Goal: Task Accomplishment & Management: Use online tool/utility

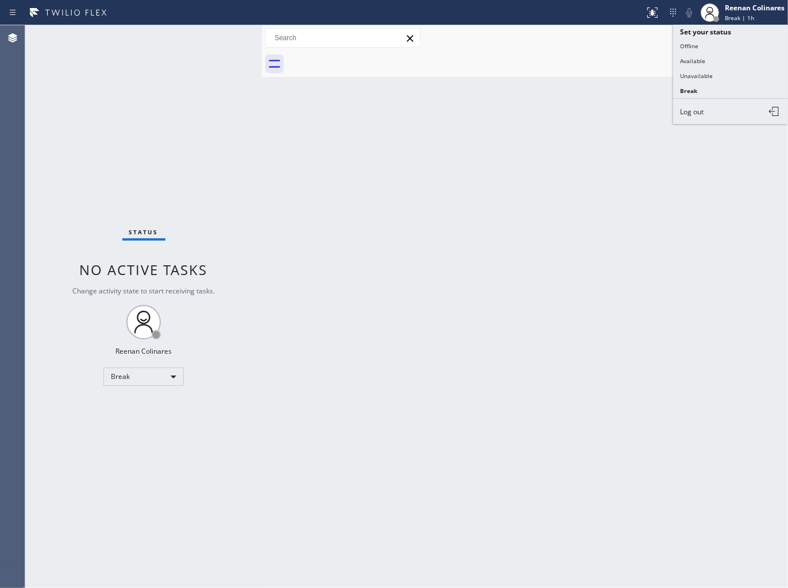
click at [688, 59] on button "Available" at bounding box center [730, 60] width 115 height 15
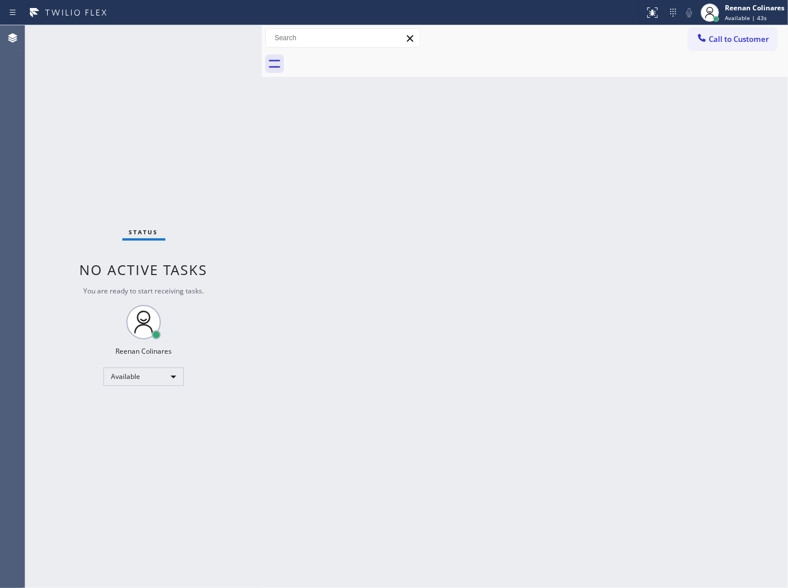
click at [681, 106] on div "Back to Dashboard Change Sender ID Customers Technicians Select a contact Outbo…" at bounding box center [525, 306] width 526 height 563
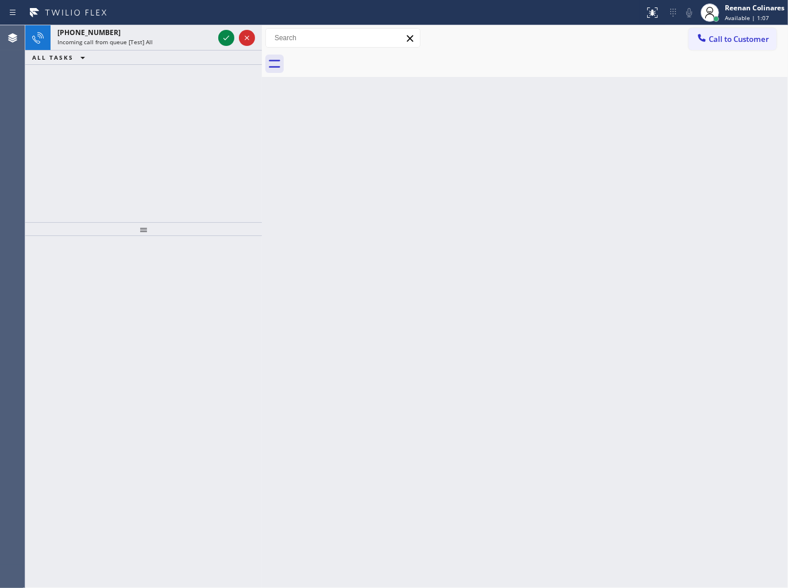
click at [150, 54] on div "ALL TASKS ALL TASKS ACTIVE TASKS TASKS IN WRAP UP" at bounding box center [143, 58] width 236 height 14
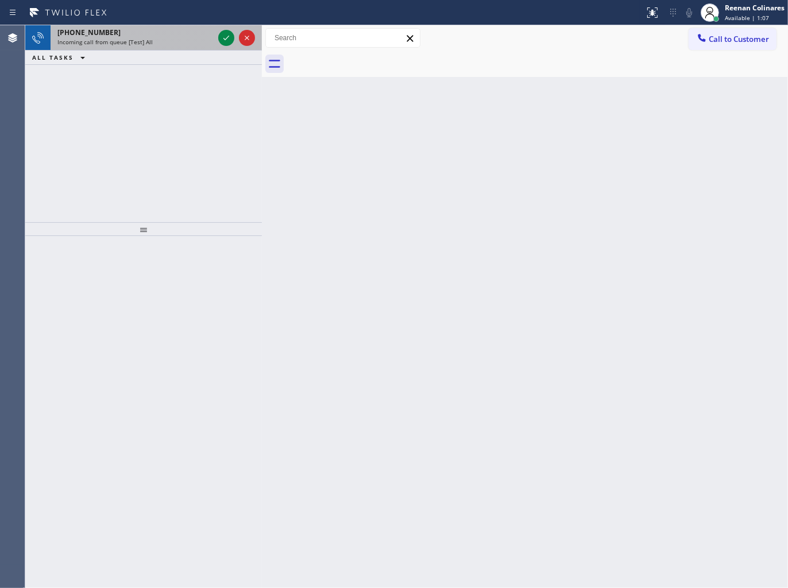
click at [166, 43] on div "Incoming call from queue [Test] All" at bounding box center [135, 42] width 156 height 8
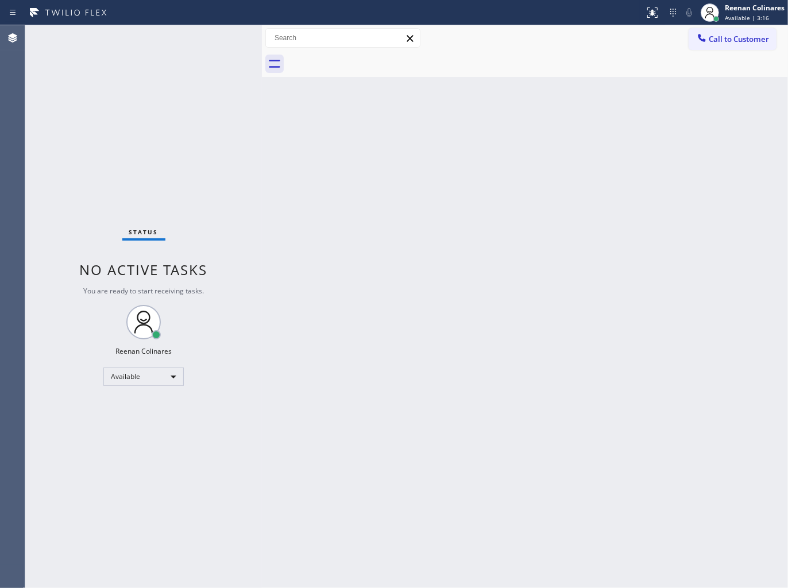
click at [166, 43] on div "Status No active tasks You are ready to start receiving tasks. Reenan Colinares…" at bounding box center [143, 306] width 236 height 563
click at [513, 127] on div "Back to Dashboard Change Sender ID Customers Technicians Select a contact Outbo…" at bounding box center [525, 306] width 526 height 563
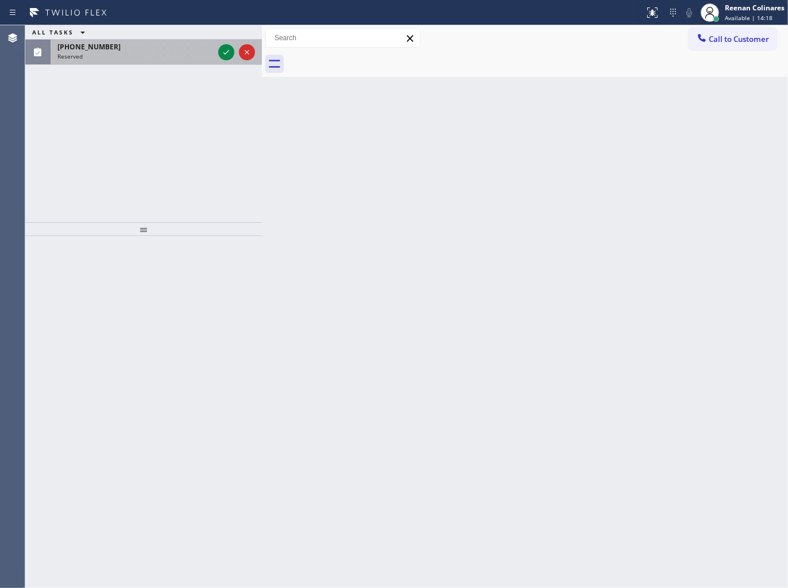
click at [180, 58] on div "Reserved" at bounding box center [135, 56] width 156 height 8
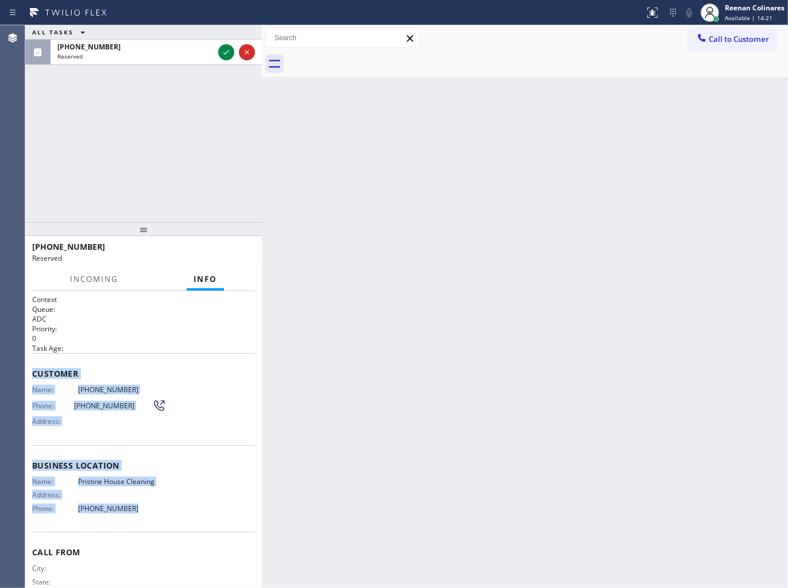
drag, startPoint x: 44, startPoint y: 382, endPoint x: 153, endPoint y: 512, distance: 169.1
click at [153, 512] on div "Context Queue: ADC Priority: 0 Task Age: Customer Name: [PHONE_NUMBER] Phone: […" at bounding box center [143, 456] width 223 height 324
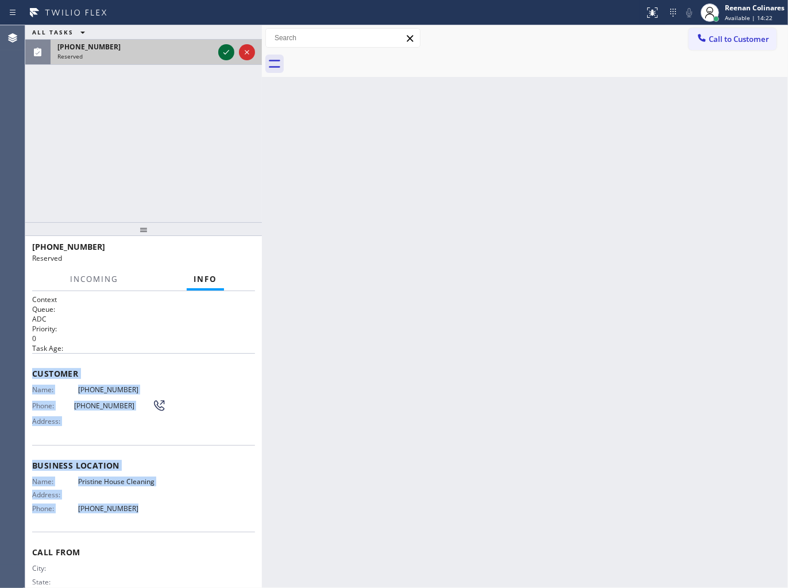
click at [223, 53] on icon at bounding box center [226, 52] width 14 height 14
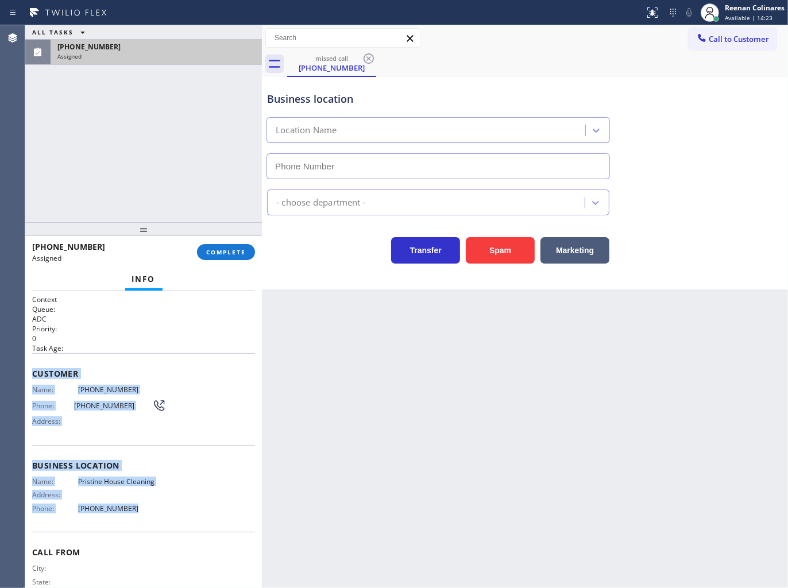
type input "[PHONE_NUMBER]"
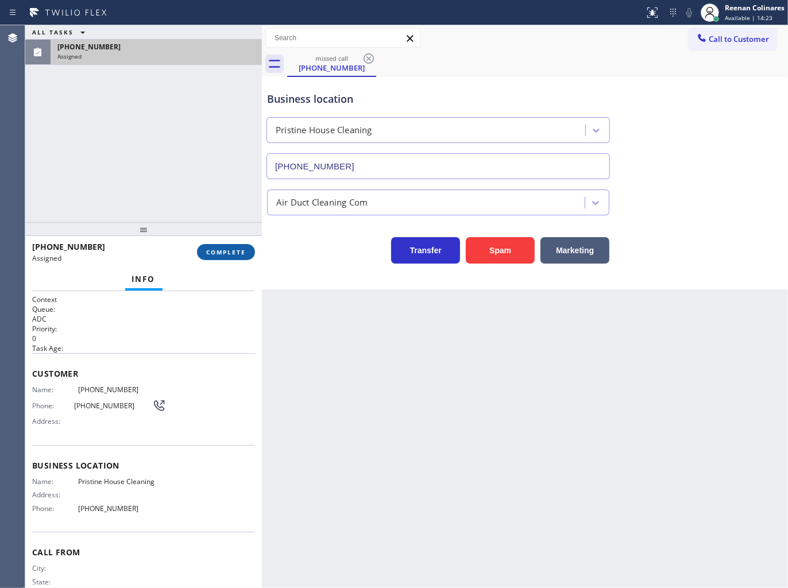
drag, startPoint x: 226, startPoint y: 242, endPoint x: 224, endPoint y: 249, distance: 7.1
click at [227, 243] on div "[PHONE_NUMBER] Assigned COMPLETE" at bounding box center [143, 252] width 223 height 30
click at [228, 251] on span "COMPLETE" at bounding box center [226, 252] width 40 height 8
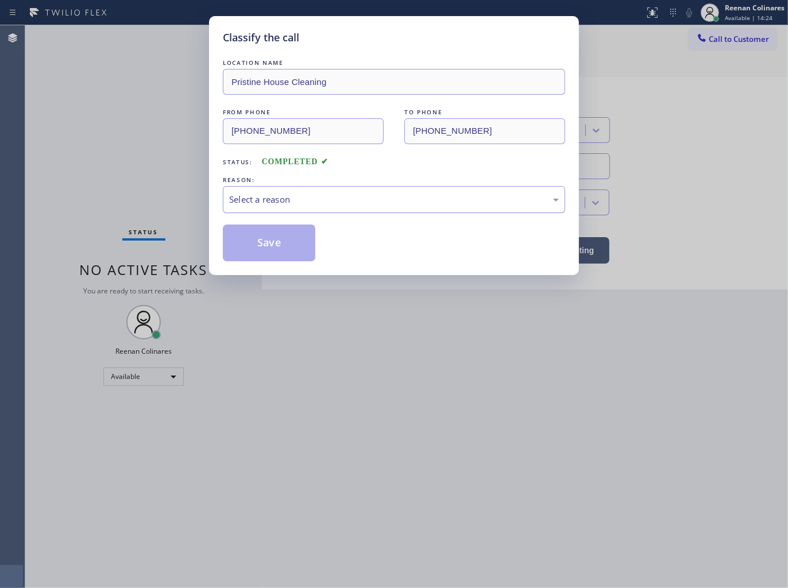
click at [251, 199] on div "Select a reason" at bounding box center [393, 199] width 329 height 13
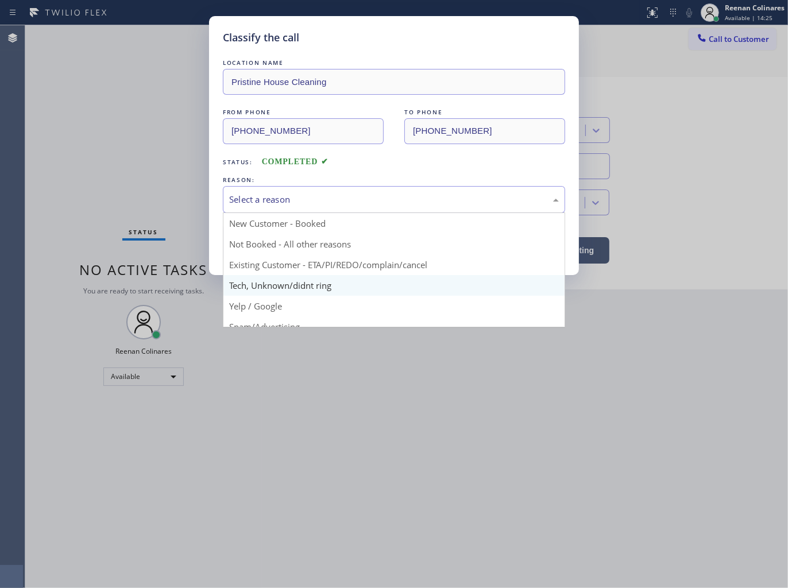
drag, startPoint x: 253, startPoint y: 284, endPoint x: 258, endPoint y: 246, distance: 38.9
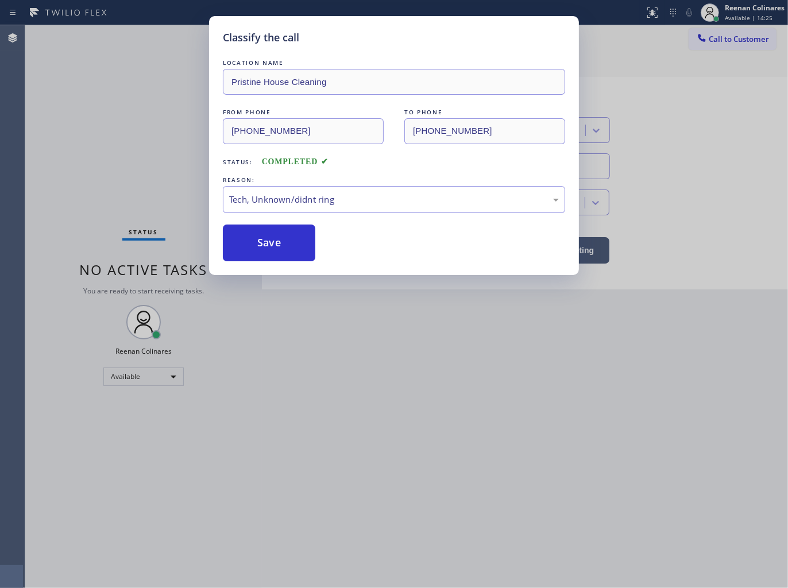
click at [258, 243] on button "Save" at bounding box center [269, 242] width 92 height 37
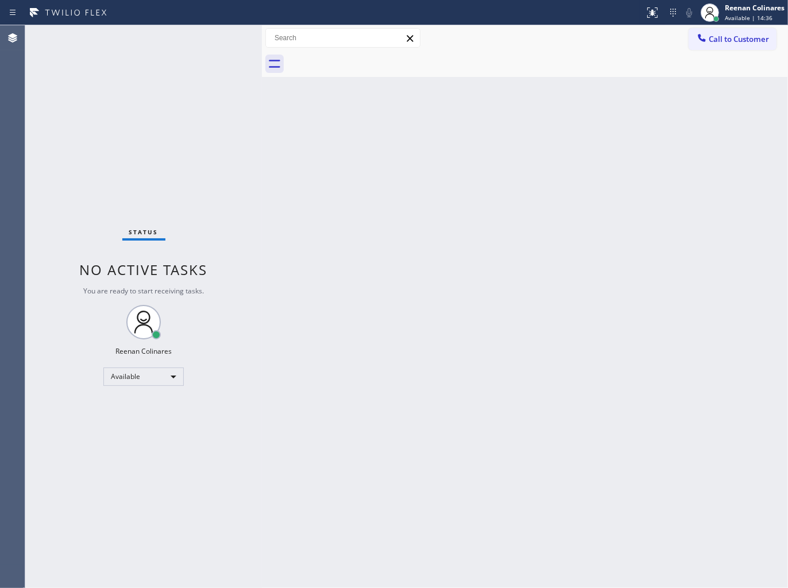
click at [606, 110] on div "Back to Dashboard Change Sender ID Customers Technicians Select a contact Outbo…" at bounding box center [525, 306] width 526 height 563
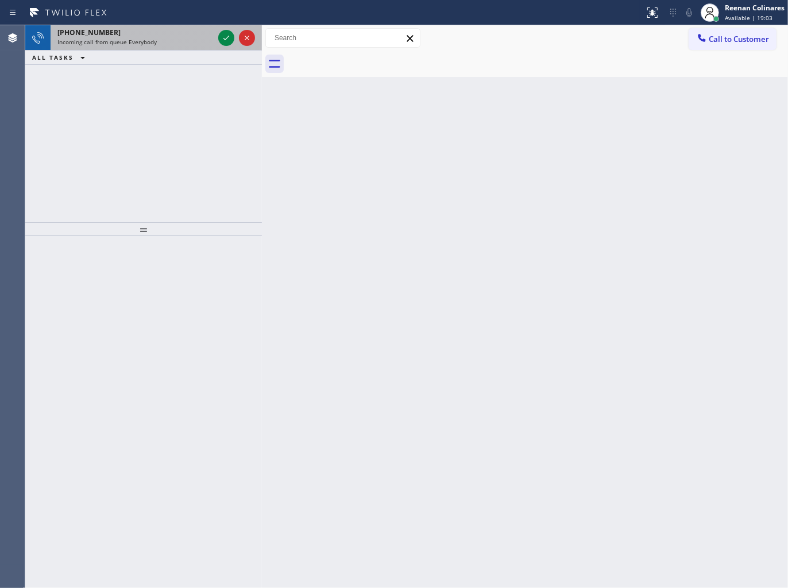
click at [129, 35] on div "[PHONE_NUMBER]" at bounding box center [135, 33] width 156 height 10
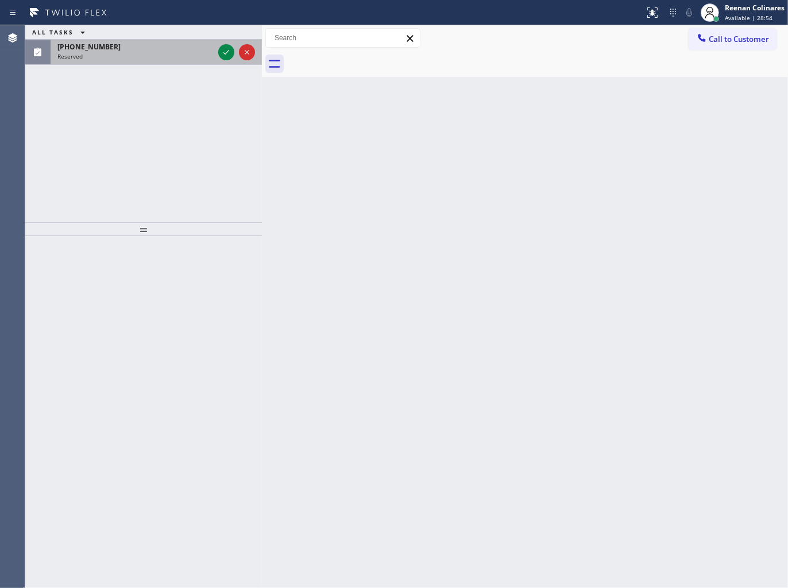
click at [157, 52] on div "Reserved" at bounding box center [135, 56] width 156 height 8
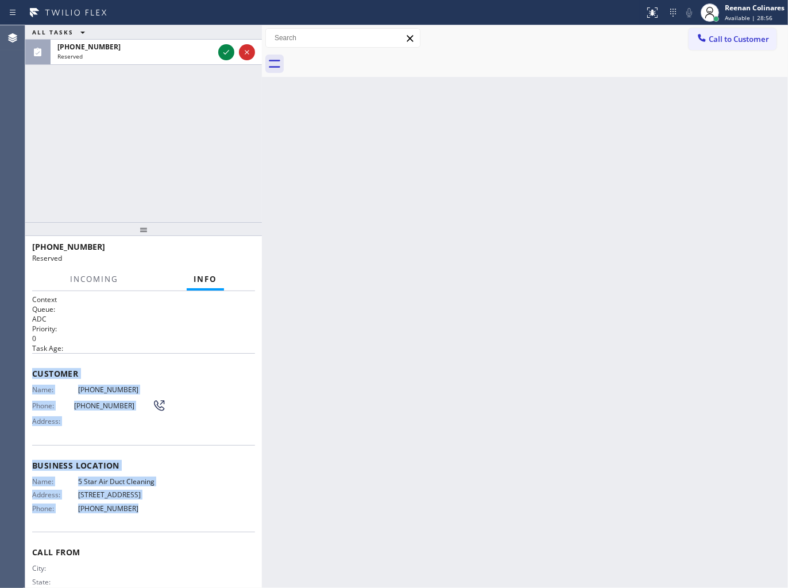
copy div "Customer Name: [PHONE_NUMBER] Phone: [PHONE_NUMBER] Address: Business location …"
drag, startPoint x: 67, startPoint y: 404, endPoint x: 241, endPoint y: 167, distance: 294.4
click at [176, 502] on div "Context Queue: ADC Priority: 0 Task Age: Customer Name: [PHONE_NUMBER] Phone: […" at bounding box center [143, 439] width 236 height 297
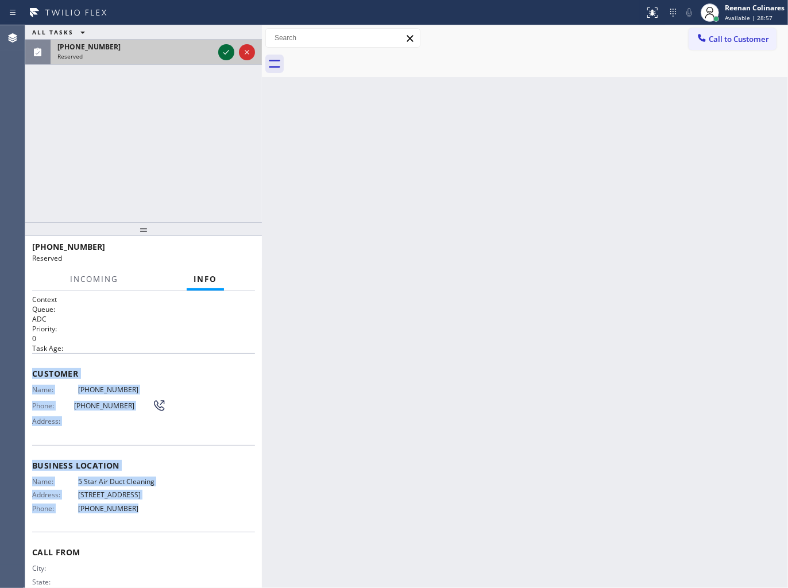
click at [224, 57] on icon at bounding box center [226, 52] width 14 height 14
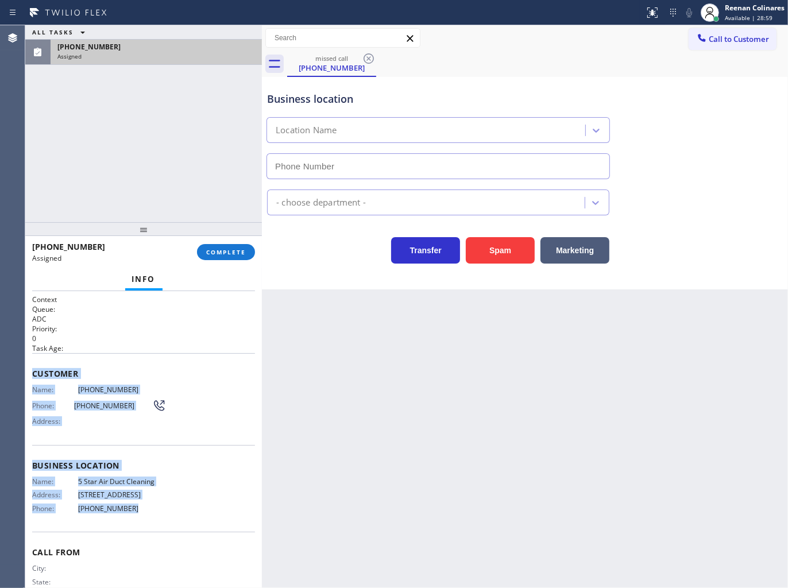
type input "[PHONE_NUMBER]"
click at [232, 257] on button "COMPLETE" at bounding box center [226, 252] width 58 height 16
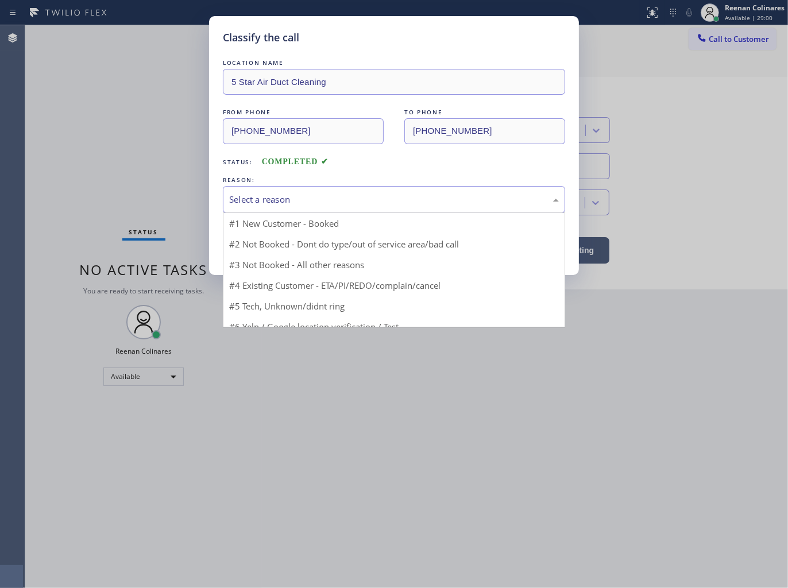
click at [280, 198] on div "Select a reason" at bounding box center [393, 199] width 329 height 13
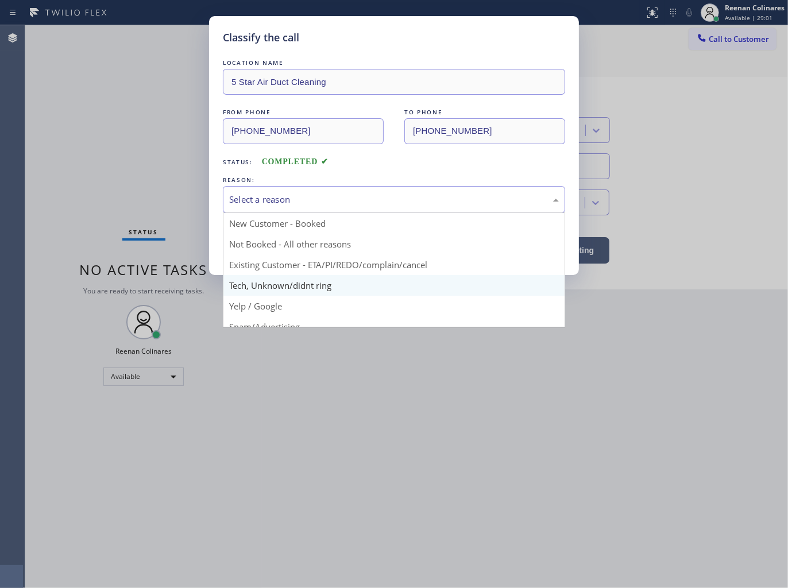
drag, startPoint x: 273, startPoint y: 281, endPoint x: 267, endPoint y: 233, distance: 48.5
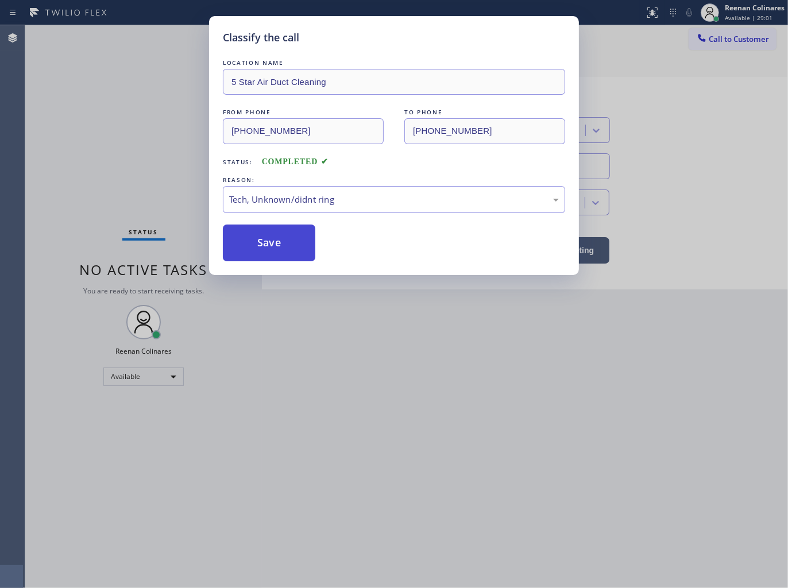
click at [267, 233] on button "Save" at bounding box center [269, 242] width 92 height 37
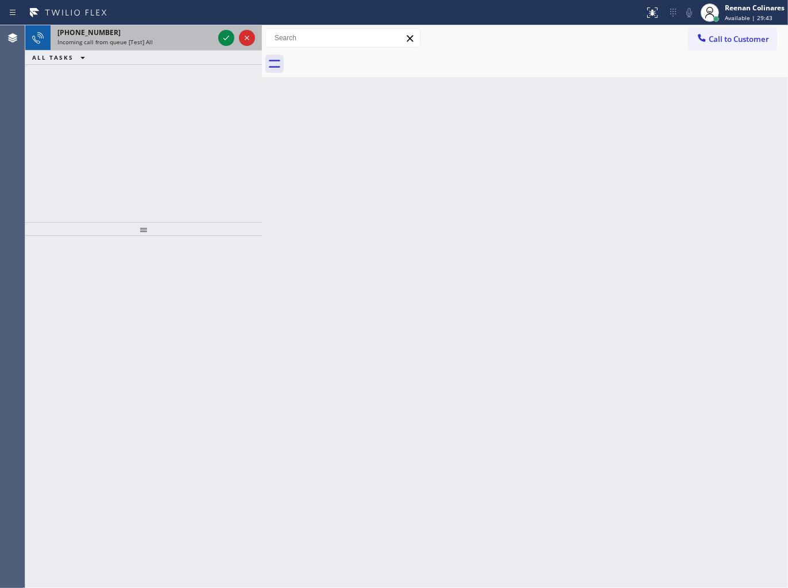
click at [117, 45] on span "Incoming call from queue [Test] All" at bounding box center [104, 42] width 95 height 8
click at [117, 44] on span "Incoming call from queue Everybody" at bounding box center [106, 42] width 99 height 8
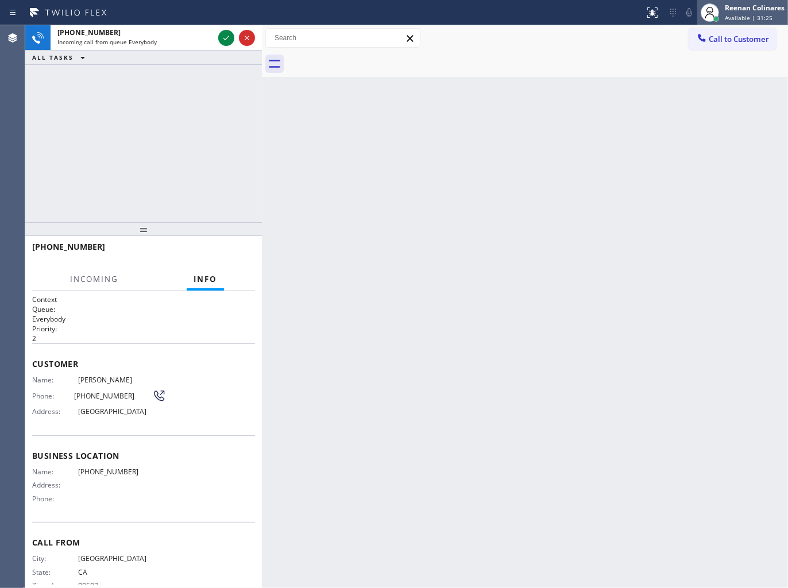
click at [743, 6] on div "Reenan Colinares" at bounding box center [754, 8] width 60 height 10
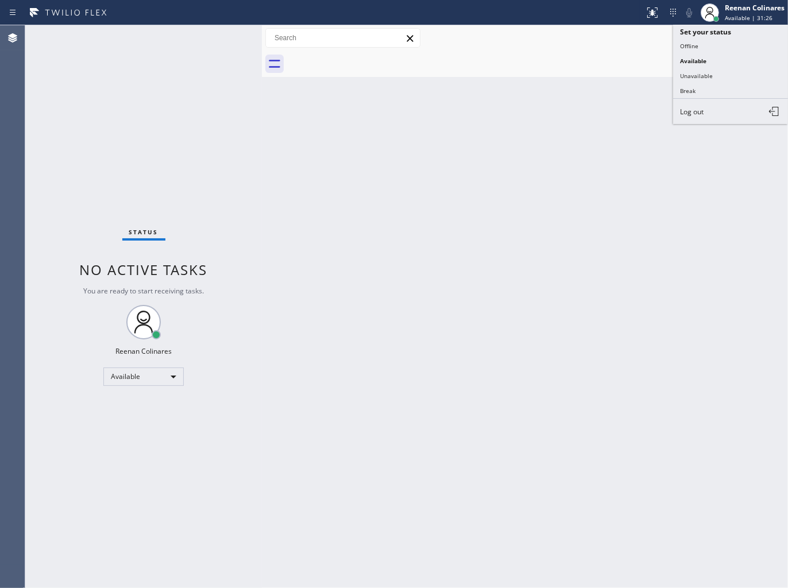
click at [432, 87] on div "Back to Dashboard Change Sender ID Customers Technicians Select a contact Outbo…" at bounding box center [525, 306] width 526 height 563
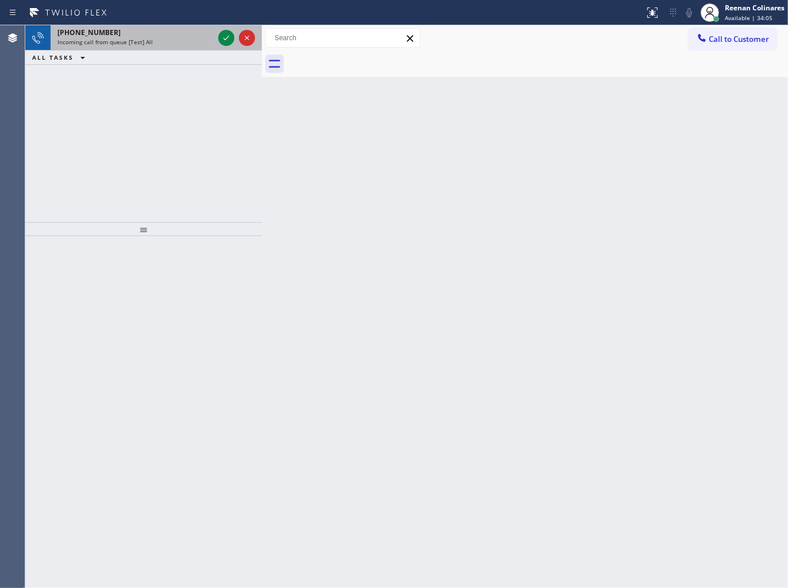
click at [162, 43] on div "Incoming call from queue [Test] All" at bounding box center [135, 42] width 156 height 8
click at [145, 39] on span "Incoming call from queue [Test] All" at bounding box center [104, 42] width 95 height 8
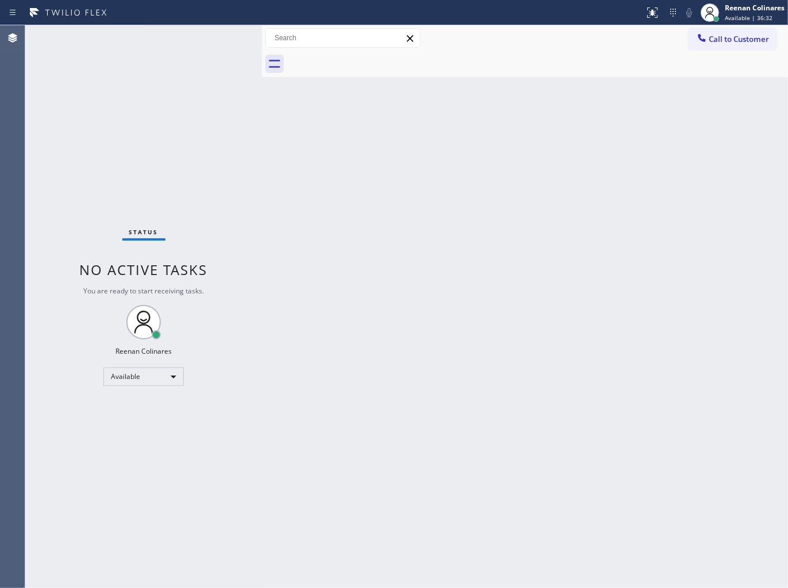
click at [192, 37] on div "Status No active tasks You are ready to start receiving tasks. Reenan Colinares…" at bounding box center [143, 306] width 236 height 563
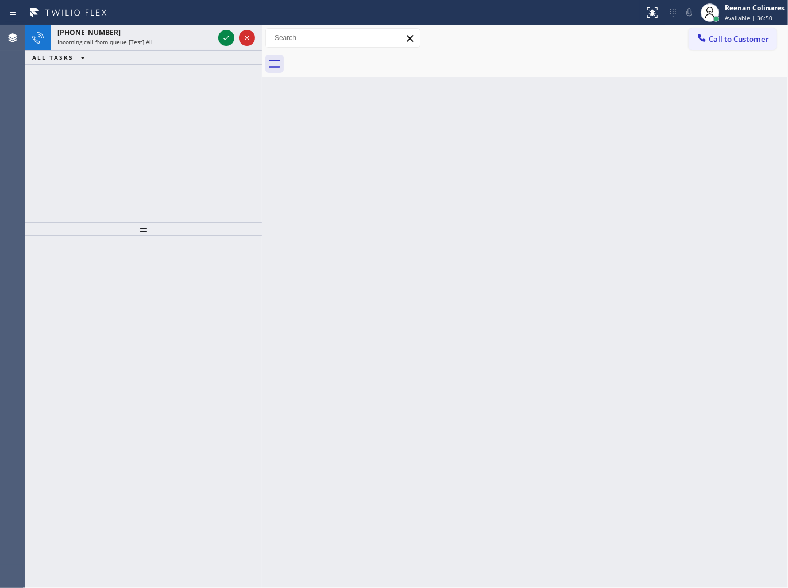
click at [157, 49] on div "[PHONE_NUMBER] Incoming call from queue [Test] All" at bounding box center [133, 37] width 165 height 25
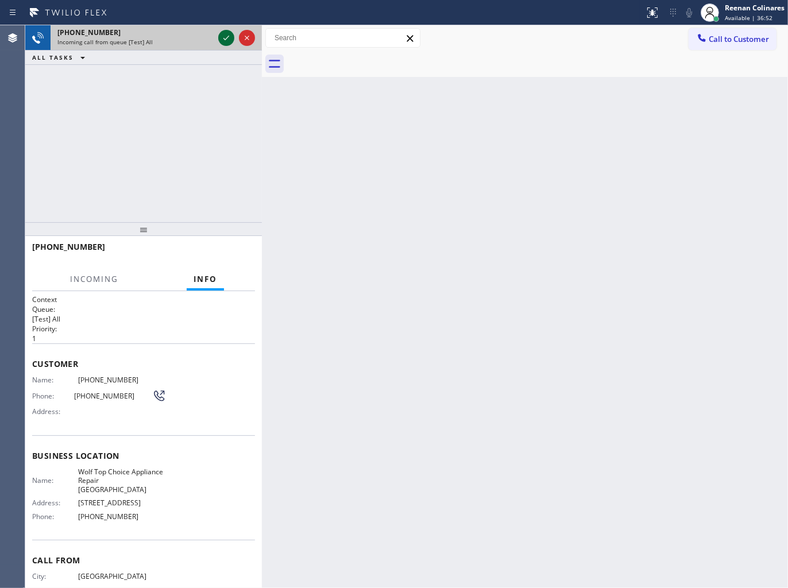
click at [226, 37] on icon at bounding box center [226, 38] width 14 height 14
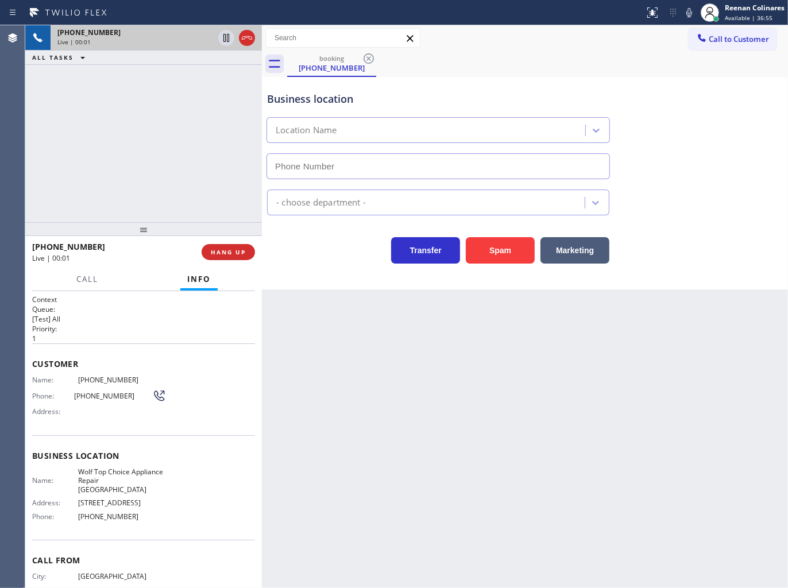
type input "[PHONE_NUMBER]"
click at [687, 8] on icon at bounding box center [689, 13] width 14 height 14
click at [687, 10] on icon at bounding box center [689, 12] width 6 height 9
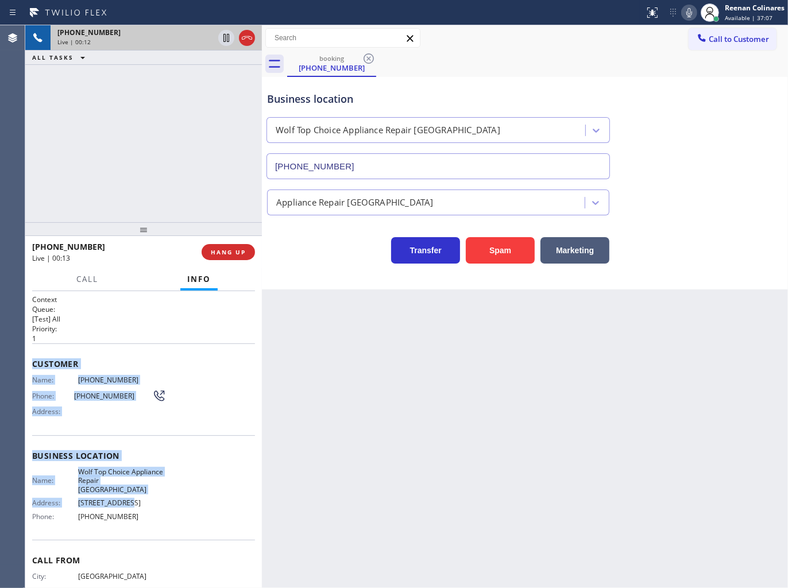
drag, startPoint x: 30, startPoint y: 365, endPoint x: 219, endPoint y: 494, distance: 228.8
click at [172, 503] on div "Context Queue: [Test] All Priority: 1 Customer Name: [PHONE_NUMBER] Phone: [PHO…" at bounding box center [143, 439] width 236 height 297
copy div "Customer Name: [PHONE_NUMBER] Phone: [PHONE_NUMBER] Address: Business location …"
click at [184, 352] on div "Customer Name: [PHONE_NUMBER] Phone: [PHONE_NUMBER] Address:" at bounding box center [143, 389] width 223 height 92
drag, startPoint x: 99, startPoint y: 433, endPoint x: 343, endPoint y: 525, distance: 260.9
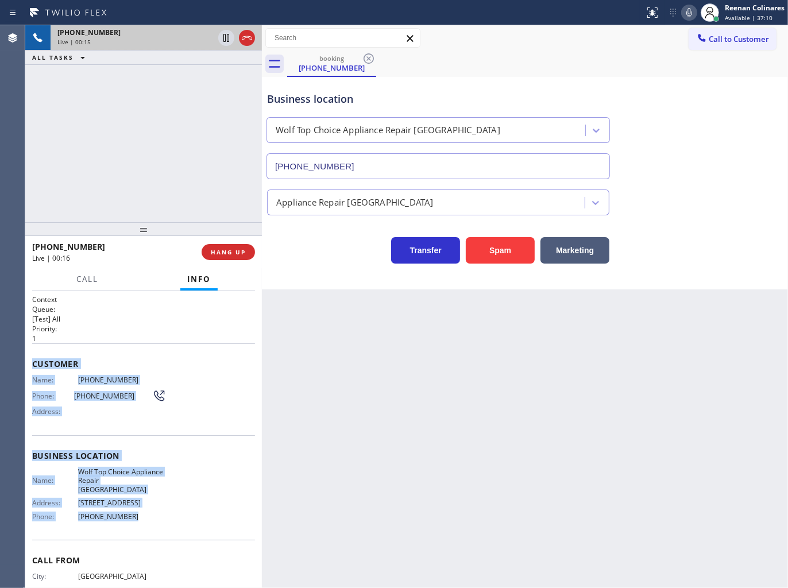
click at [198, 511] on div "Context Queue: [Test] All Priority: 1 Customer Name: [PHONE_NUMBER] Phone: [PHO…" at bounding box center [143, 460] width 223 height 332
click at [684, 13] on icon at bounding box center [689, 13] width 14 height 14
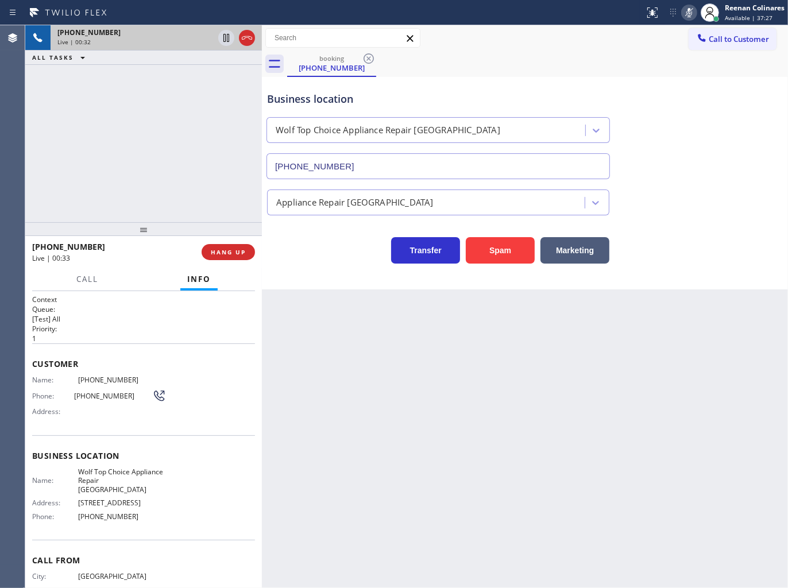
click at [84, 265] on div "[PHONE_NUMBER] Live | 00:33" at bounding box center [116, 252] width 169 height 30
click at [84, 276] on span "Call" at bounding box center [87, 279] width 22 height 10
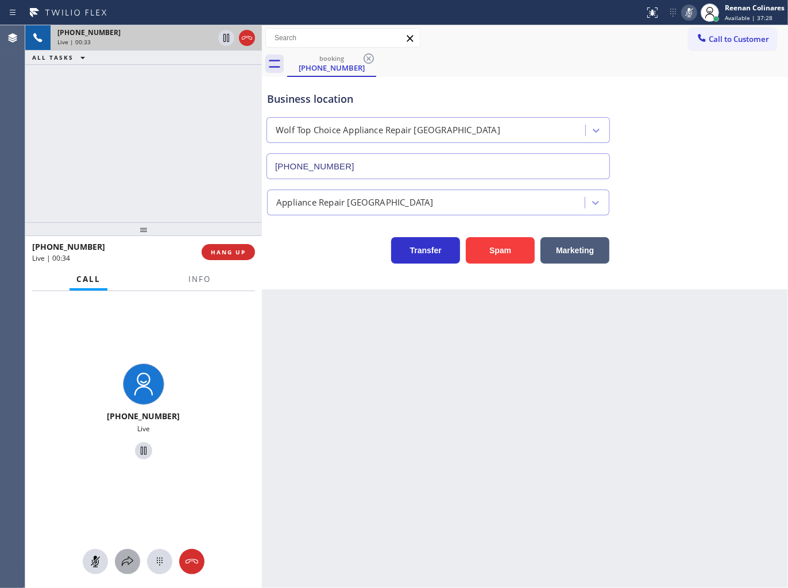
click at [119, 565] on div at bounding box center [127, 561] width 25 height 14
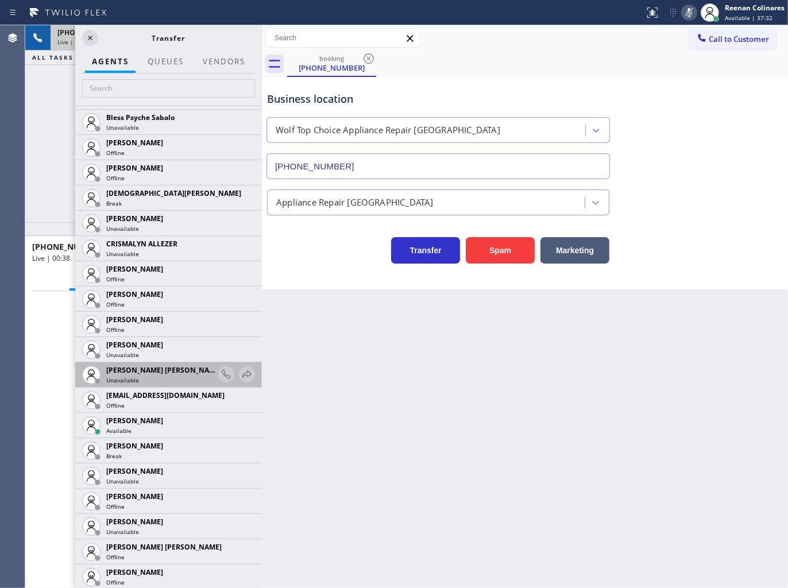
scroll to position [446, 0]
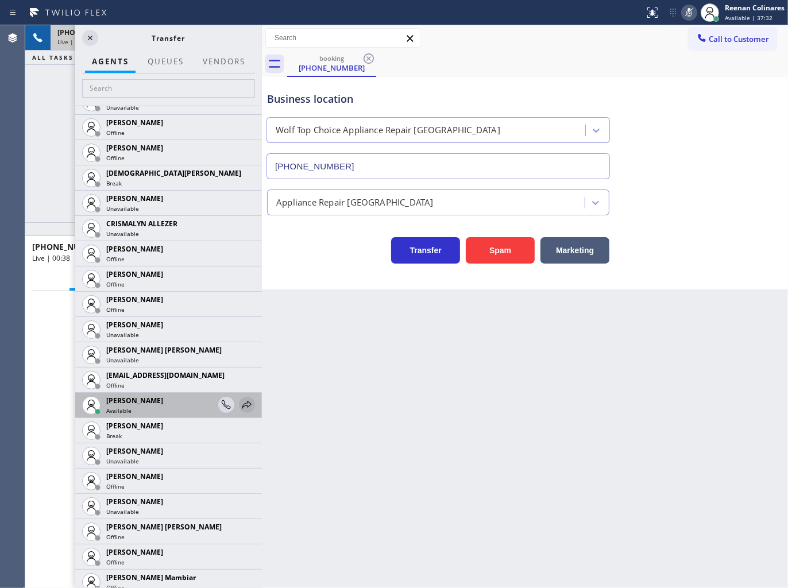
click at [242, 402] on icon at bounding box center [246, 404] width 9 height 7
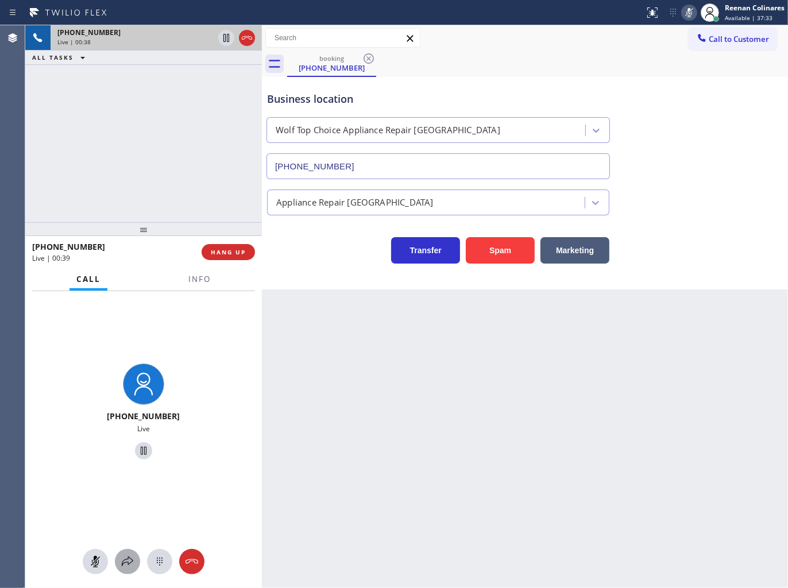
click at [122, 565] on icon at bounding box center [128, 561] width 14 height 14
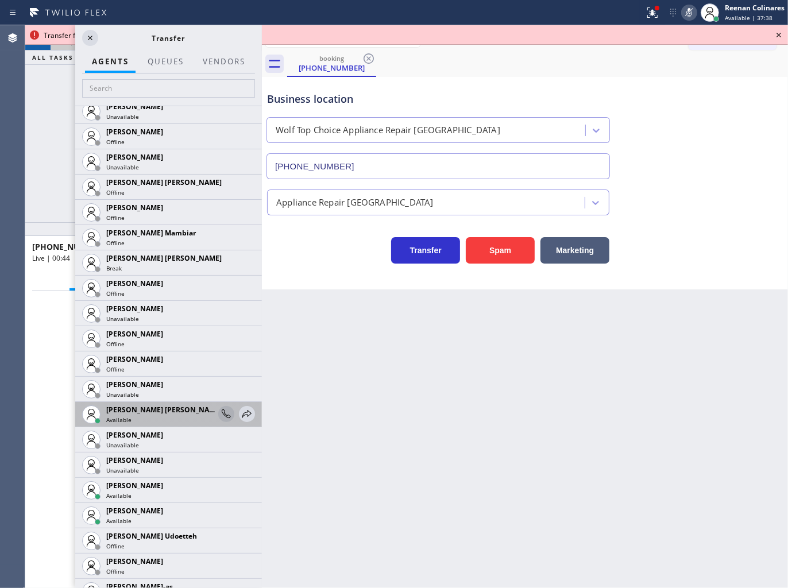
scroll to position [829, 0]
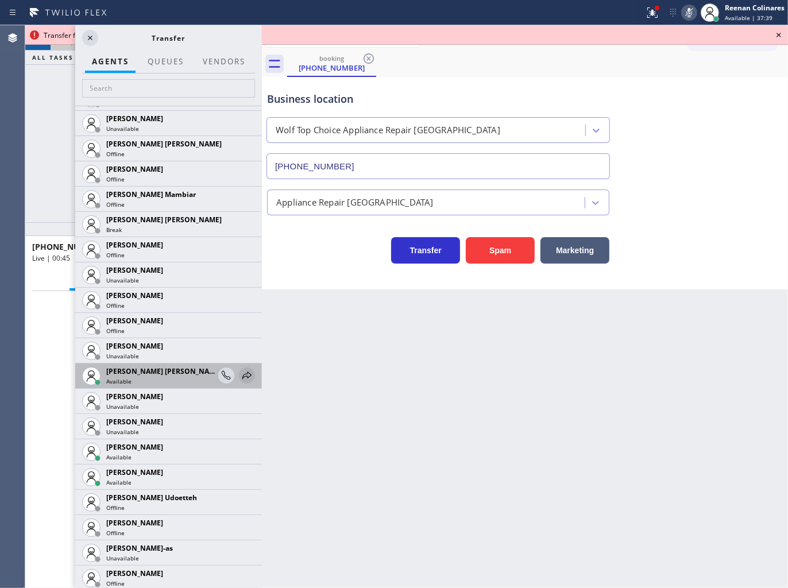
click at [242, 374] on icon at bounding box center [246, 374] width 9 height 7
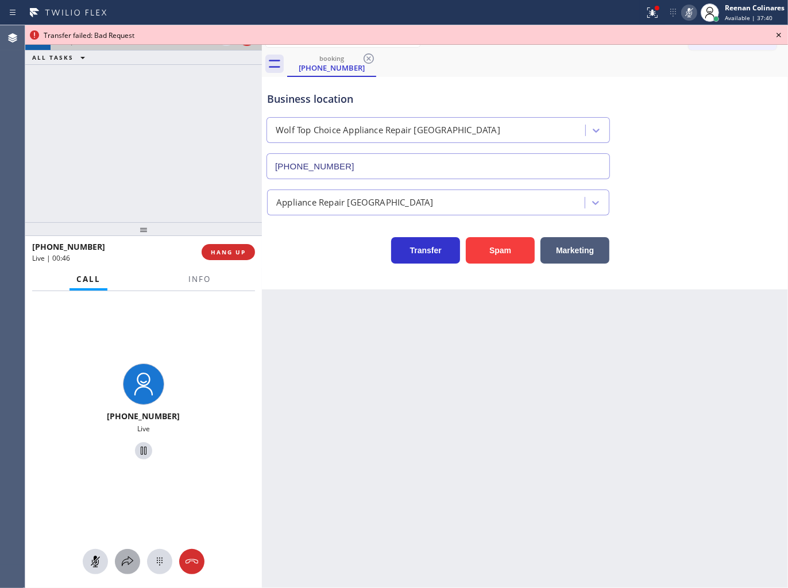
click at [124, 567] on icon at bounding box center [128, 561] width 14 height 14
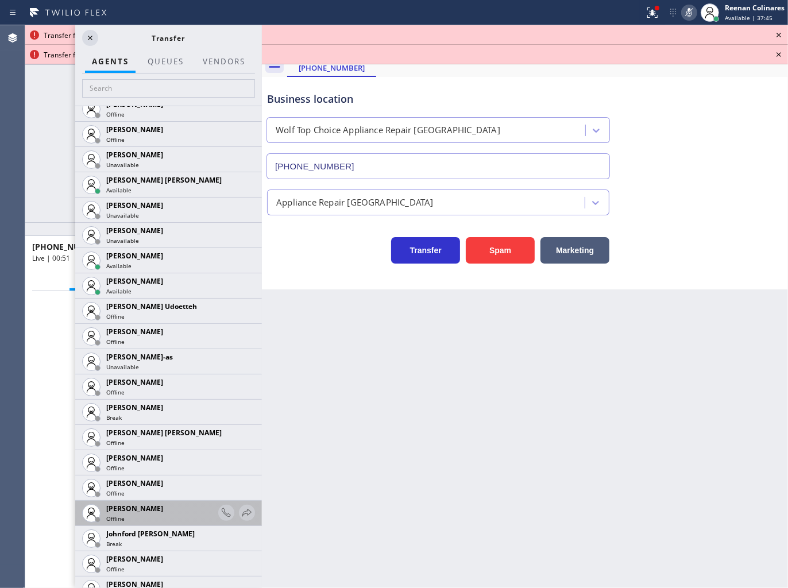
scroll to position [1275, 0]
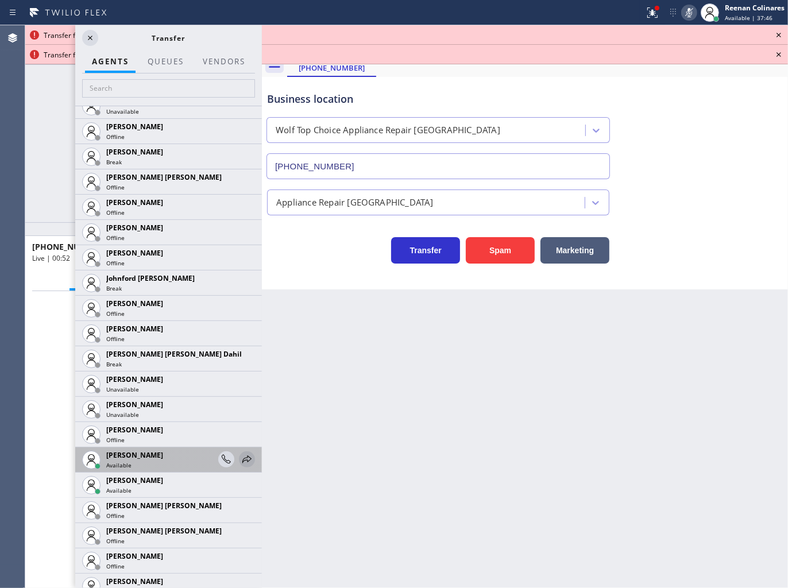
click at [240, 455] on icon at bounding box center [247, 459] width 14 height 14
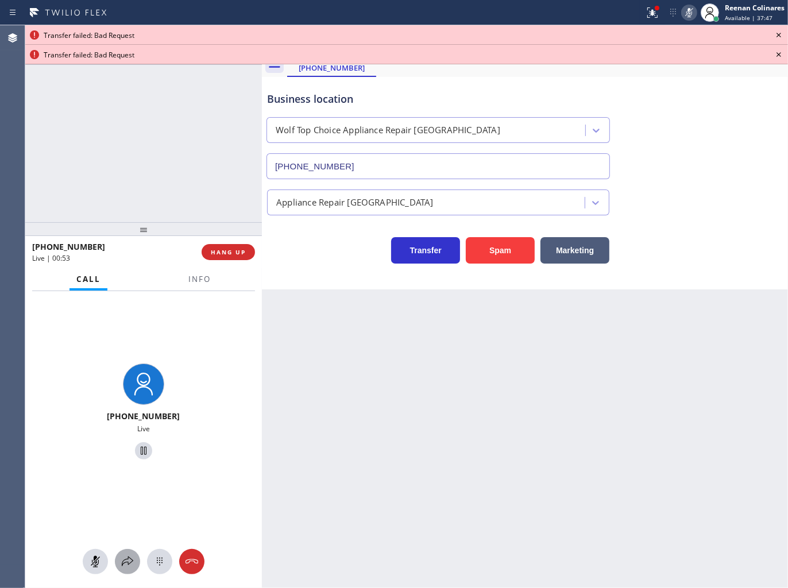
click at [133, 560] on icon at bounding box center [128, 561] width 14 height 14
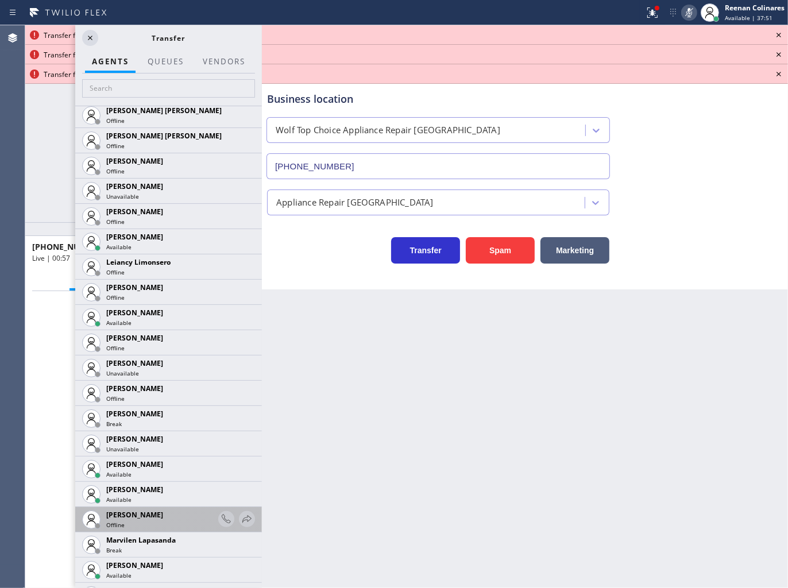
scroll to position [1722, 0]
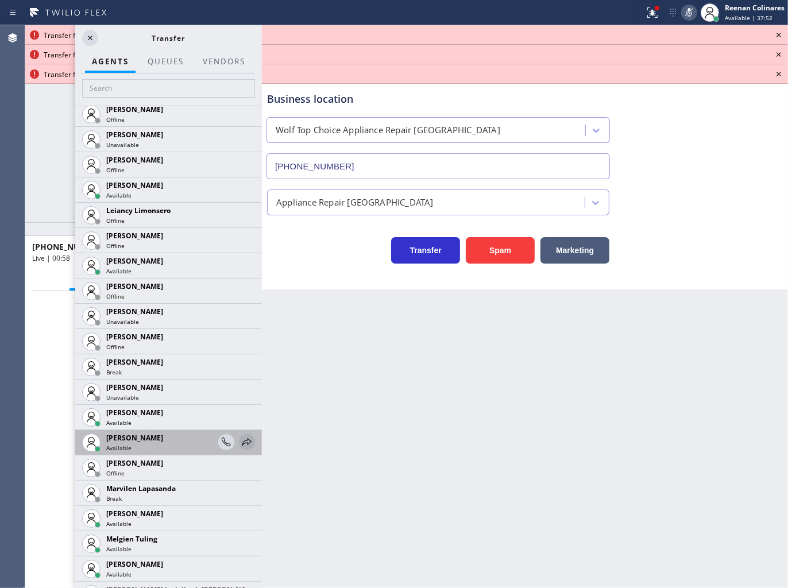
click at [240, 439] on icon at bounding box center [247, 442] width 14 height 14
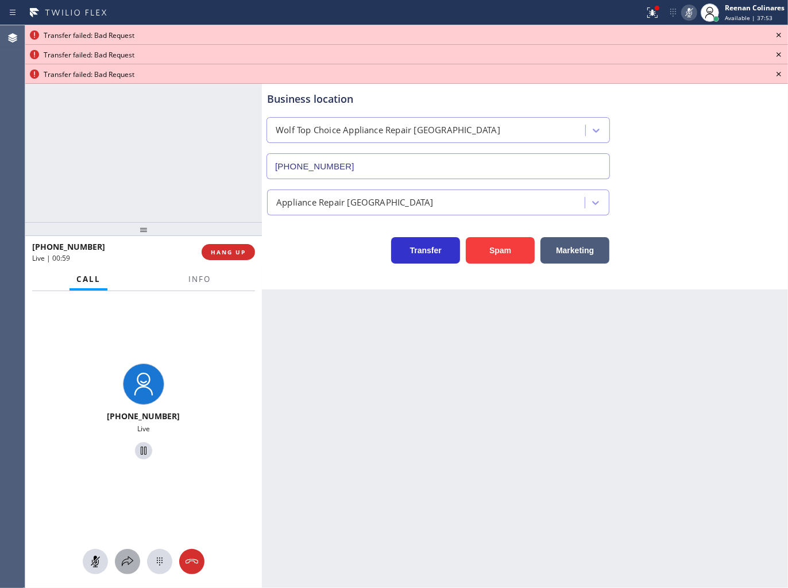
click at [125, 561] on icon at bounding box center [128, 561] width 14 height 14
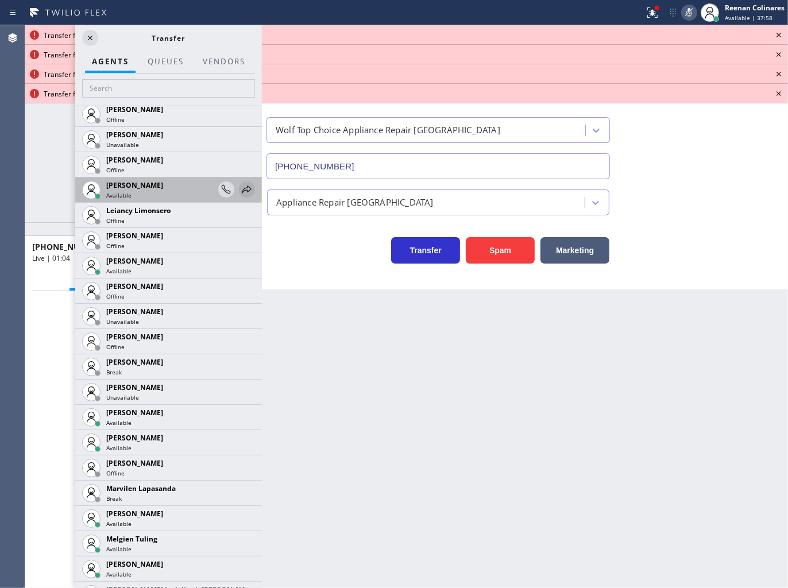
click at [242, 188] on icon at bounding box center [246, 188] width 9 height 7
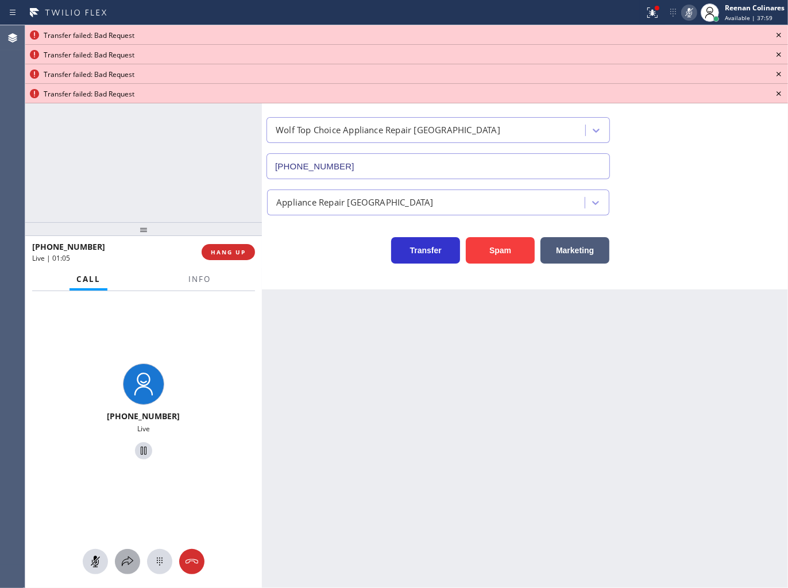
click at [130, 565] on icon at bounding box center [128, 561] width 14 height 14
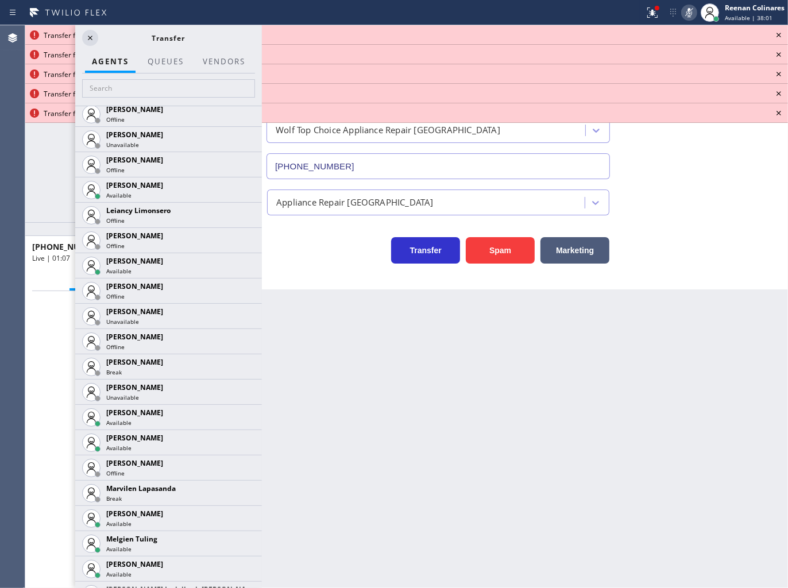
scroll to position [2104, 0]
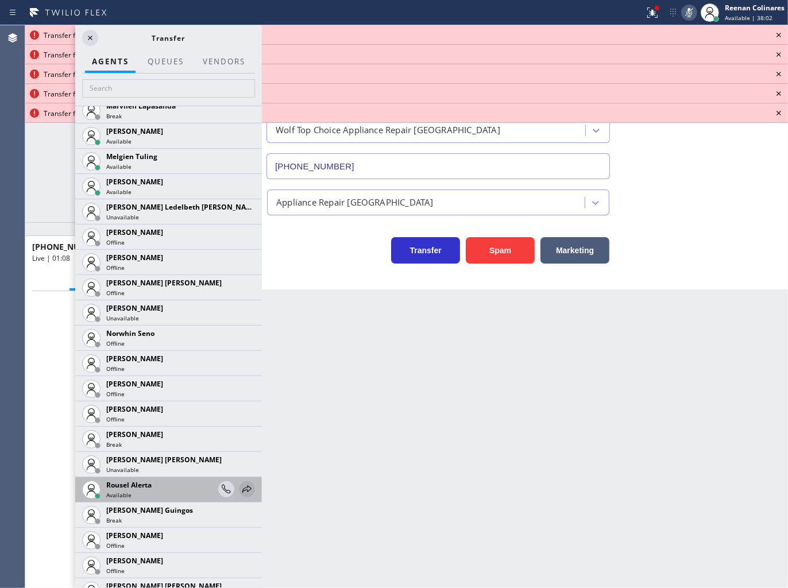
click at [245, 489] on div at bounding box center [247, 489] width 16 height 14
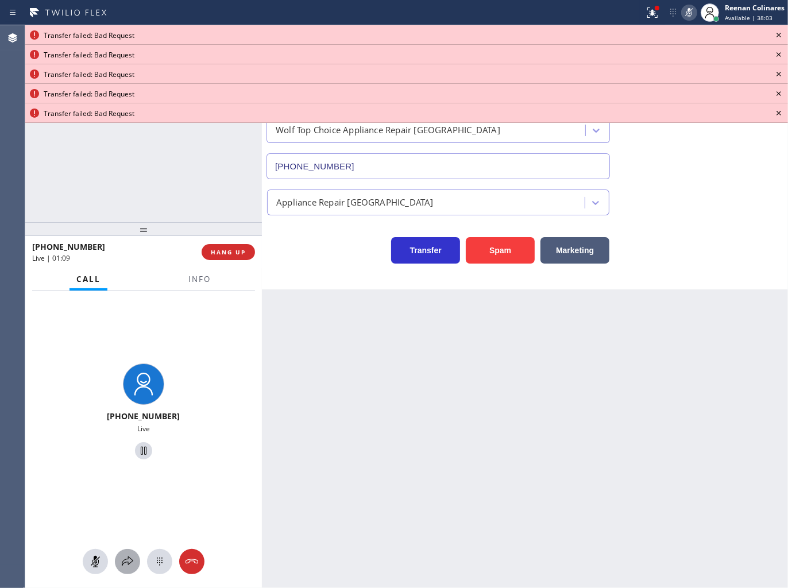
click at [131, 563] on icon at bounding box center [128, 561] width 14 height 14
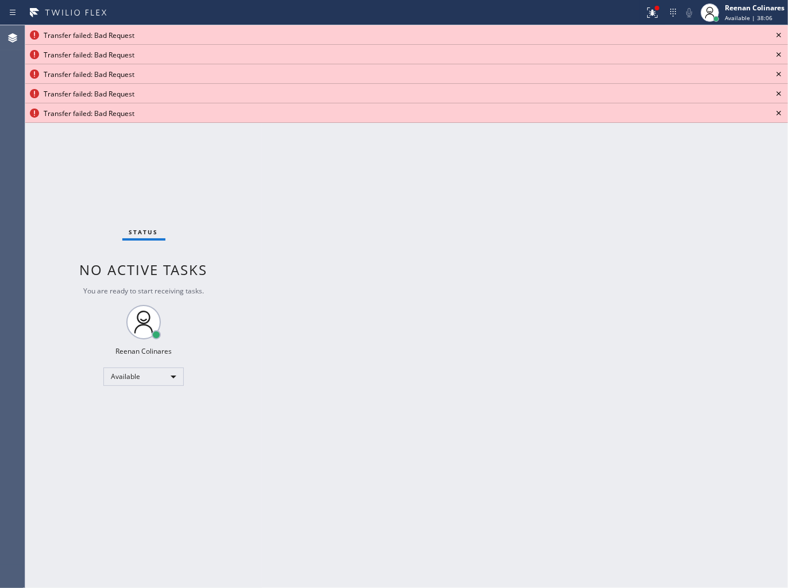
drag, startPoint x: 603, startPoint y: 413, endPoint x: 595, endPoint y: 240, distance: 173.5
click at [604, 410] on div "Back to Dashboard Change Sender ID Customers Technicians Select a contact Outbo…" at bounding box center [525, 306] width 526 height 563
click at [650, 3] on button at bounding box center [651, 12] width 25 height 25
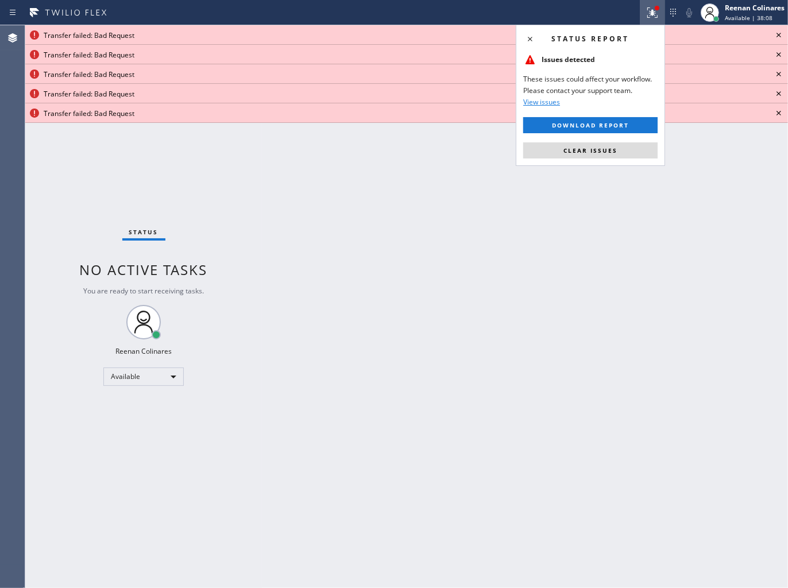
click at [617, 152] on button "Clear issues" at bounding box center [590, 150] width 134 height 16
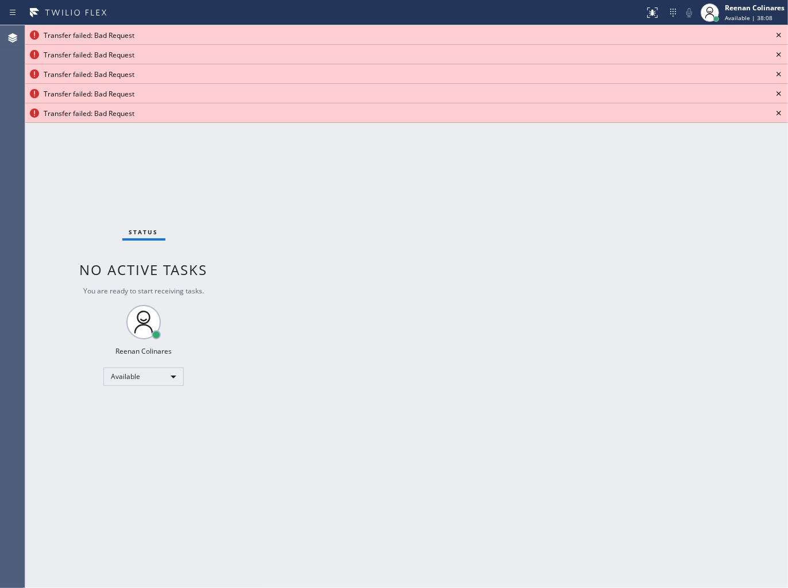
click at [782, 37] on icon at bounding box center [778, 35] width 14 height 14
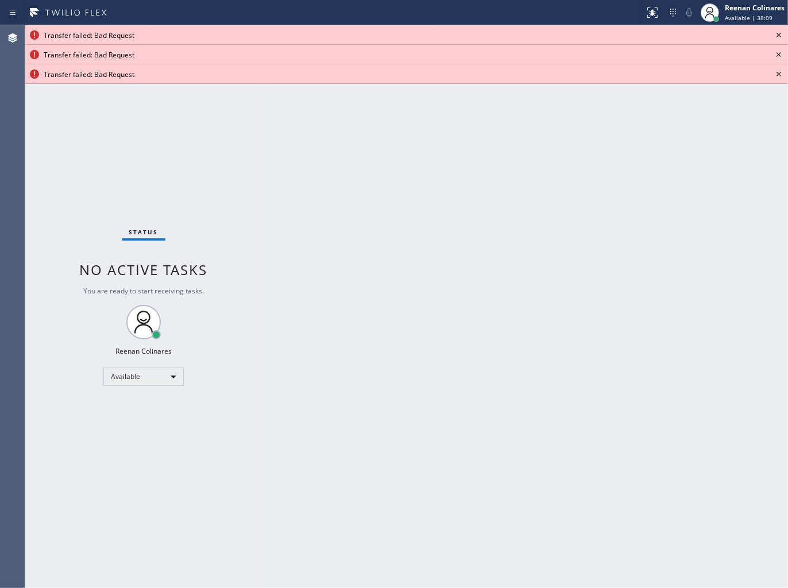
click at [779, 38] on icon at bounding box center [778, 35] width 14 height 14
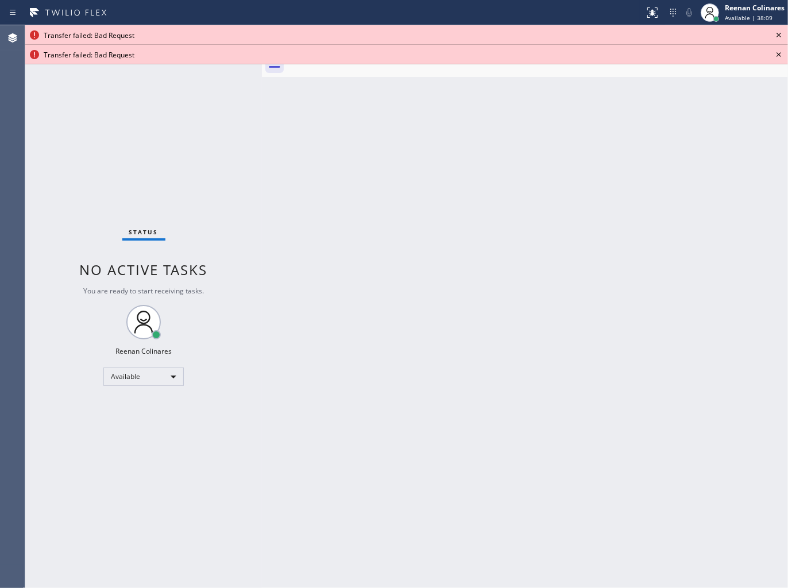
click at [778, 38] on icon at bounding box center [778, 35] width 14 height 14
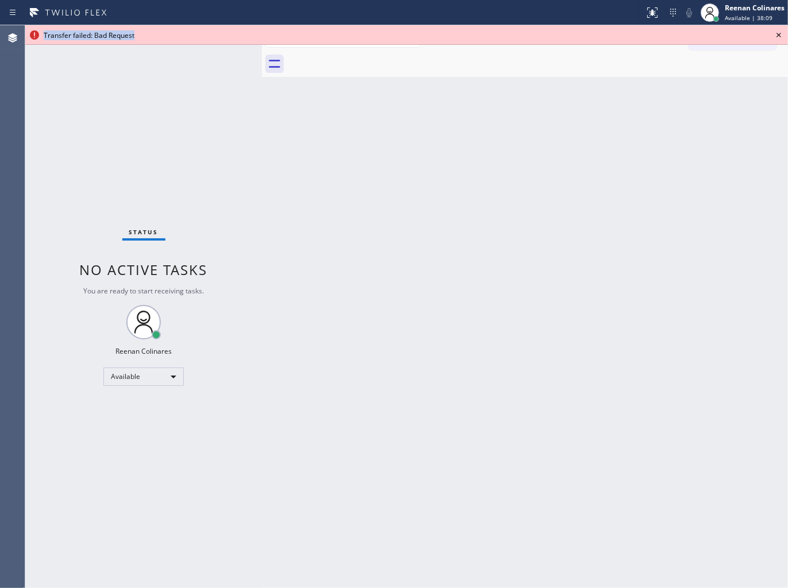
click at [778, 38] on icon at bounding box center [778, 35] width 14 height 14
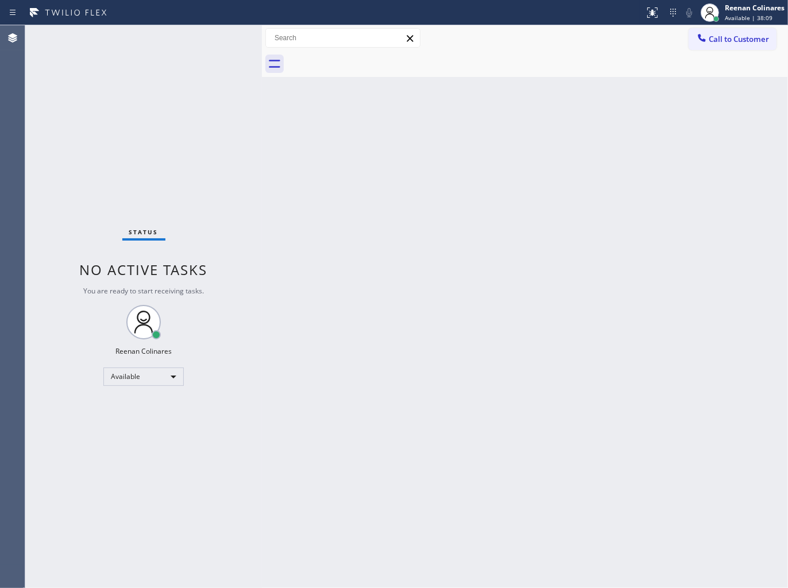
click at [462, 198] on div "Back to Dashboard Change Sender ID Customers Technicians Select a contact Outbo…" at bounding box center [525, 306] width 526 height 563
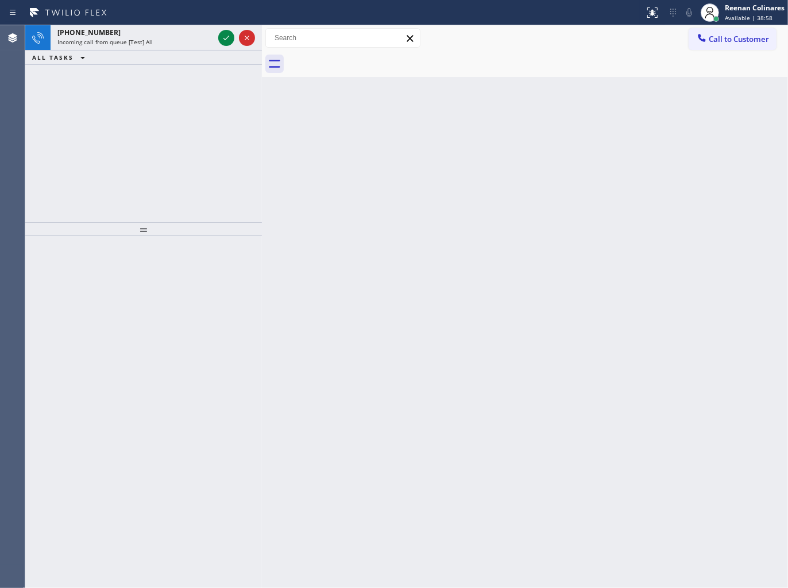
click at [132, 24] on div "Status report No issues detected If you experience an issue, please download th…" at bounding box center [394, 12] width 788 height 25
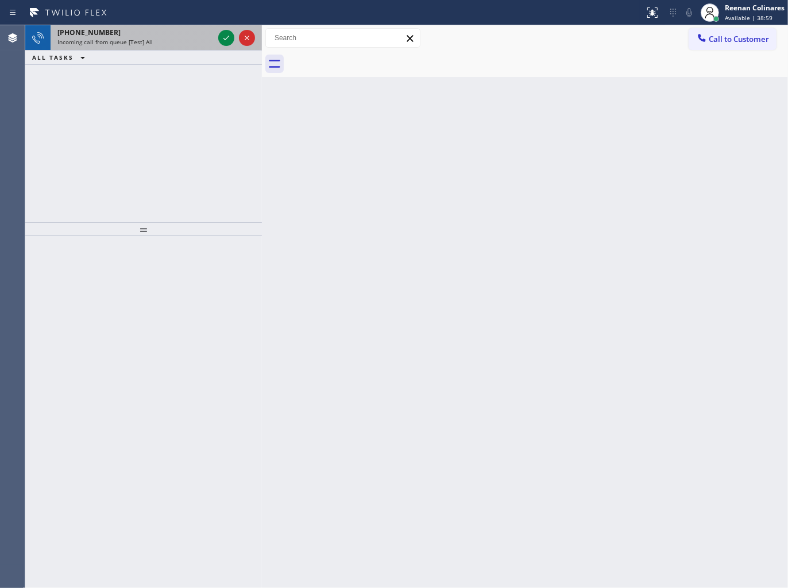
click at [136, 29] on div "[PHONE_NUMBER]" at bounding box center [135, 33] width 156 height 10
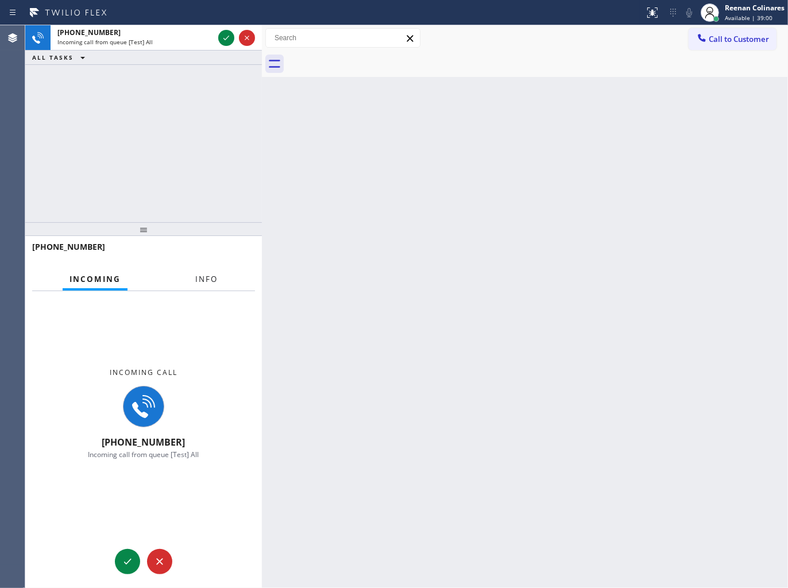
click at [205, 278] on span "Info" at bounding box center [206, 279] width 22 height 10
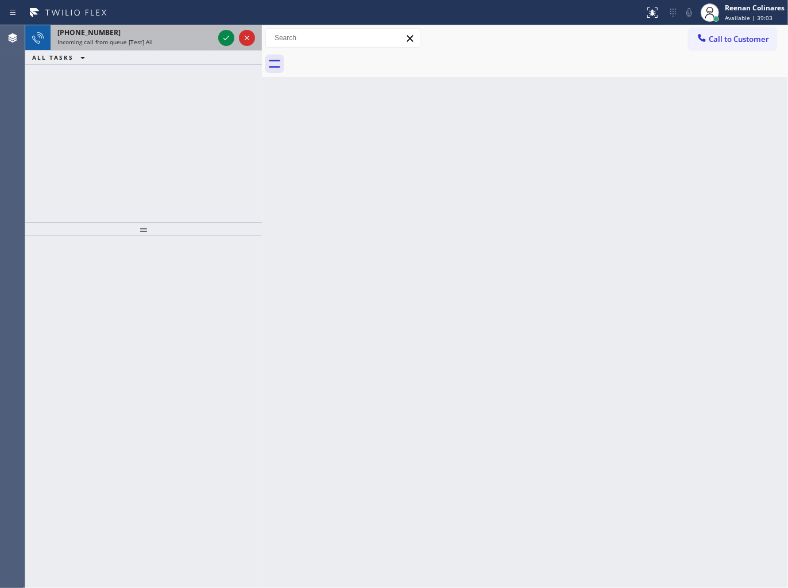
click at [181, 43] on div "Incoming call from queue [Test] All" at bounding box center [135, 42] width 156 height 8
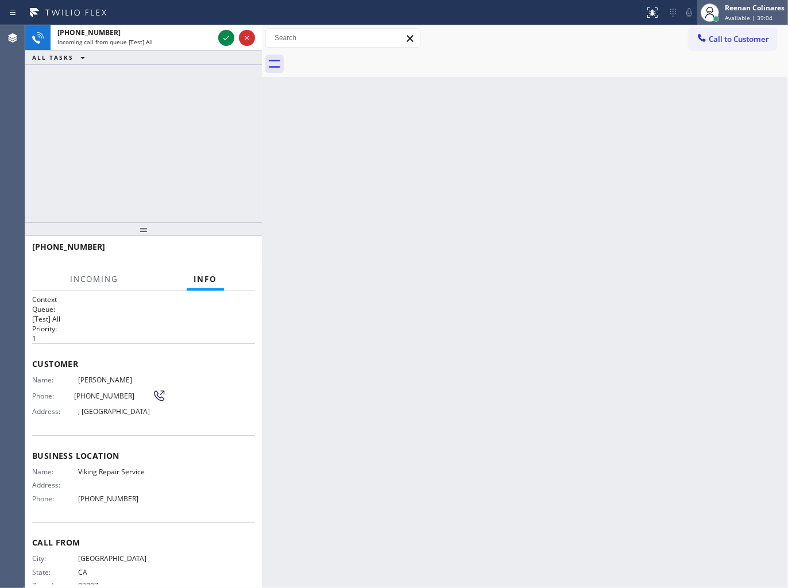
click at [736, 10] on div "Reenan Colinares" at bounding box center [754, 8] width 60 height 10
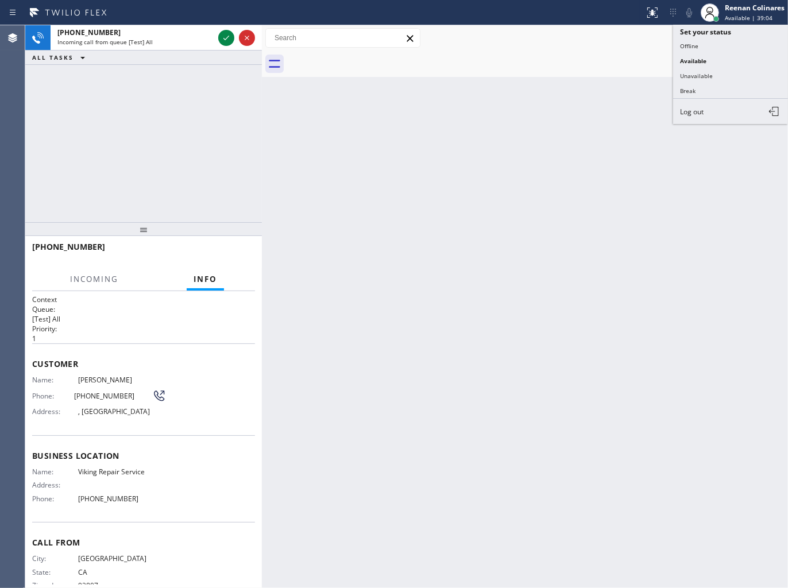
drag, startPoint x: 693, startPoint y: 78, endPoint x: 702, endPoint y: 71, distance: 11.4
click at [695, 78] on button "Unavailable" at bounding box center [730, 75] width 115 height 15
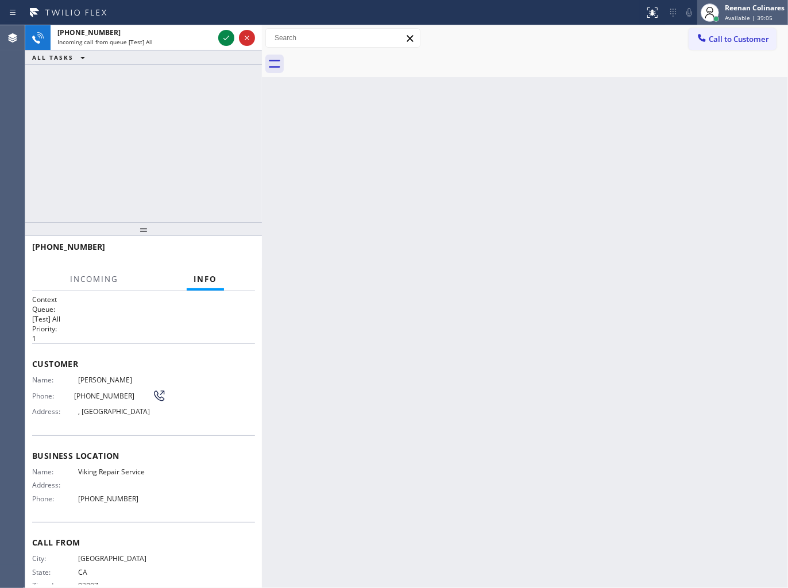
click at [747, 3] on div "Reenan Colinares" at bounding box center [754, 8] width 60 height 10
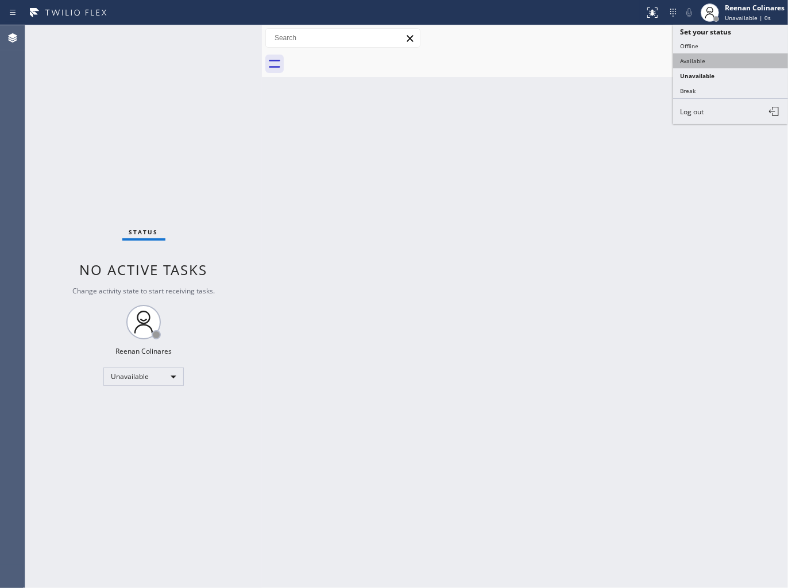
click at [691, 64] on button "Available" at bounding box center [730, 60] width 115 height 15
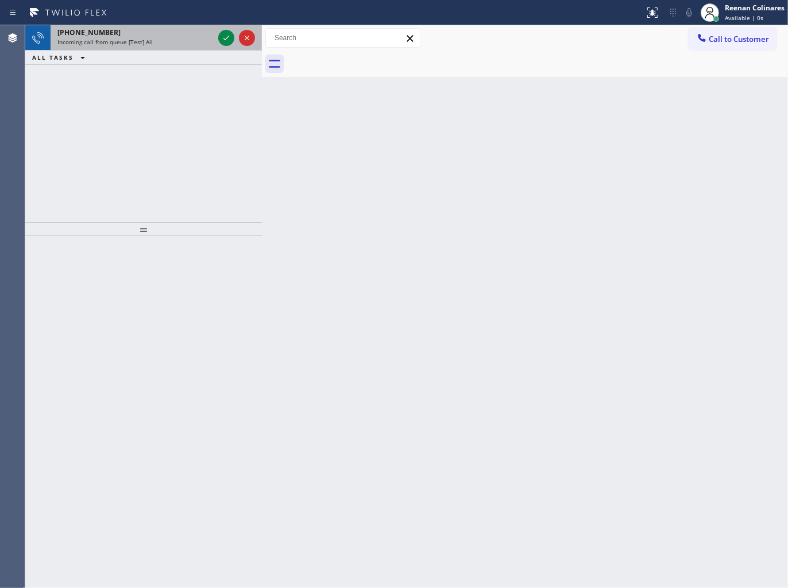
click at [154, 41] on div "Incoming call from queue [Test] All" at bounding box center [135, 42] width 156 height 8
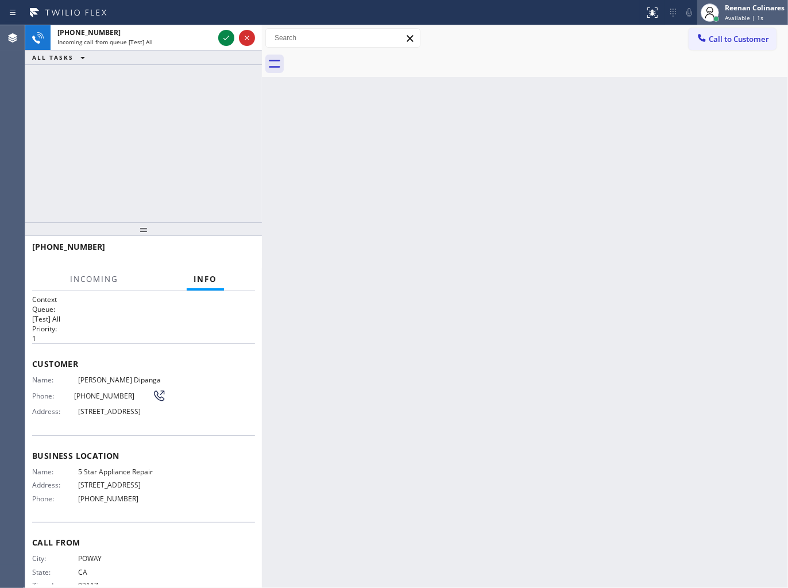
click at [729, 10] on div "Reenan Colinares" at bounding box center [754, 8] width 60 height 10
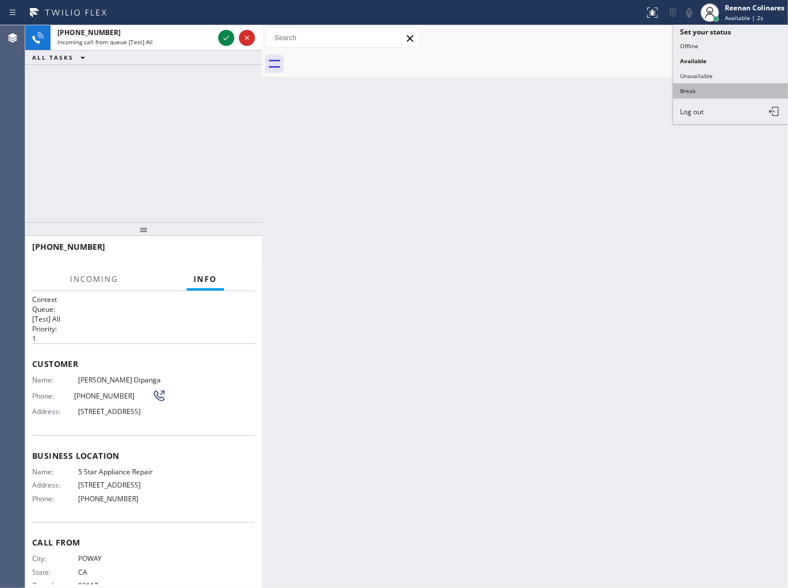
click at [689, 88] on button "Break" at bounding box center [730, 90] width 115 height 15
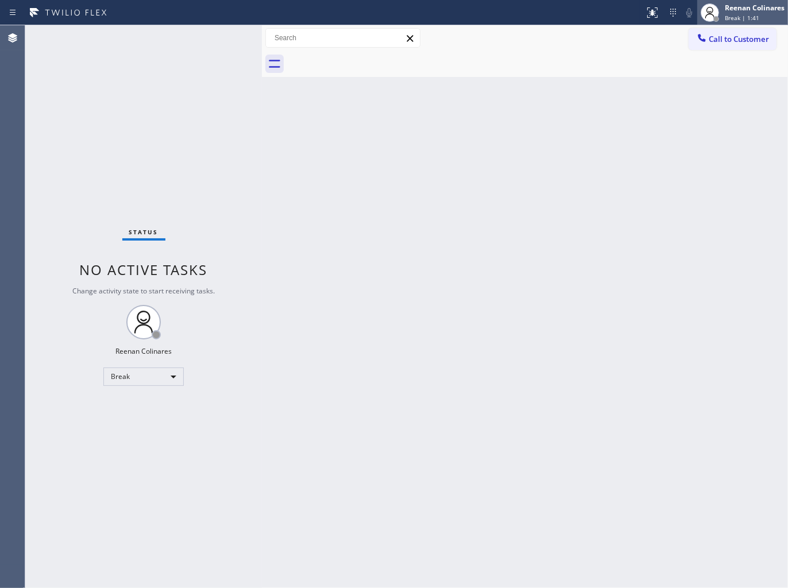
click at [722, 12] on div at bounding box center [709, 12] width 25 height 25
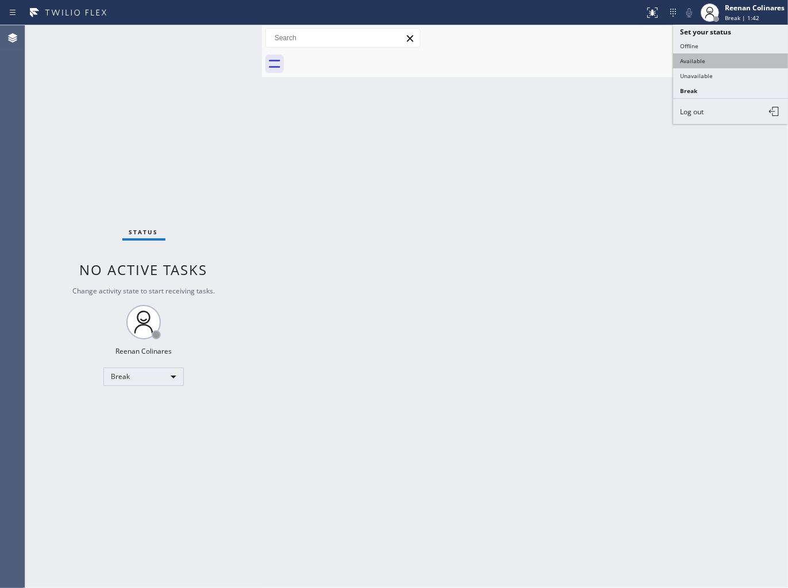
click at [699, 60] on button "Available" at bounding box center [730, 60] width 115 height 15
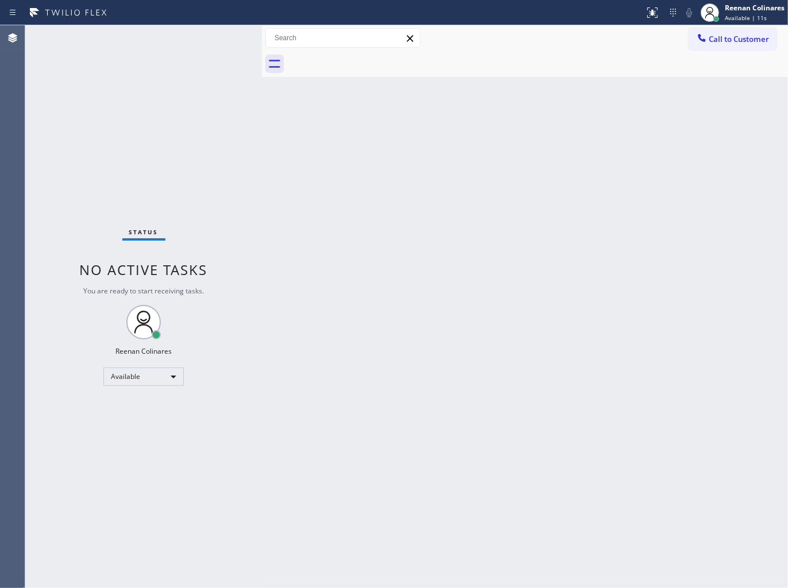
click at [476, 165] on div "Back to Dashboard Change Sender ID Customers Technicians Select a contact Outbo…" at bounding box center [525, 306] width 526 height 563
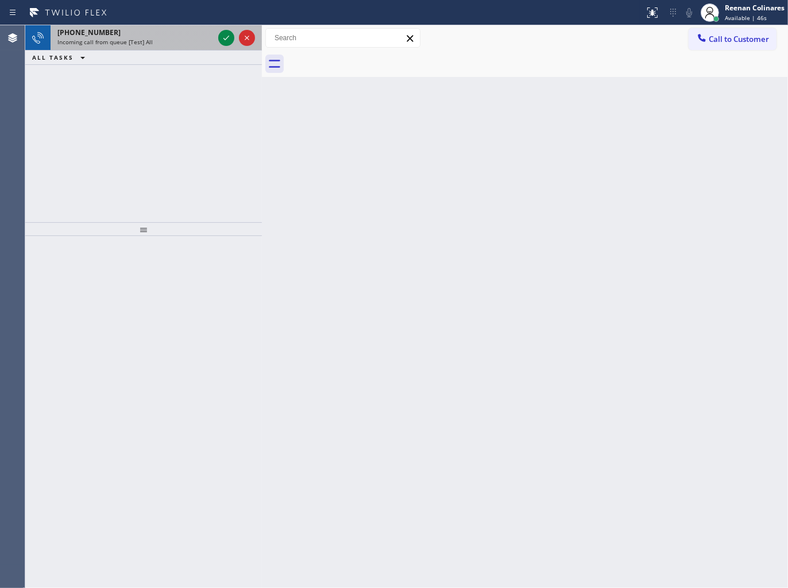
click at [165, 43] on div "Incoming call from queue [Test] All" at bounding box center [135, 42] width 156 height 8
click at [153, 41] on div "Incoming call from queue [Test] All" at bounding box center [135, 42] width 156 height 8
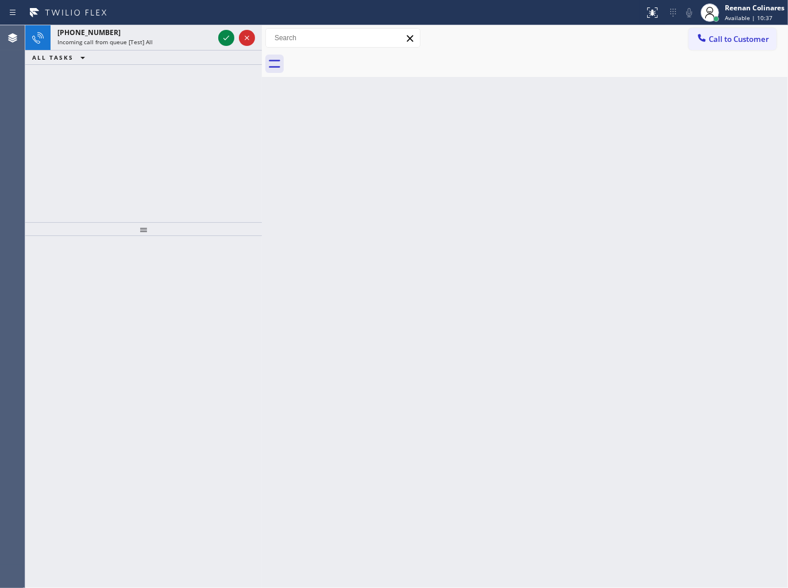
click at [173, 51] on div "ALL TASKS ALL TASKS ACTIVE TASKS TASKS IN WRAP UP" at bounding box center [143, 58] width 236 height 14
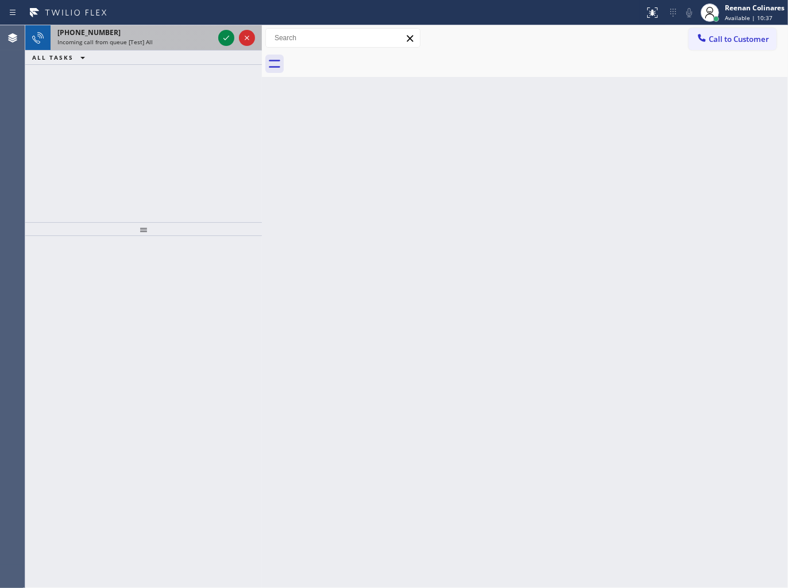
click at [183, 47] on div "[PHONE_NUMBER] Incoming call from queue [Test] All" at bounding box center [133, 37] width 165 height 25
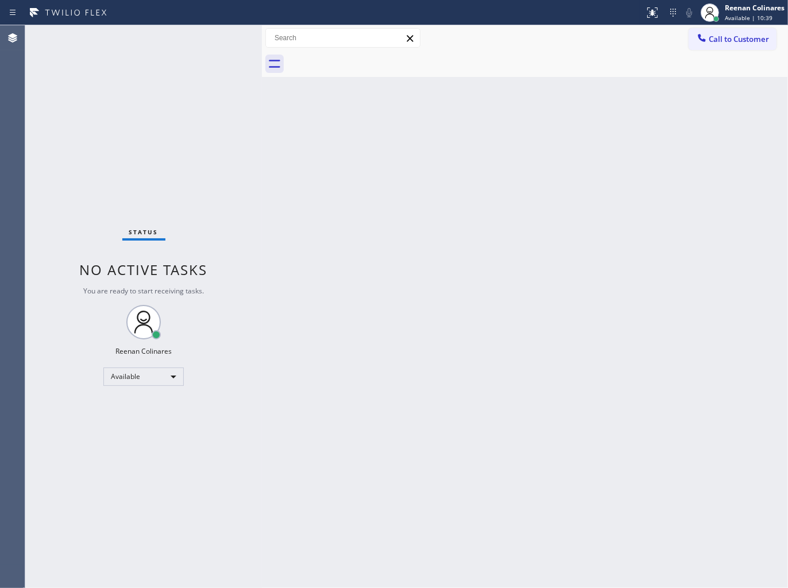
click at [370, 184] on div "Back to Dashboard Change Sender ID Customers Technicians Select a contact Outbo…" at bounding box center [525, 306] width 526 height 563
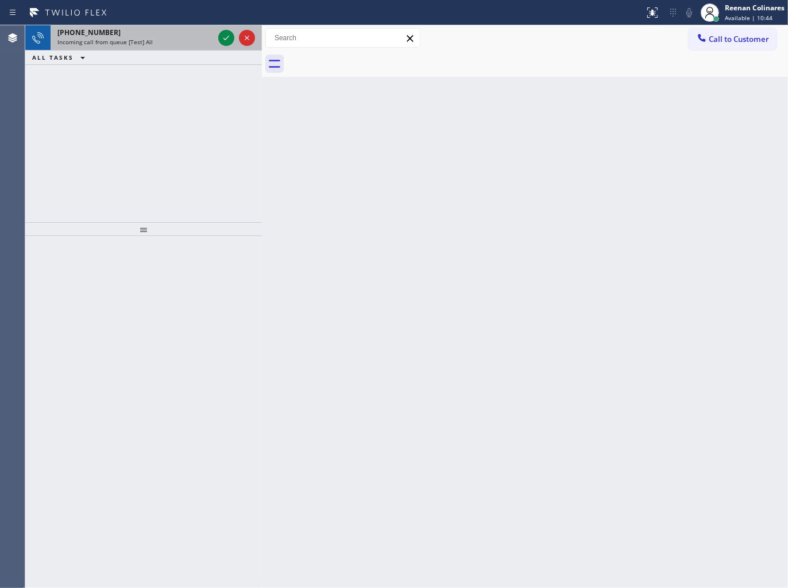
click at [155, 42] on div "Incoming call from queue [Test] All" at bounding box center [135, 42] width 156 height 8
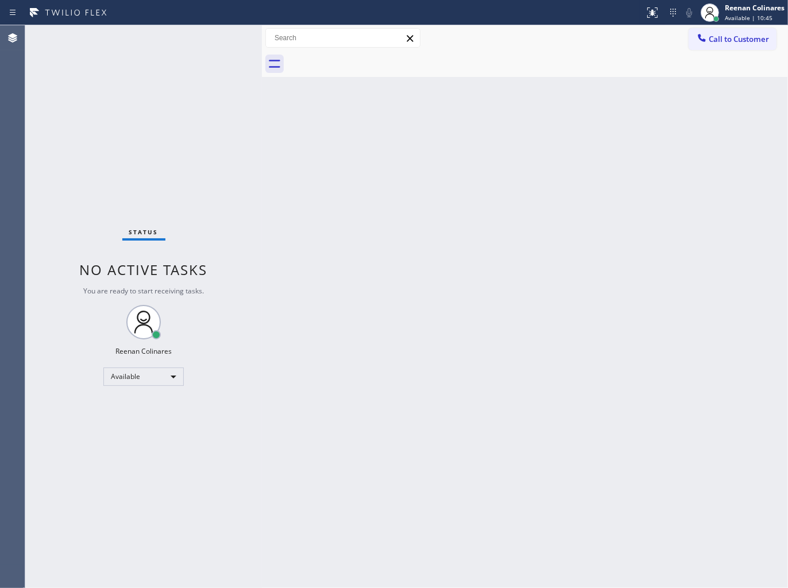
click at [176, 49] on div "Status No active tasks You are ready to start receiving tasks. Reenan Colinares…" at bounding box center [143, 306] width 236 height 563
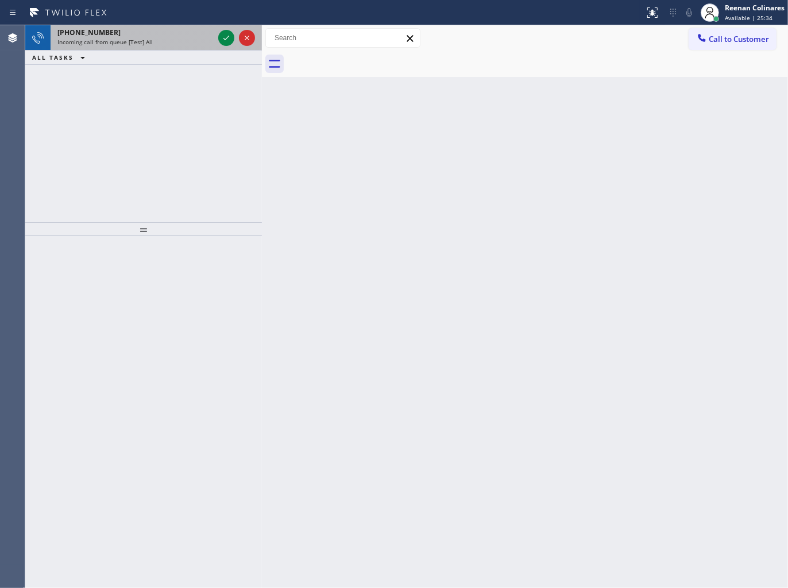
click at [174, 49] on div "[PHONE_NUMBER] Incoming call from queue [Test] All" at bounding box center [133, 37] width 165 height 25
click at [161, 41] on div "Incoming call from queue [Test] All" at bounding box center [135, 42] width 156 height 8
click at [145, 46] on span "Incoming call from queue [Test] All" at bounding box center [104, 42] width 95 height 8
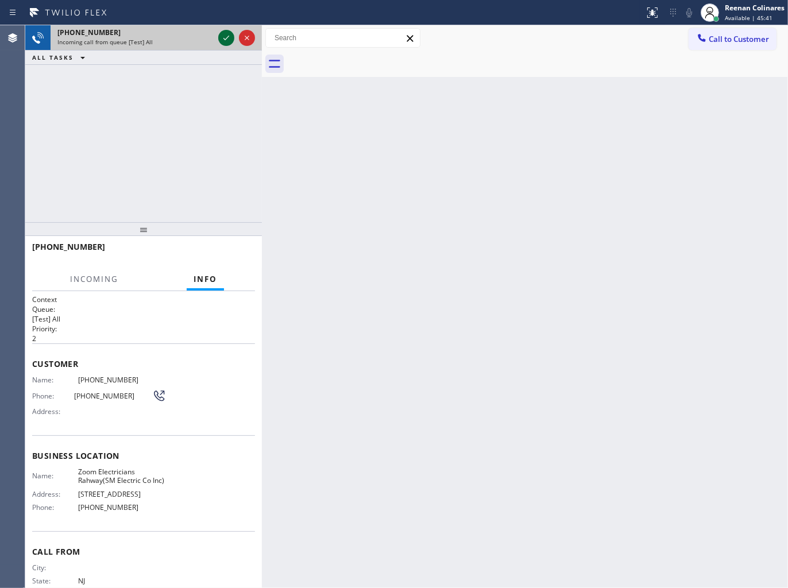
click at [222, 42] on icon at bounding box center [226, 38] width 14 height 14
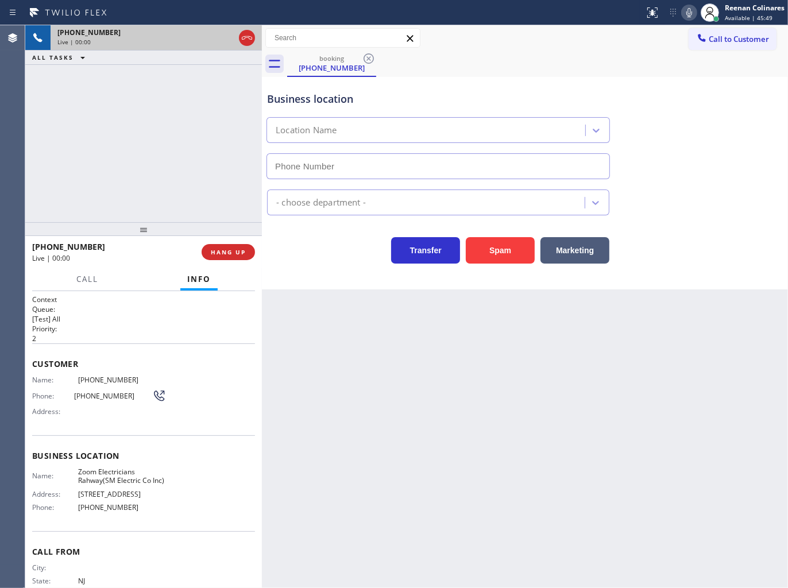
type input "[PHONE_NUMBER]"
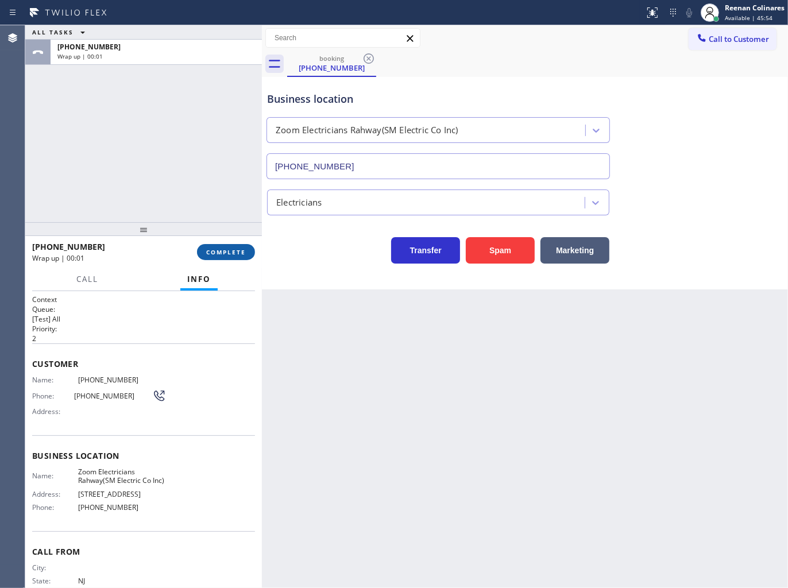
click at [216, 248] on span "COMPLETE" at bounding box center [226, 252] width 40 height 8
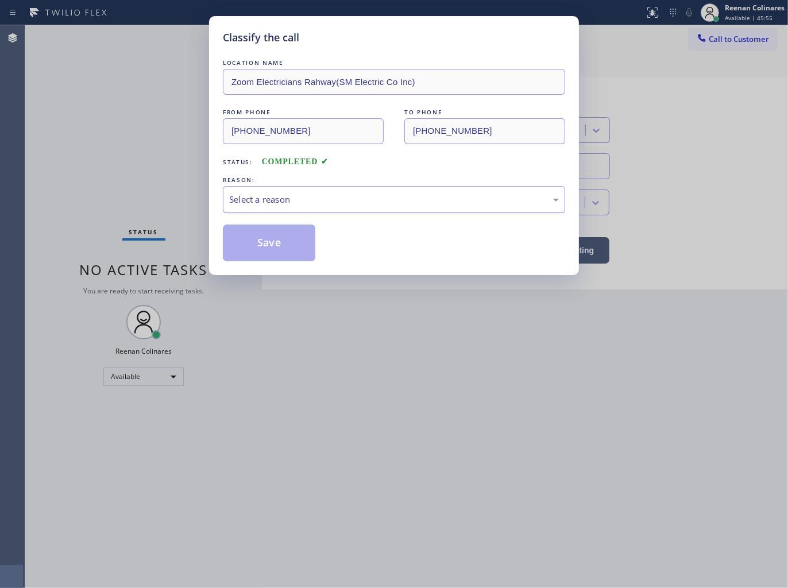
click at [263, 203] on div "Select a reason" at bounding box center [393, 199] width 329 height 13
click at [260, 239] on button "Save" at bounding box center [269, 242] width 92 height 37
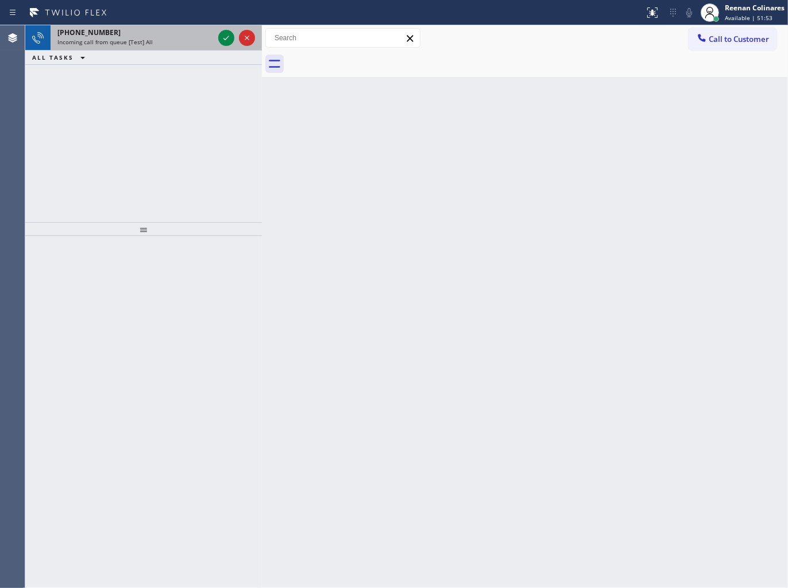
click at [149, 35] on div "[PHONE_NUMBER]" at bounding box center [135, 33] width 156 height 10
click at [155, 47] on div "[PHONE_NUMBER] Incoming call from queue [Test] All" at bounding box center [133, 37] width 165 height 25
click at [191, 48] on div "[PHONE_NUMBER] Incoming call from queue [Test] All" at bounding box center [133, 37] width 165 height 25
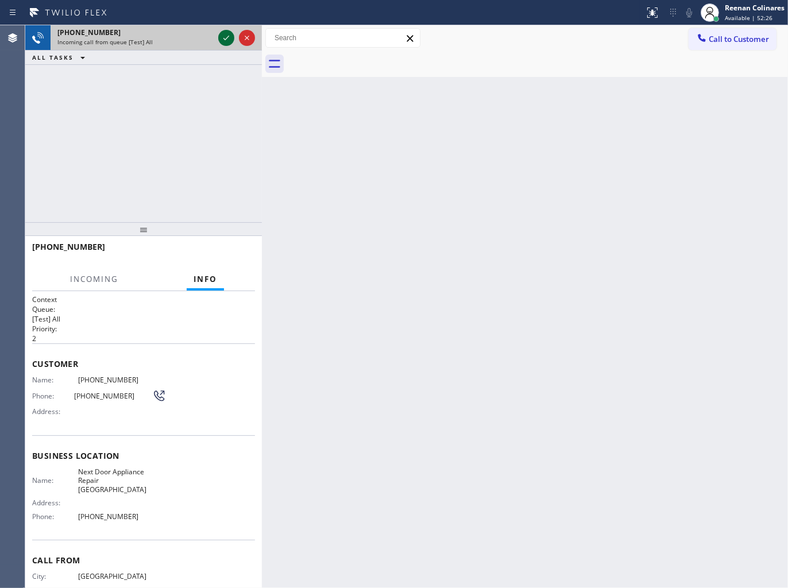
click at [224, 41] on icon at bounding box center [226, 38] width 14 height 14
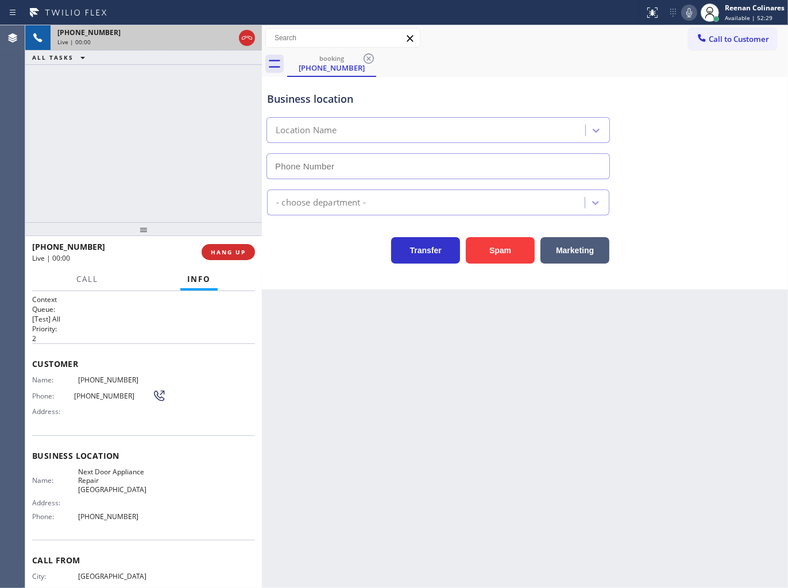
type input "[PHONE_NUMBER]"
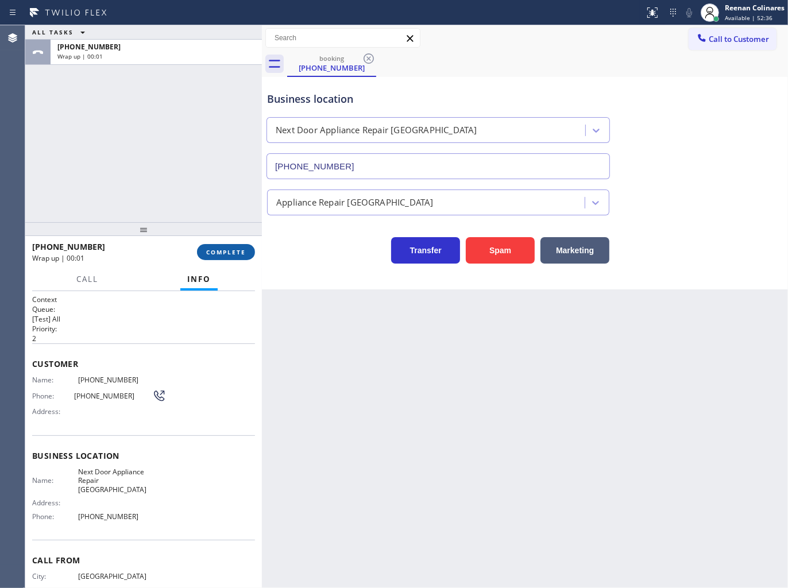
click at [232, 249] on span "COMPLETE" at bounding box center [226, 252] width 40 height 8
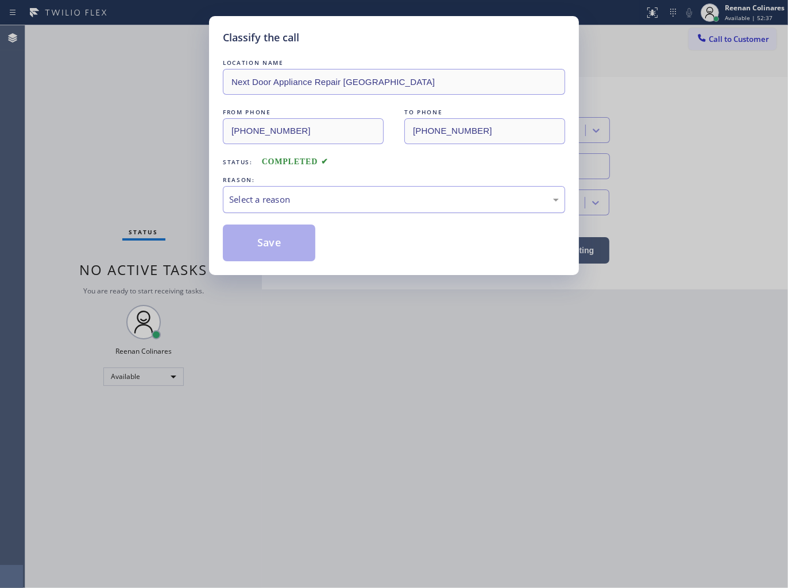
click at [293, 194] on div "Select a reason" at bounding box center [393, 199] width 329 height 13
click at [265, 235] on button "Save" at bounding box center [269, 242] width 92 height 37
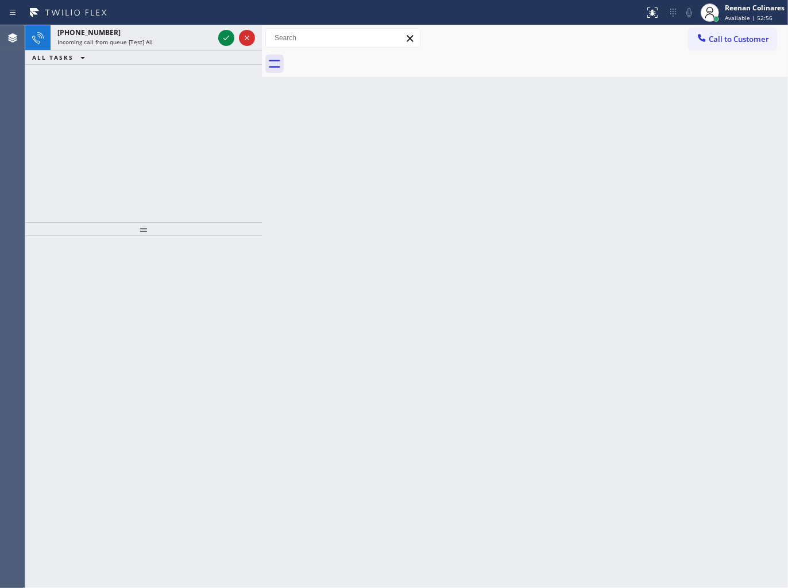
click at [375, 70] on div at bounding box center [537, 64] width 501 height 26
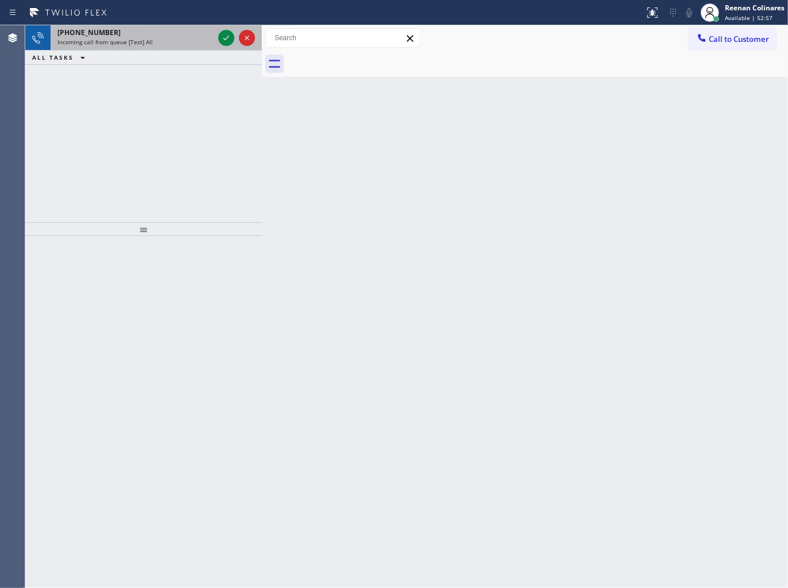
click at [177, 40] on div "Incoming call from queue [Test] All" at bounding box center [135, 42] width 156 height 8
click at [190, 33] on div "[PHONE_NUMBER]" at bounding box center [135, 33] width 156 height 10
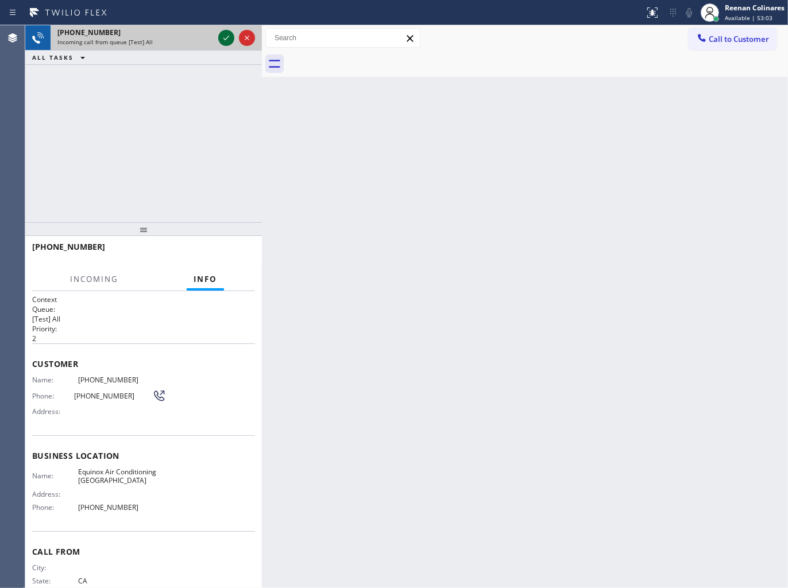
click at [230, 37] on icon at bounding box center [226, 38] width 14 height 14
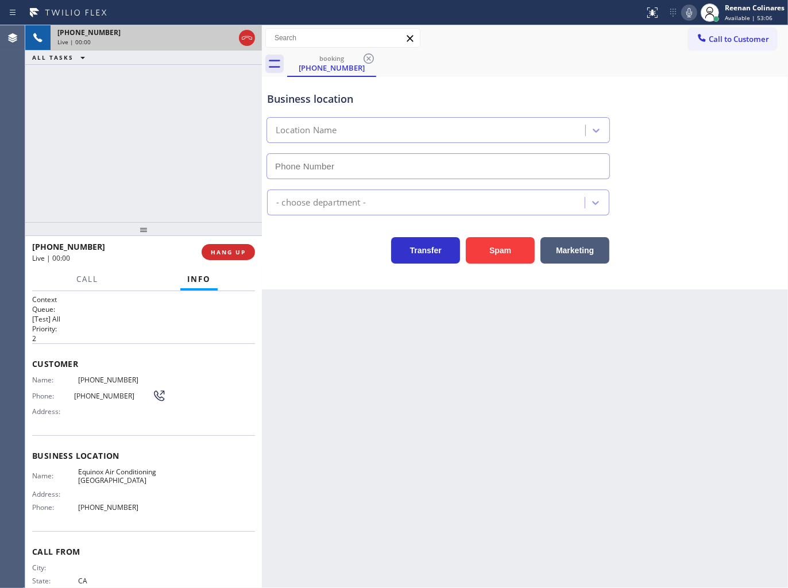
type input "[PHONE_NUMBER]"
drag, startPoint x: 518, startPoint y: 250, endPoint x: 523, endPoint y: 245, distance: 6.9
click at [523, 245] on button "Spam" at bounding box center [500, 250] width 69 height 26
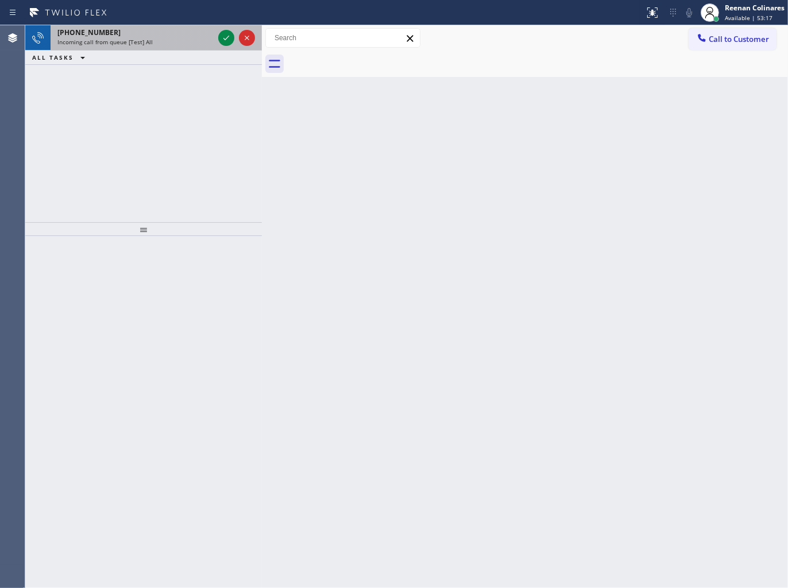
click at [183, 47] on div "[PHONE_NUMBER] Incoming call from queue [Test] All" at bounding box center [133, 37] width 165 height 25
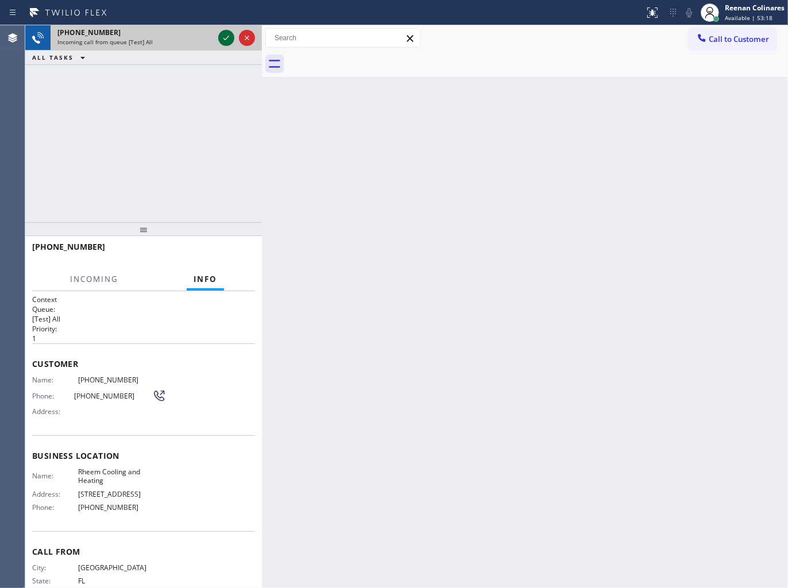
click at [222, 39] on icon at bounding box center [226, 38] width 14 height 14
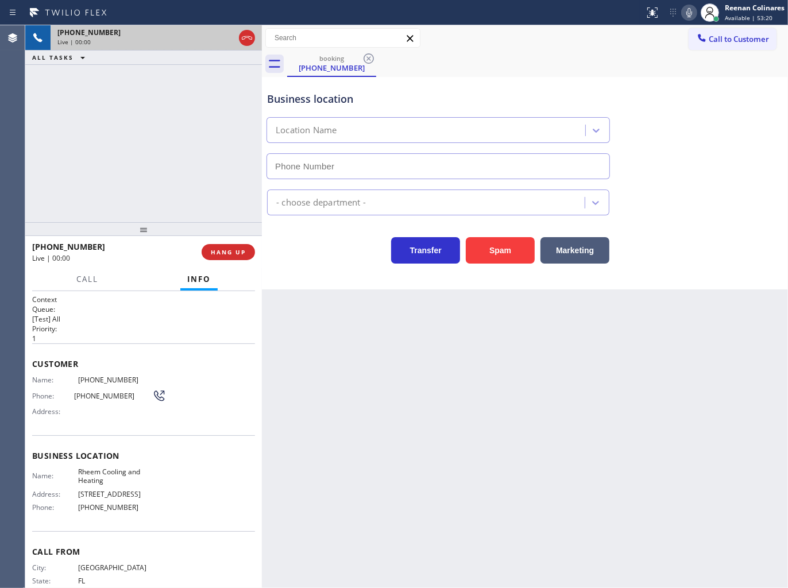
type input "[PHONE_NUMBER]"
click at [686, 14] on icon at bounding box center [689, 13] width 14 height 14
click at [84, 284] on span "Call" at bounding box center [87, 279] width 22 height 10
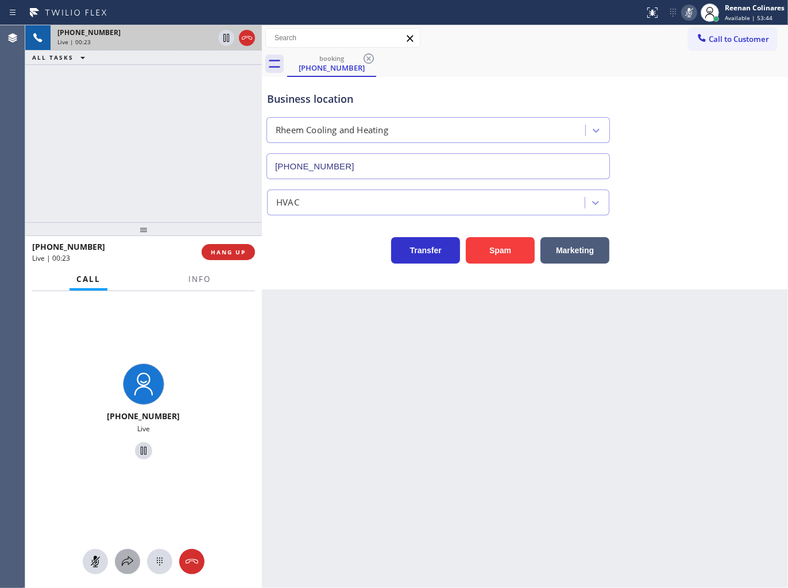
click at [127, 558] on icon at bounding box center [128, 561] width 14 height 14
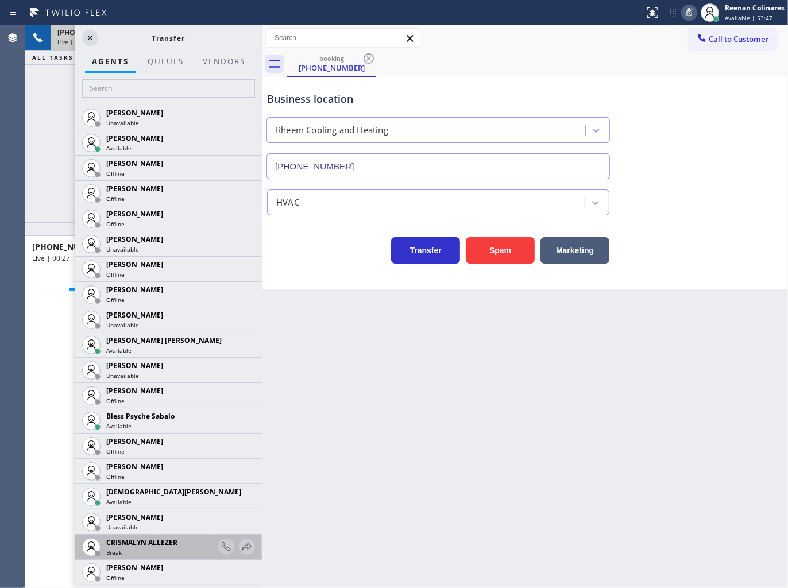
scroll to position [319, 0]
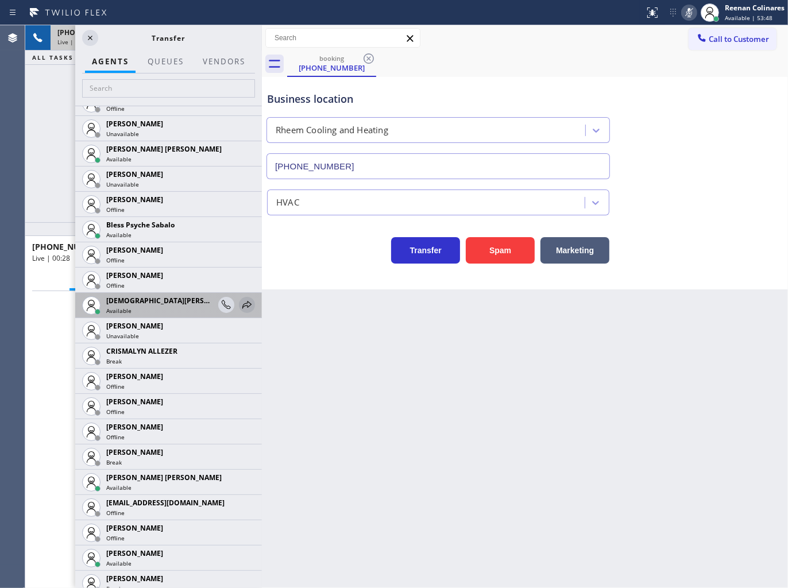
click at [240, 307] on icon at bounding box center [247, 305] width 14 height 14
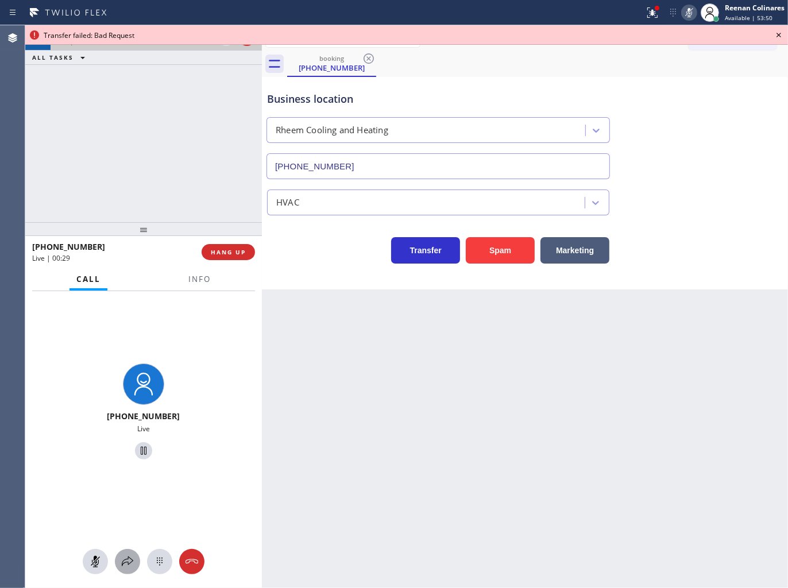
click at [132, 561] on icon at bounding box center [128, 561] width 14 height 14
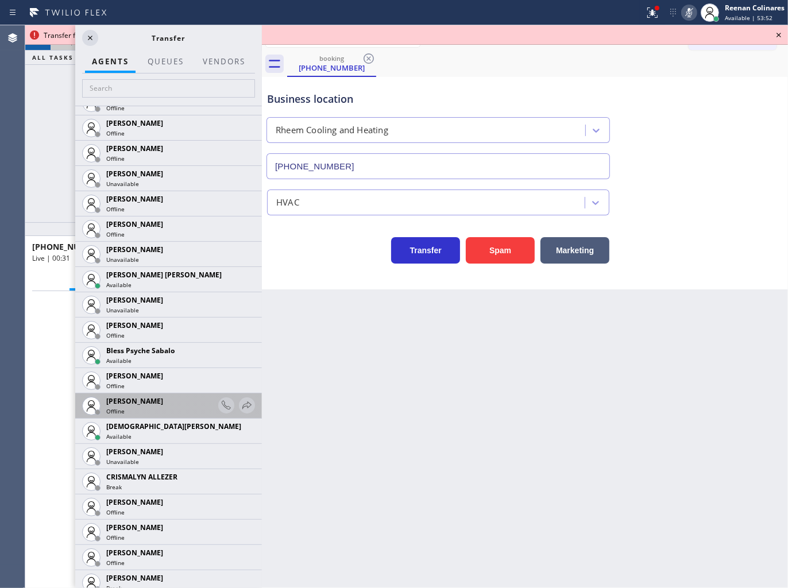
scroll to position [255, 0]
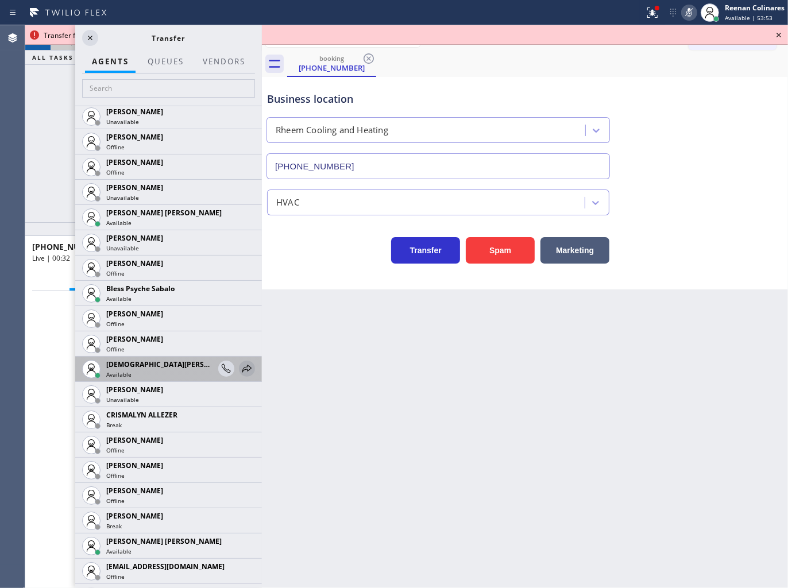
click at [240, 368] on icon at bounding box center [247, 369] width 14 height 14
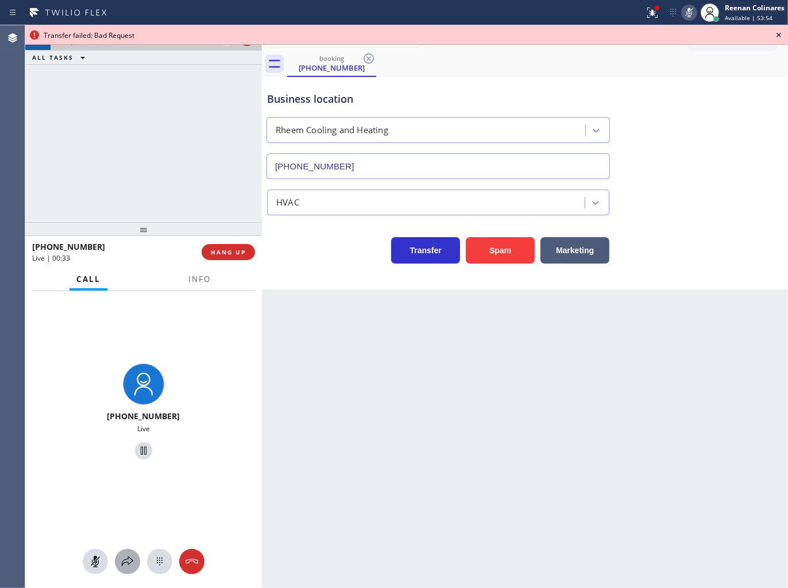
click at [124, 555] on icon at bounding box center [128, 561] width 14 height 14
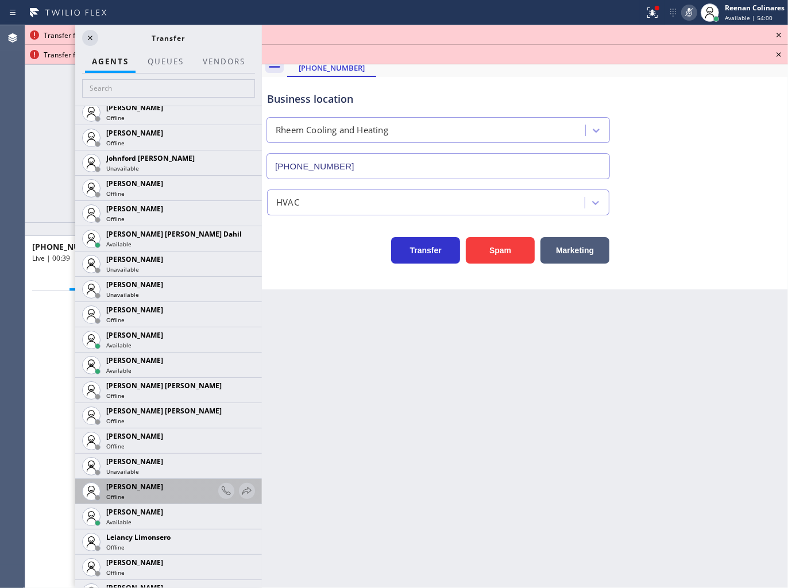
scroll to position [1403, 0]
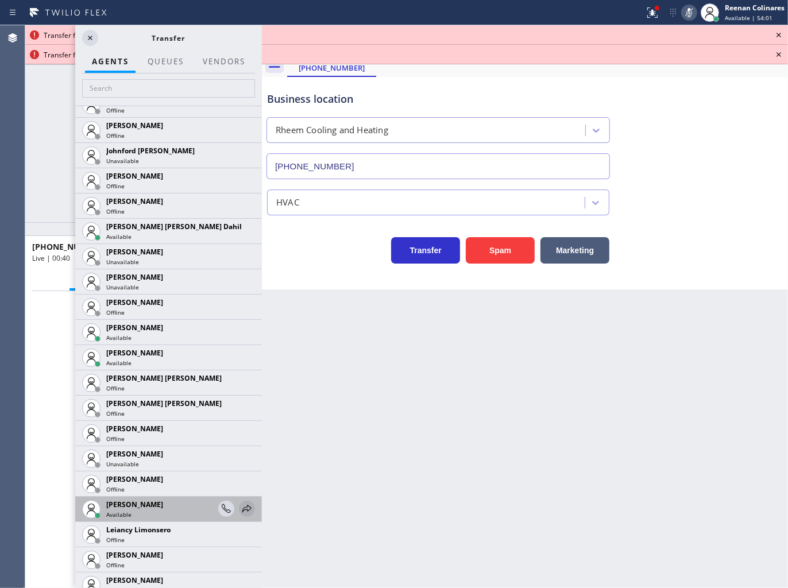
click at [240, 507] on icon at bounding box center [247, 509] width 14 height 14
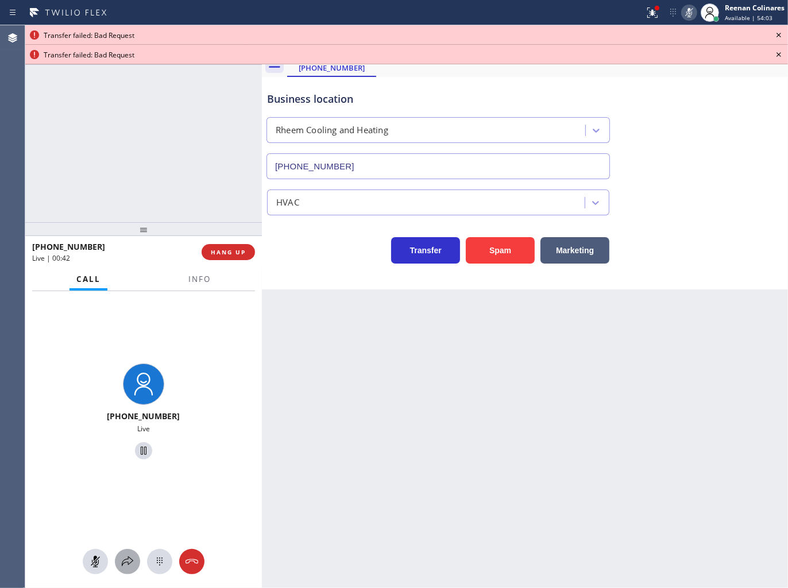
click at [129, 561] on icon at bounding box center [128, 561] width 14 height 14
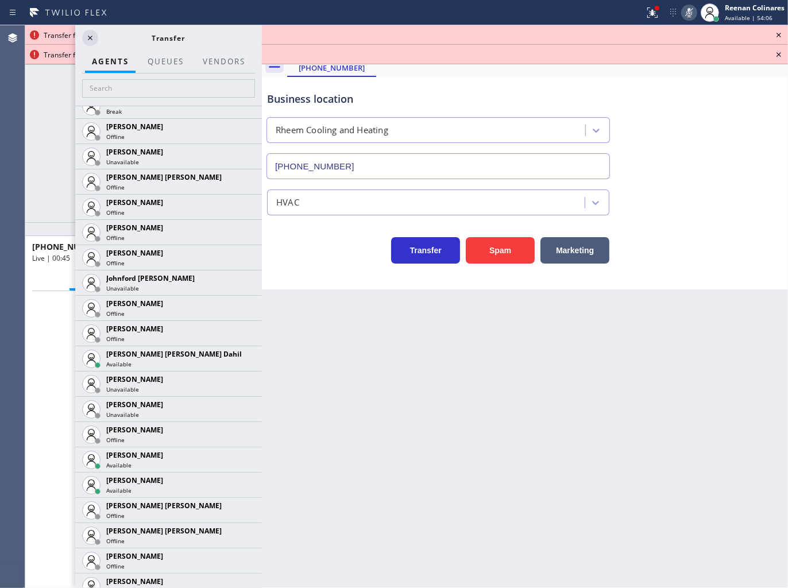
scroll to position [1530, 0]
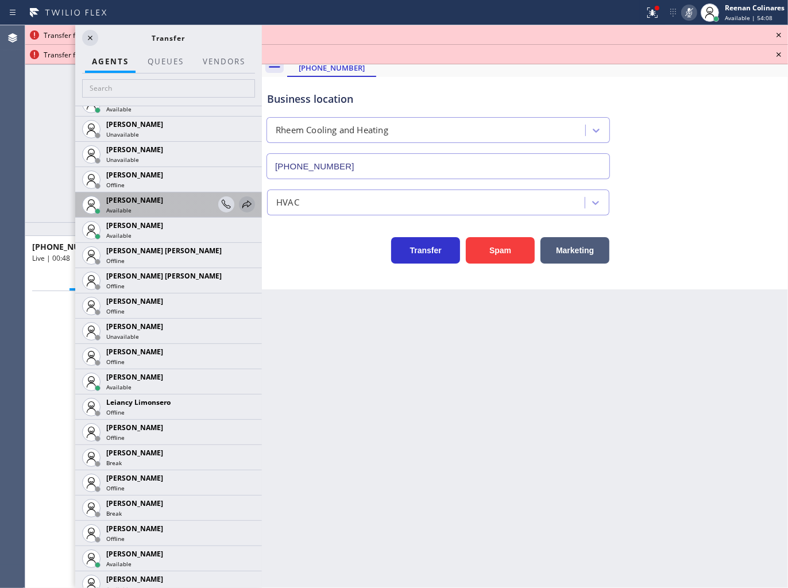
click at [240, 207] on icon at bounding box center [247, 204] width 14 height 14
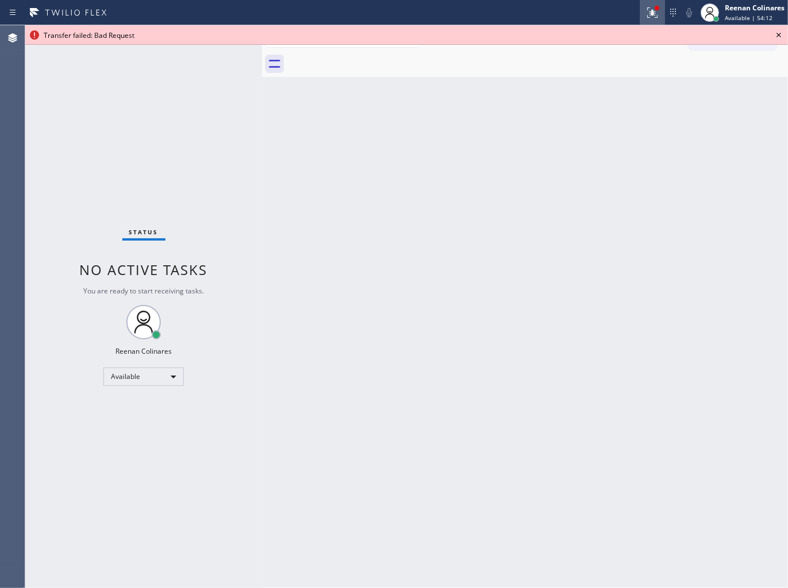
click at [652, 15] on icon at bounding box center [650, 11] width 7 height 8
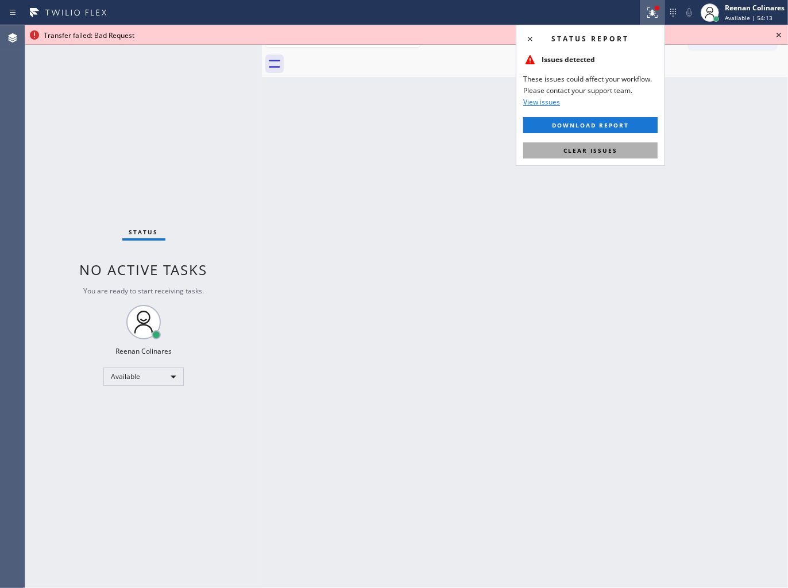
click at [604, 153] on span "Clear issues" at bounding box center [590, 150] width 54 height 8
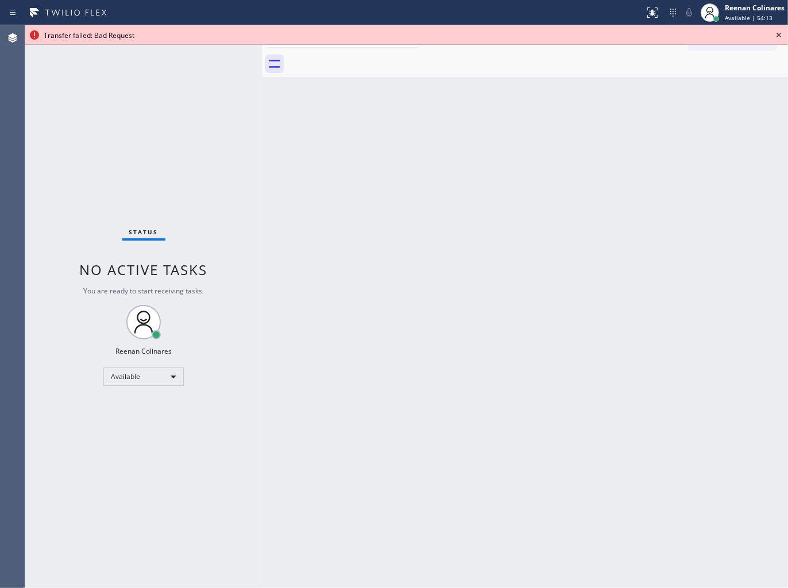
click at [470, 327] on div "Back to Dashboard Change Sender ID Customers Technicians Select a contact Outbo…" at bounding box center [525, 306] width 526 height 563
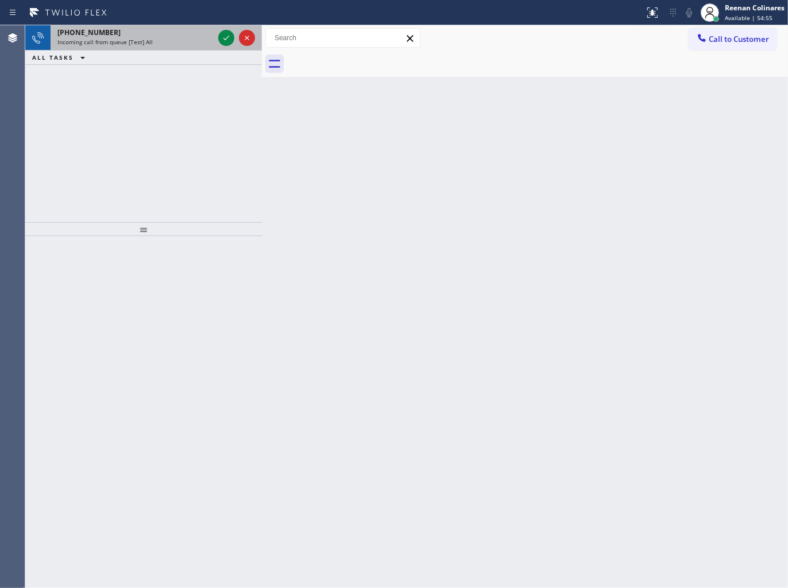
click at [158, 41] on div "Incoming call from queue [Test] All" at bounding box center [135, 42] width 156 height 8
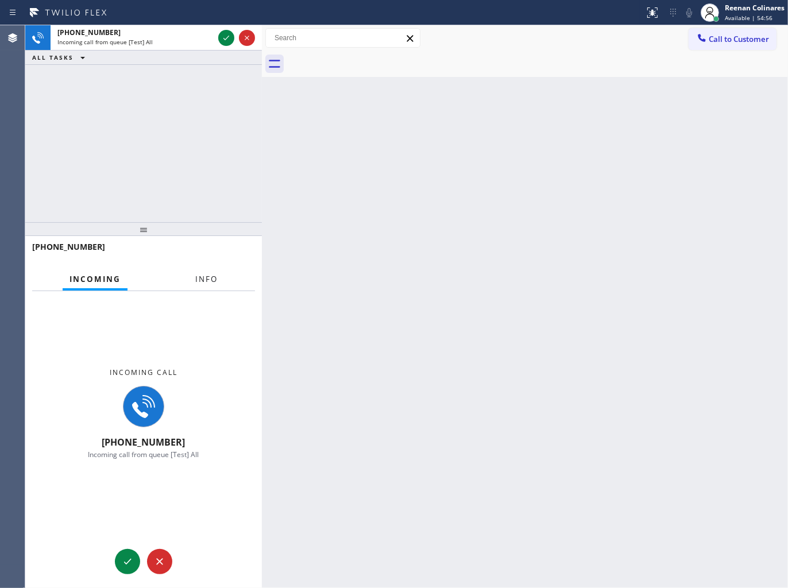
click at [210, 280] on span "Info" at bounding box center [206, 279] width 22 height 10
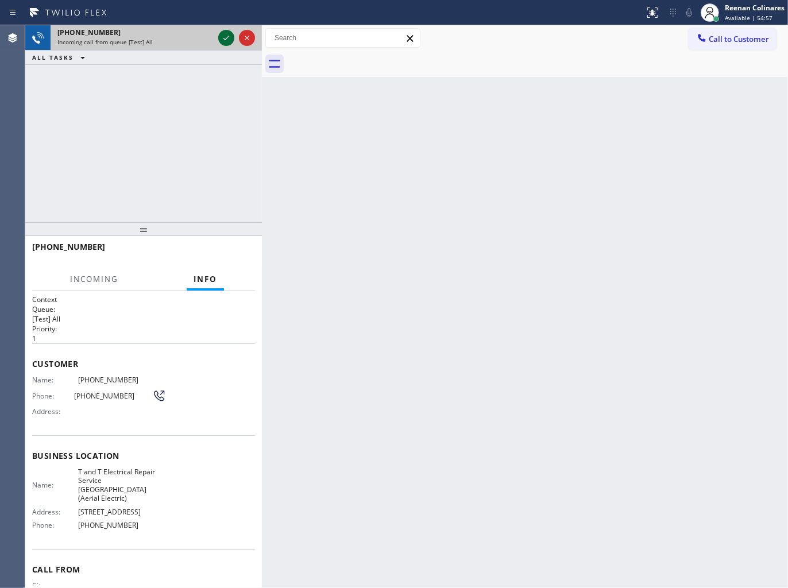
click at [223, 35] on icon at bounding box center [226, 38] width 14 height 14
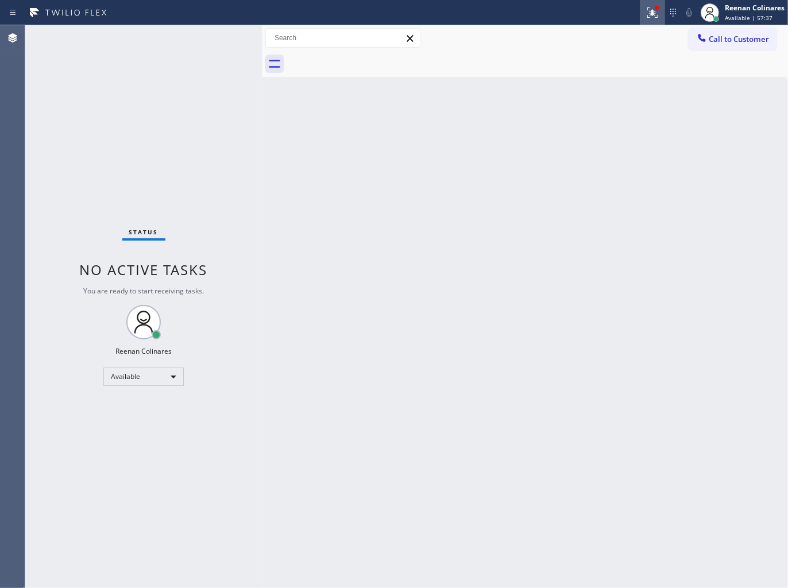
click at [651, 18] on icon at bounding box center [652, 13] width 14 height 14
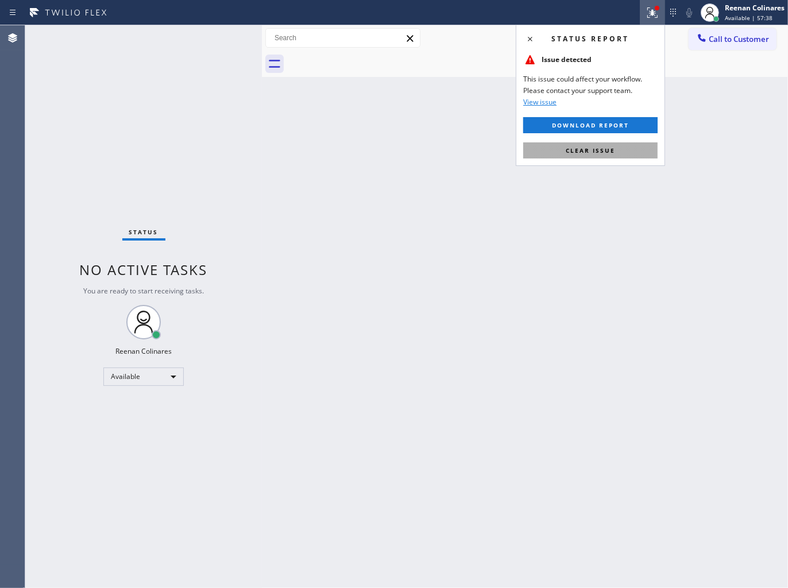
click at [602, 150] on span "Clear issue" at bounding box center [589, 150] width 49 height 8
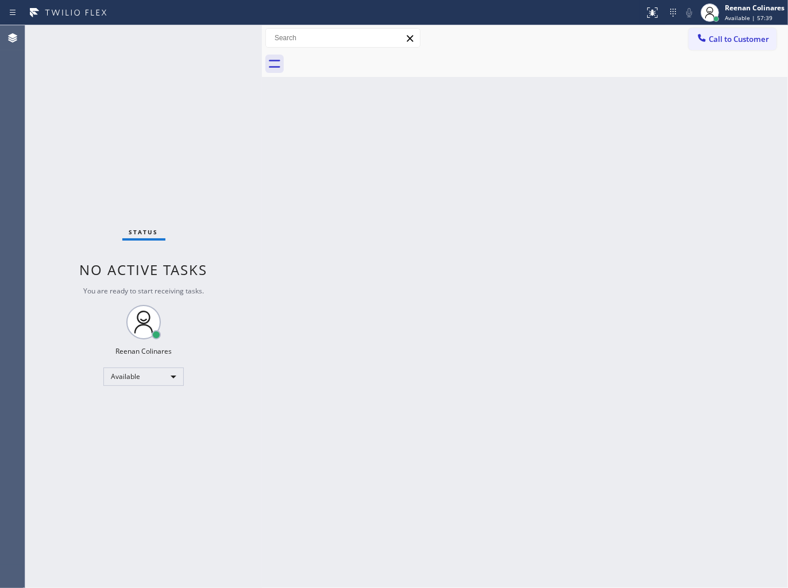
click at [430, 195] on div "Back to Dashboard Change Sender ID Customers Technicians Select a contact Outbo…" at bounding box center [525, 306] width 526 height 563
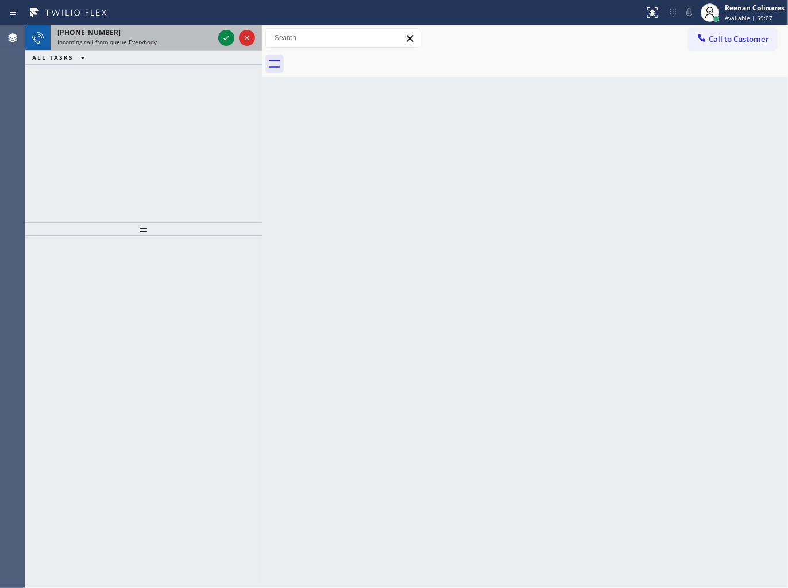
click at [136, 42] on span "Incoming call from queue Everybody" at bounding box center [106, 42] width 99 height 8
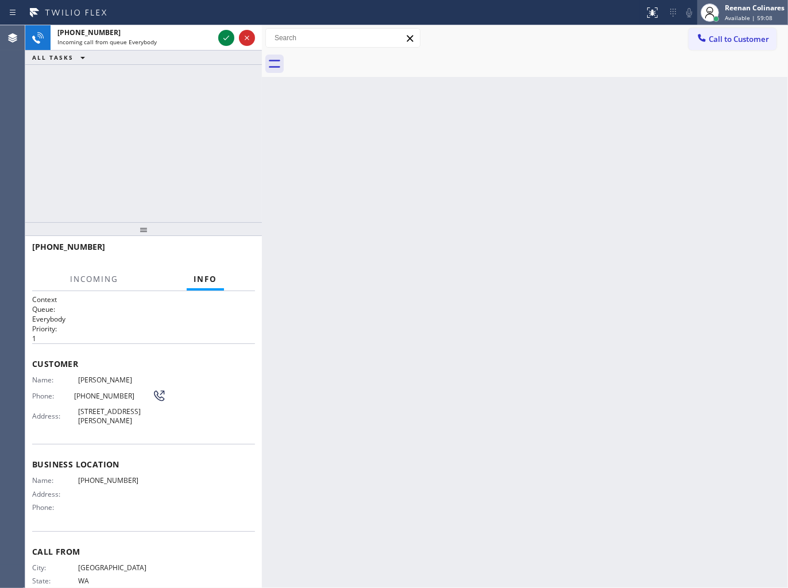
click at [746, 14] on span "Available | 59:08" at bounding box center [748, 18] width 48 height 8
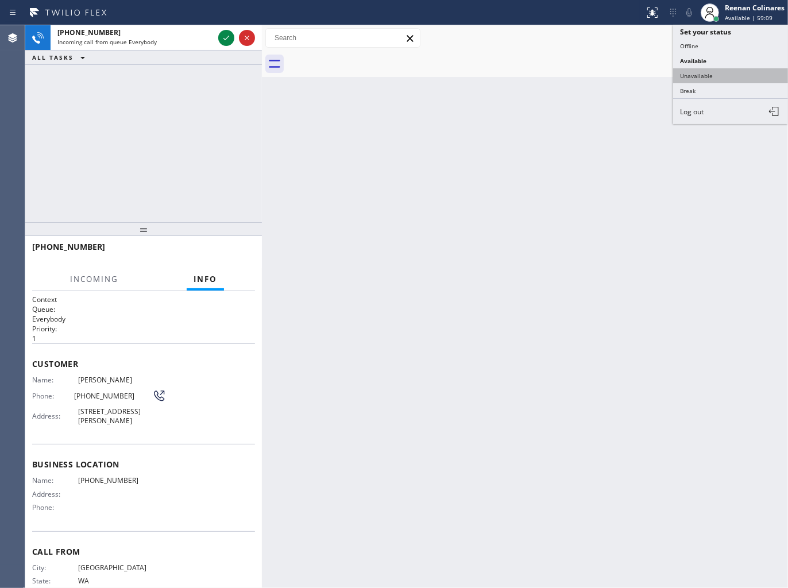
click at [699, 73] on button "Unavailable" at bounding box center [730, 75] width 115 height 15
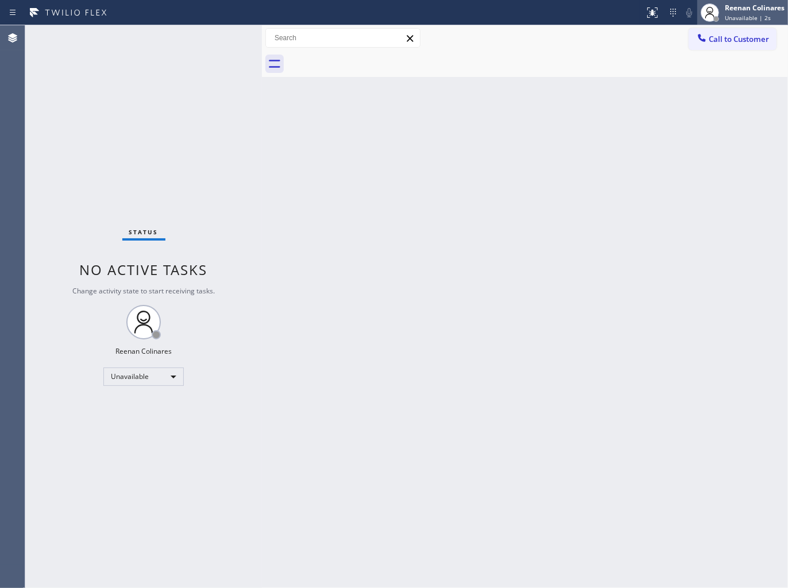
click at [754, 12] on div "Reenan Colinares" at bounding box center [754, 8] width 60 height 10
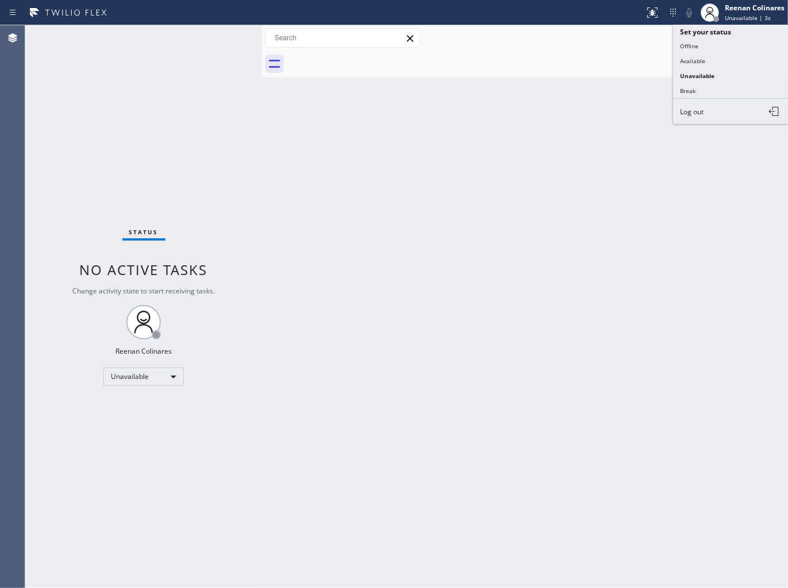
click at [524, 94] on div "Back to Dashboard Change Sender ID Customers Technicians Select a contact Outbo…" at bounding box center [525, 306] width 526 height 563
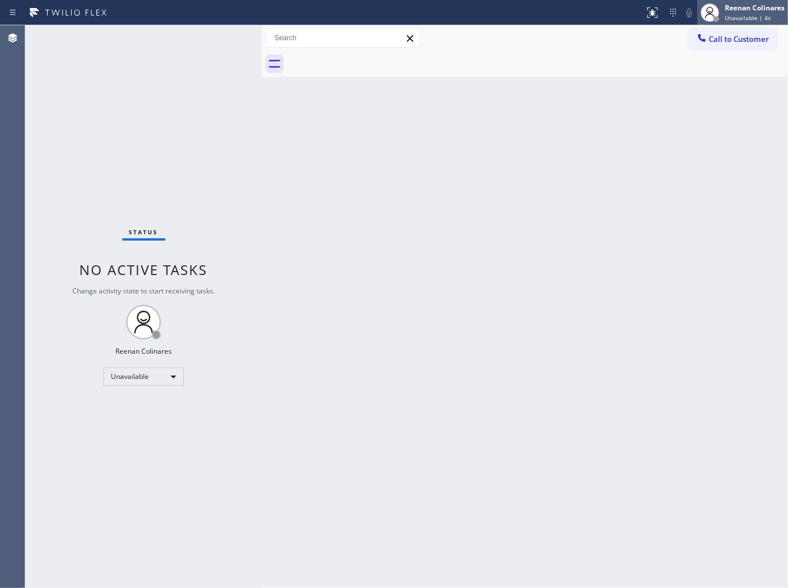
click at [748, 17] on span "Unavailable | 4s" at bounding box center [747, 18] width 46 height 8
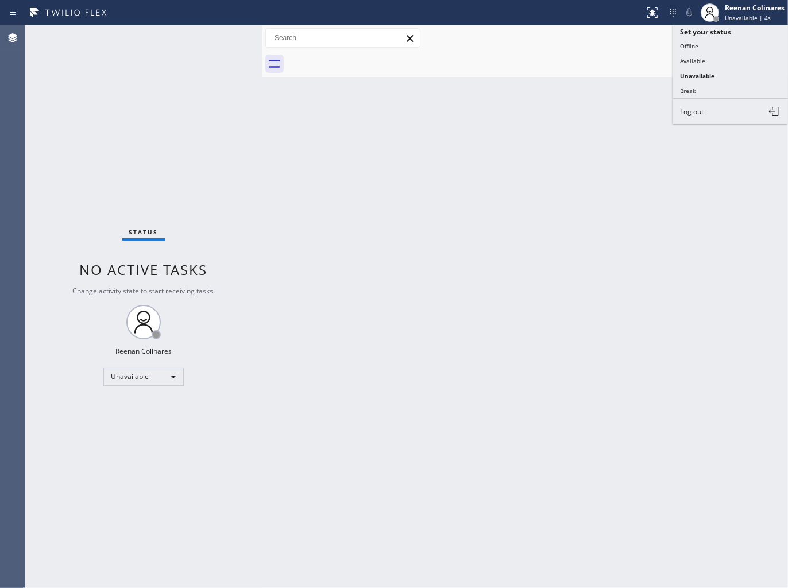
click at [588, 79] on div "Back to Dashboard Change Sender ID Customers Technicians Select a contact Outbo…" at bounding box center [525, 306] width 526 height 563
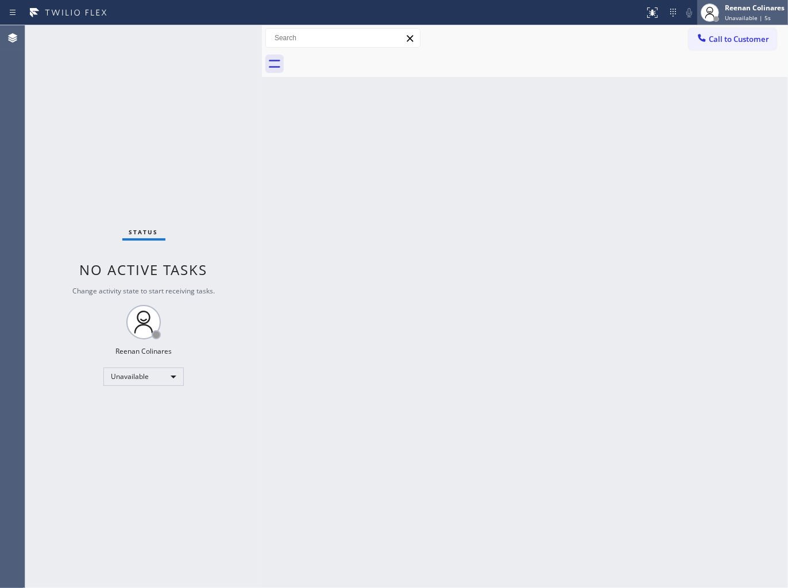
click at [754, 13] on div "Reenan Colinares Unavailable | 5s" at bounding box center [754, 12] width 65 height 20
click at [566, 80] on div "Back to Dashboard Change Sender ID Customers Technicians Select a contact Outbo…" at bounding box center [525, 306] width 526 height 563
click at [736, 14] on span "Unavailable | 7s" at bounding box center [747, 18] width 46 height 8
click at [549, 84] on div "Back to Dashboard Change Sender ID Customers Technicians Select a contact Outbo…" at bounding box center [525, 306] width 526 height 563
click at [720, 13] on div at bounding box center [709, 12] width 25 height 25
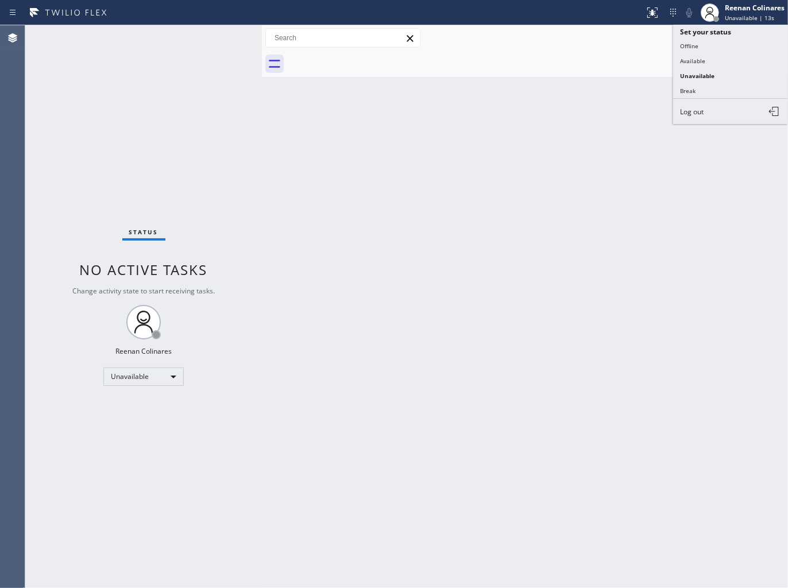
click at [612, 65] on div at bounding box center [537, 64] width 501 height 26
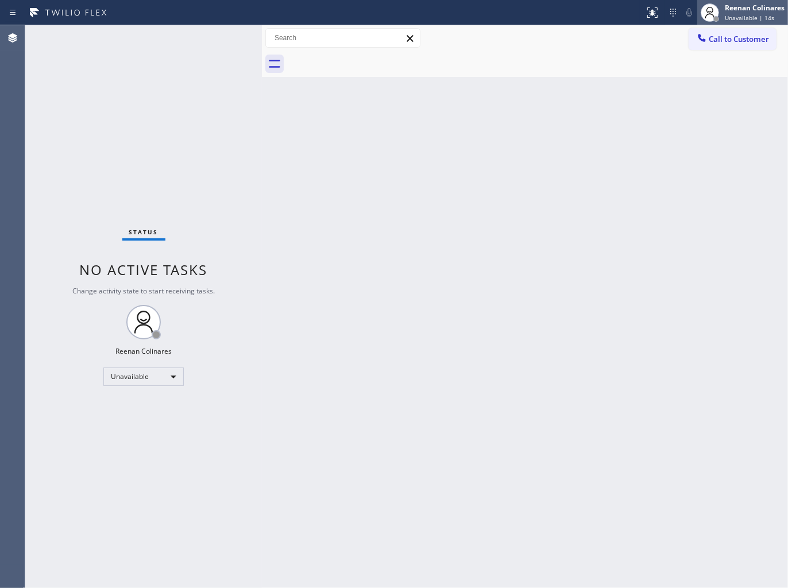
click at [730, 18] on span "Unavailable | 14s" at bounding box center [748, 18] width 49 height 8
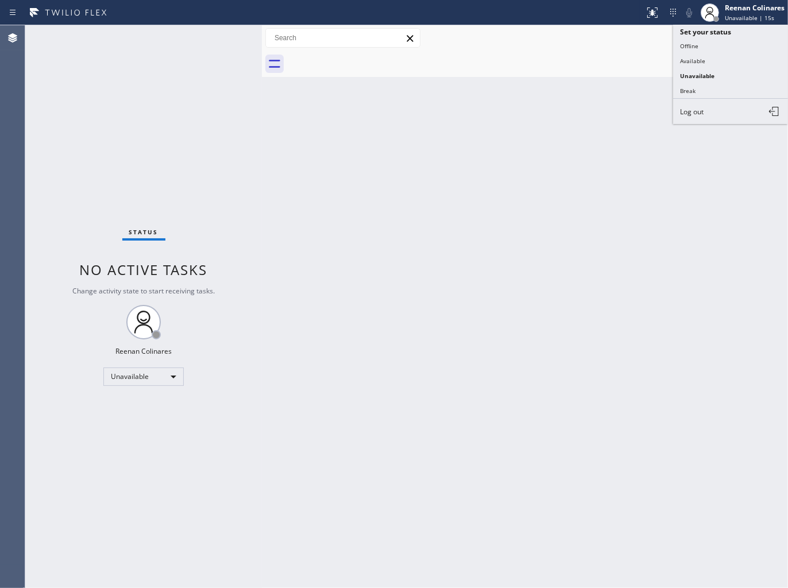
click at [587, 73] on div at bounding box center [537, 64] width 501 height 26
click at [591, 111] on div "Back to Dashboard Change Sender ID Customers Technicians Select a contact Outbo…" at bounding box center [525, 306] width 526 height 563
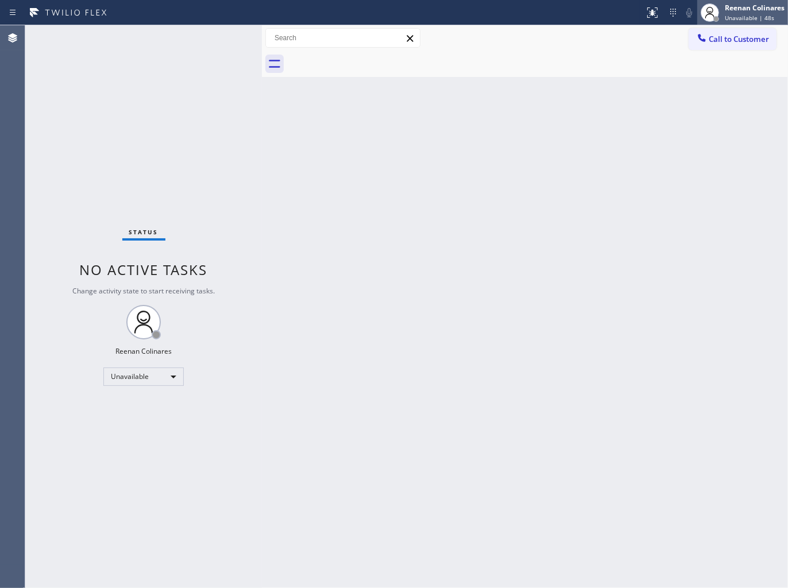
click at [743, 14] on span "Unavailable | 48s" at bounding box center [748, 18] width 49 height 8
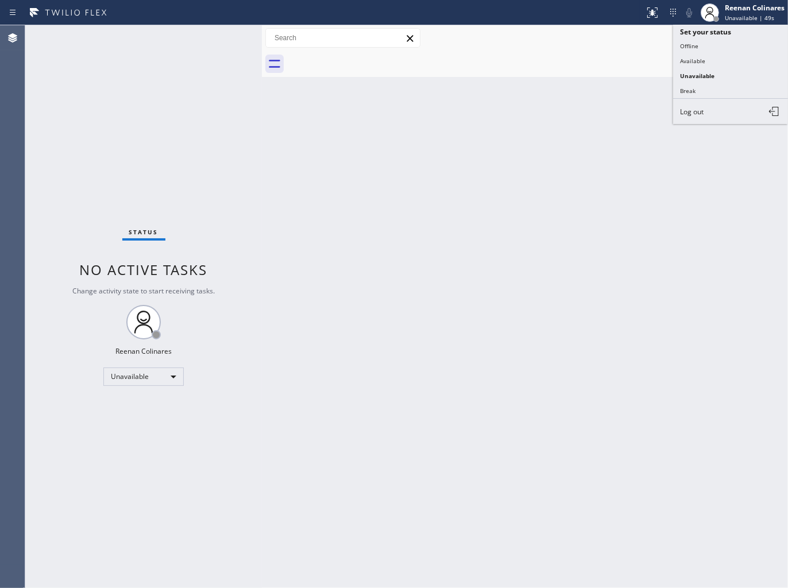
click at [481, 243] on div "Back to Dashboard Change Sender ID Customers Technicians Select a contact Outbo…" at bounding box center [525, 306] width 526 height 563
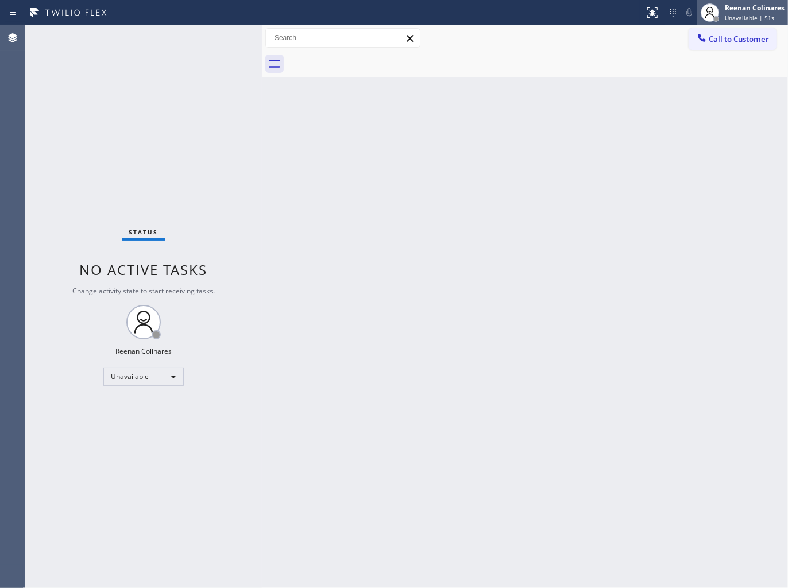
click at [747, 17] on span "Unavailable | 51s" at bounding box center [748, 18] width 49 height 8
click at [506, 224] on div "Back to Dashboard Change Sender ID Customers Technicians Select a contact Outbo…" at bounding box center [525, 306] width 526 height 563
click at [740, 16] on span "Unavailable | 1:34" at bounding box center [750, 18] width 52 height 8
click at [485, 177] on div "Back to Dashboard Change Sender ID Customers Technicians Select a contact Outbo…" at bounding box center [525, 306] width 526 height 563
drag, startPoint x: 754, startPoint y: 9, endPoint x: 738, endPoint y: 22, distance: 20.9
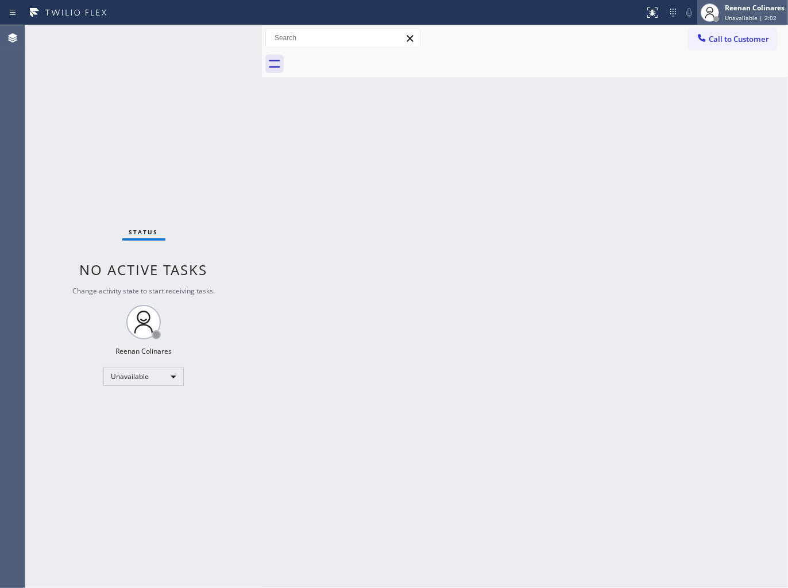
click at [754, 9] on div "Reenan Colinares" at bounding box center [754, 8] width 60 height 10
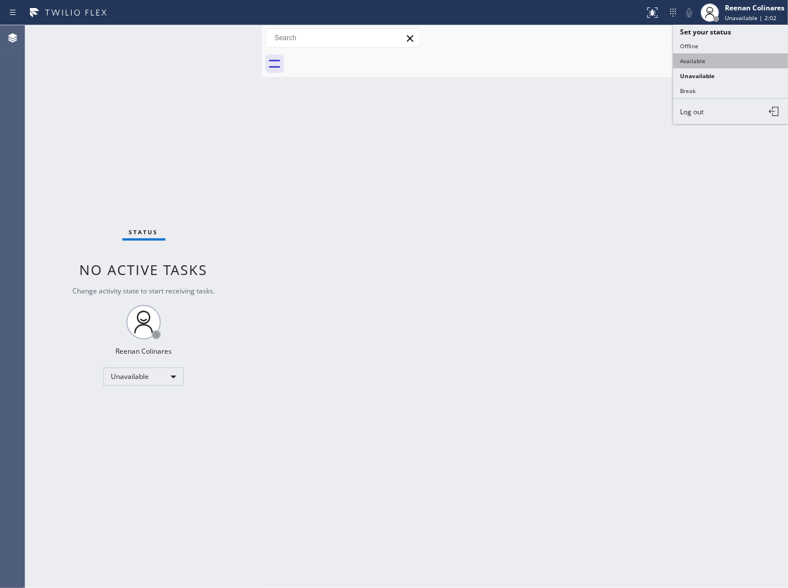
click at [691, 64] on button "Available" at bounding box center [730, 60] width 115 height 15
click at [321, 363] on div "Back to Dashboard Change Sender ID Customers Technicians Select a contact Outbo…" at bounding box center [525, 306] width 526 height 563
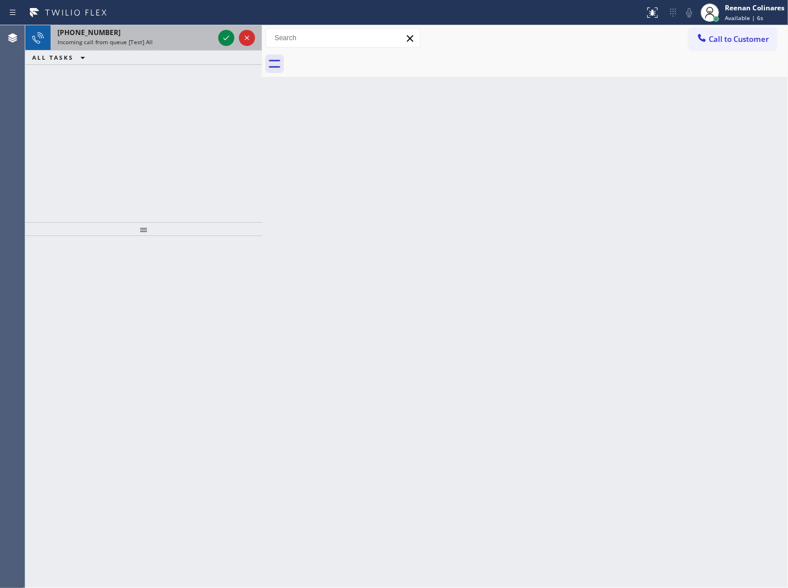
click at [171, 32] on div "[PHONE_NUMBER]" at bounding box center [135, 33] width 156 height 10
click at [185, 38] on div "Incoming call from queue [Test] All" at bounding box center [135, 42] width 156 height 8
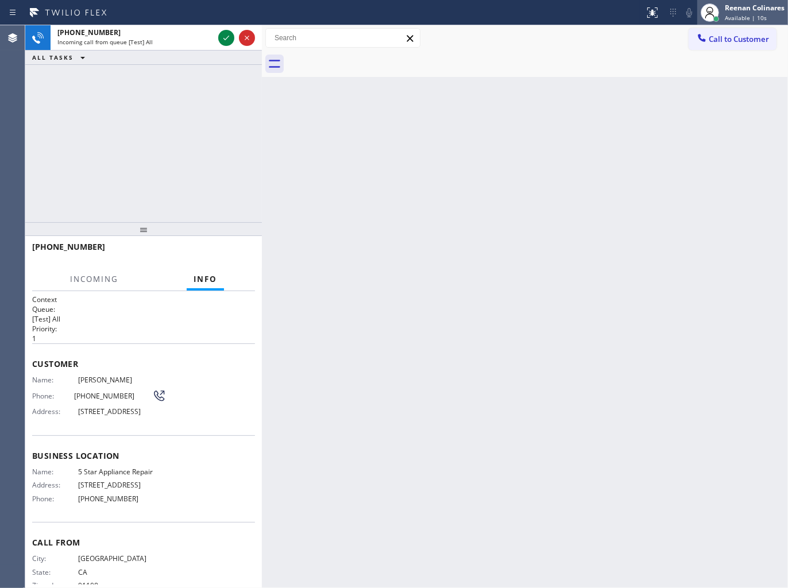
click at [750, 3] on div "Reenan Colinares" at bounding box center [754, 8] width 60 height 10
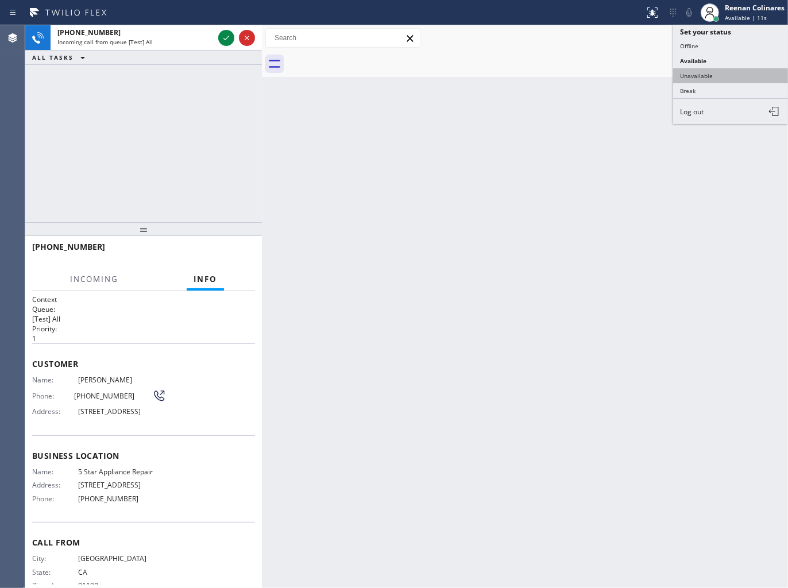
click at [693, 72] on button "Unavailable" at bounding box center [730, 75] width 115 height 15
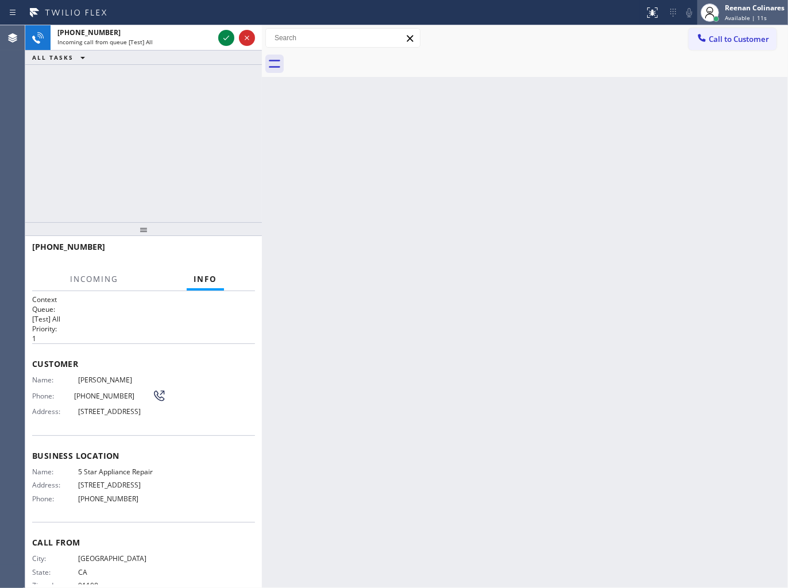
click at [744, 10] on div "Reenan Colinares" at bounding box center [754, 8] width 60 height 10
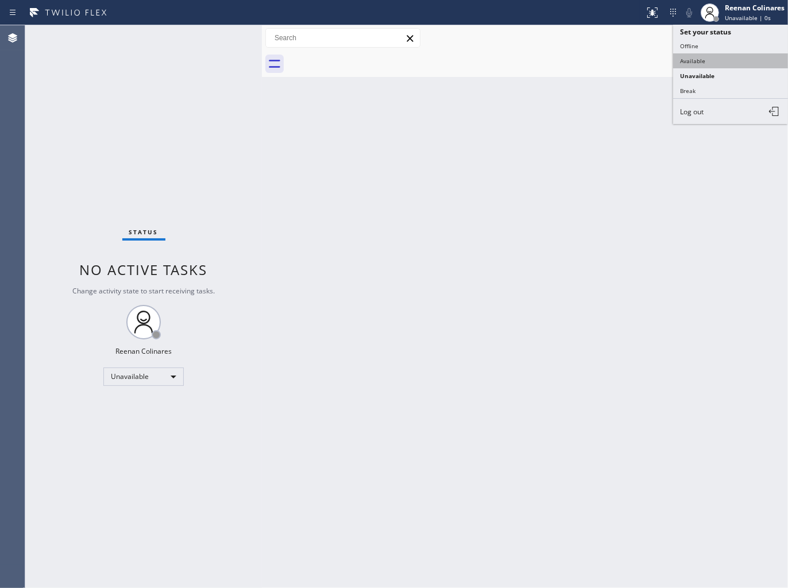
click at [701, 60] on button "Available" at bounding box center [730, 60] width 115 height 15
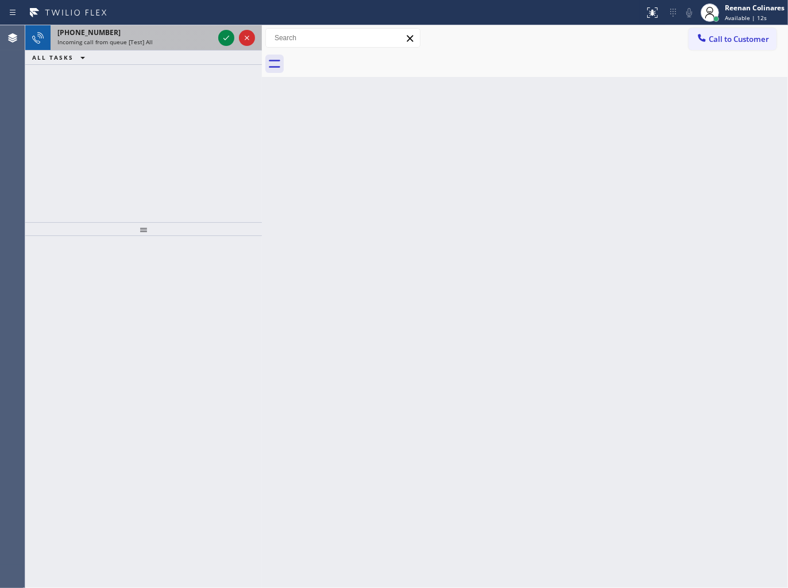
click at [174, 38] on div "Incoming call from queue [Test] All" at bounding box center [135, 42] width 156 height 8
click at [168, 43] on div "Incoming call from queue [Test] All" at bounding box center [135, 42] width 156 height 8
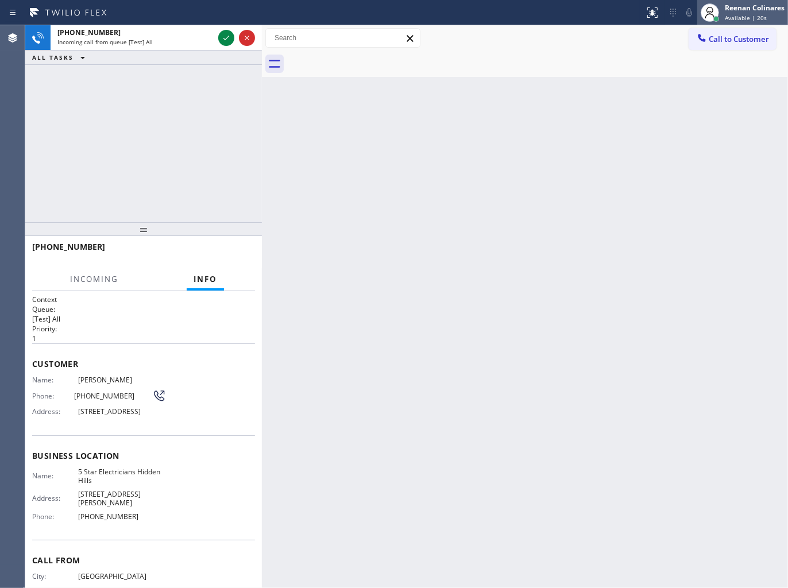
click at [738, 4] on div "Reenan Colinares" at bounding box center [754, 8] width 60 height 10
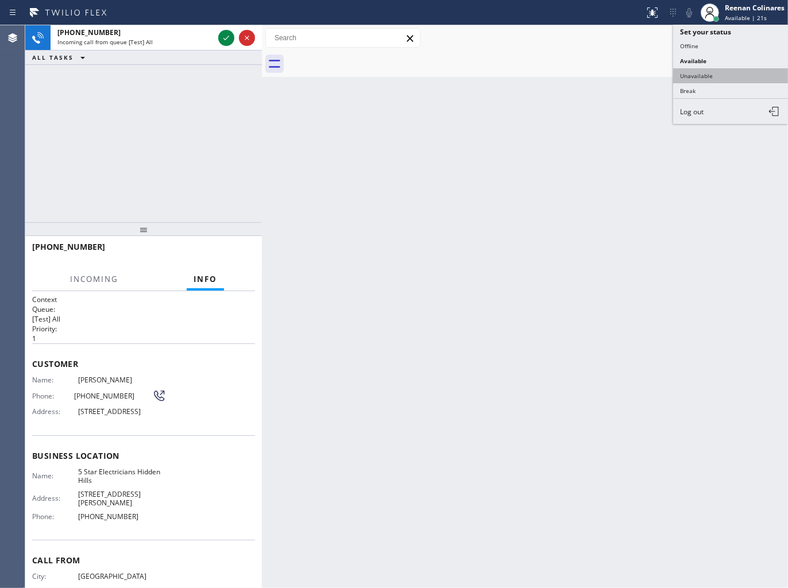
click at [713, 76] on button "Unavailable" at bounding box center [730, 75] width 115 height 15
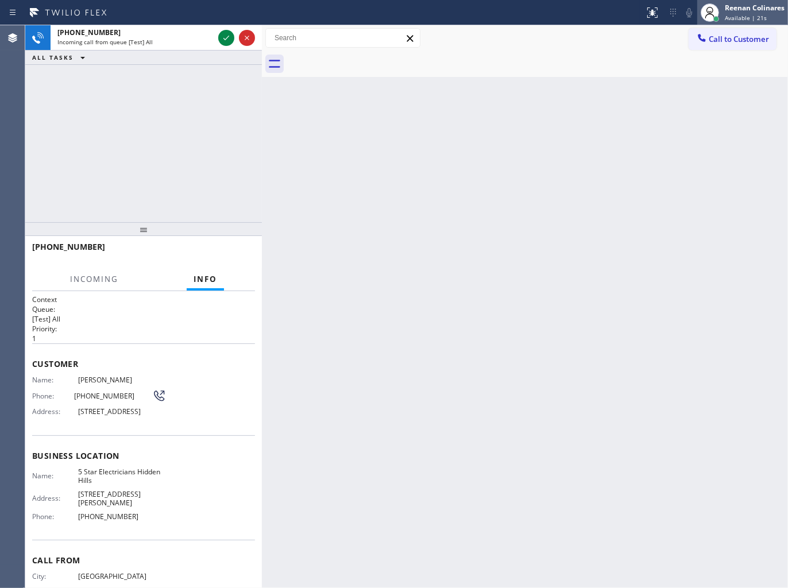
click at [748, 12] on div "Reenan Colinares" at bounding box center [754, 8] width 60 height 10
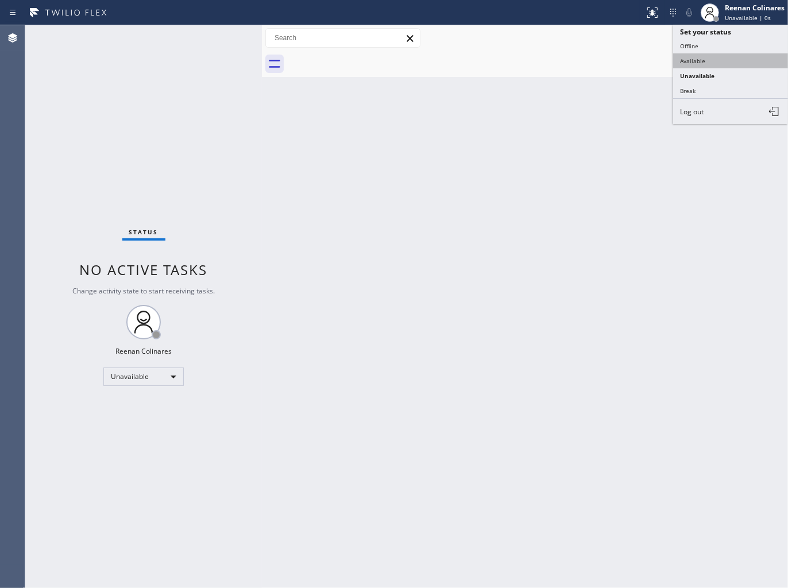
click at [704, 55] on button "Available" at bounding box center [730, 60] width 115 height 15
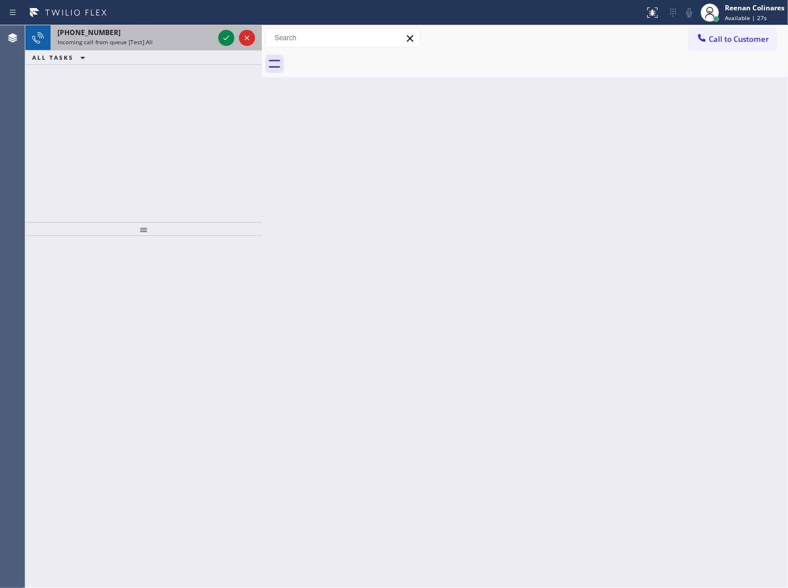
click at [176, 38] on div "Incoming call from queue [Test] All" at bounding box center [135, 42] width 156 height 8
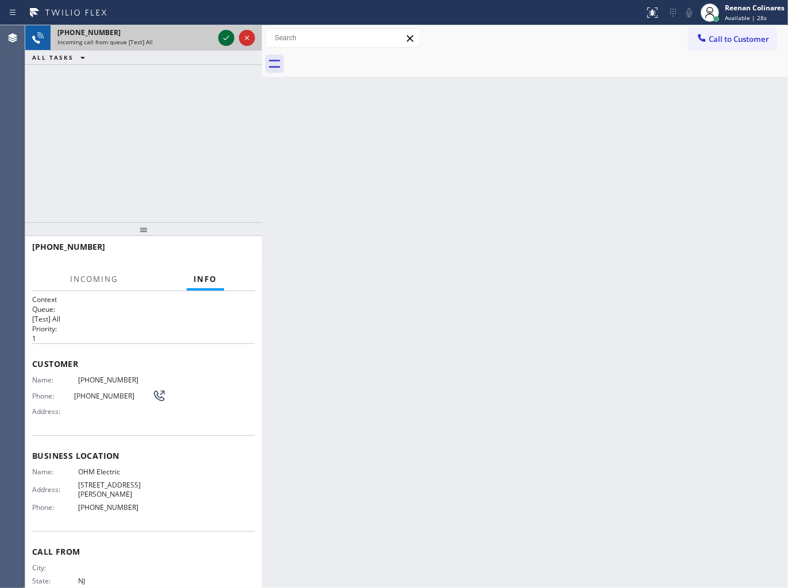
click at [224, 37] on icon at bounding box center [226, 38] width 14 height 14
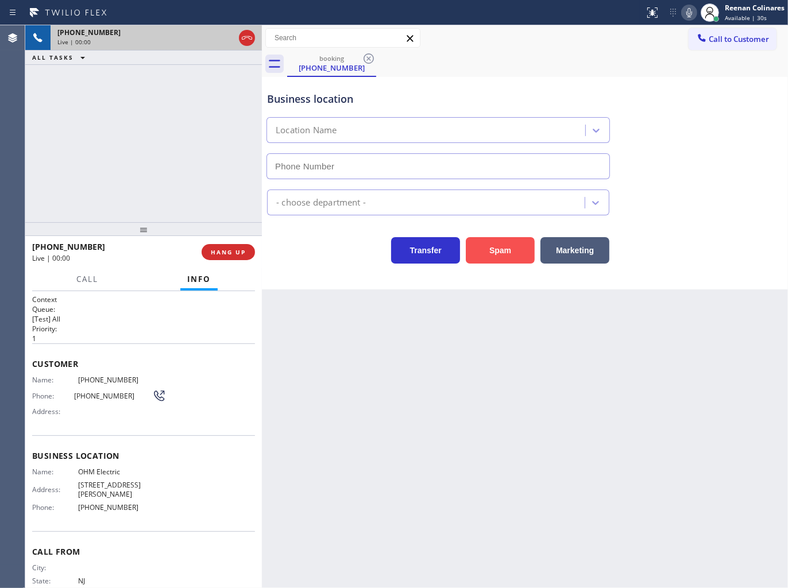
type input "[PHONE_NUMBER]"
drag, startPoint x: 501, startPoint y: 245, endPoint x: 758, endPoint y: 49, distance: 323.2
click at [504, 245] on button "Spam" at bounding box center [500, 250] width 69 height 26
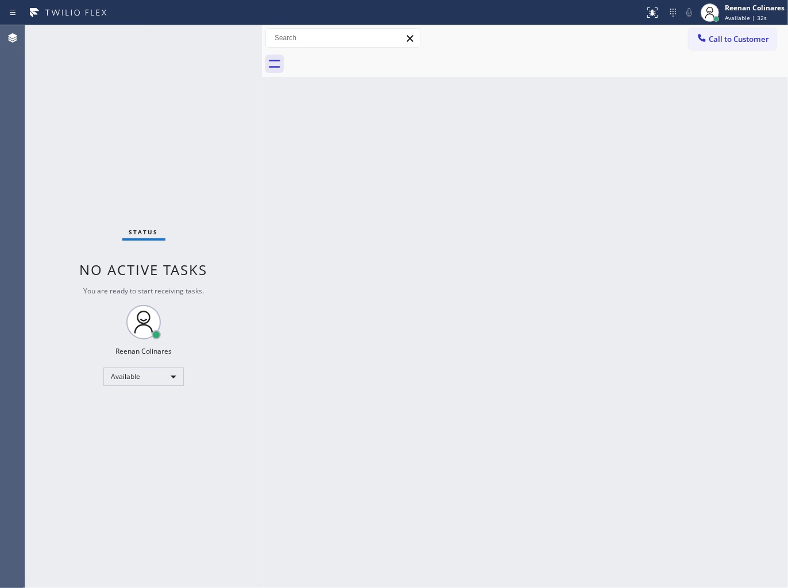
click at [504, 128] on div "Back to Dashboard Change Sender ID Customers Technicians Select a contact Outbo…" at bounding box center [525, 306] width 526 height 563
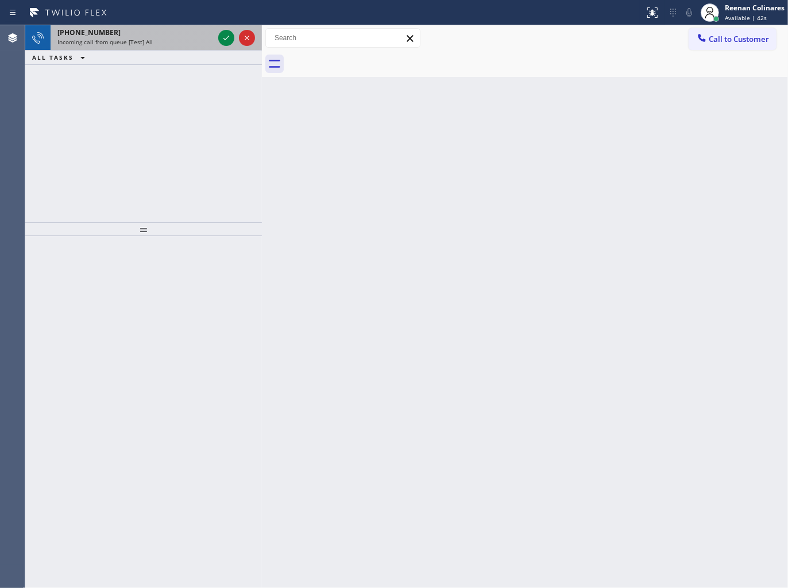
click at [198, 34] on div "[PHONE_NUMBER]" at bounding box center [135, 33] width 156 height 10
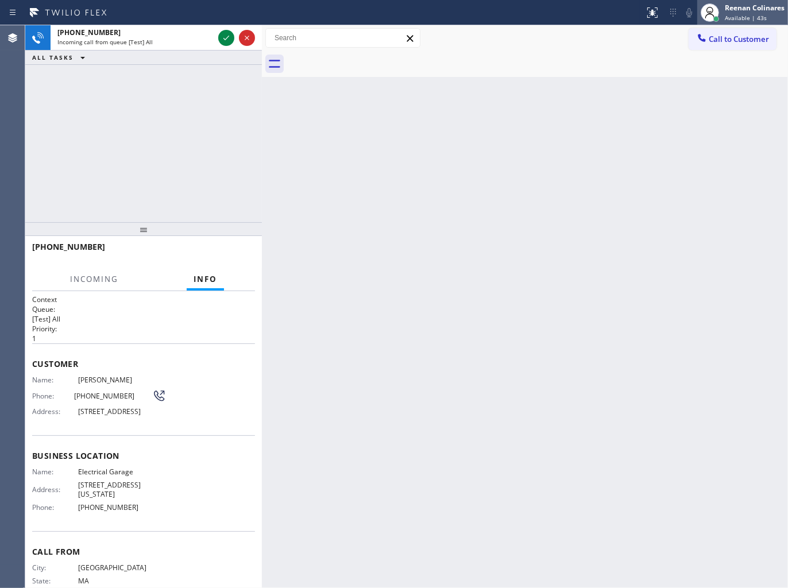
click at [747, 20] on span "Available | 43s" at bounding box center [745, 18] width 42 height 8
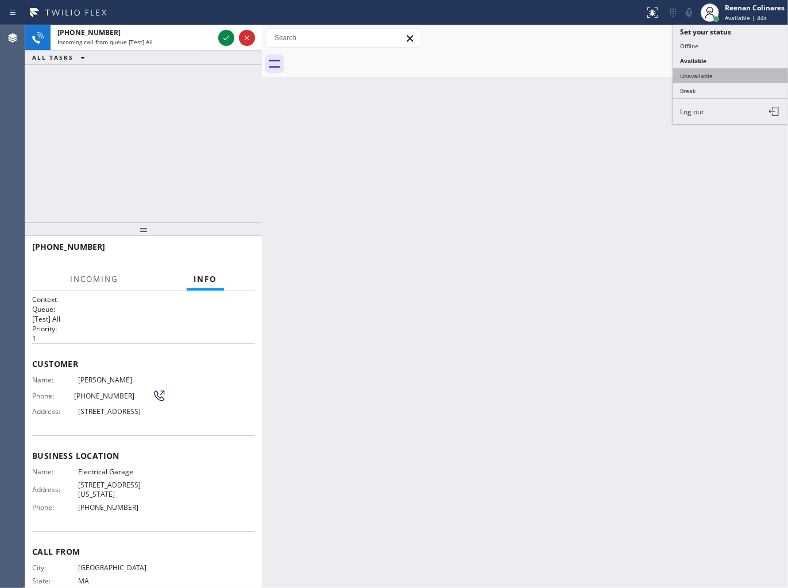
click at [709, 76] on button "Unavailable" at bounding box center [730, 75] width 115 height 15
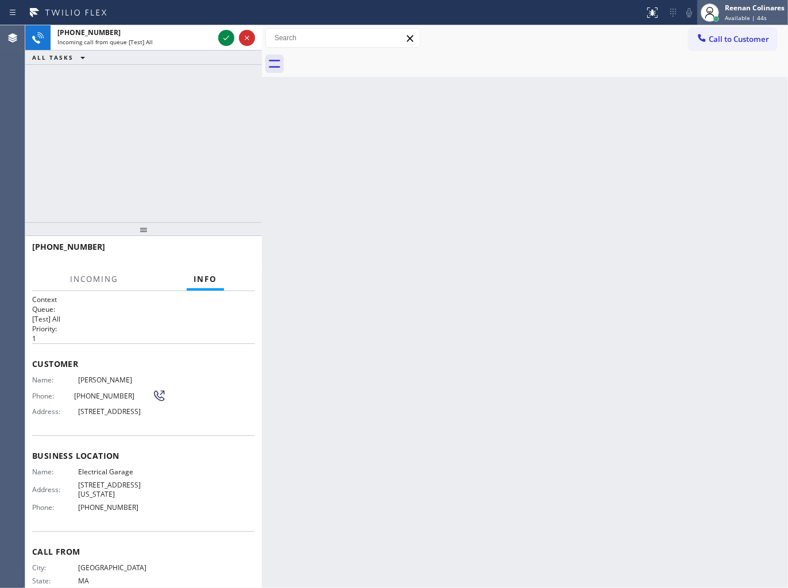
click at [747, 19] on span "Available | 44s" at bounding box center [745, 18] width 42 height 8
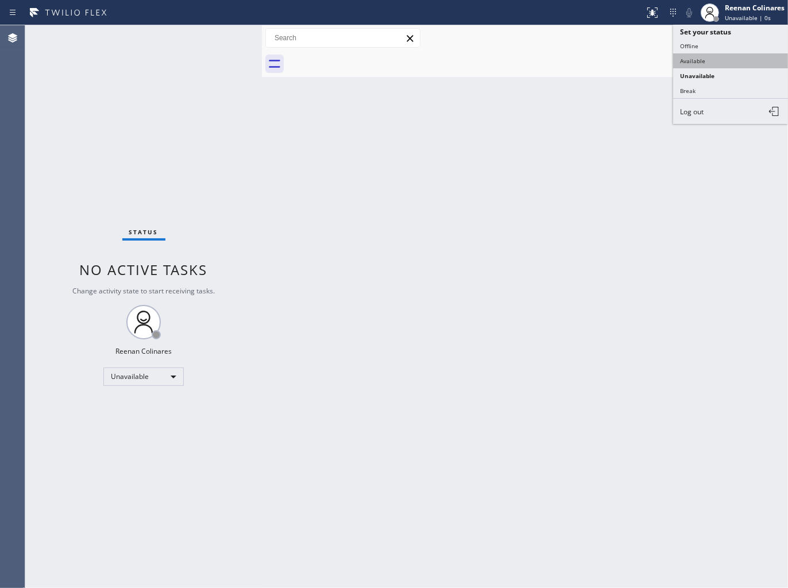
click at [706, 59] on button "Available" at bounding box center [730, 60] width 115 height 15
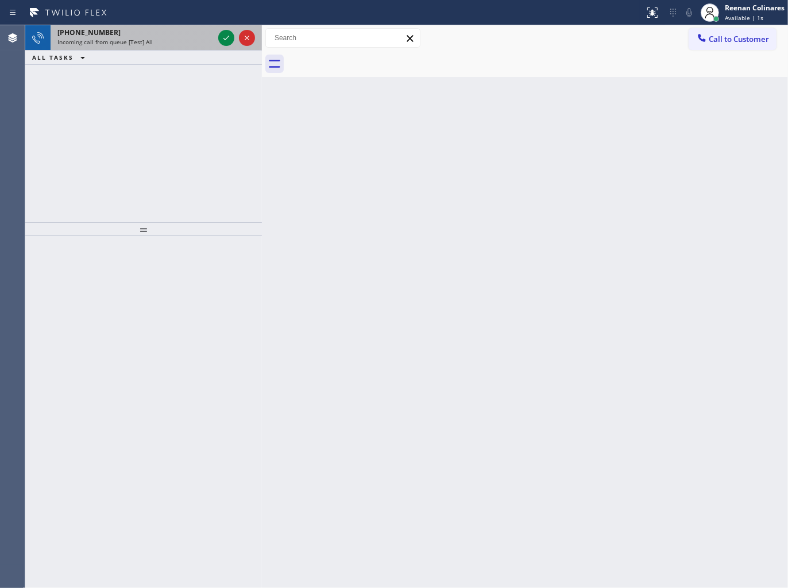
click at [131, 33] on div "[PHONE_NUMBER]" at bounding box center [135, 33] width 156 height 10
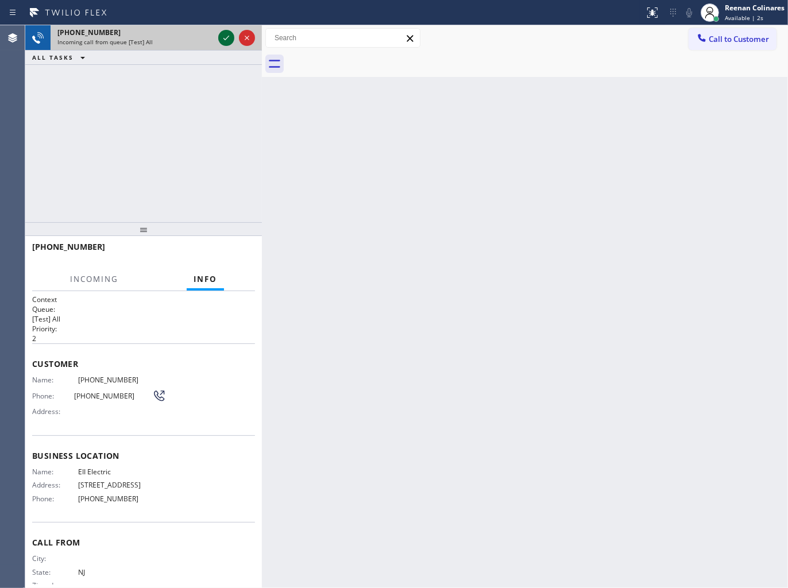
click at [222, 37] on icon at bounding box center [226, 38] width 14 height 14
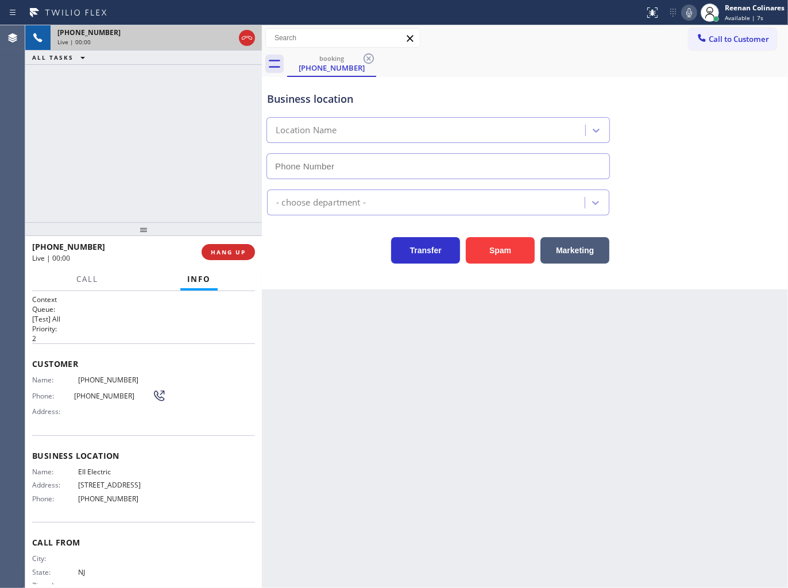
type input "[PHONE_NUMBER]"
click at [689, 9] on icon at bounding box center [689, 13] width 14 height 14
click at [689, 9] on icon at bounding box center [689, 12] width 6 height 9
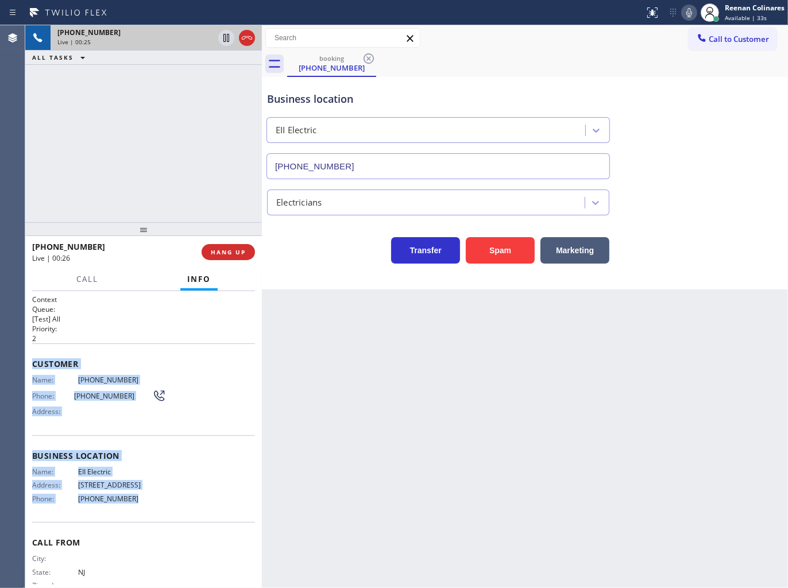
drag, startPoint x: 25, startPoint y: 355, endPoint x: 232, endPoint y: 502, distance: 253.6
click at [197, 513] on div "Context Queue: [Test] All Priority: 2 Customer Name: [PHONE_NUMBER] Phone: [PHO…" at bounding box center [143, 439] width 236 height 297
copy div "Customer Name: [PHONE_NUMBER] Phone: [PHONE_NUMBER] Address: Business location …"
click at [684, 19] on icon at bounding box center [689, 13] width 14 height 14
click at [687, 12] on icon at bounding box center [689, 13] width 14 height 14
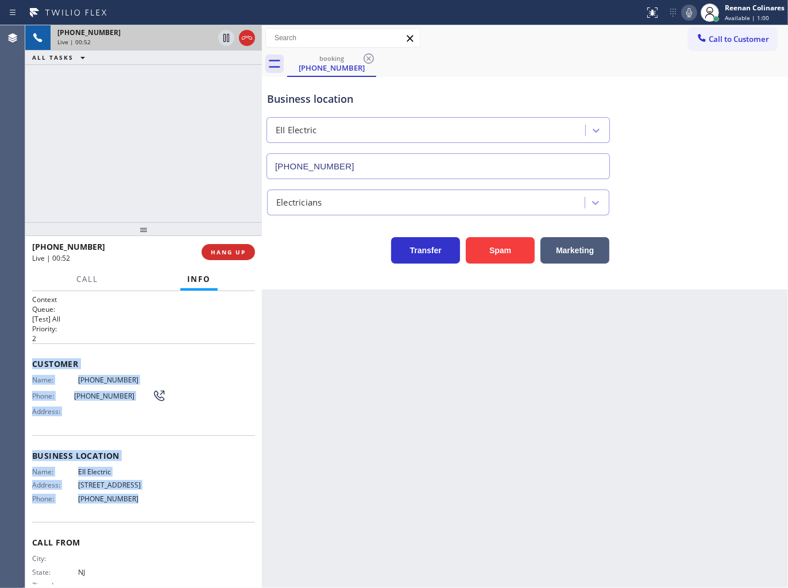
click at [685, 15] on icon at bounding box center [689, 13] width 14 height 14
click at [84, 276] on span "Call" at bounding box center [87, 279] width 22 height 10
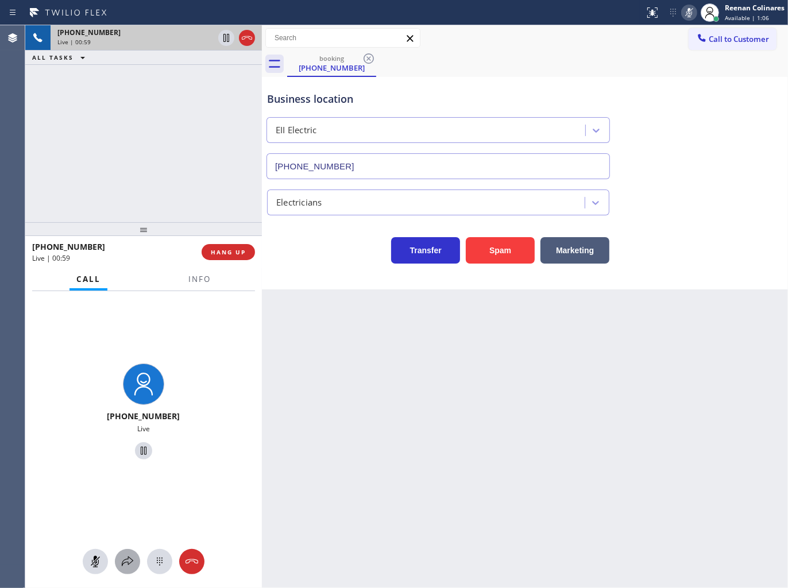
click at [131, 555] on icon at bounding box center [128, 561] width 14 height 14
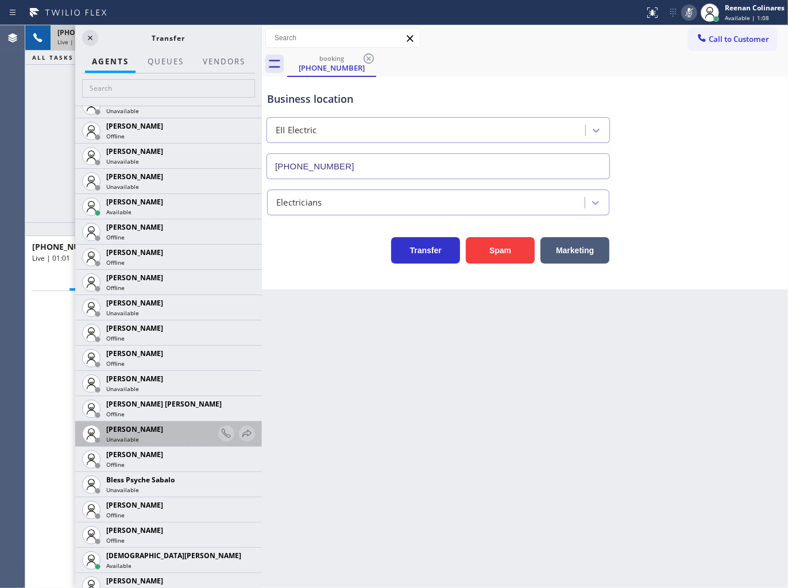
scroll to position [191, 0]
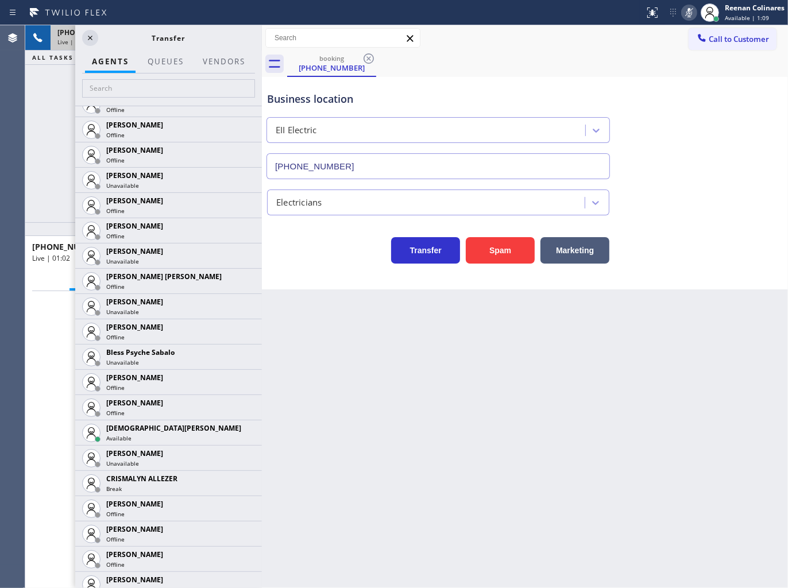
click at [0, 0] on icon at bounding box center [0, 0] width 0 height 0
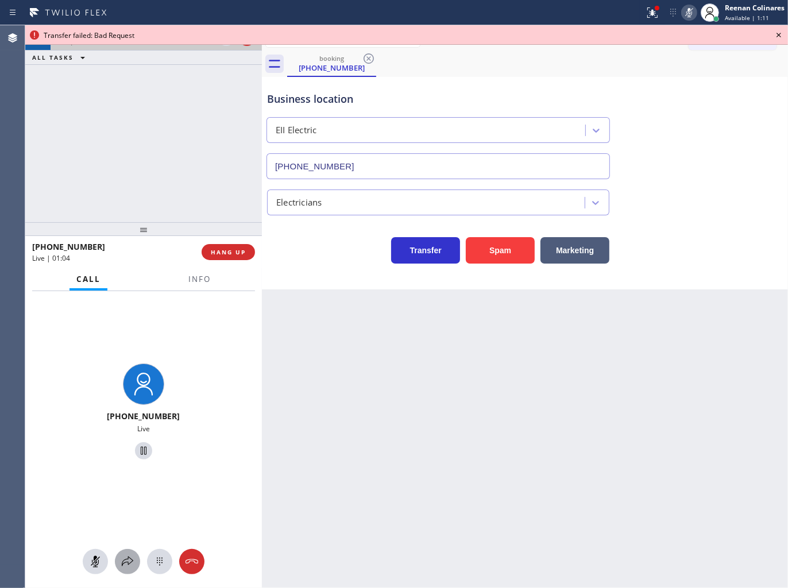
click at [125, 557] on icon at bounding box center [128, 561] width 14 height 14
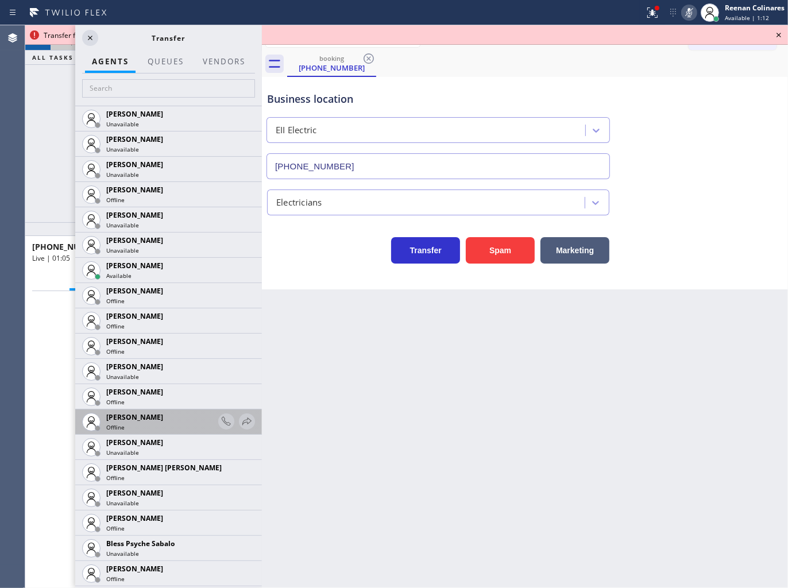
scroll to position [127, 0]
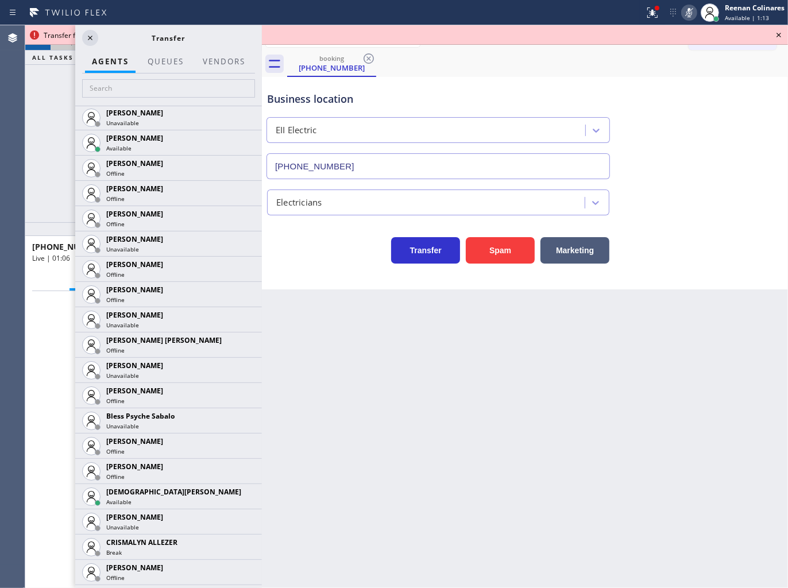
drag, startPoint x: 233, startPoint y: 494, endPoint x: 226, endPoint y: 502, distance: 10.2
click at [0, 0] on icon at bounding box center [0, 0] width 0 height 0
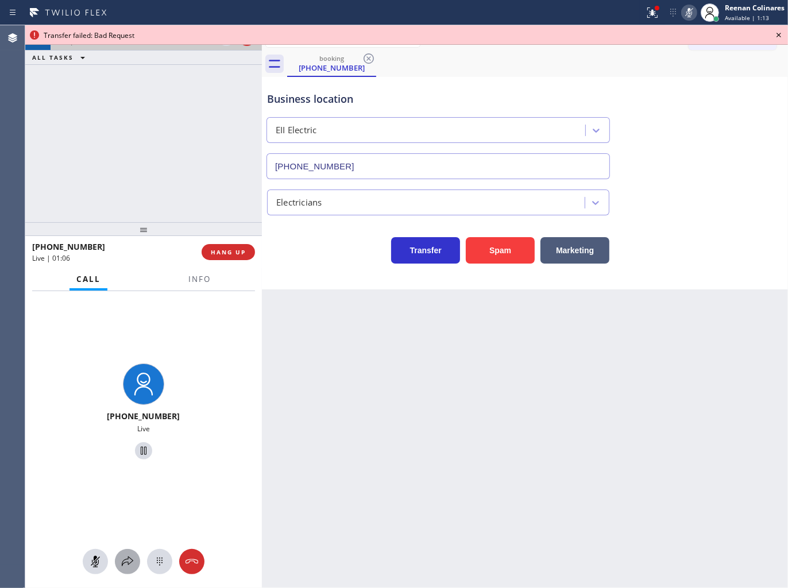
click at [123, 559] on icon at bounding box center [128, 561] width 14 height 14
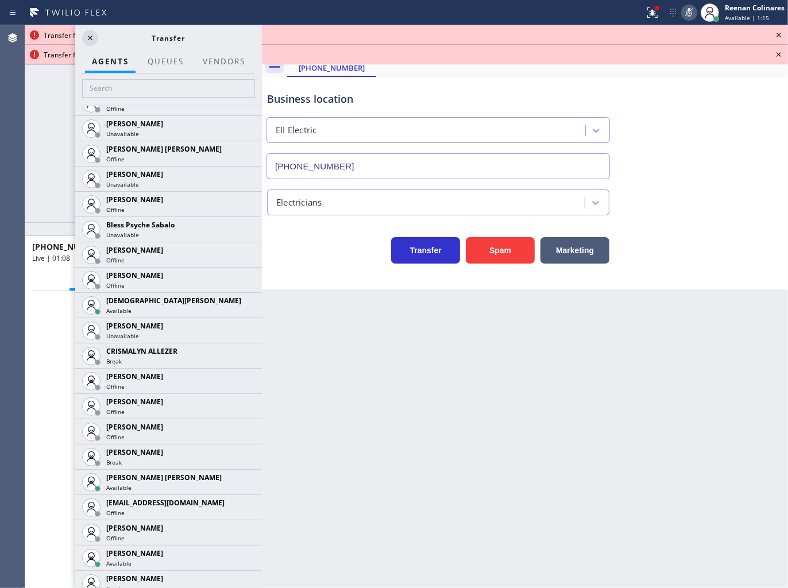
scroll to position [510, 0]
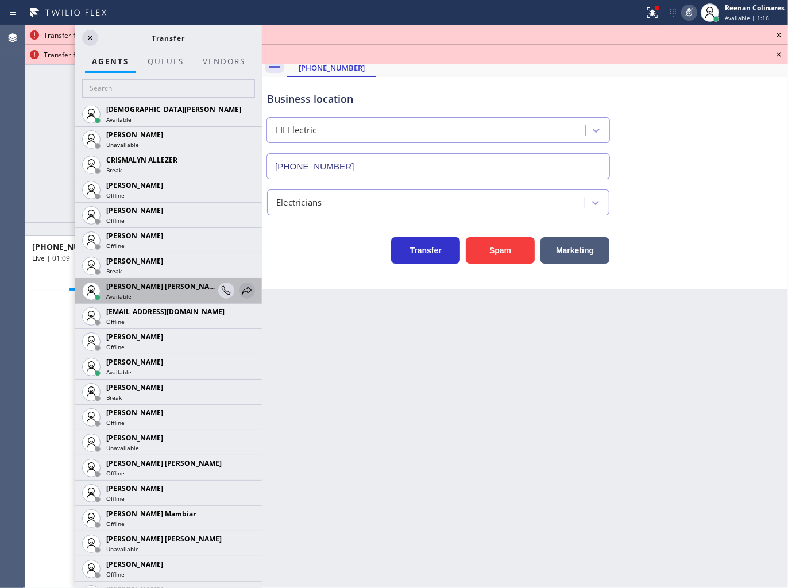
click at [240, 288] on icon at bounding box center [247, 291] width 14 height 14
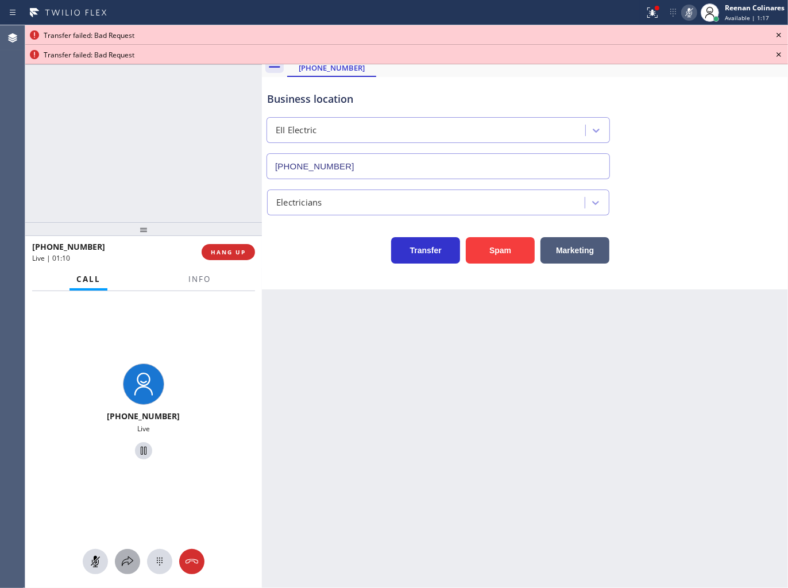
click at [132, 570] on button at bounding box center [127, 561] width 25 height 25
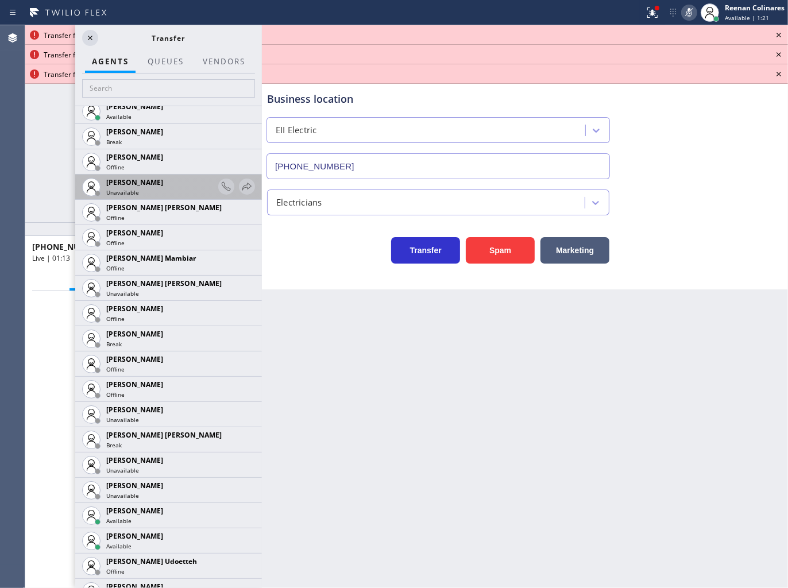
scroll to position [956, 0]
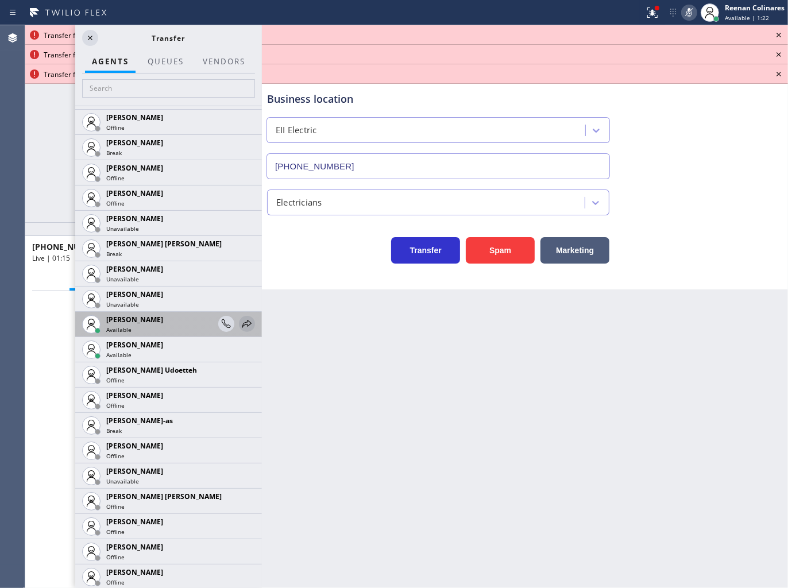
click at [240, 323] on icon at bounding box center [247, 324] width 14 height 14
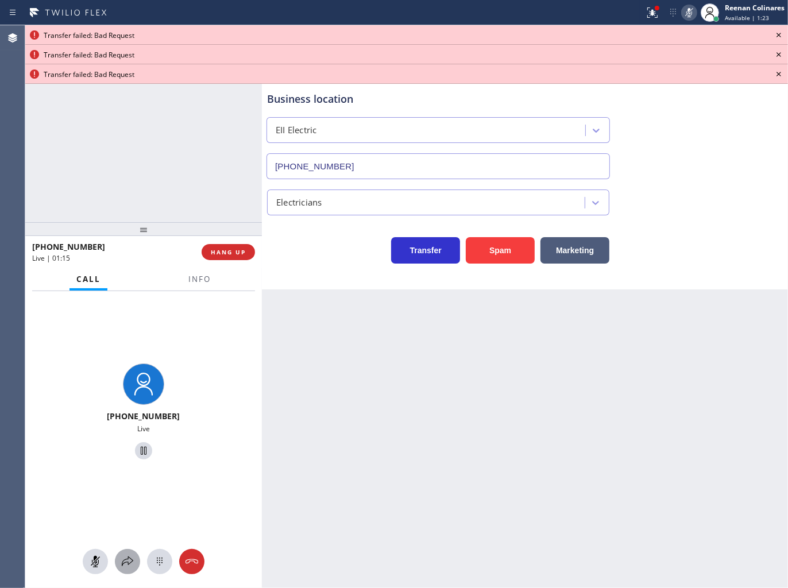
click at [133, 560] on icon at bounding box center [128, 561] width 14 height 14
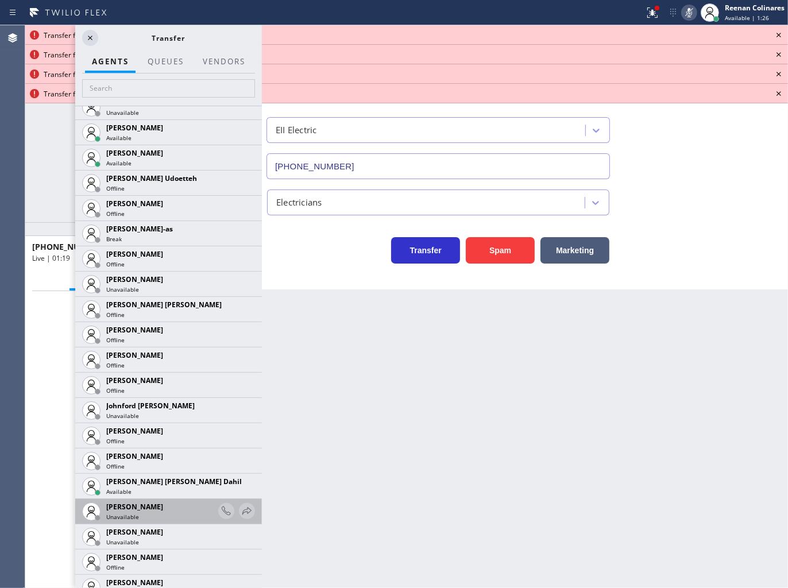
scroll to position [1275, 0]
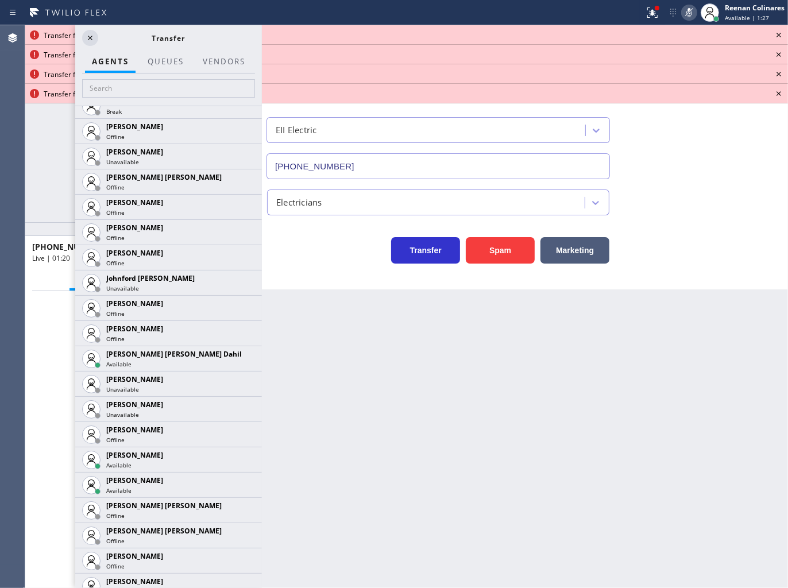
click at [0, 0] on icon at bounding box center [0, 0] width 0 height 0
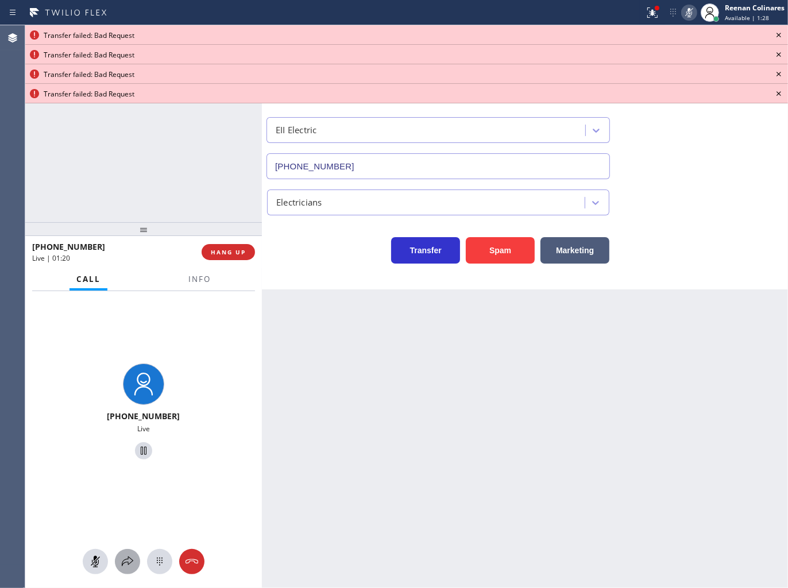
click at [129, 567] on icon at bounding box center [128, 561] width 14 height 14
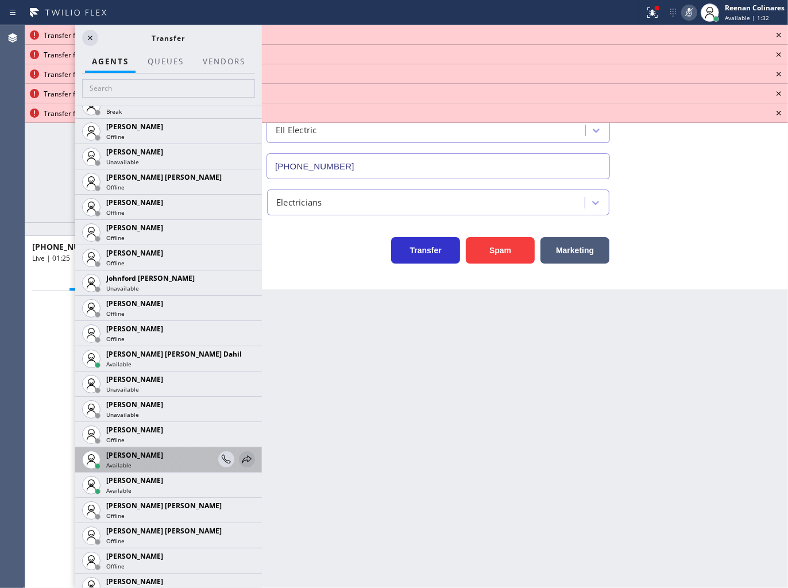
click at [240, 458] on icon at bounding box center [247, 459] width 14 height 14
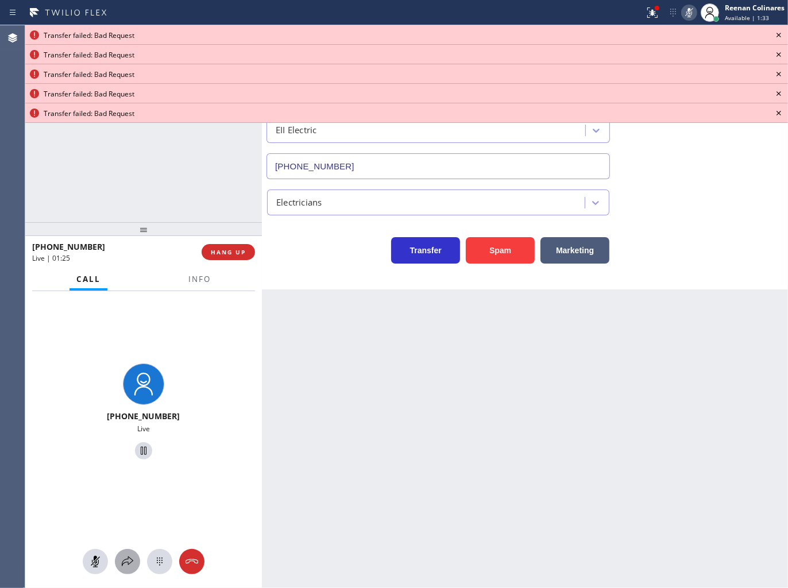
click at [127, 563] on icon at bounding box center [128, 561] width 14 height 14
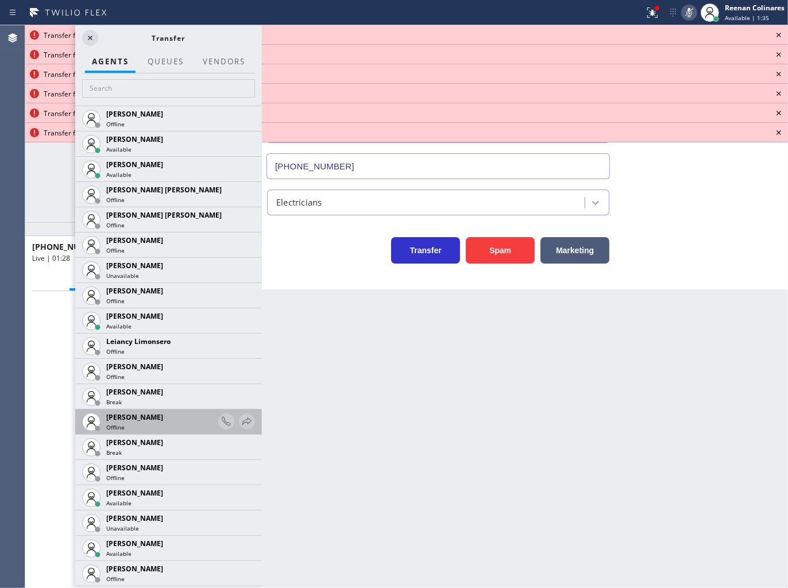
scroll to position [1594, 0]
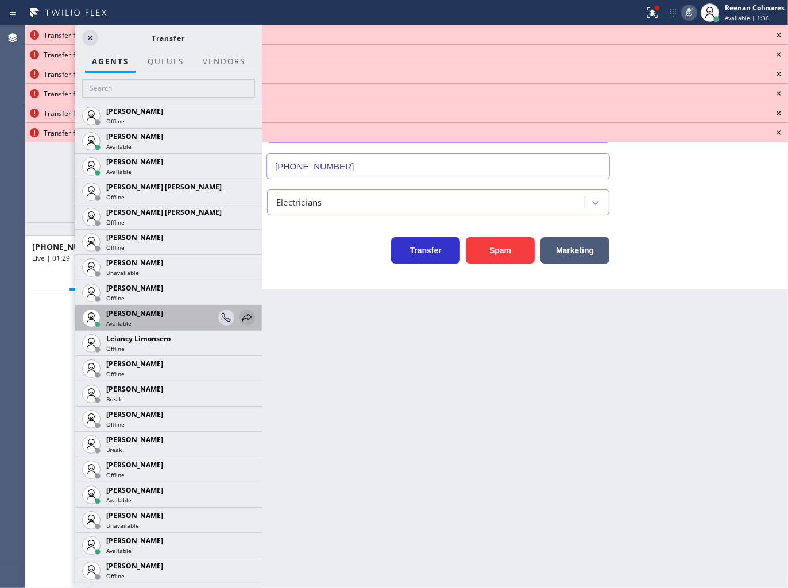
click at [242, 315] on icon at bounding box center [246, 316] width 9 height 7
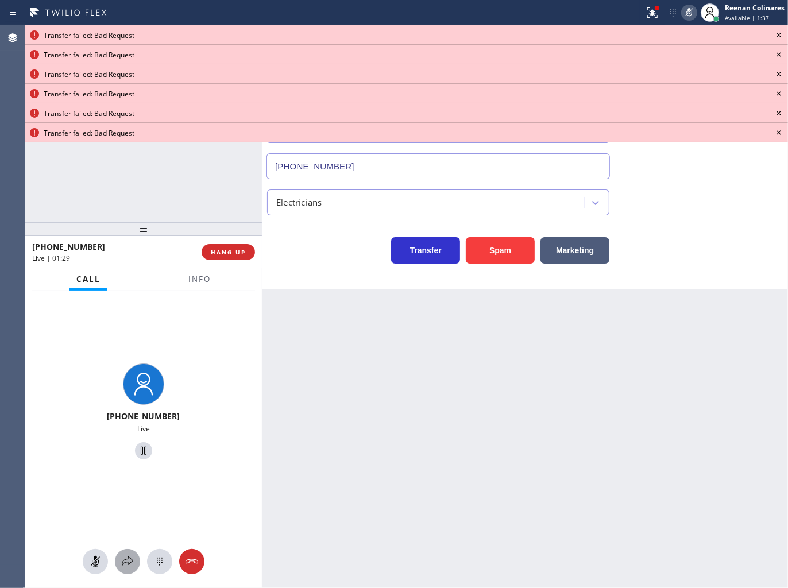
click at [127, 558] on icon at bounding box center [128, 561] width 14 height 14
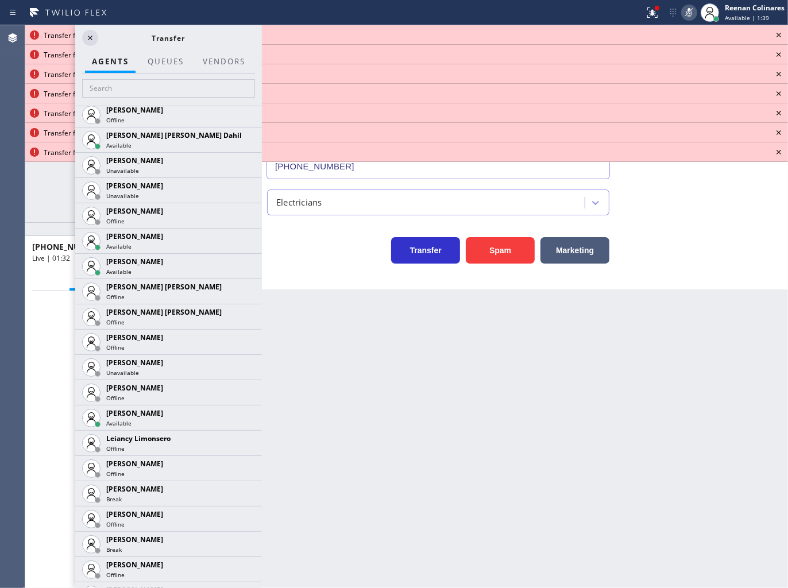
scroll to position [1786, 0]
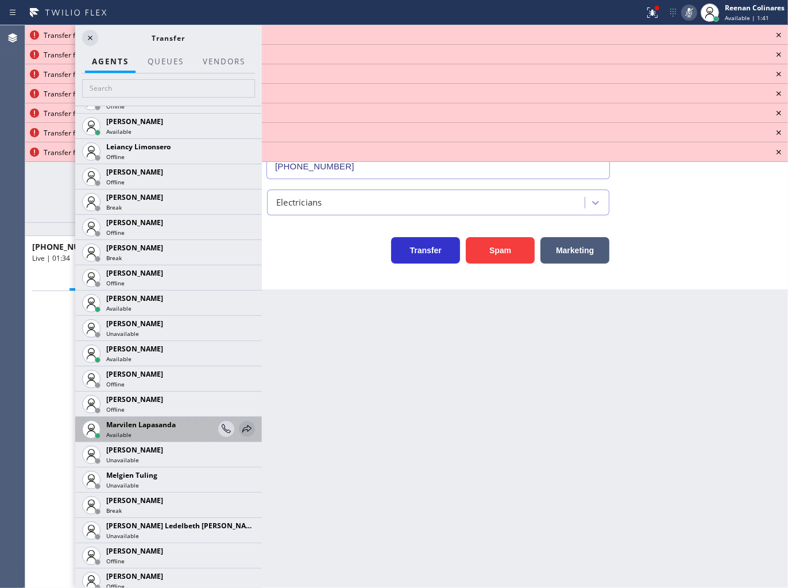
click at [240, 429] on icon at bounding box center [247, 429] width 14 height 14
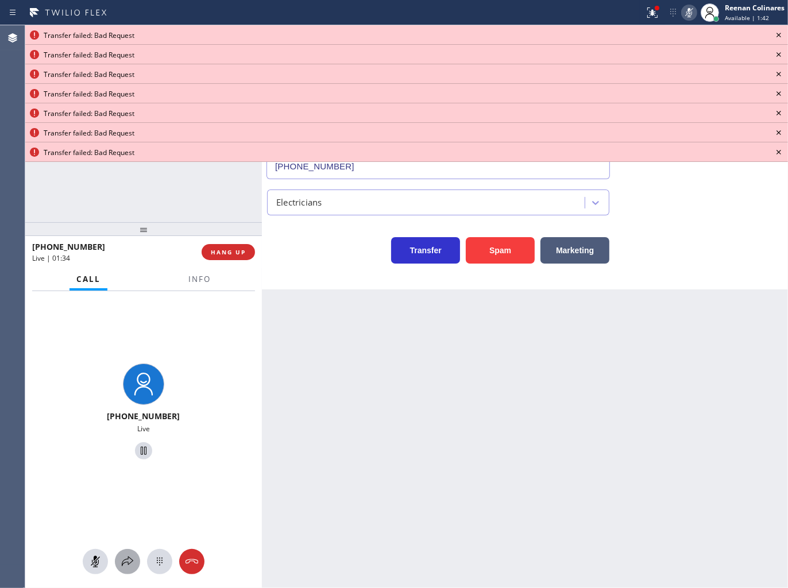
click at [129, 559] on icon at bounding box center [128, 561] width 14 height 14
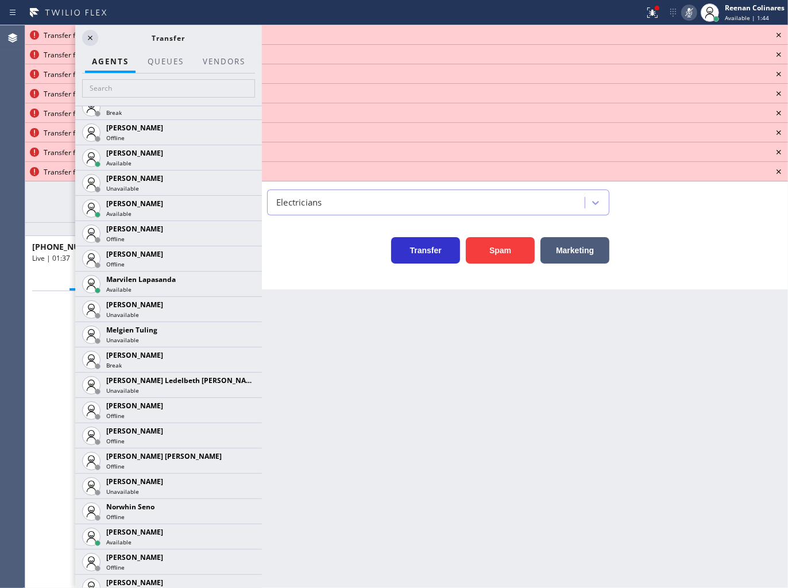
scroll to position [2168, 0]
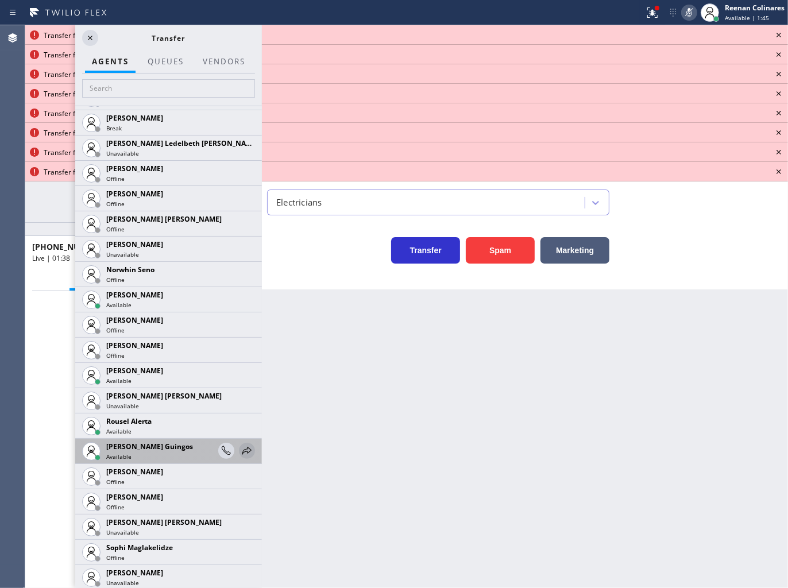
click at [240, 446] on icon at bounding box center [247, 451] width 14 height 14
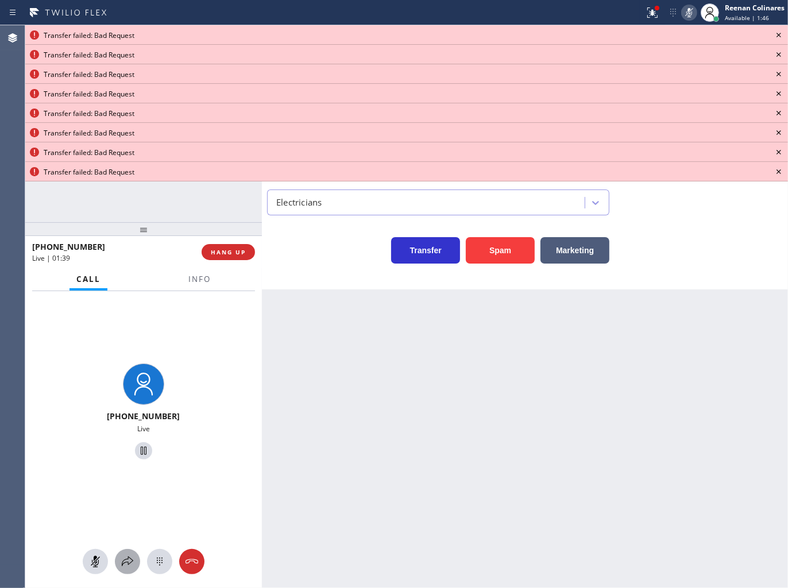
click at [125, 563] on icon at bounding box center [127, 561] width 11 height 10
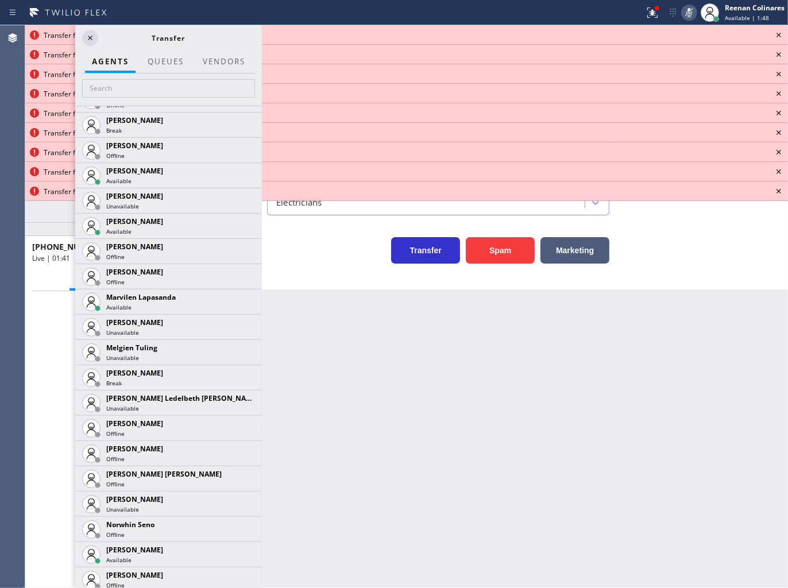
scroll to position [2346, 0]
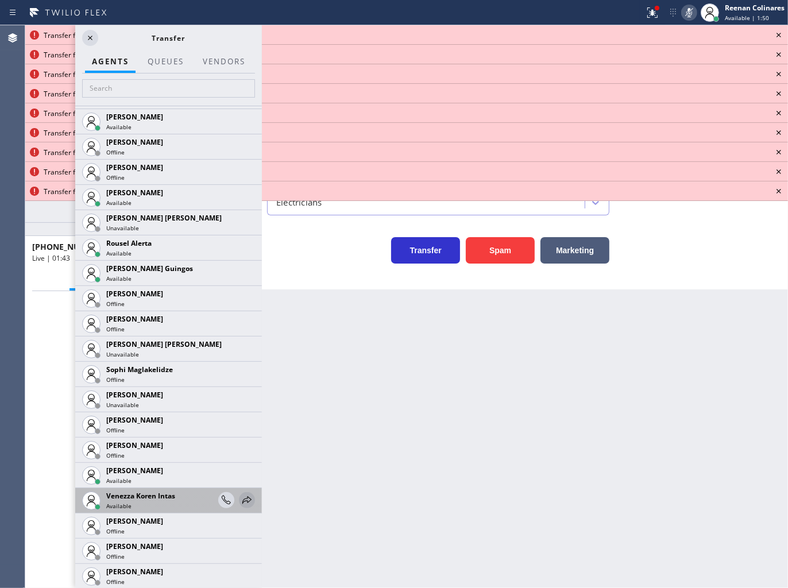
click at [240, 498] on icon at bounding box center [247, 500] width 14 height 14
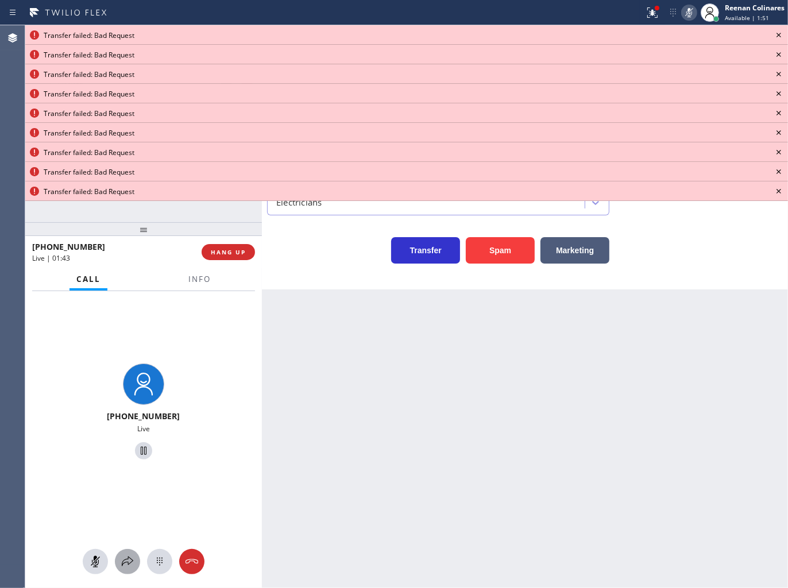
click at [129, 561] on icon at bounding box center [128, 561] width 14 height 14
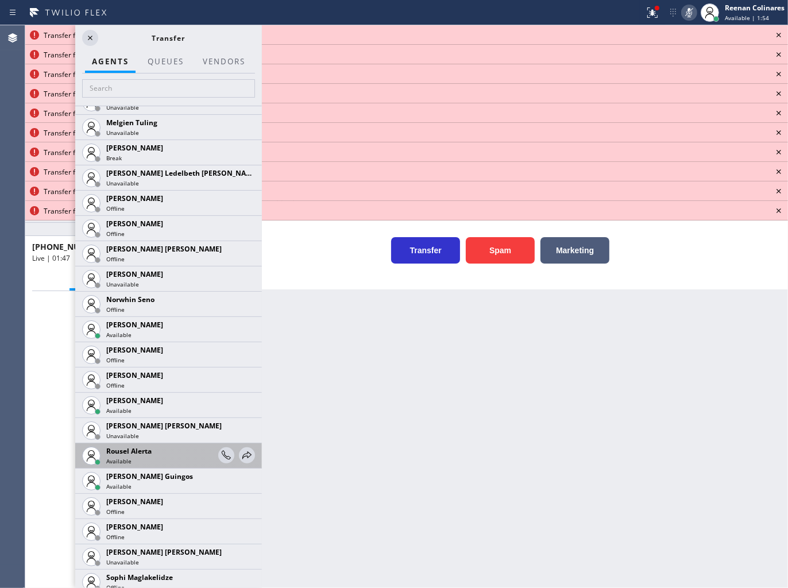
scroll to position [2168, 0]
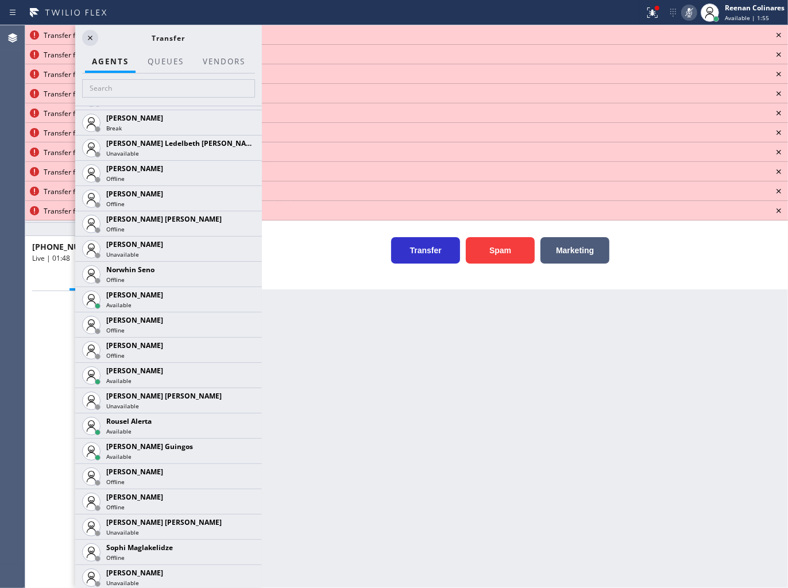
click at [0, 0] on icon at bounding box center [0, 0] width 0 height 0
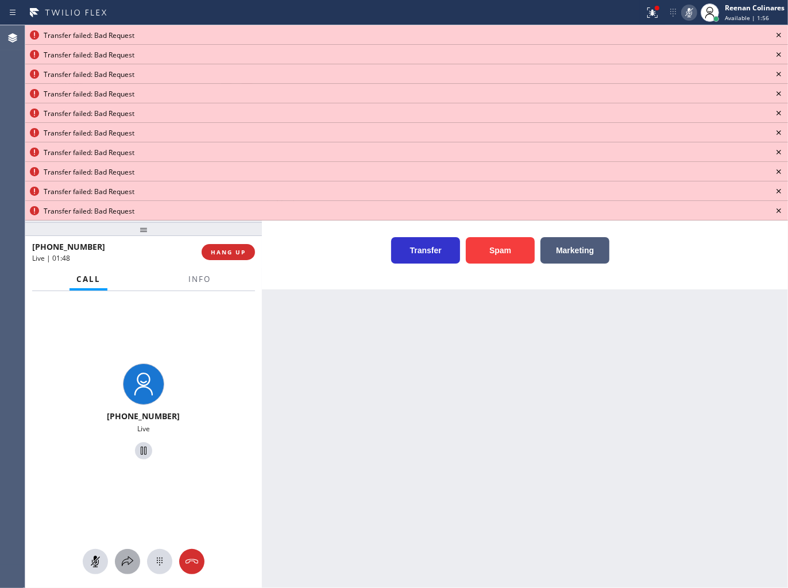
click at [127, 560] on icon at bounding box center [128, 561] width 14 height 14
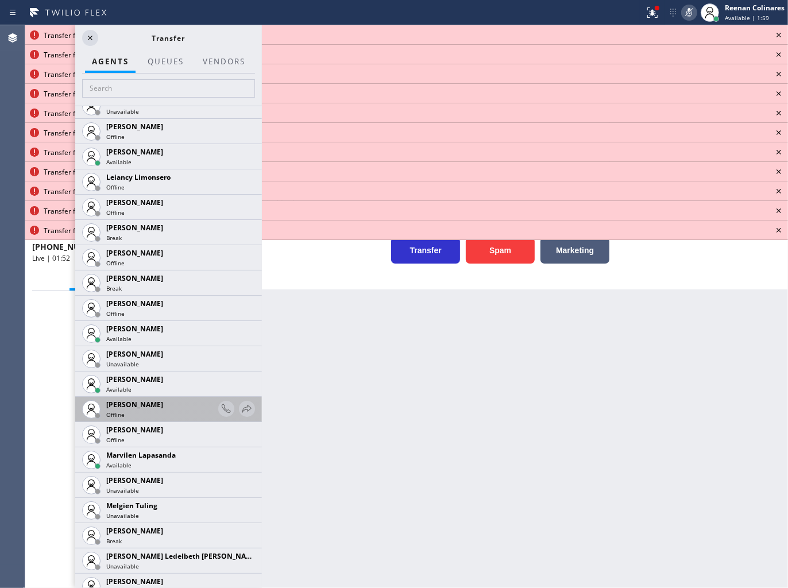
scroll to position [1786, 0]
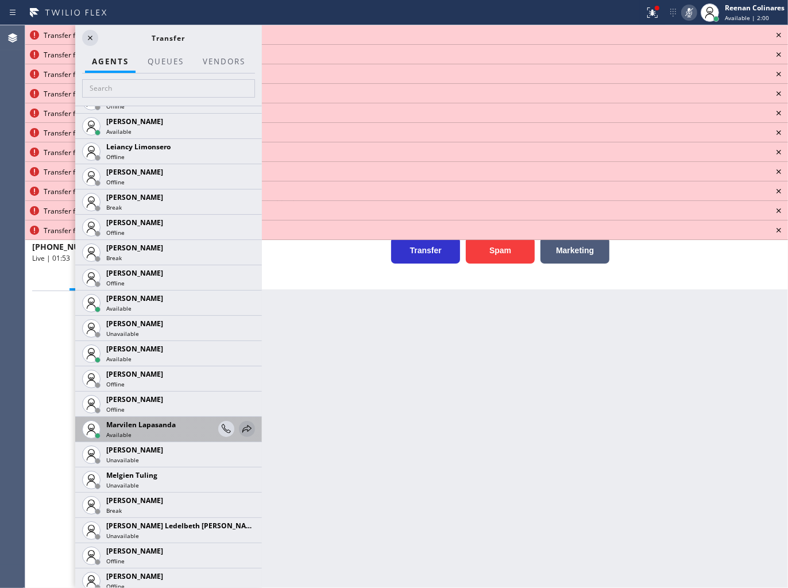
click at [242, 428] on icon at bounding box center [246, 428] width 9 height 7
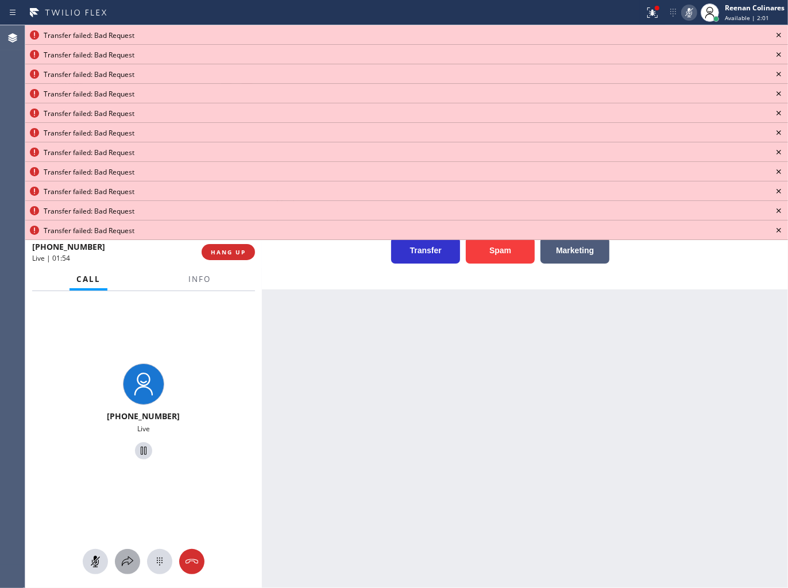
click at [125, 565] on icon at bounding box center [128, 561] width 14 height 14
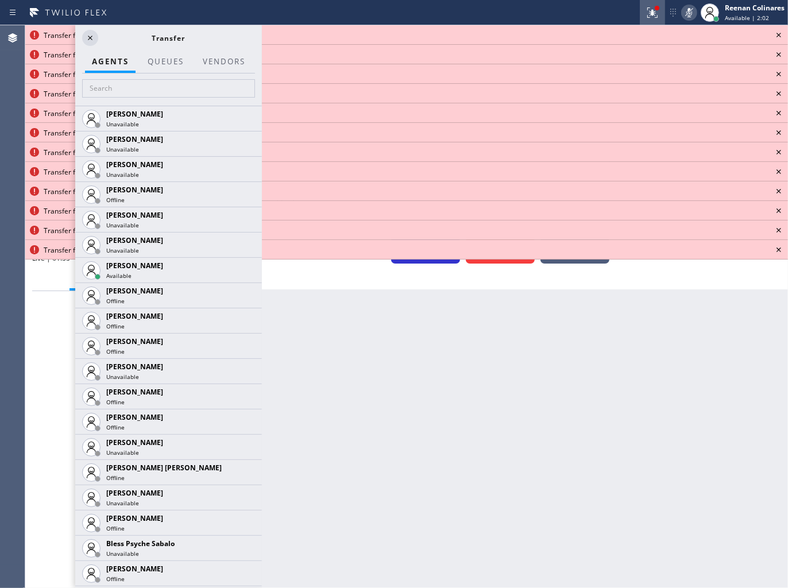
click at [657, 14] on icon at bounding box center [652, 13] width 14 height 14
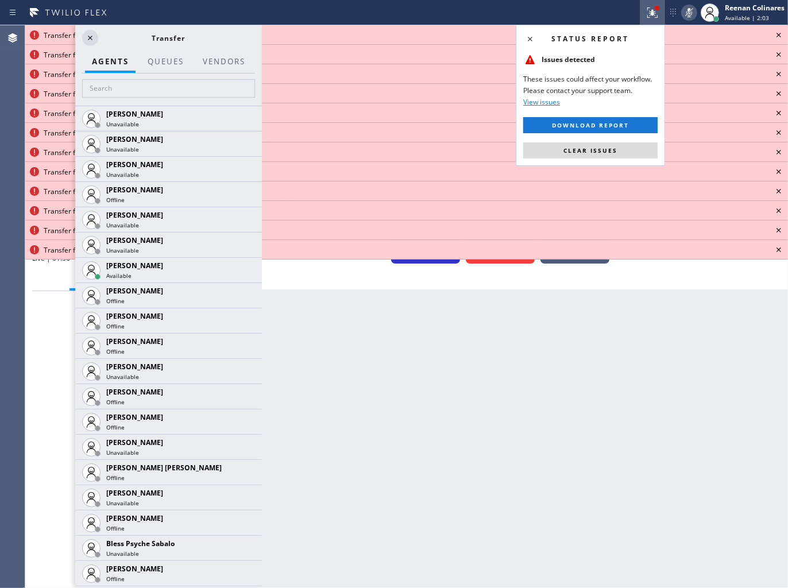
drag, startPoint x: 629, startPoint y: 156, endPoint x: 745, endPoint y: 86, distance: 135.2
click at [630, 155] on button "Clear issues" at bounding box center [590, 150] width 134 height 16
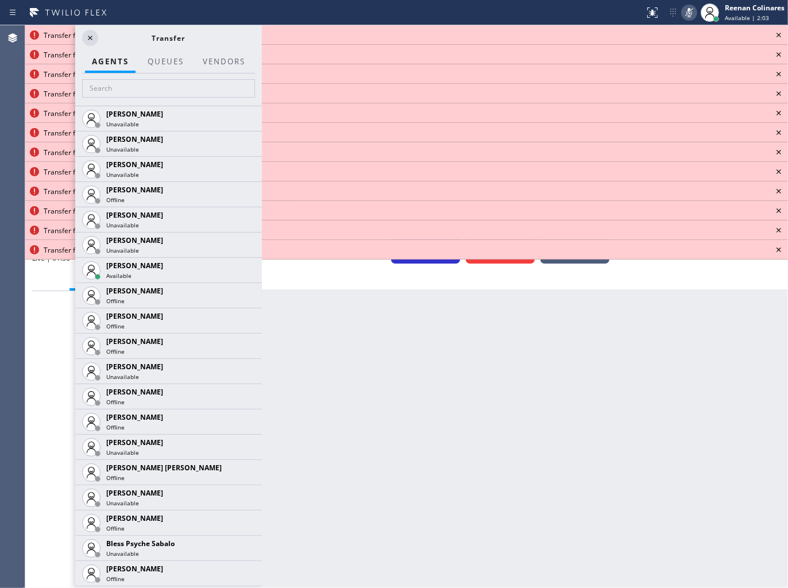
click at [782, 38] on icon at bounding box center [778, 35] width 14 height 14
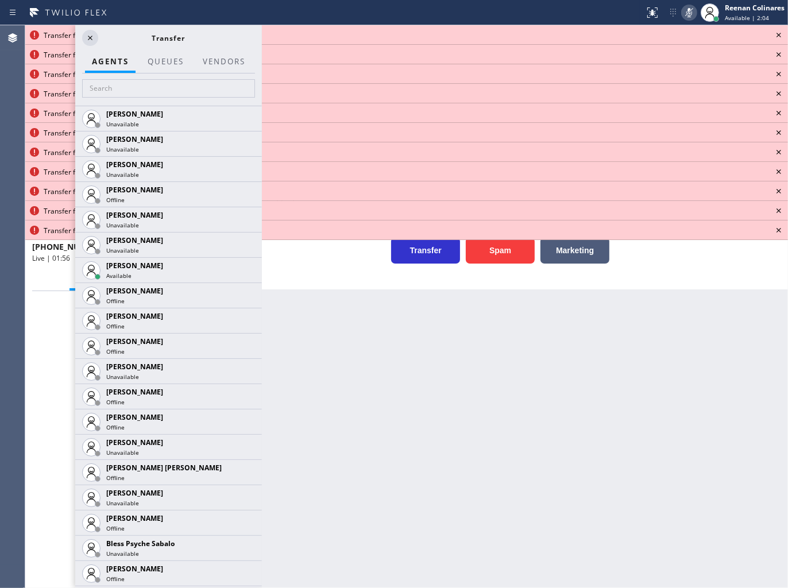
click at [782, 38] on icon at bounding box center [778, 35] width 14 height 14
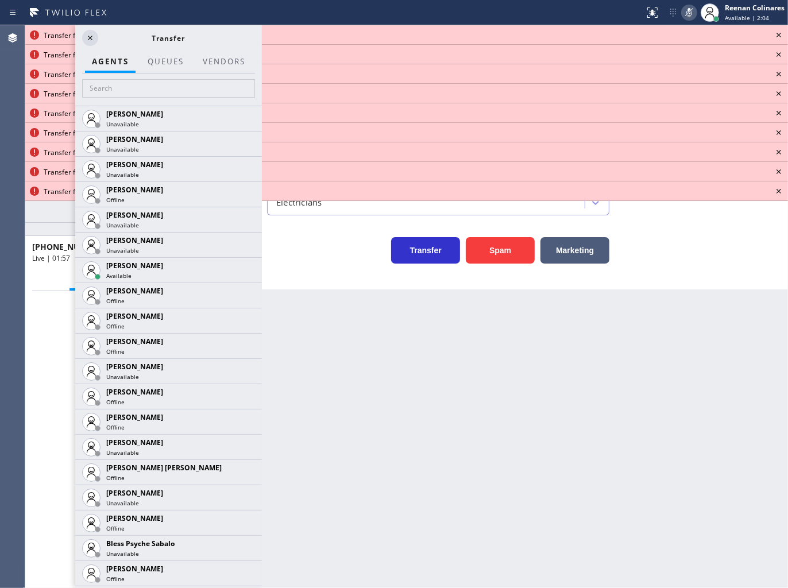
click at [782, 38] on icon at bounding box center [778, 35] width 14 height 14
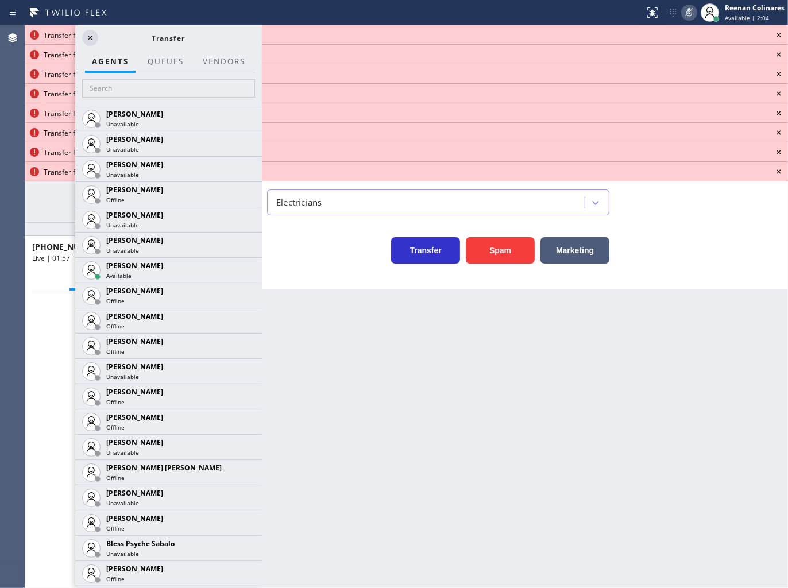
click at [782, 38] on icon at bounding box center [778, 35] width 14 height 14
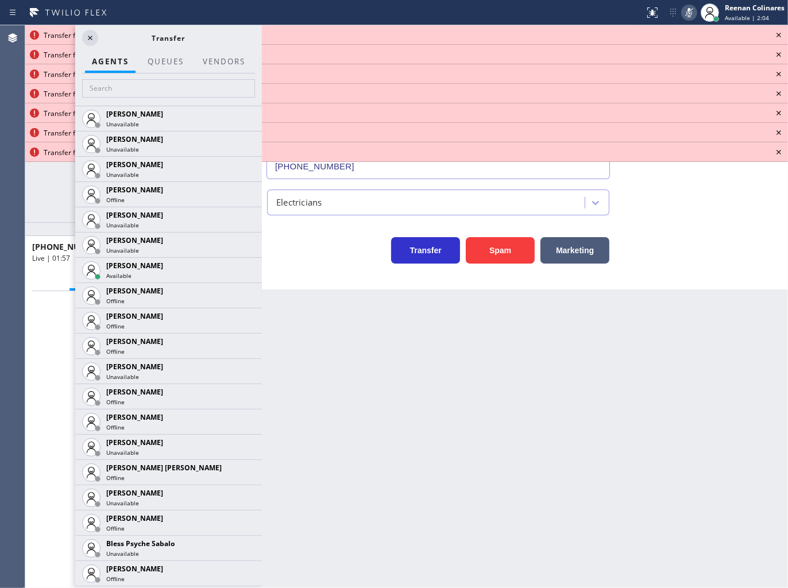
click at [782, 38] on icon at bounding box center [778, 35] width 14 height 14
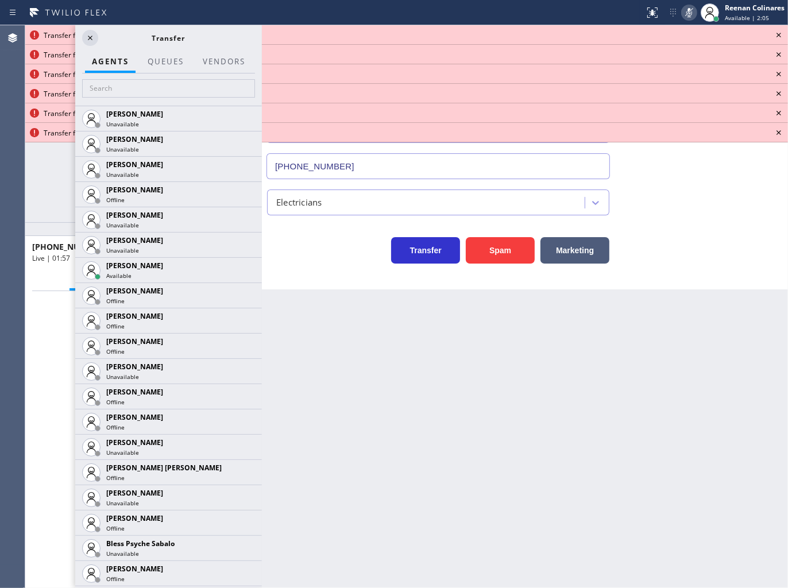
click at [782, 38] on icon at bounding box center [778, 35] width 14 height 14
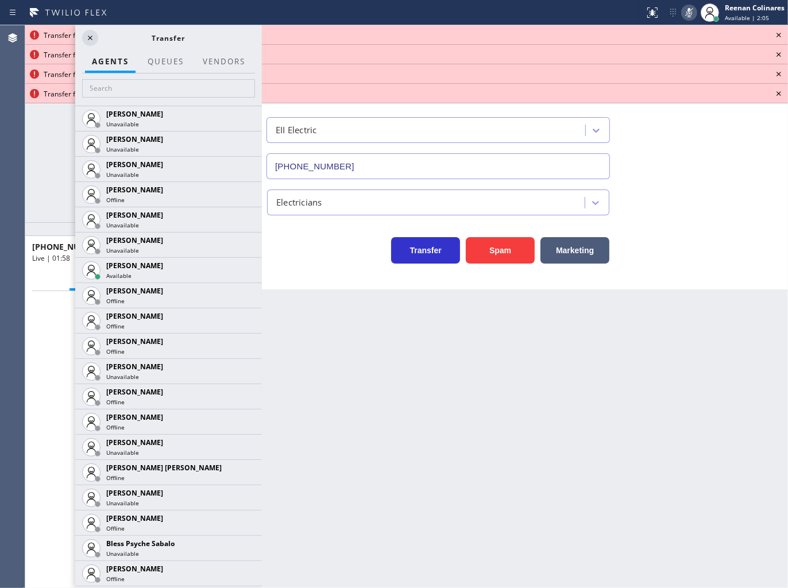
click at [782, 38] on icon at bounding box center [778, 35] width 14 height 14
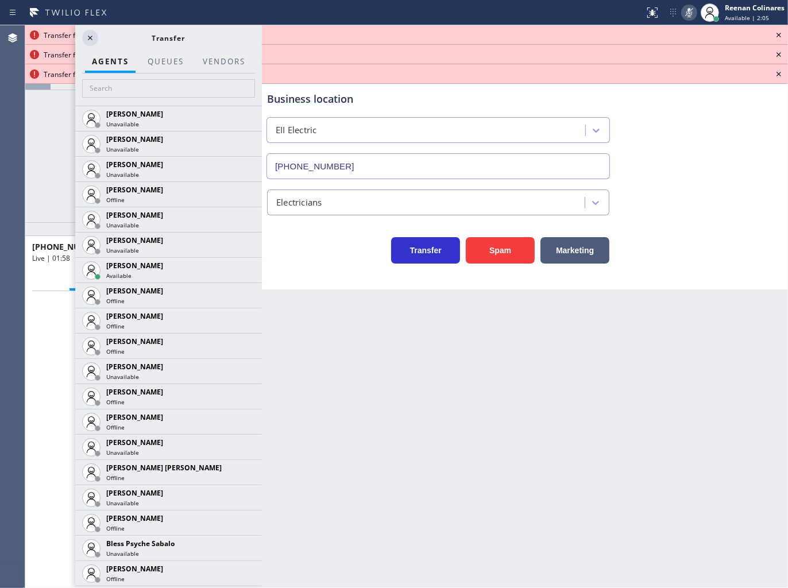
click at [782, 38] on icon at bounding box center [778, 35] width 14 height 14
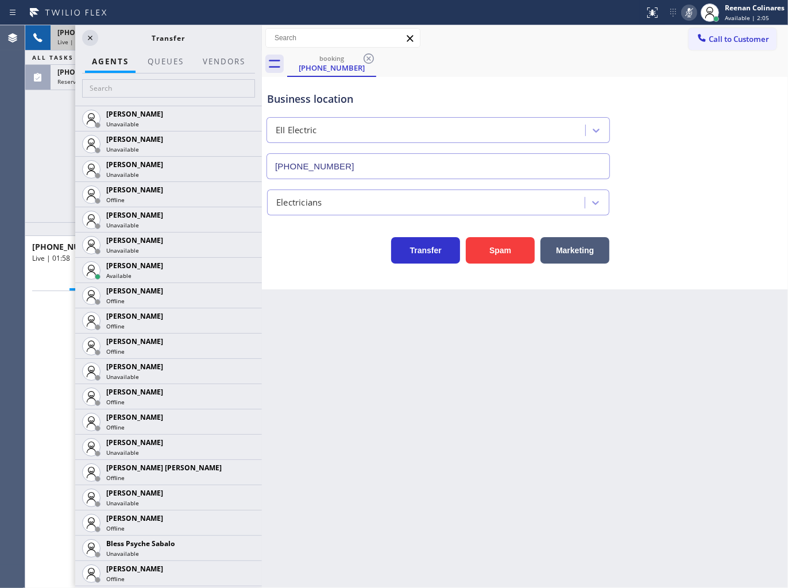
drag, startPoint x: 782, startPoint y: 38, endPoint x: 623, endPoint y: 35, distance: 159.0
click at [782, 37] on div "Call to Customer Outbound call Location Search location Your caller id phone nu…" at bounding box center [737, 38] width 99 height 20
click at [161, 88] on input "text" at bounding box center [168, 88] width 173 height 18
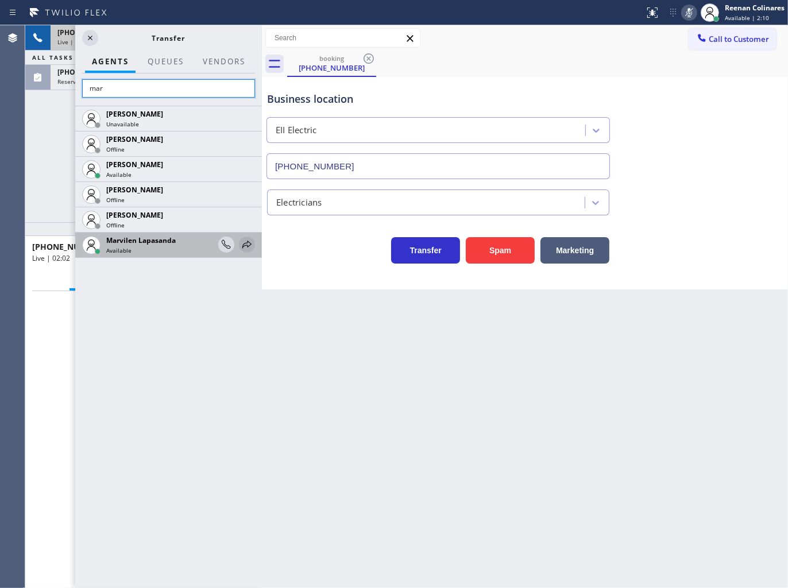
type input "mar"
click at [246, 243] on icon at bounding box center [247, 245] width 14 height 14
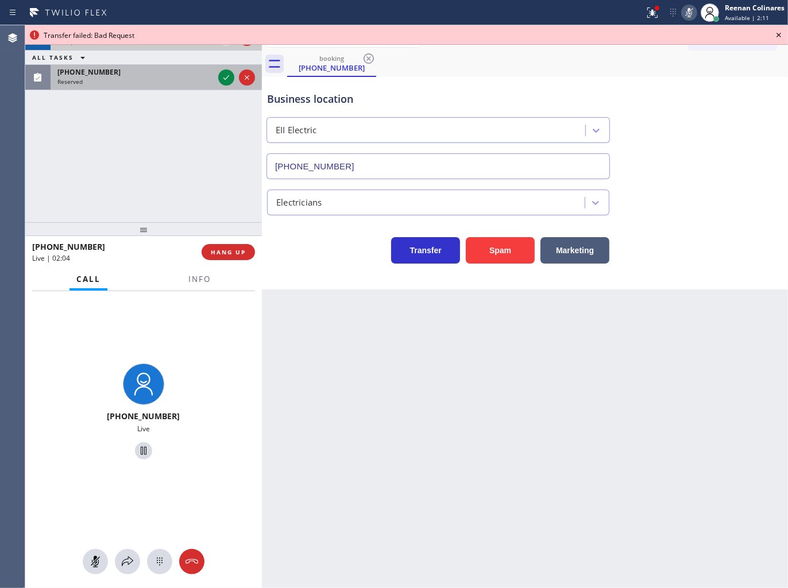
click at [169, 79] on div "Reserved" at bounding box center [135, 81] width 156 height 8
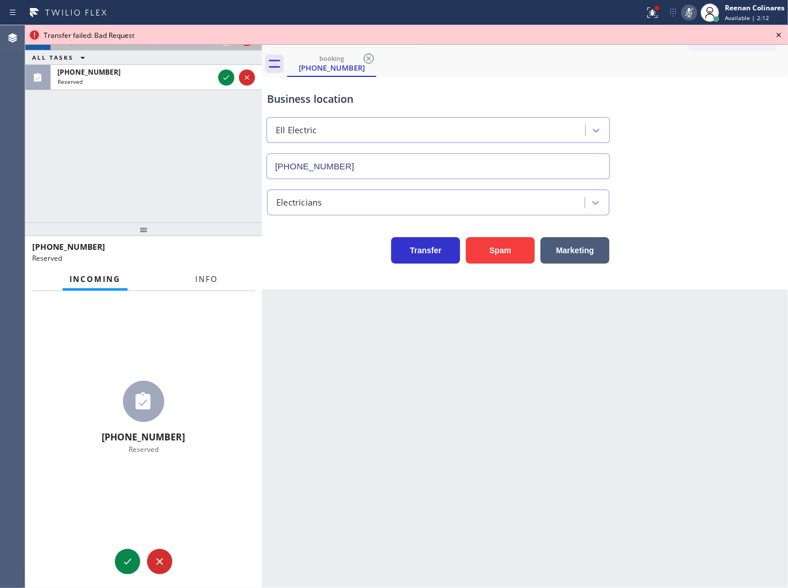
click at [209, 276] on span "Info" at bounding box center [206, 279] width 22 height 10
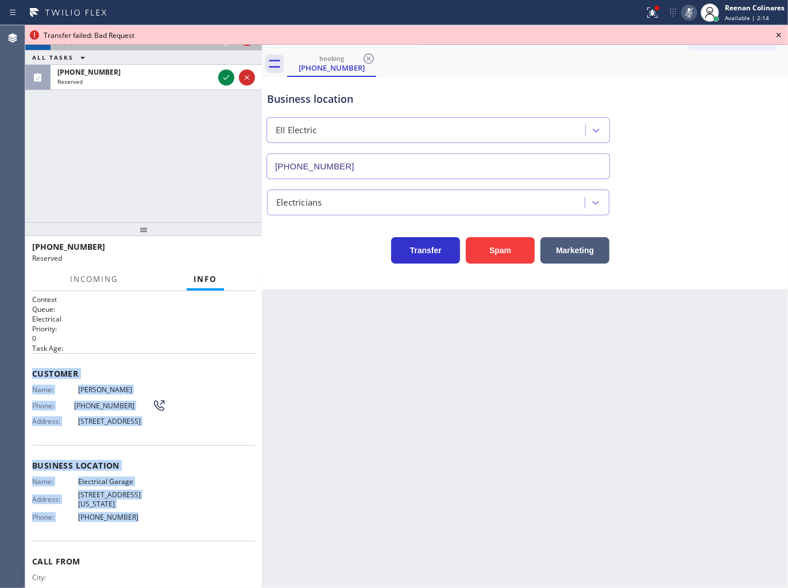
drag, startPoint x: 40, startPoint y: 382, endPoint x: 420, endPoint y: 569, distance: 423.0
click at [181, 522] on div "Context Queue: Electrical Priority: 0 Task Age: Customer Name: [PERSON_NAME] Ph…" at bounding box center [143, 460] width 223 height 333
drag, startPoint x: 138, startPoint y: 66, endPoint x: 214, endPoint y: 78, distance: 77.3
click at [148, 68] on div "[PHONE_NUMBER] Reserved" at bounding box center [133, 77] width 165 height 25
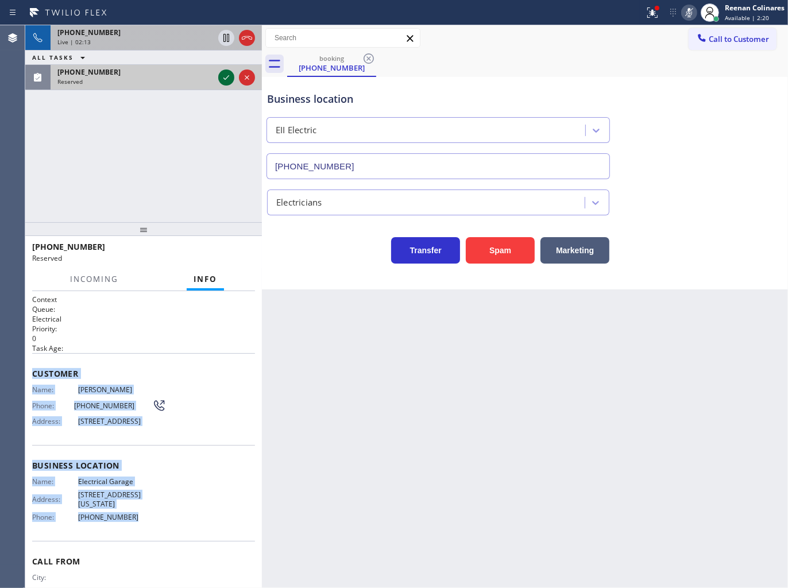
click at [224, 81] on icon at bounding box center [226, 78] width 14 height 14
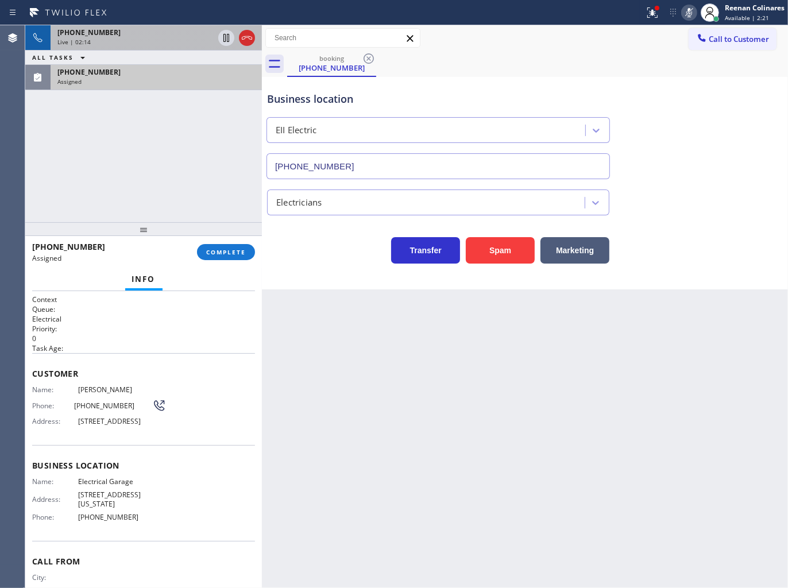
click at [243, 236] on div at bounding box center [143, 229] width 236 height 14
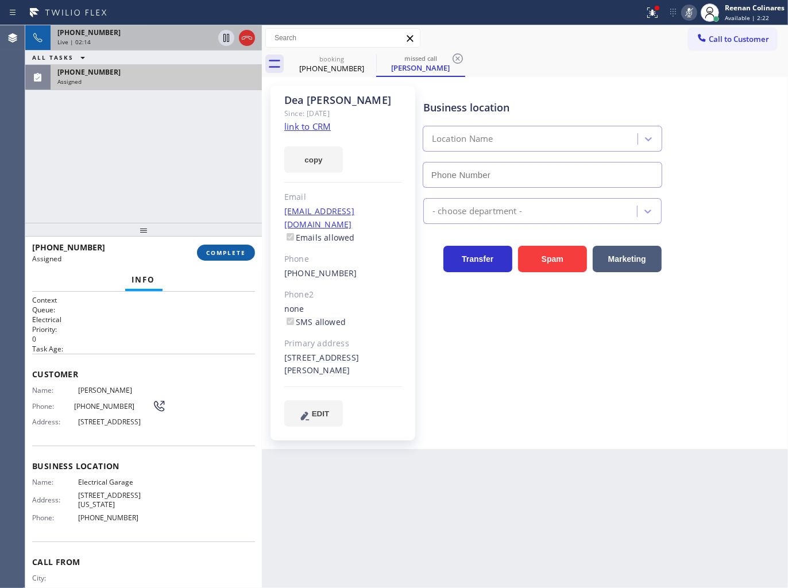
click at [249, 243] on div "[PHONE_NUMBER] Assigned COMPLETE" at bounding box center [143, 253] width 223 height 30
type input "[PHONE_NUMBER]"
drag, startPoint x: 243, startPoint y: 257, endPoint x: 236, endPoint y: 251, distance: 9.4
click at [244, 257] on button "COMPLETE" at bounding box center [226, 253] width 58 height 16
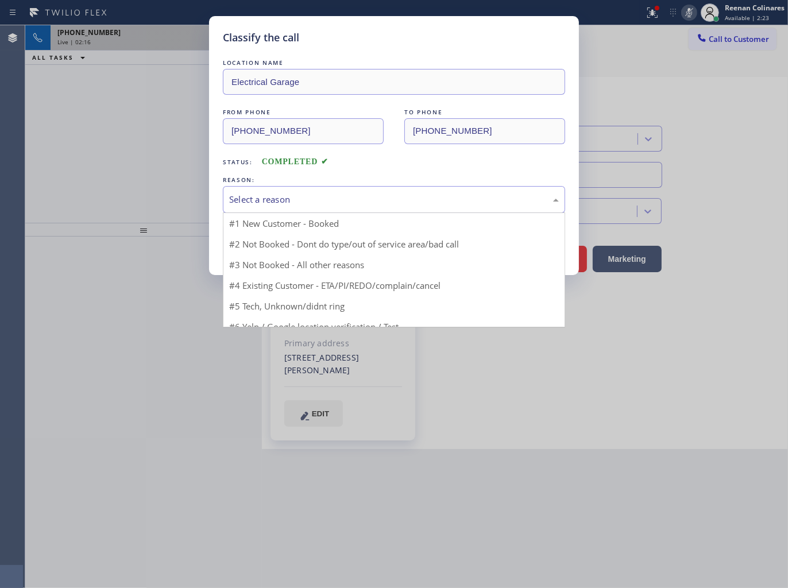
click at [255, 197] on div "Select a reason" at bounding box center [393, 199] width 329 height 13
drag, startPoint x: 237, startPoint y: 288, endPoint x: 246, endPoint y: 251, distance: 37.2
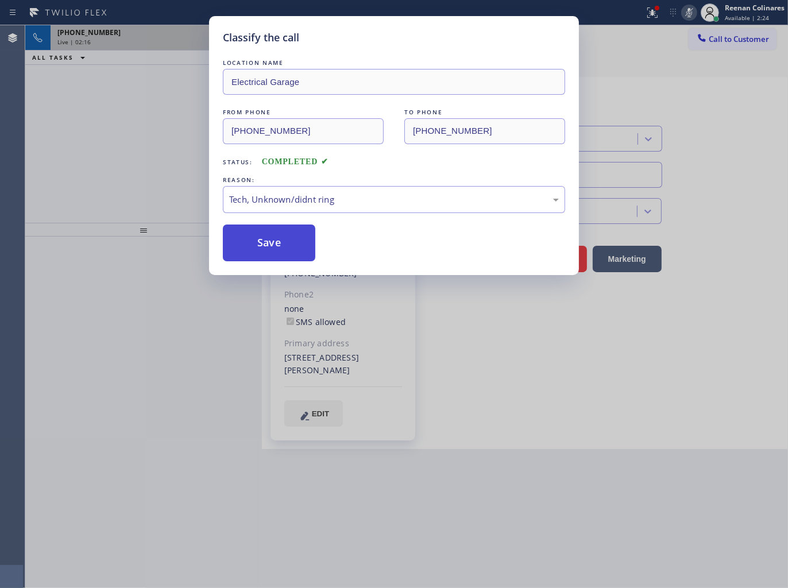
click at [246, 251] on button "Save" at bounding box center [269, 242] width 92 height 37
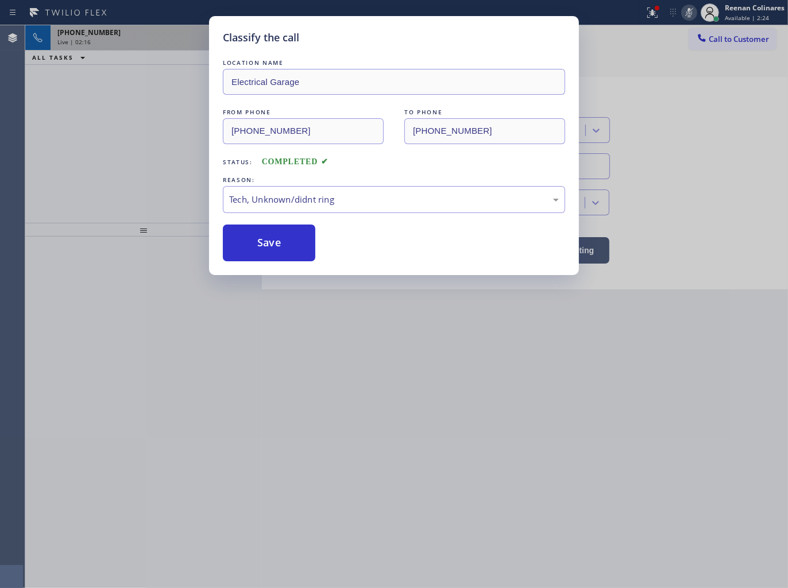
drag, startPoint x: 96, startPoint y: 100, endPoint x: 83, endPoint y: 33, distance: 67.9
click at [92, 96] on div "Classify the call LOCATION NAME Electrical Garage FROM PHONE [PHONE_NUMBER] TO …" at bounding box center [394, 294] width 788 height 588
click at [83, 33] on div "Classify the call LOCATION NAME Electrical Garage FROM PHONE [PHONE_NUMBER] TO …" at bounding box center [394, 294] width 788 height 588
click at [95, 37] on div "Classify the call LOCATION NAME Electrical Garage FROM PHONE [PHONE_NUMBER] TO …" at bounding box center [394, 294] width 788 height 588
click at [100, 37] on div "Classify the call LOCATION NAME Neon UV FROM PHONE [PHONE_NUMBER] TO PHONE [PHO…" at bounding box center [406, 306] width 762 height 563
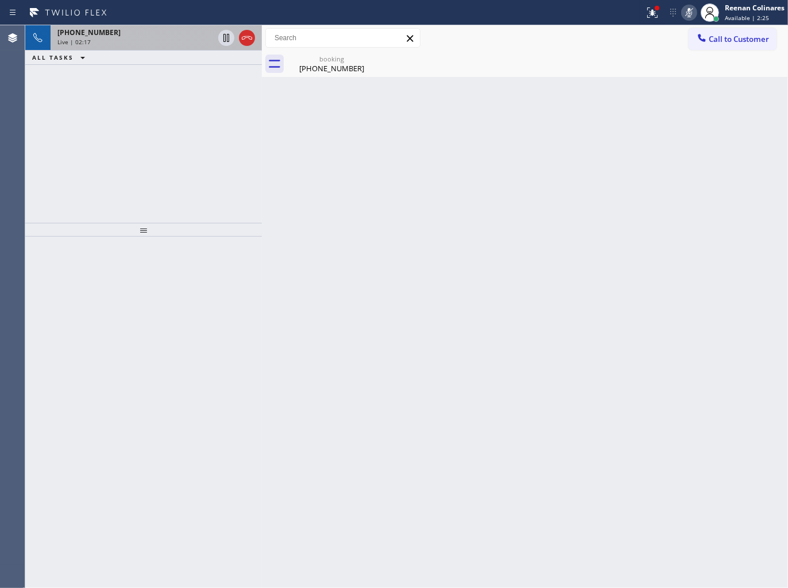
click at [100, 37] on span "[PHONE_NUMBER]" at bounding box center [88, 33] width 63 height 10
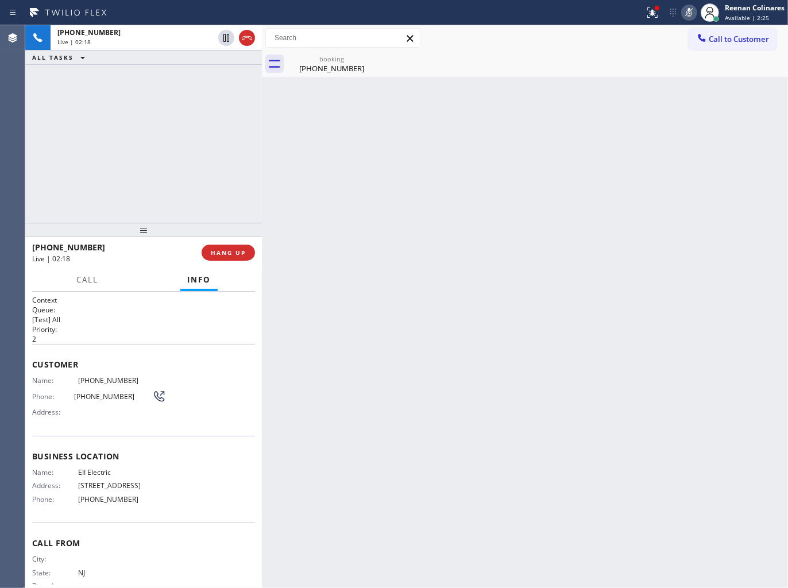
drag, startPoint x: 92, startPoint y: 300, endPoint x: 92, endPoint y: 291, distance: 8.6
click at [93, 298] on h1 "Context" at bounding box center [143, 300] width 223 height 10
click at [92, 292] on div "Context Queue: [Test] All Priority: 2 Customer Name: [PHONE_NUMBER] Phone: [PHO…" at bounding box center [143, 440] width 236 height 297
click at [94, 281] on span "Call" at bounding box center [87, 279] width 22 height 10
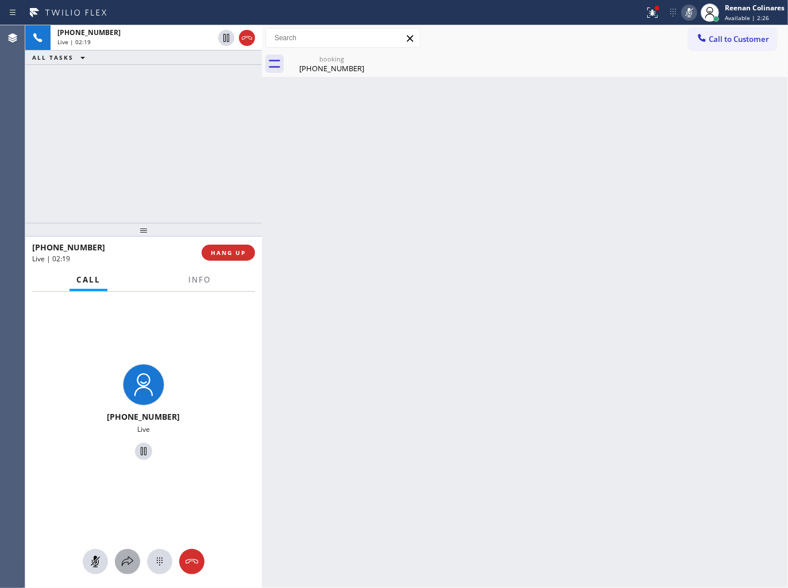
click at [128, 565] on icon at bounding box center [128, 561] width 14 height 14
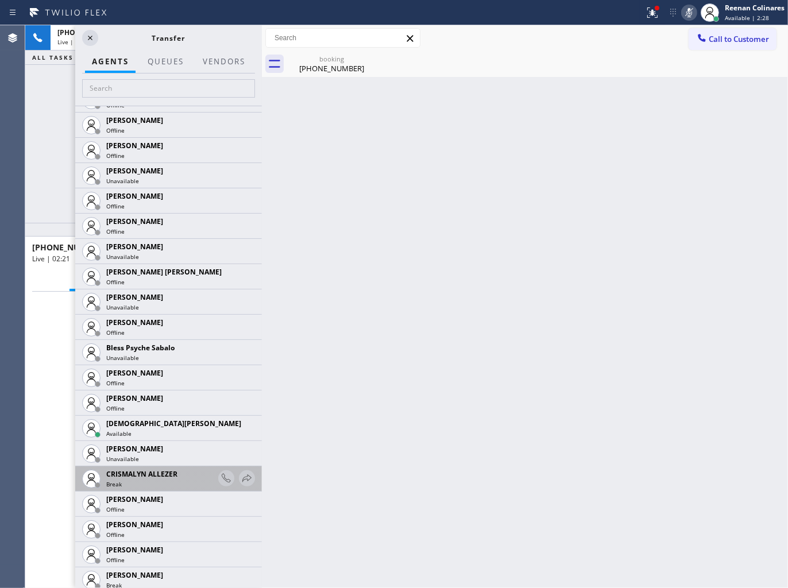
scroll to position [255, 0]
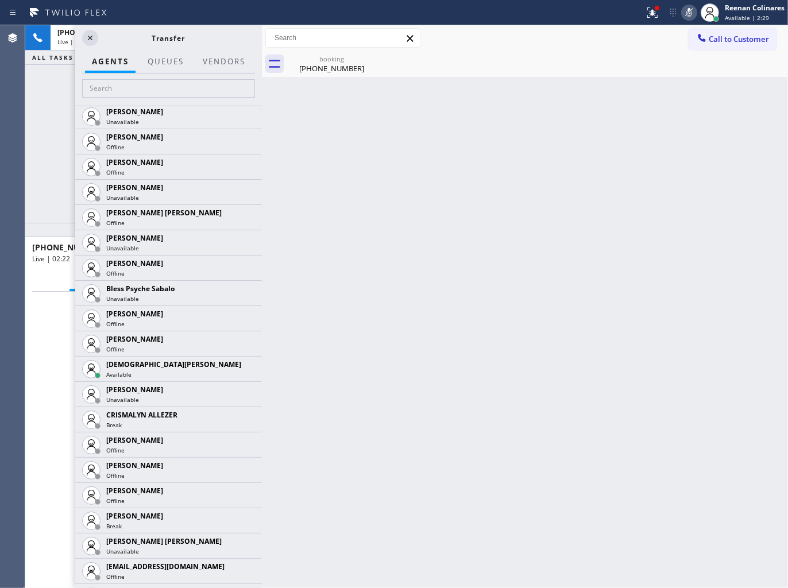
click at [0, 0] on icon at bounding box center [0, 0] width 0 height 0
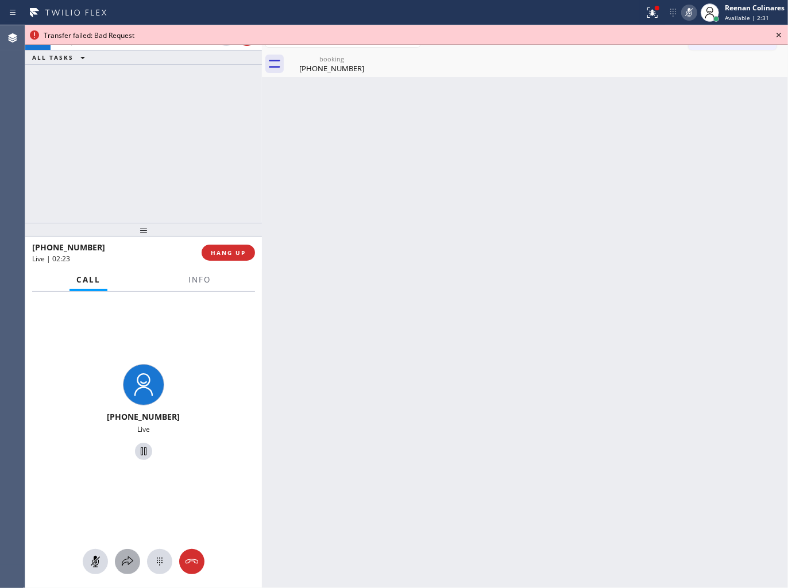
click at [129, 559] on icon at bounding box center [128, 561] width 14 height 14
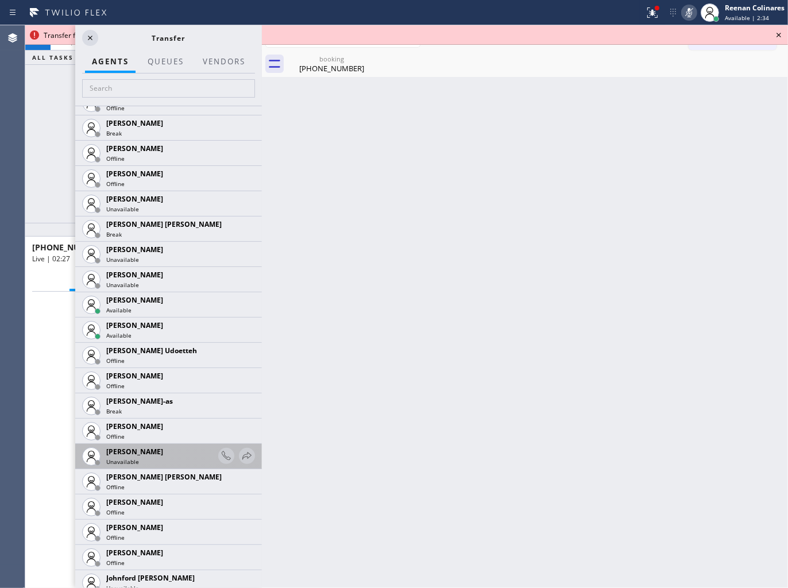
scroll to position [1020, 0]
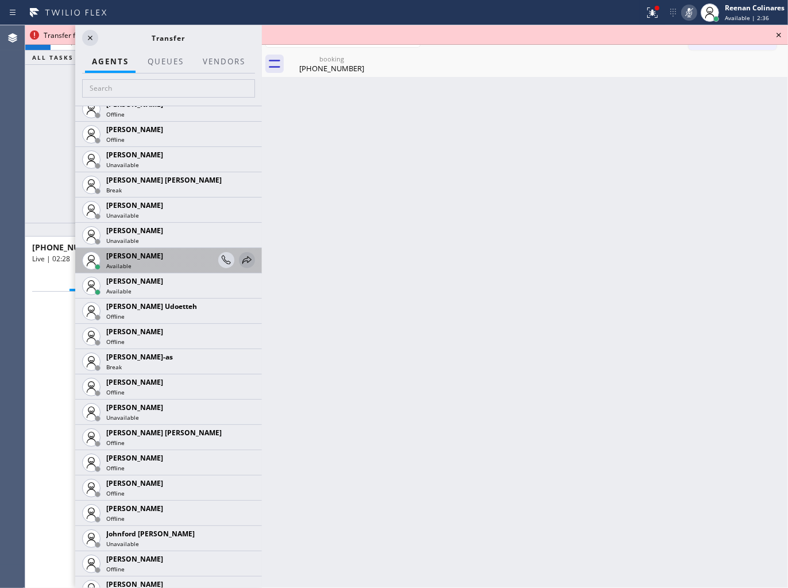
click at [240, 259] on icon at bounding box center [247, 260] width 14 height 14
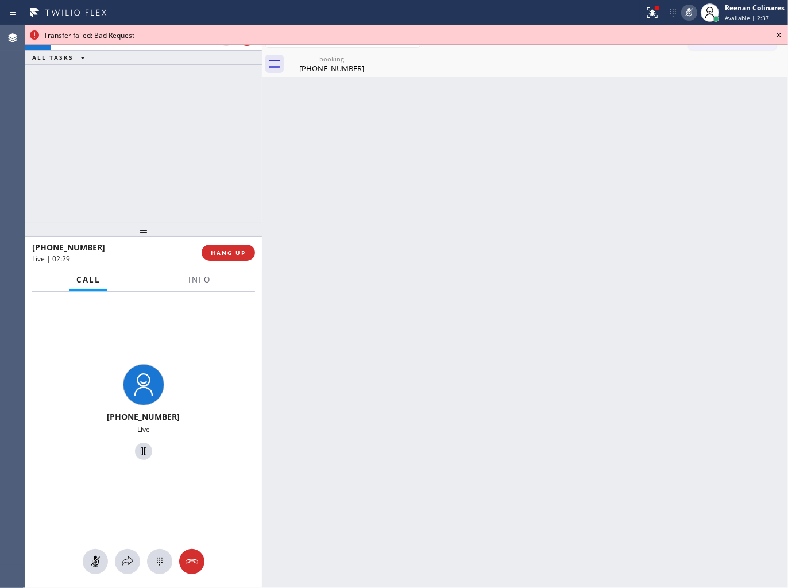
click at [110, 511] on div "[PHONE_NUMBER] Live" at bounding box center [143, 414] width 236 height 244
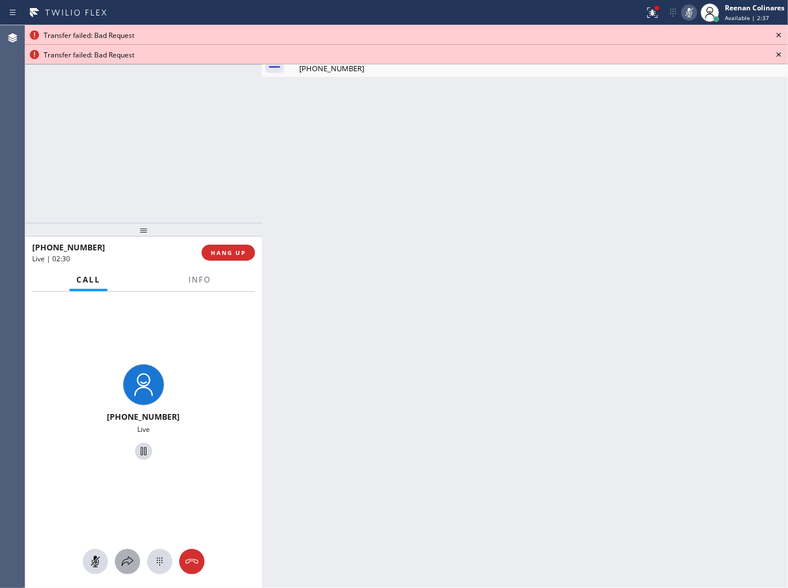
click at [125, 561] on icon at bounding box center [128, 561] width 14 height 14
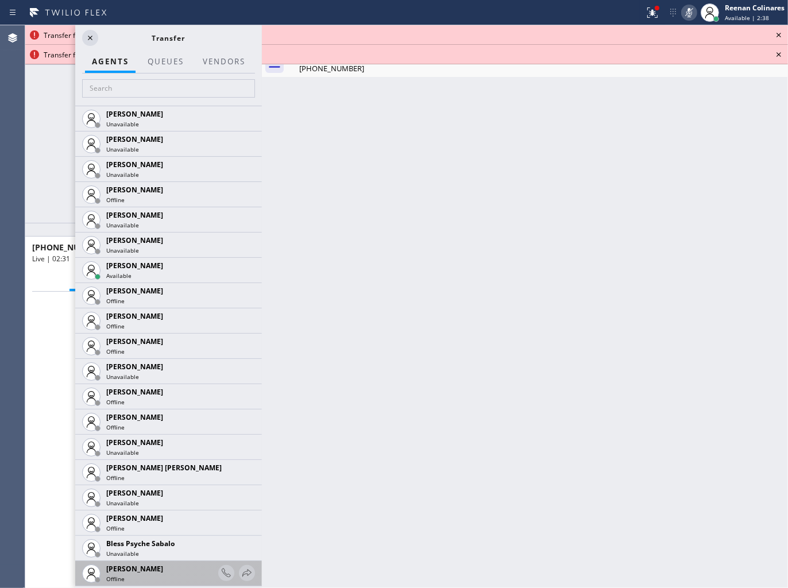
scroll to position [0, 0]
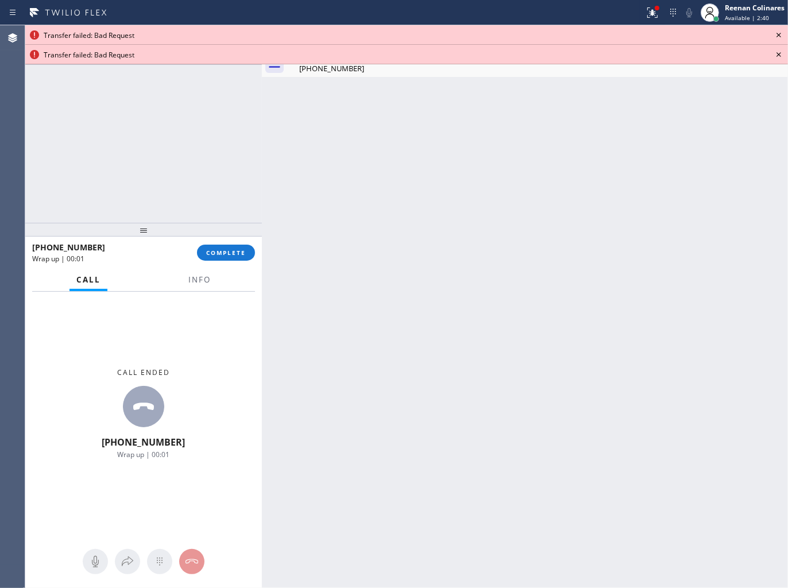
click at [778, 32] on icon at bounding box center [778, 35] width 14 height 14
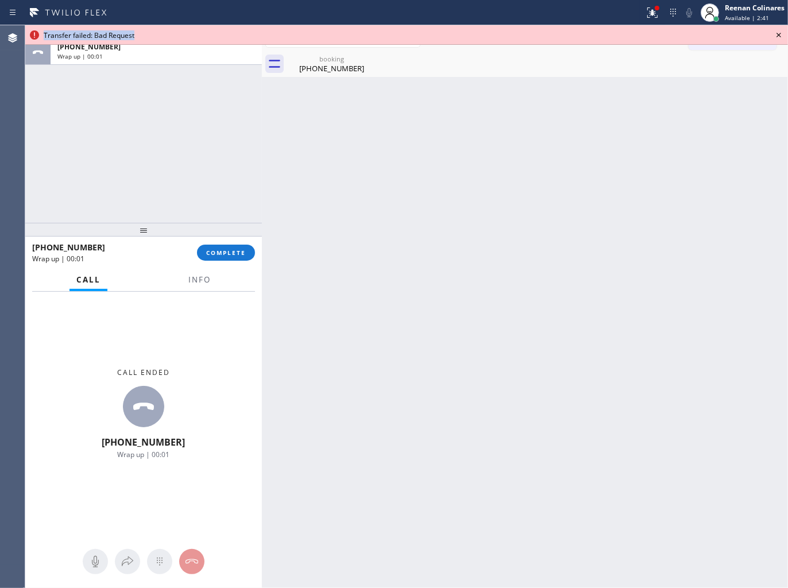
click at [778, 32] on icon at bounding box center [778, 35] width 14 height 14
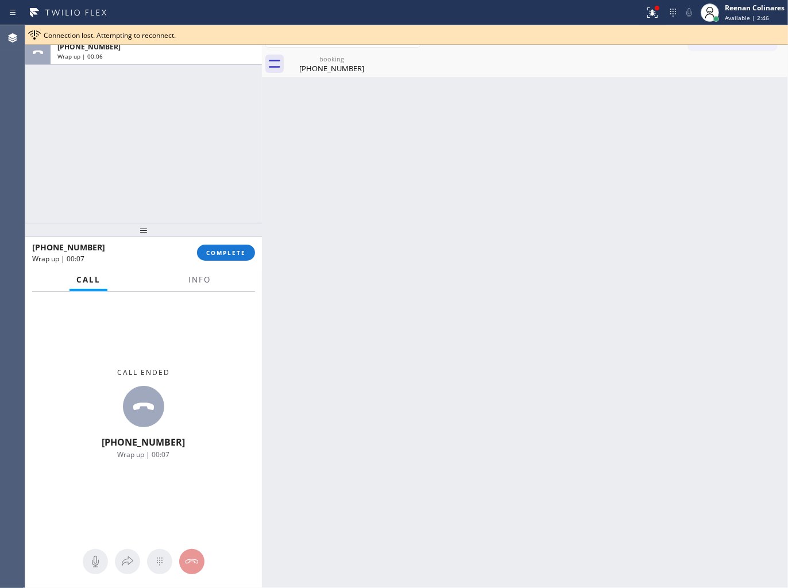
click at [463, 71] on div "booking [PHONE_NUMBER]" at bounding box center [537, 64] width 501 height 26
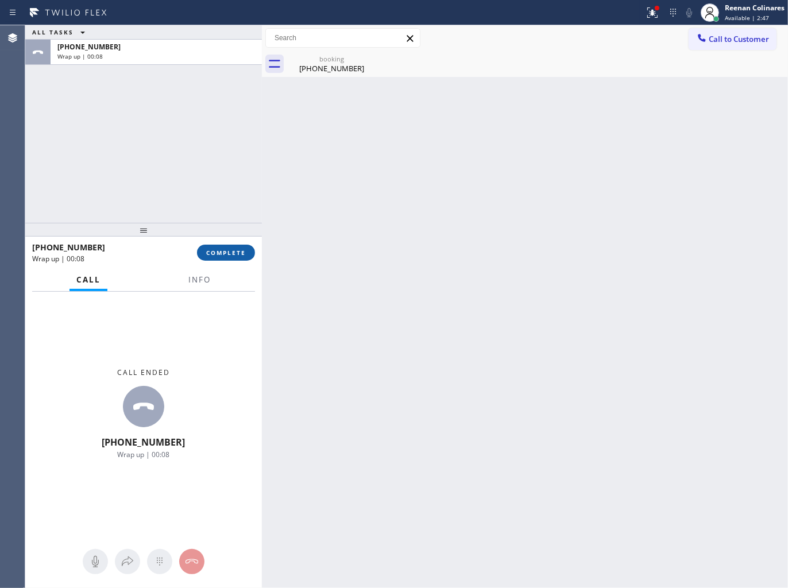
click at [230, 251] on span "COMPLETE" at bounding box center [226, 253] width 40 height 8
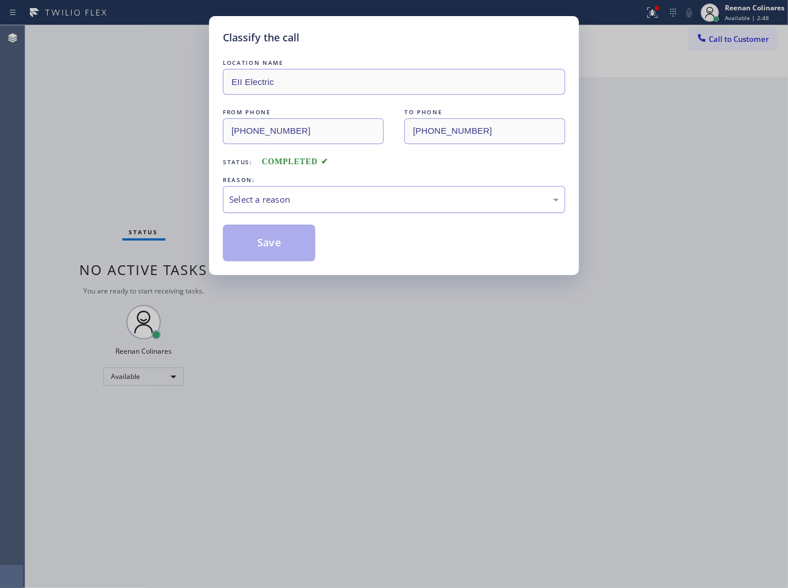
click at [254, 201] on div "Select a reason" at bounding box center [393, 199] width 329 height 13
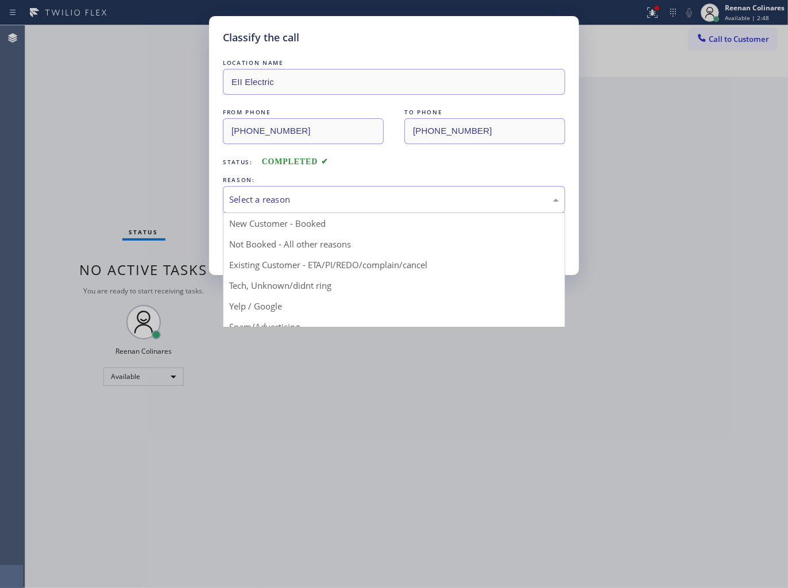
drag, startPoint x: 238, startPoint y: 284, endPoint x: 235, endPoint y: 262, distance: 21.4
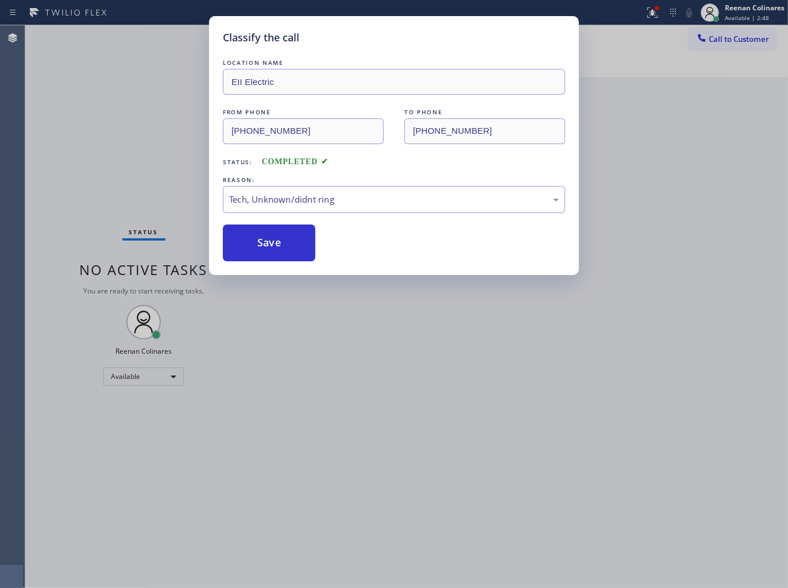
drag, startPoint x: 242, startPoint y: 236, endPoint x: 347, endPoint y: 158, distance: 130.5
click at [242, 236] on button "Save" at bounding box center [269, 242] width 92 height 37
click at [652, 13] on div "Classify the call LOCATION NAME EII Electric FROM PHONE [PHONE_NUMBER] TO PHONE…" at bounding box center [394, 294] width 788 height 588
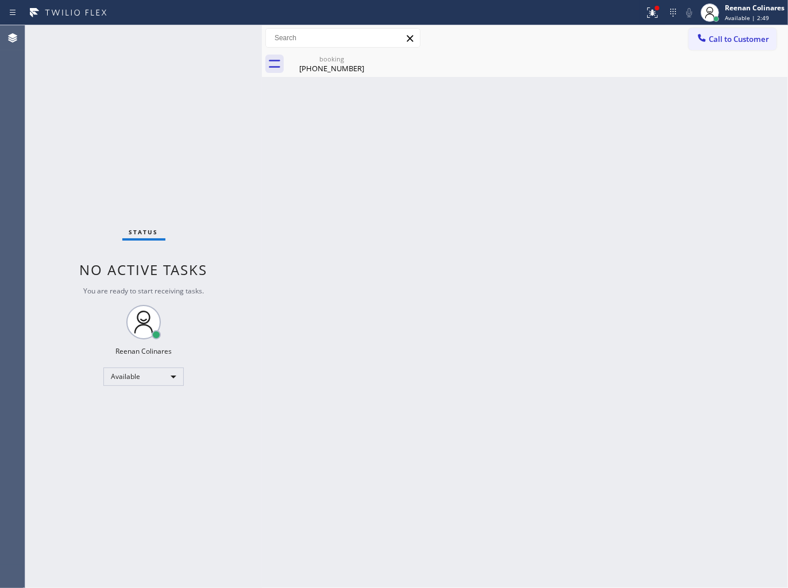
click at [652, 13] on icon at bounding box center [650, 11] width 7 height 8
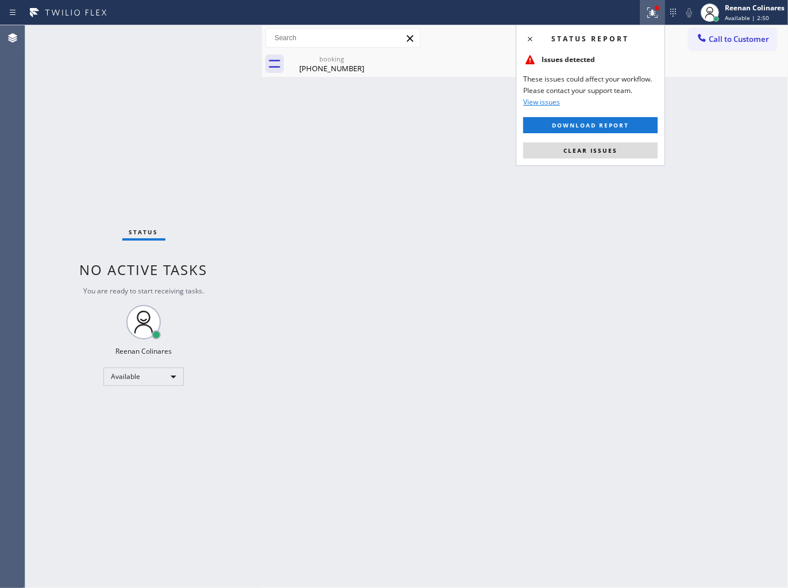
click at [652, 13] on icon at bounding box center [650, 11] width 7 height 8
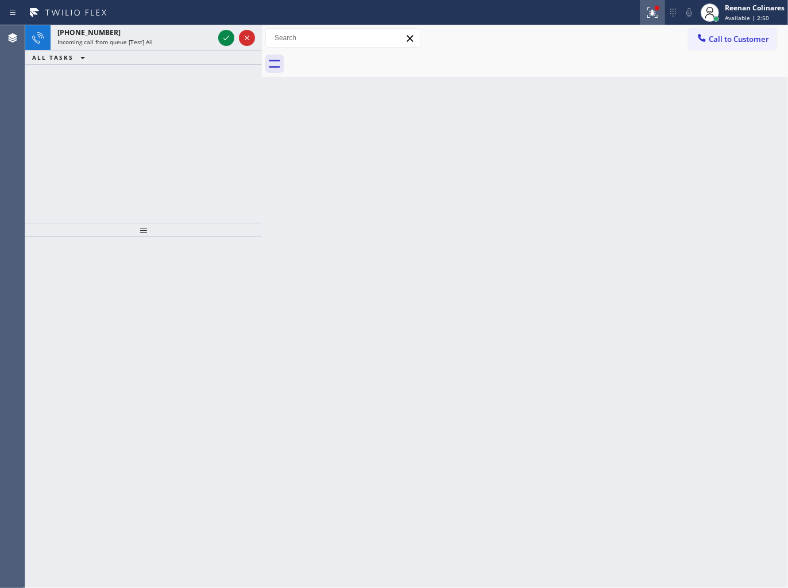
click at [656, 13] on icon at bounding box center [652, 13] width 14 height 14
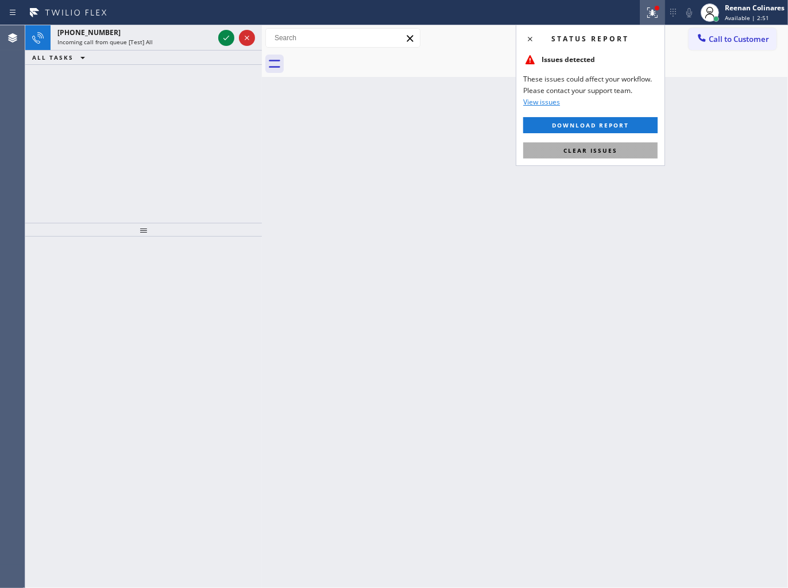
click at [576, 150] on span "Clear issues" at bounding box center [590, 150] width 54 height 8
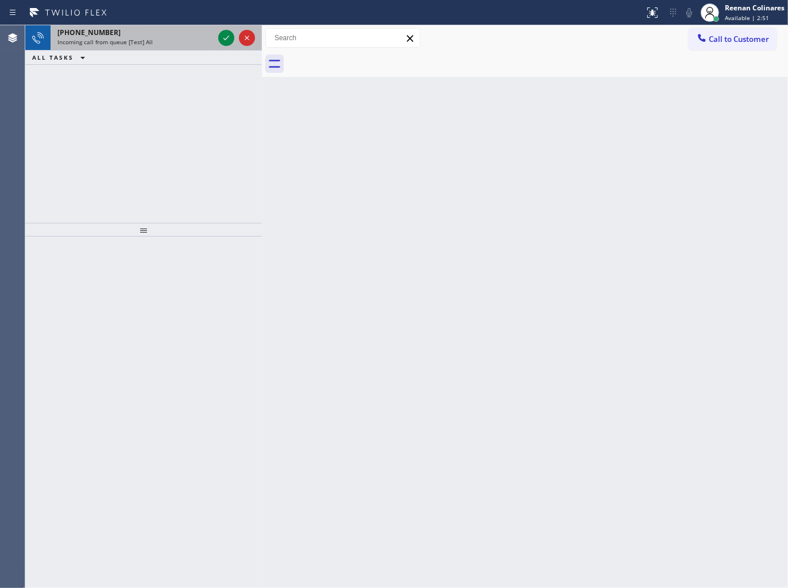
drag, startPoint x: 386, startPoint y: 139, endPoint x: 181, endPoint y: 37, distance: 229.7
click at [307, 117] on div "Back to Dashboard Change Sender ID Customers Technicians Select a contact Outbo…" at bounding box center [525, 306] width 526 height 563
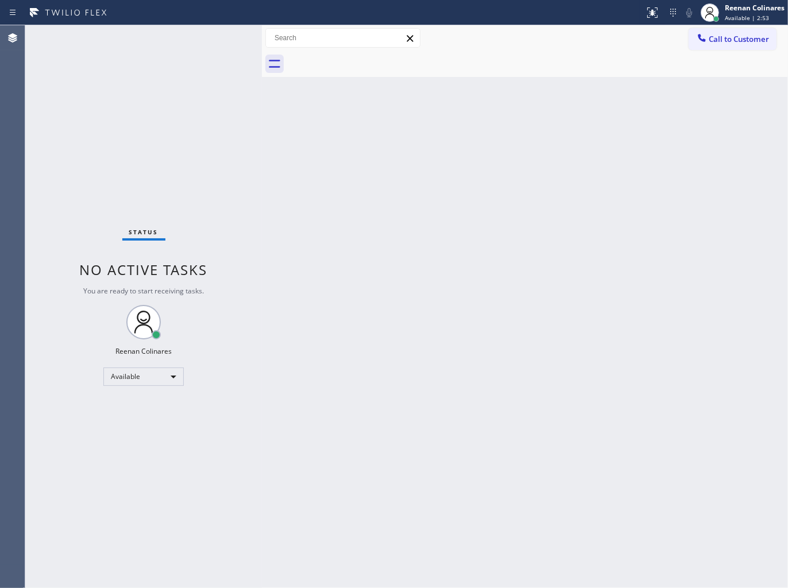
click at [603, 215] on div "Back to Dashboard Change Sender ID Customers Technicians Select a contact Outbo…" at bounding box center [525, 306] width 526 height 563
click at [521, 239] on div "Back to Dashboard Change Sender ID Customers Technicians Select a contact Outbo…" at bounding box center [525, 306] width 526 height 563
click at [638, 143] on div "Back to Dashboard Change Sender ID Customers Technicians Select a contact Outbo…" at bounding box center [525, 306] width 526 height 563
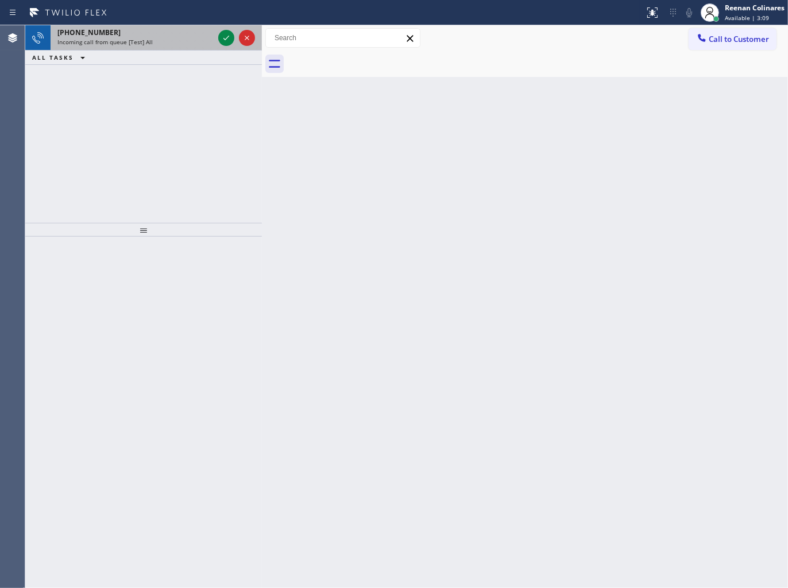
click at [131, 35] on div "[PHONE_NUMBER]" at bounding box center [135, 33] width 156 height 10
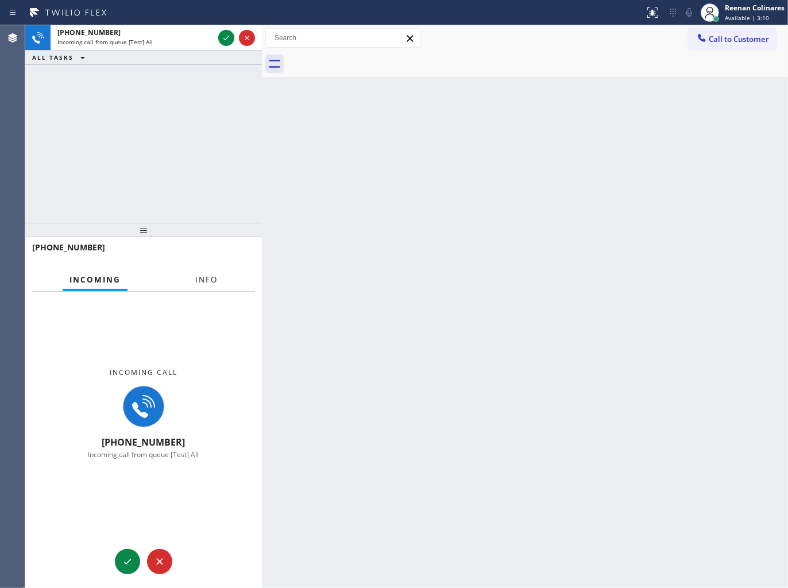
click at [207, 278] on span "Info" at bounding box center [206, 279] width 22 height 10
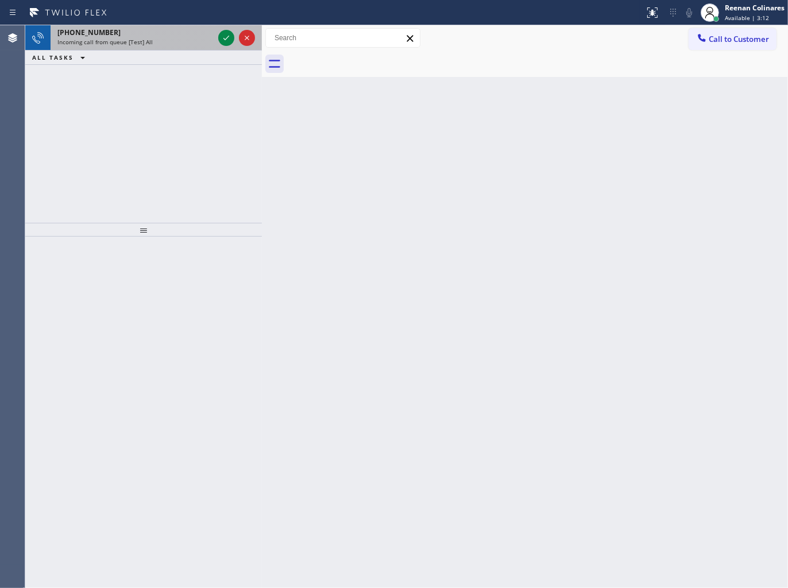
drag, startPoint x: 169, startPoint y: 15, endPoint x: 180, endPoint y: 38, distance: 26.2
click at [172, 20] on div at bounding box center [322, 12] width 635 height 18
click at [180, 38] on div "Incoming call from queue [Test] All" at bounding box center [135, 42] width 156 height 8
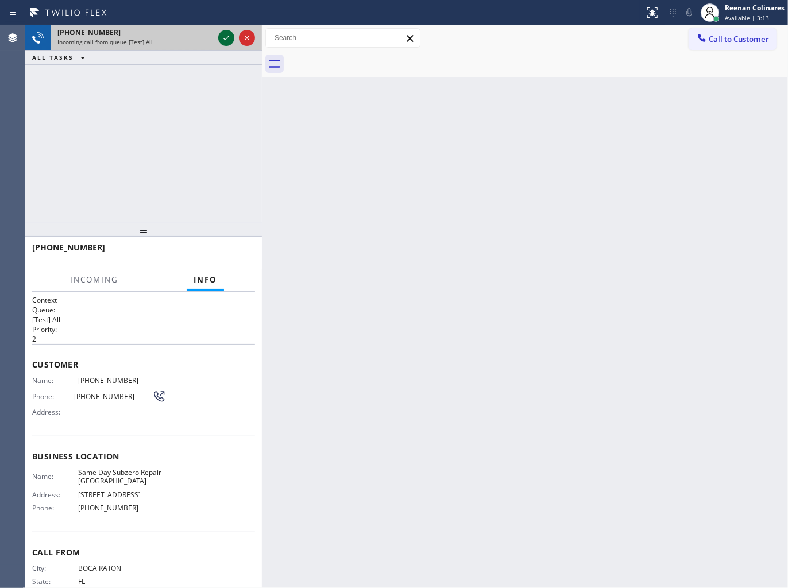
click at [219, 38] on icon at bounding box center [226, 38] width 14 height 14
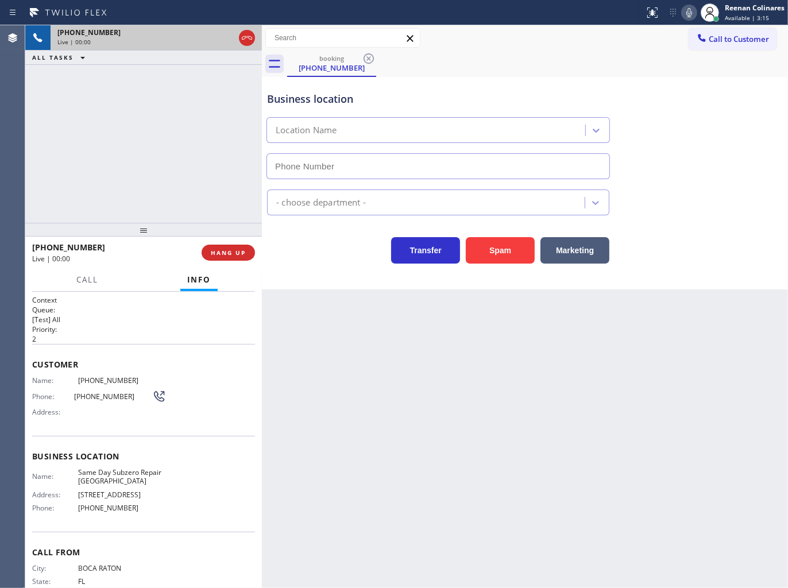
type input "[PHONE_NUMBER]"
drag, startPoint x: 505, startPoint y: 244, endPoint x: 581, endPoint y: 203, distance: 86.5
click at [508, 245] on button "Spam" at bounding box center [500, 250] width 69 height 26
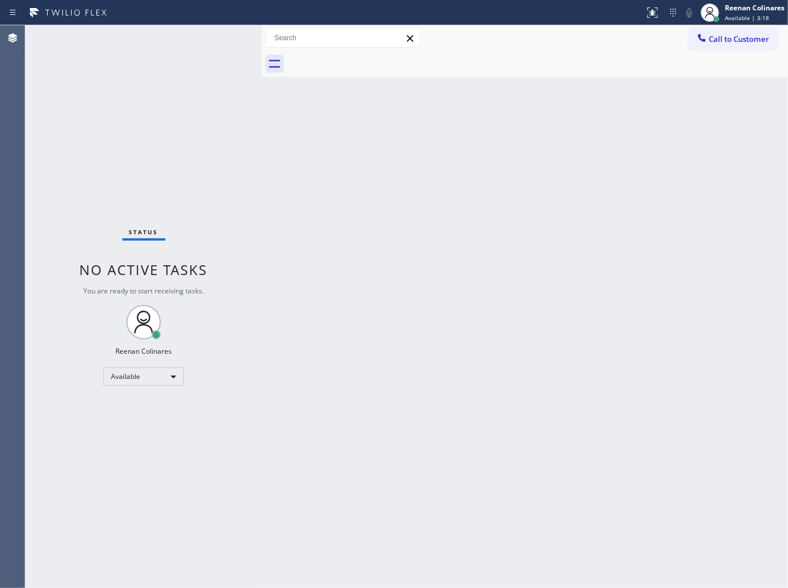
click at [442, 314] on div "Back to Dashboard Change Sender ID Customers Technicians Select a contact Outbo…" at bounding box center [525, 306] width 526 height 563
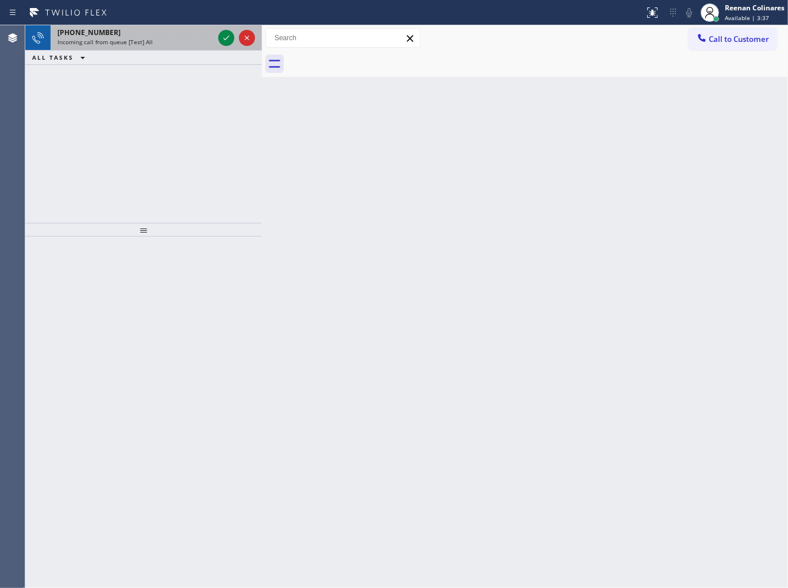
click at [191, 38] on div "Incoming call from queue [Test] All" at bounding box center [135, 42] width 156 height 8
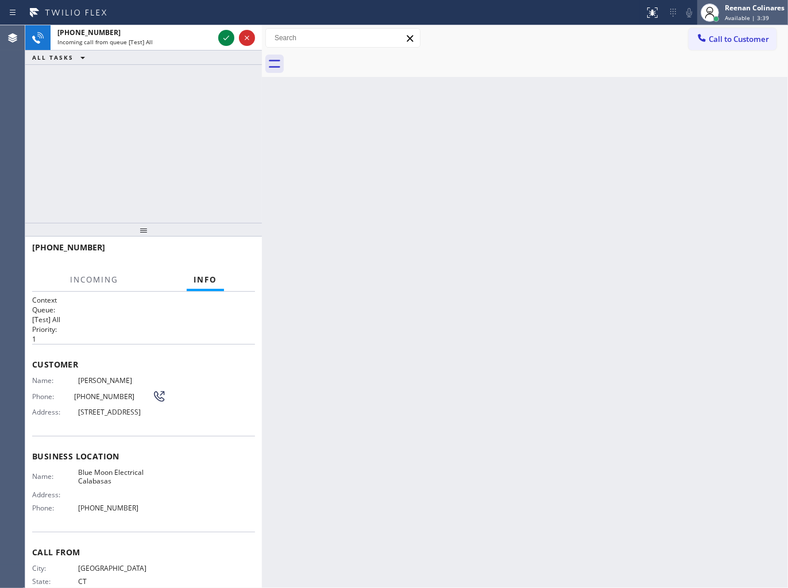
click at [769, 14] on div "Available | 3:39" at bounding box center [754, 18] width 60 height 8
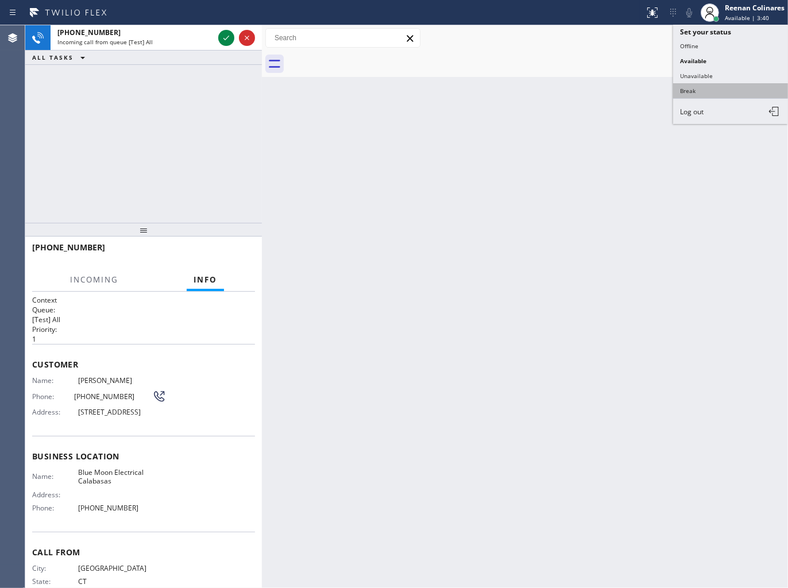
click at [706, 86] on button "Break" at bounding box center [730, 90] width 115 height 15
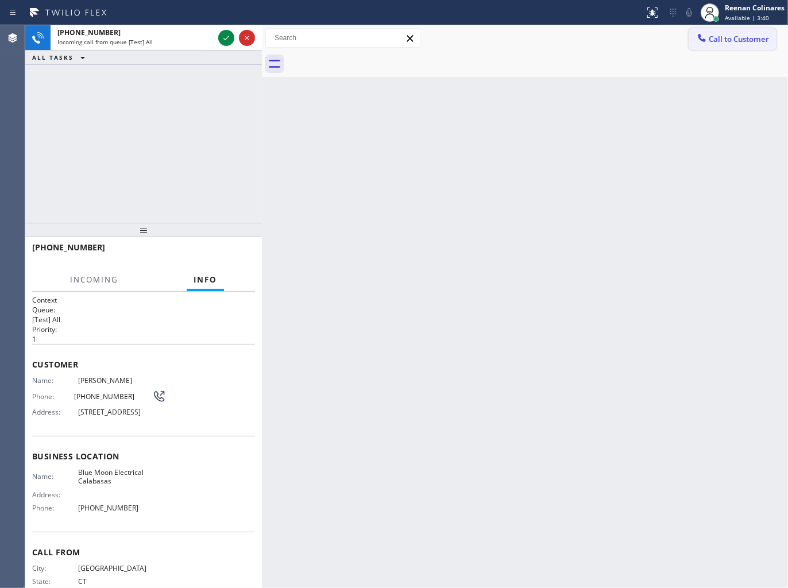
drag, startPoint x: 706, startPoint y: 86, endPoint x: 723, endPoint y: 32, distance: 56.6
click at [714, 76] on div "Back to Dashboard Change Sender ID Customers Technicians Select a contact Outbo…" at bounding box center [525, 306] width 526 height 563
click at [734, 8] on div "Reenan Colinares" at bounding box center [754, 8] width 60 height 10
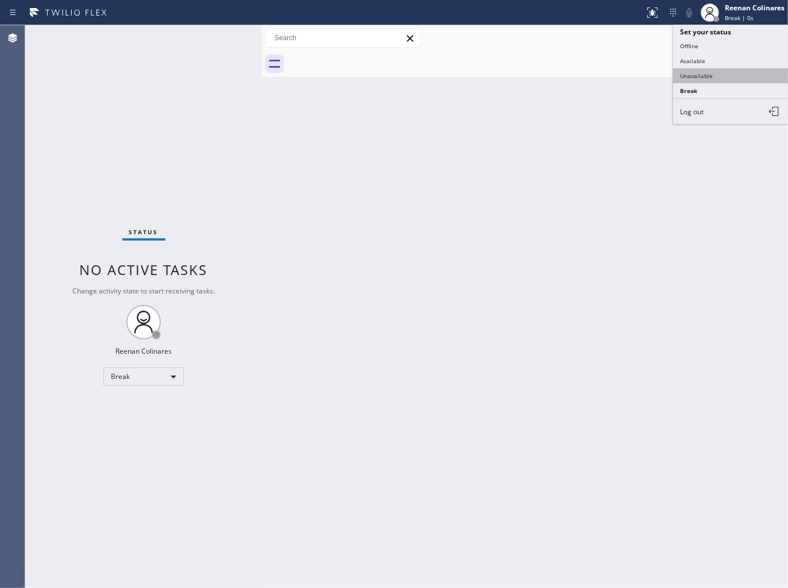
click at [677, 82] on button "Unavailable" at bounding box center [730, 75] width 115 height 15
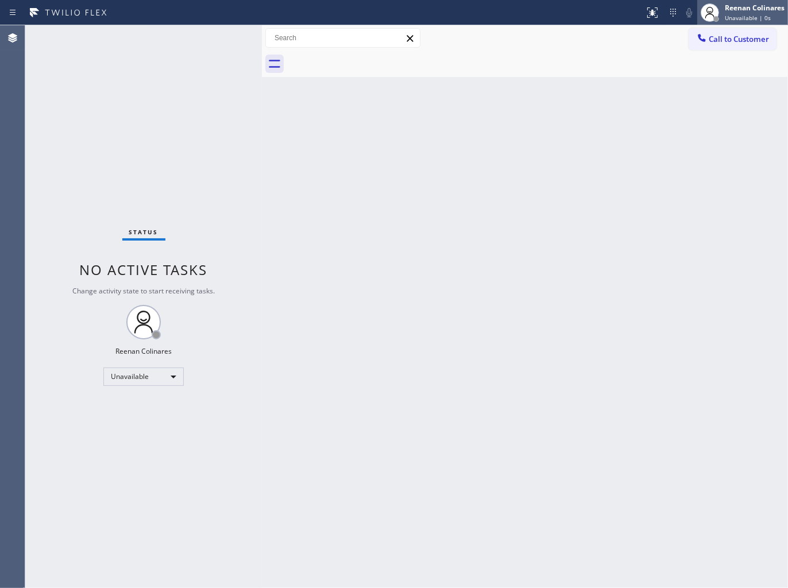
click at [736, 9] on div "Reenan Colinares" at bounding box center [754, 8] width 60 height 10
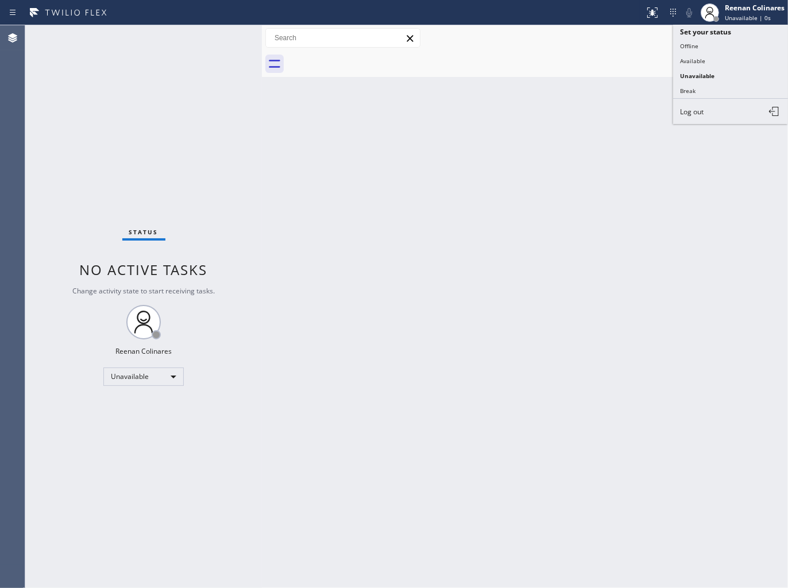
click at [710, 58] on button "Available" at bounding box center [730, 60] width 115 height 15
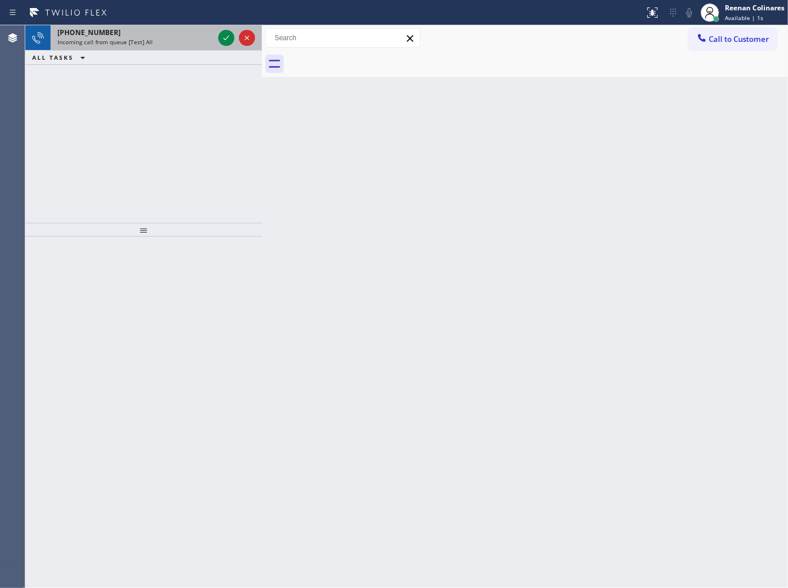
click at [170, 26] on div "[PHONE_NUMBER] Incoming call from queue [Test] All" at bounding box center [133, 37] width 165 height 25
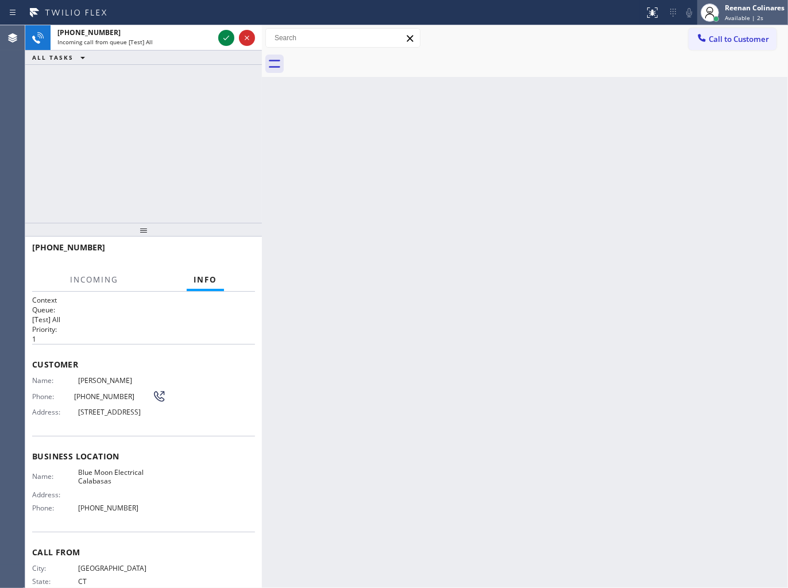
drag, startPoint x: 739, startPoint y: 9, endPoint x: 734, endPoint y: 22, distance: 14.4
click at [739, 10] on div "Reenan Colinares" at bounding box center [754, 8] width 60 height 10
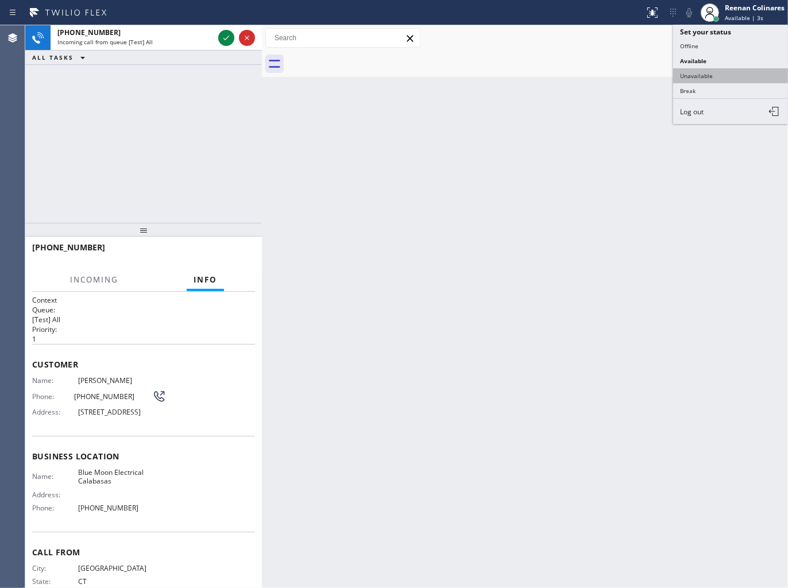
click at [703, 73] on button "Unavailable" at bounding box center [730, 75] width 115 height 15
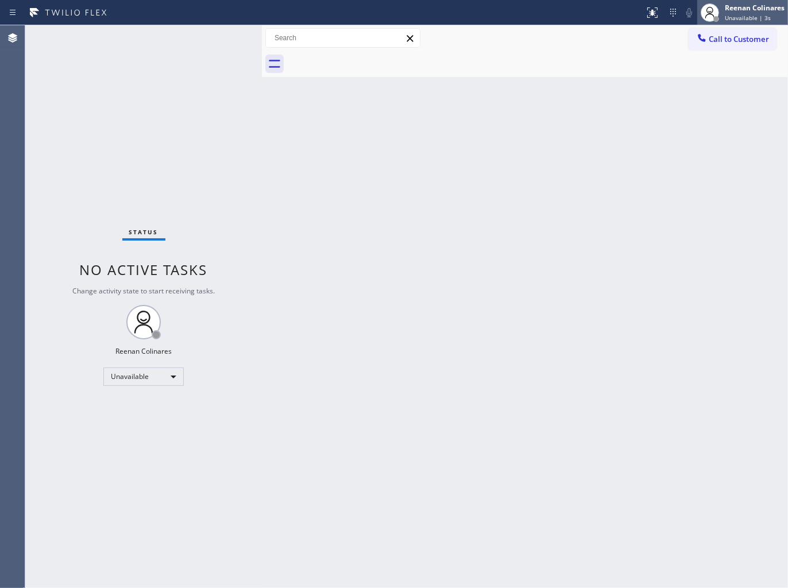
click at [733, 9] on div "Reenan Colinares" at bounding box center [754, 8] width 60 height 10
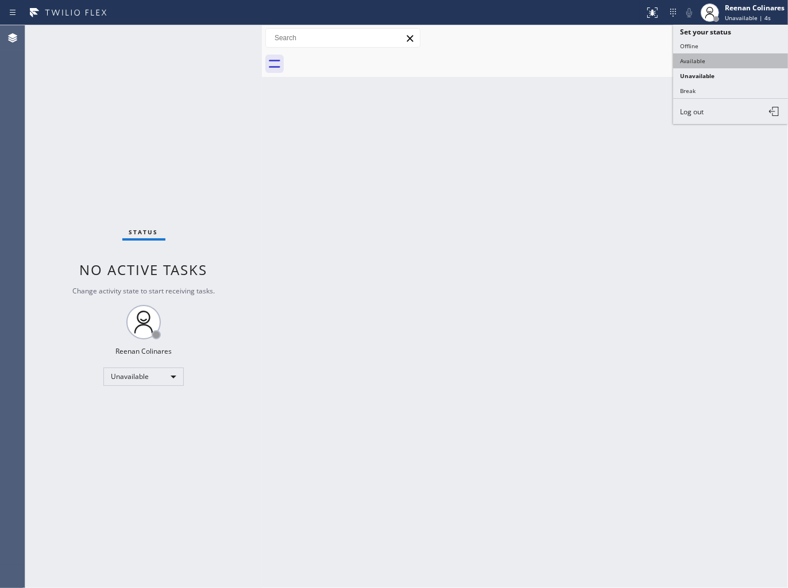
click at [689, 55] on button "Available" at bounding box center [730, 60] width 115 height 15
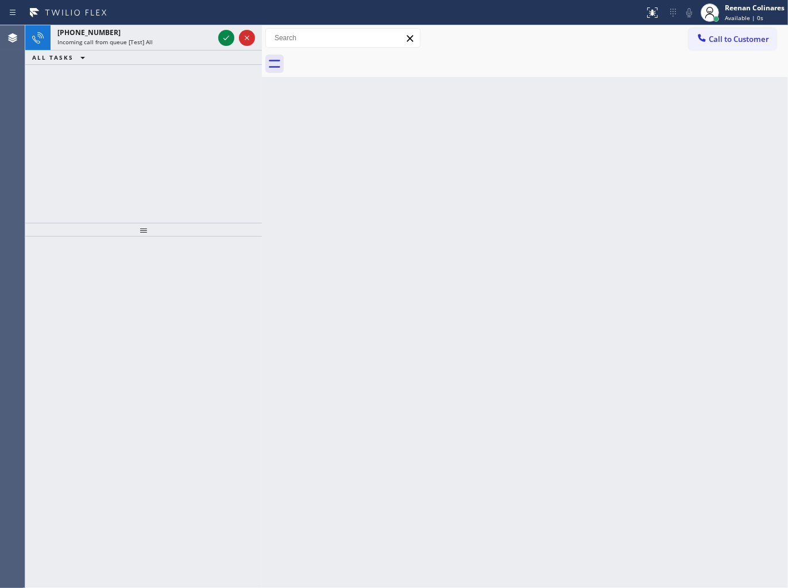
click at [187, 60] on div "ALL TASKS ALL TASKS ACTIVE TASKS TASKS IN WRAP UP" at bounding box center [143, 58] width 236 height 14
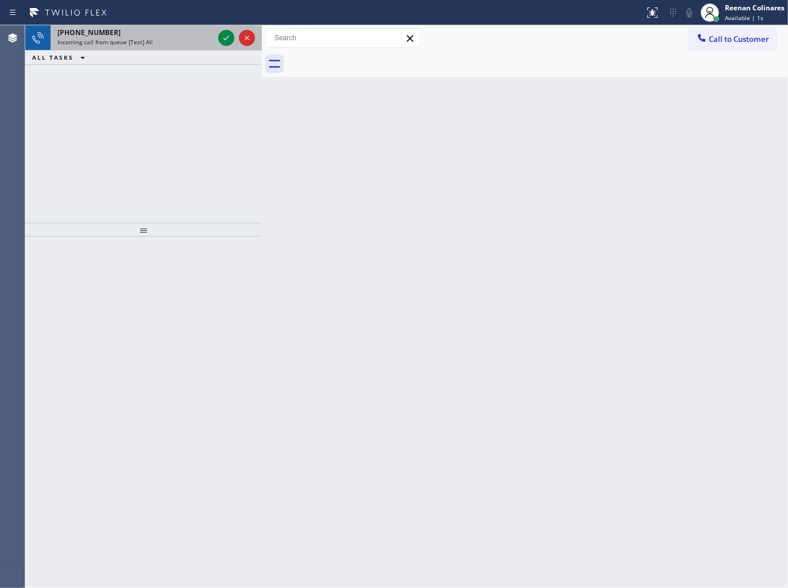
click at [180, 47] on div "[PHONE_NUMBER] Incoming call from queue [Test] All" at bounding box center [133, 37] width 165 height 25
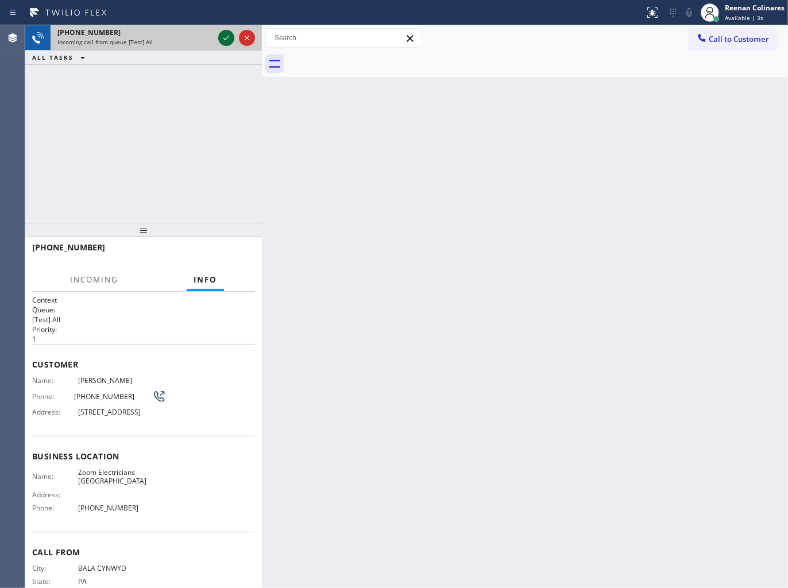
click at [222, 37] on icon at bounding box center [226, 38] width 14 height 14
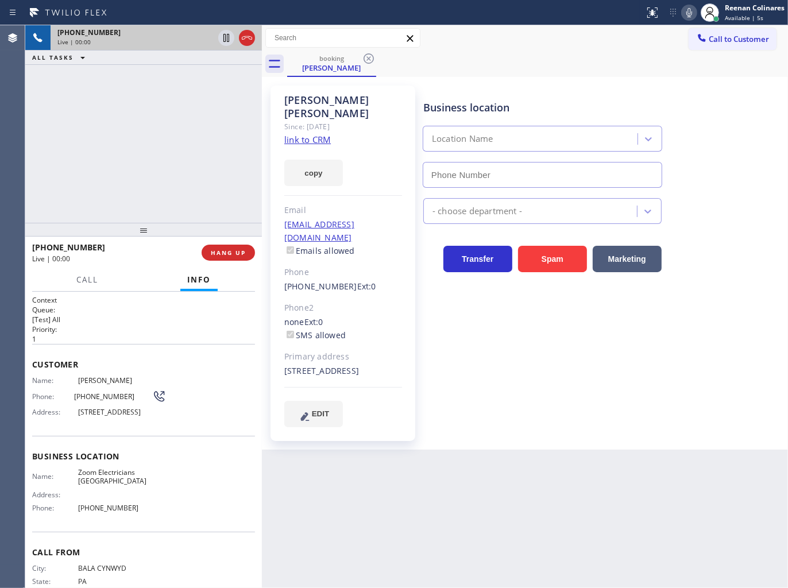
type input "[PHONE_NUMBER]"
drag, startPoint x: 297, startPoint y: 160, endPoint x: 663, endPoint y: 338, distance: 407.1
click at [302, 160] on button "copy" at bounding box center [313, 173] width 59 height 26
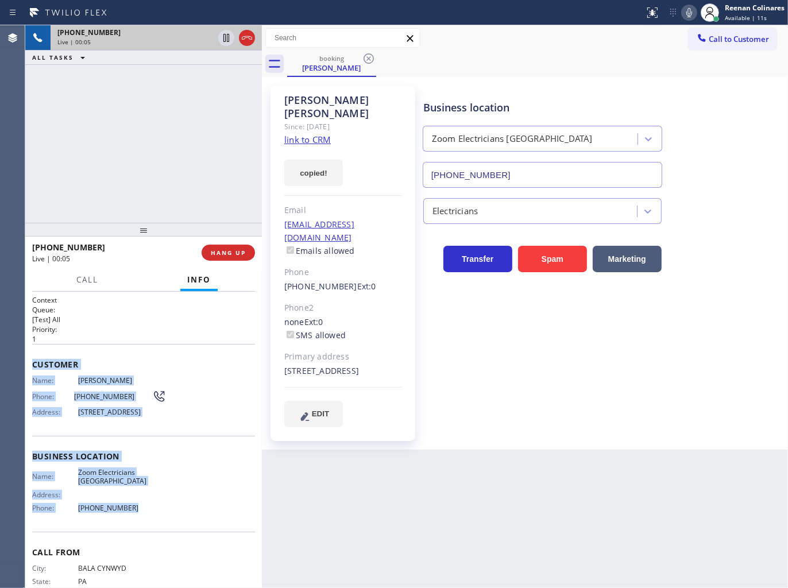
drag, startPoint x: 56, startPoint y: 410, endPoint x: 210, endPoint y: 525, distance: 192.1
click at [210, 525] on div "Context Queue: [Test] All Priority: 1 Customer Name: [PERSON_NAME] Phone: [PHON…" at bounding box center [143, 456] width 223 height 323
copy div "Customer Name: [PERSON_NAME] Phone: [PHONE_NUMBER] Address: [STREET_ADDRESS] Bu…"
click at [684, 13] on icon at bounding box center [689, 13] width 14 height 14
drag, startPoint x: 88, startPoint y: 277, endPoint x: 79, endPoint y: 270, distance: 11.5
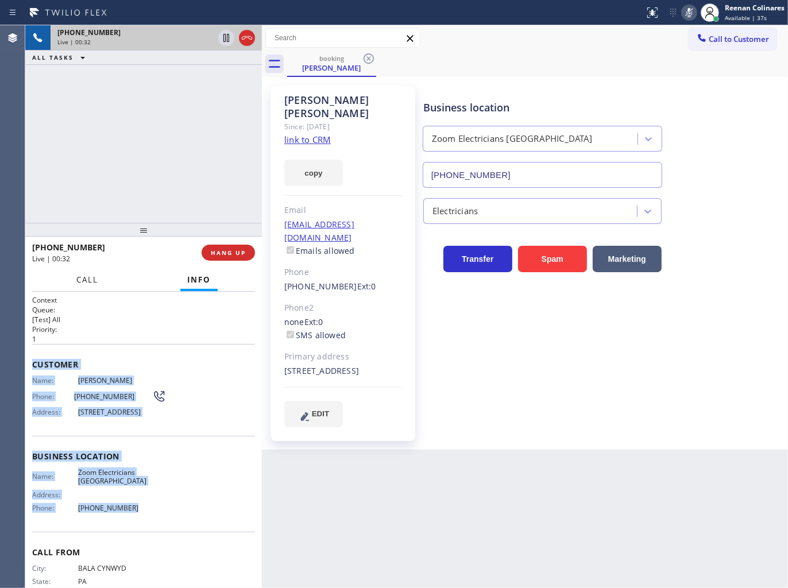
click at [88, 278] on span "Call" at bounding box center [87, 279] width 22 height 10
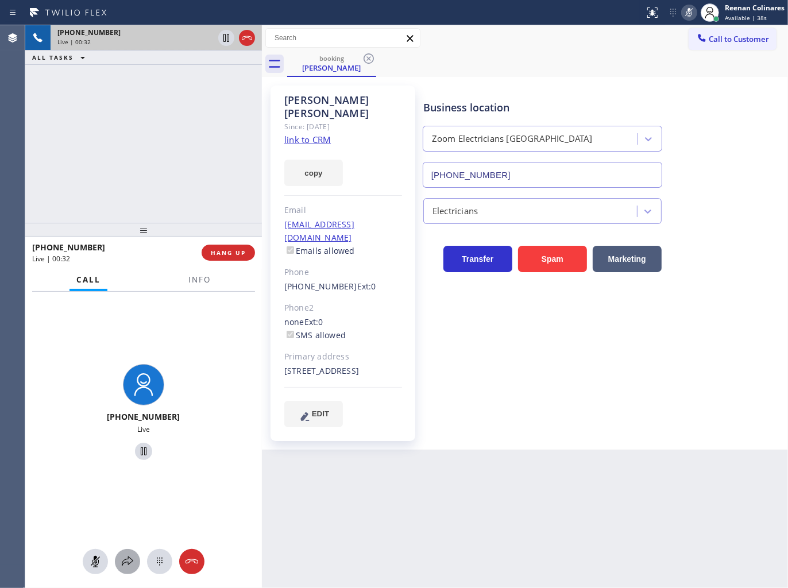
click at [135, 561] on div at bounding box center [127, 561] width 25 height 14
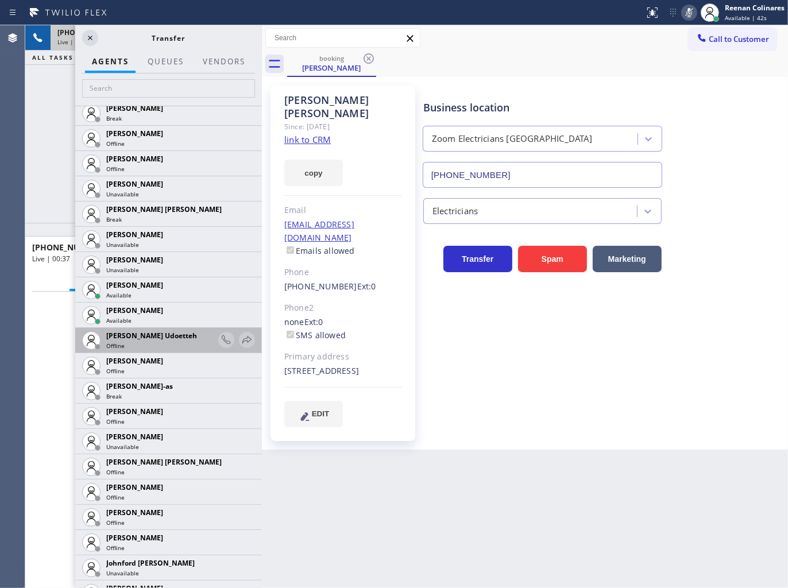
scroll to position [1020, 0]
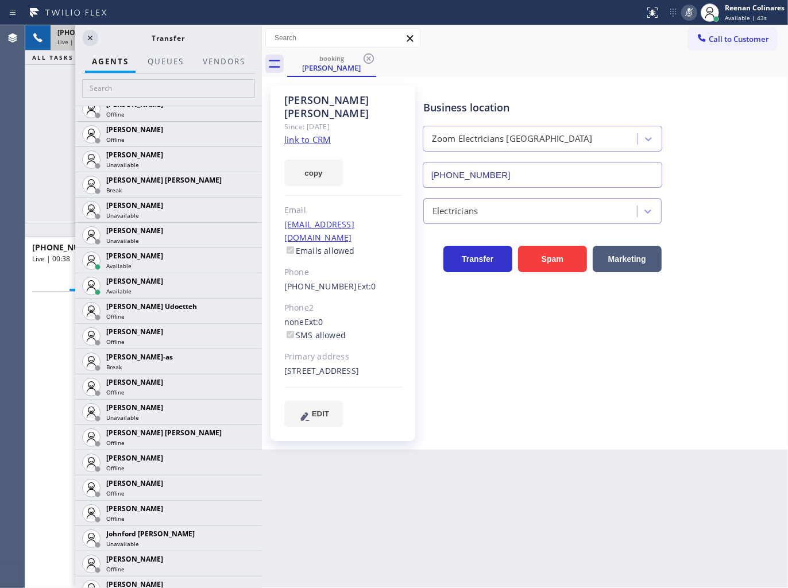
drag, startPoint x: 233, startPoint y: 262, endPoint x: 195, endPoint y: 313, distance: 63.1
click at [0, 0] on icon at bounding box center [0, 0] width 0 height 0
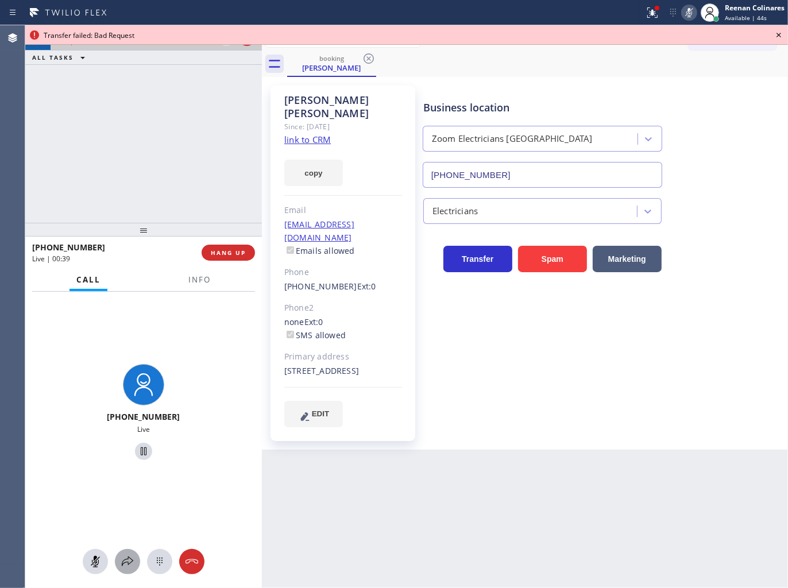
click at [130, 557] on icon at bounding box center [128, 561] width 14 height 14
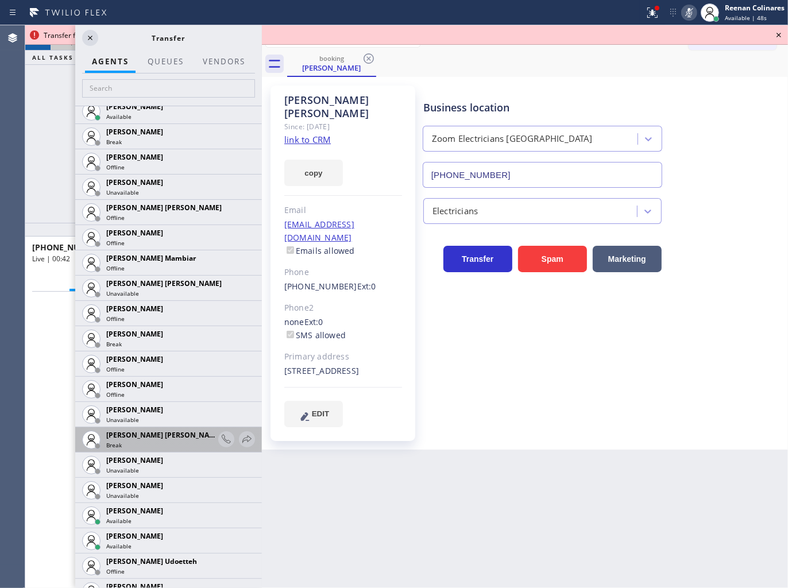
scroll to position [829, 0]
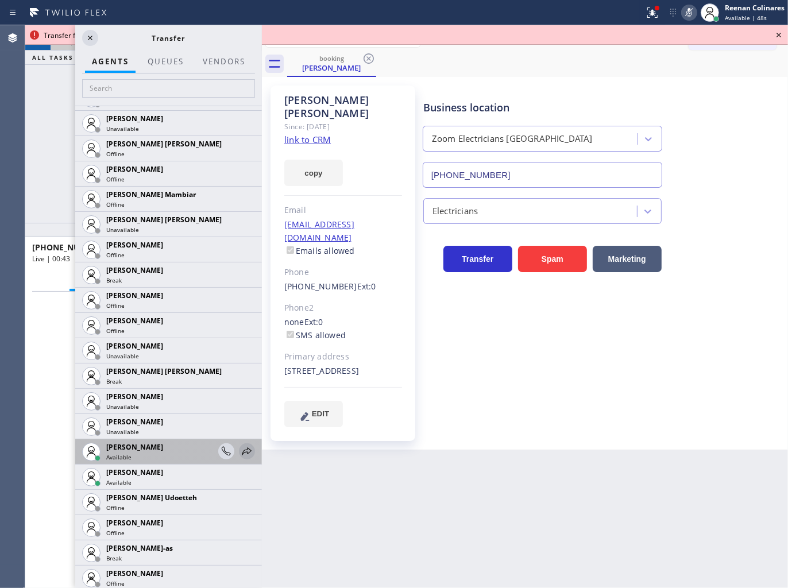
click at [240, 447] on icon at bounding box center [247, 451] width 14 height 14
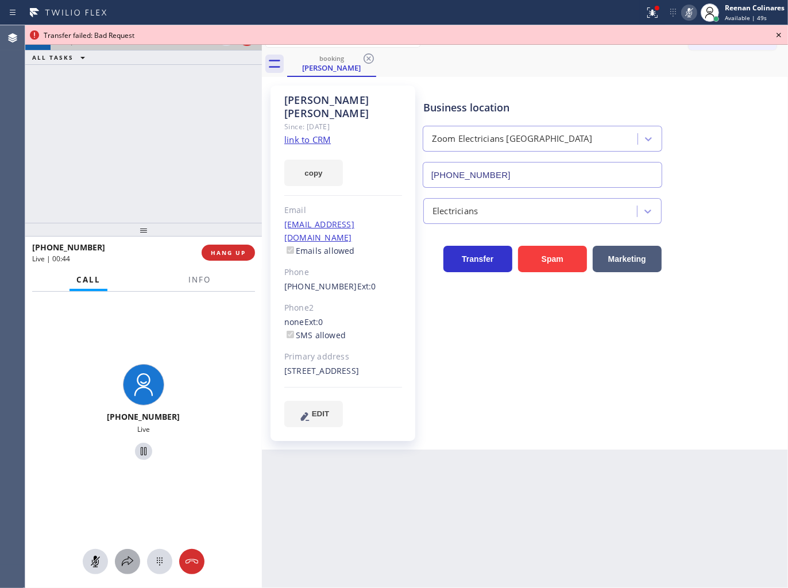
click at [131, 557] on icon at bounding box center [128, 561] width 14 height 14
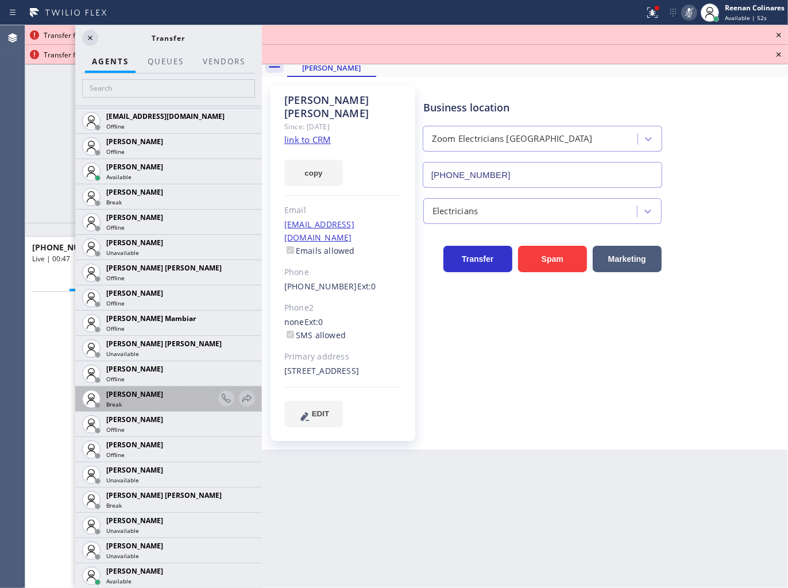
scroll to position [890, 0]
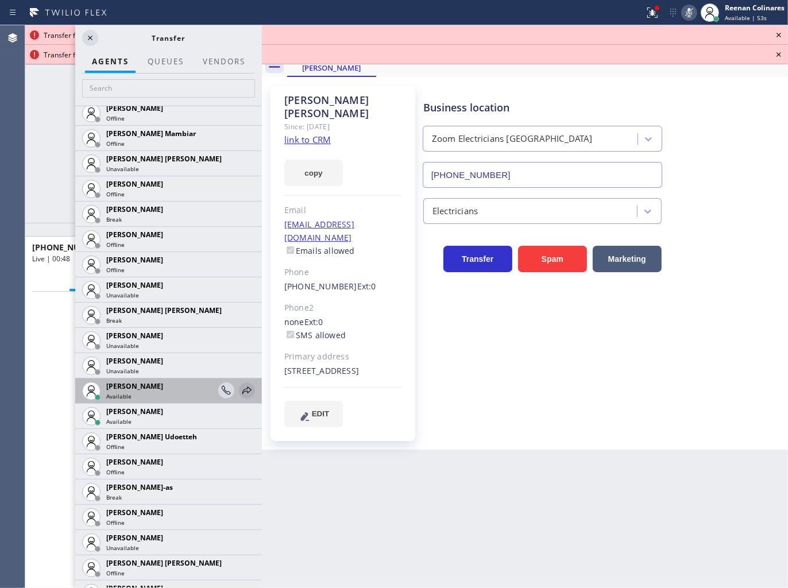
click at [240, 390] on icon at bounding box center [247, 390] width 14 height 14
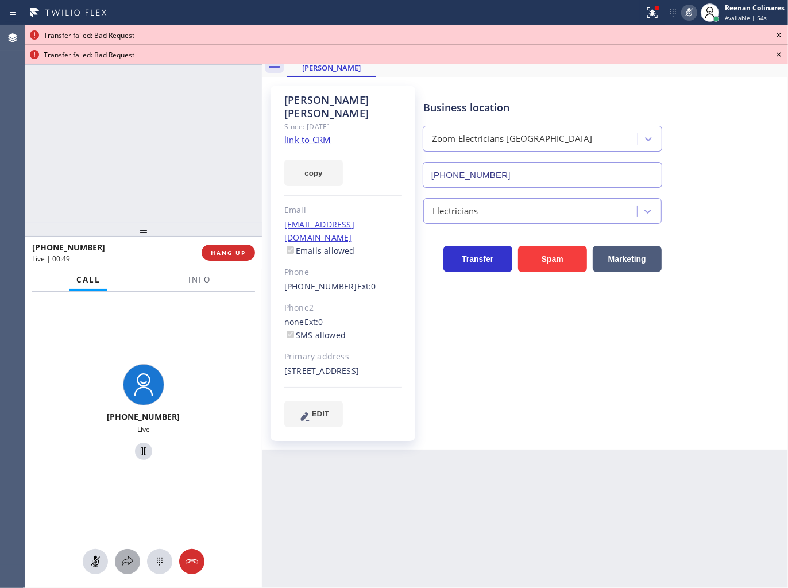
click at [126, 557] on icon at bounding box center [128, 561] width 14 height 14
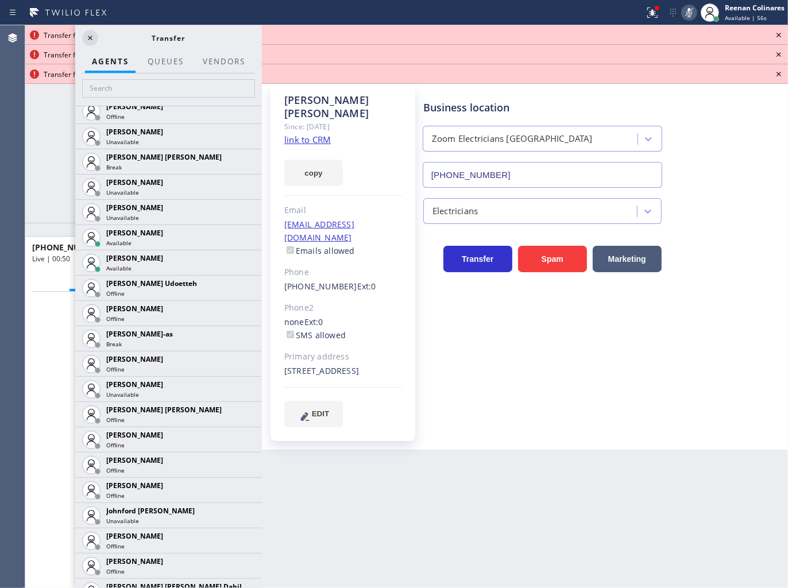
scroll to position [1212, 0]
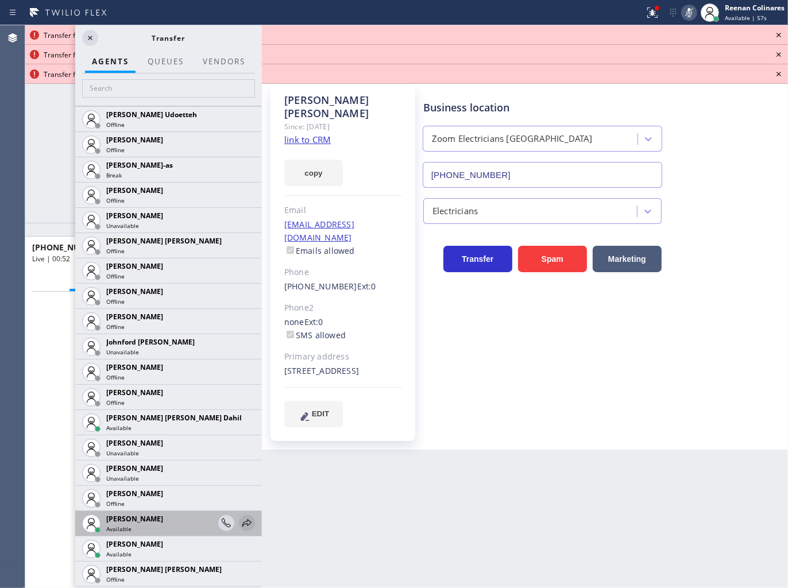
click at [240, 521] on icon at bounding box center [247, 523] width 14 height 14
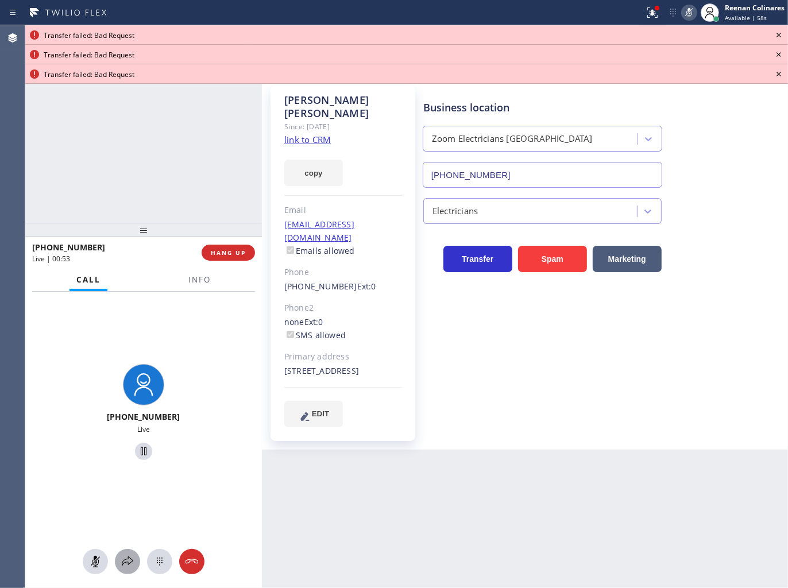
click at [121, 561] on icon at bounding box center [128, 561] width 14 height 14
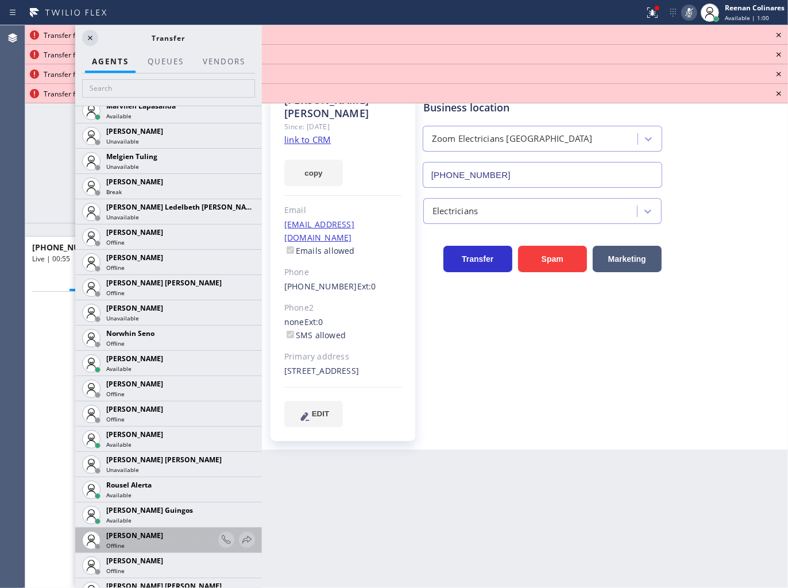
scroll to position [2346, 0]
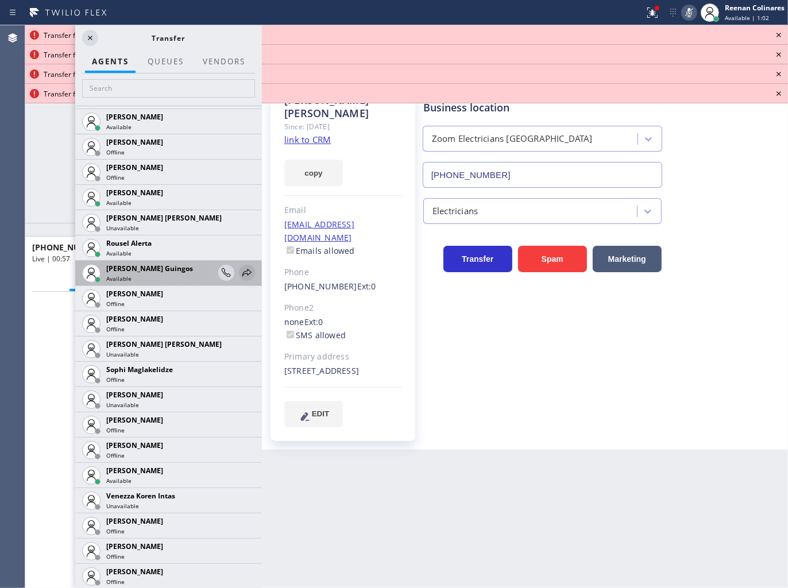
click at [240, 267] on icon at bounding box center [247, 273] width 14 height 14
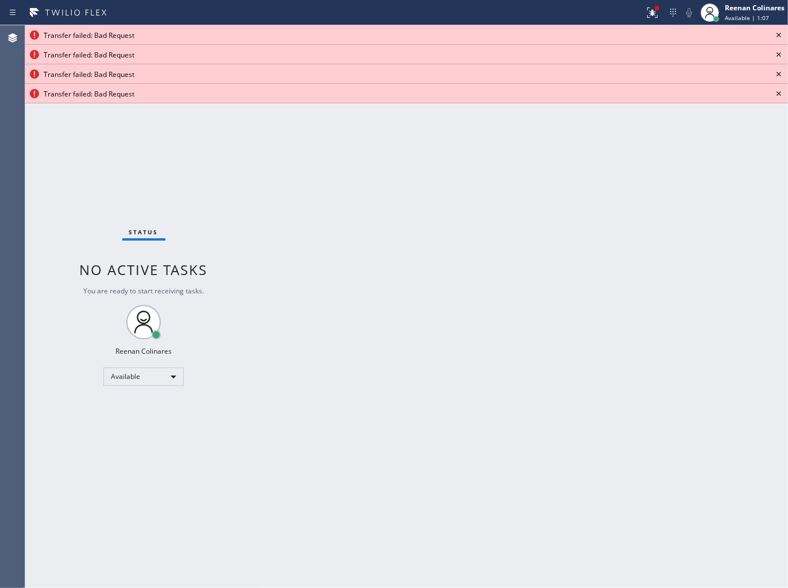
drag, startPoint x: 629, startPoint y: 312, endPoint x: 621, endPoint y: 262, distance: 50.6
click at [630, 312] on div "Back to Dashboard Change Sender ID Customers Technicians Select a contact Outbo…" at bounding box center [525, 306] width 526 height 563
click at [778, 30] on icon at bounding box center [778, 35] width 14 height 14
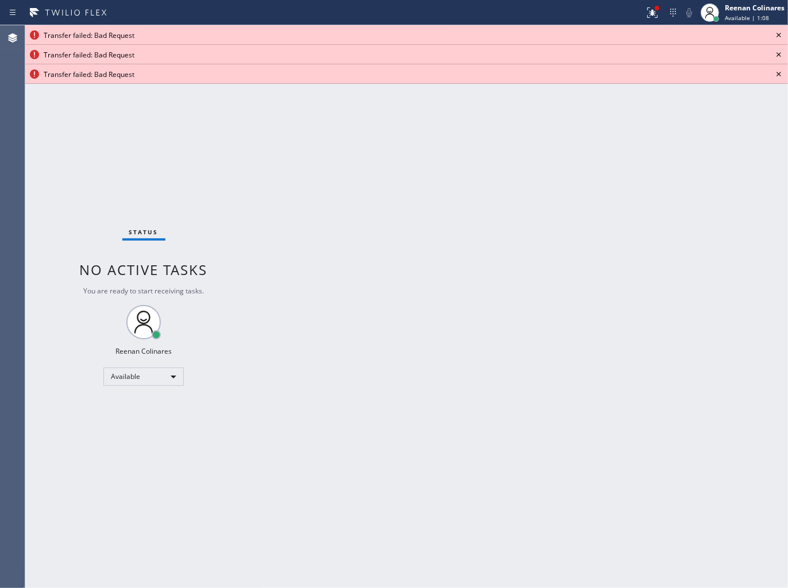
click at [778, 30] on icon at bounding box center [778, 35] width 14 height 14
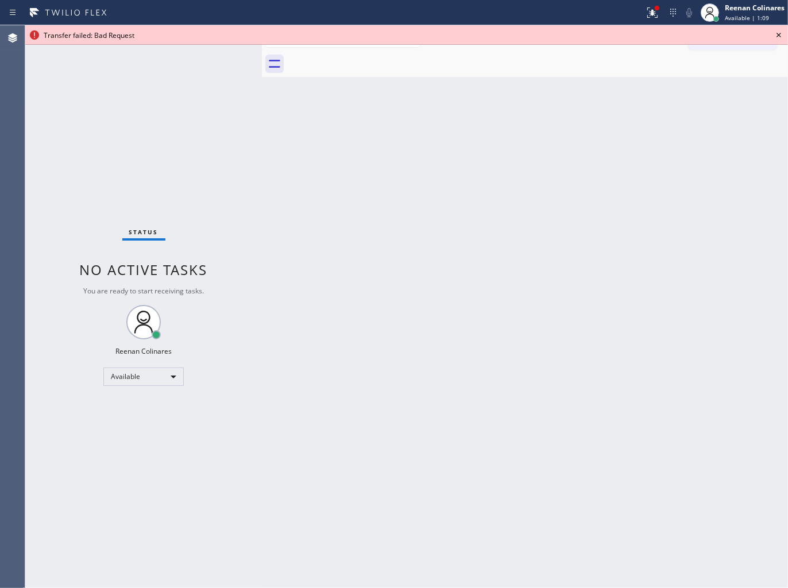
click at [778, 30] on icon at bounding box center [778, 35] width 14 height 14
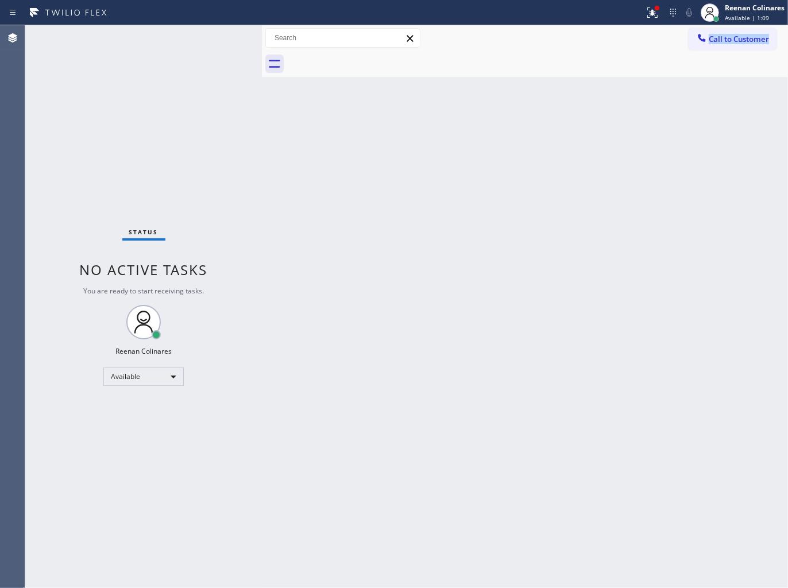
click at [778, 30] on div "Call to Customer Outbound call Location Search location Your caller id phone nu…" at bounding box center [737, 38] width 99 height 20
click at [657, 10] on div at bounding box center [656, 8] width 7 height 7
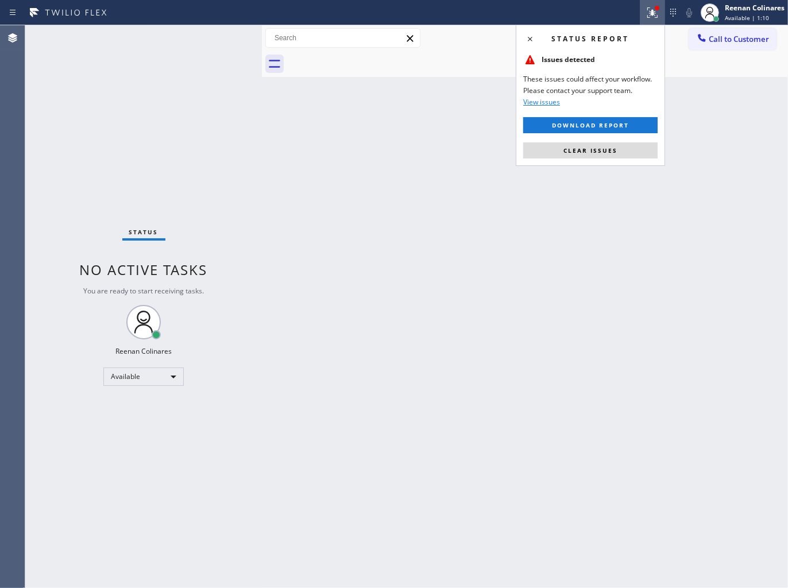
drag, startPoint x: 614, startPoint y: 148, endPoint x: 563, endPoint y: 212, distance: 82.1
click at [614, 149] on span "Clear issues" at bounding box center [590, 150] width 54 height 8
click at [561, 221] on div "Back to Dashboard Change Sender ID Customers Technicians Select a contact Outbo…" at bounding box center [525, 306] width 526 height 563
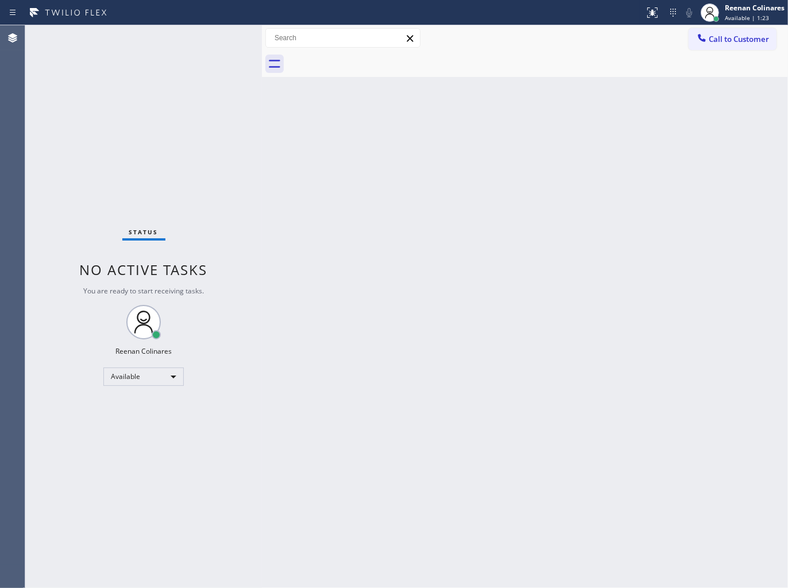
click at [490, 142] on div "Back to Dashboard Change Sender ID Customers Technicians Select a contact Outbo…" at bounding box center [525, 306] width 526 height 563
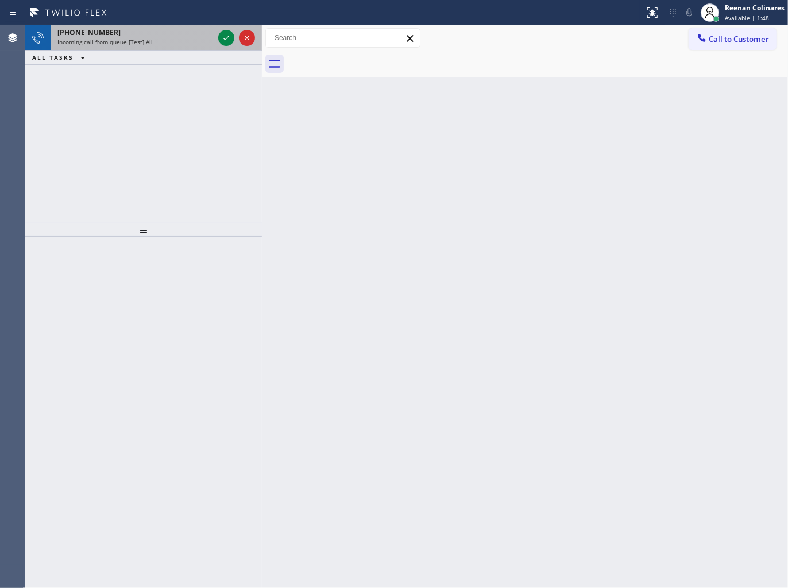
click at [182, 41] on div "Incoming call from queue [Test] All" at bounding box center [135, 42] width 156 height 8
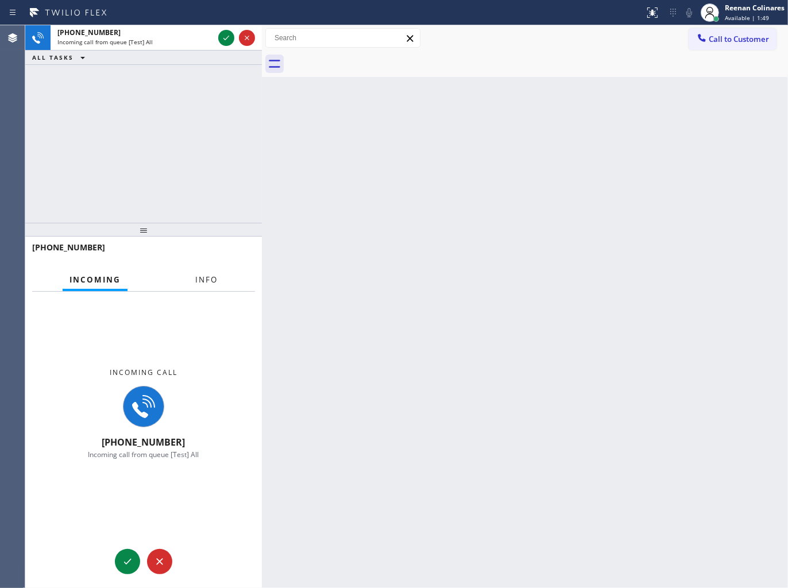
click at [214, 278] on span "Info" at bounding box center [206, 279] width 22 height 10
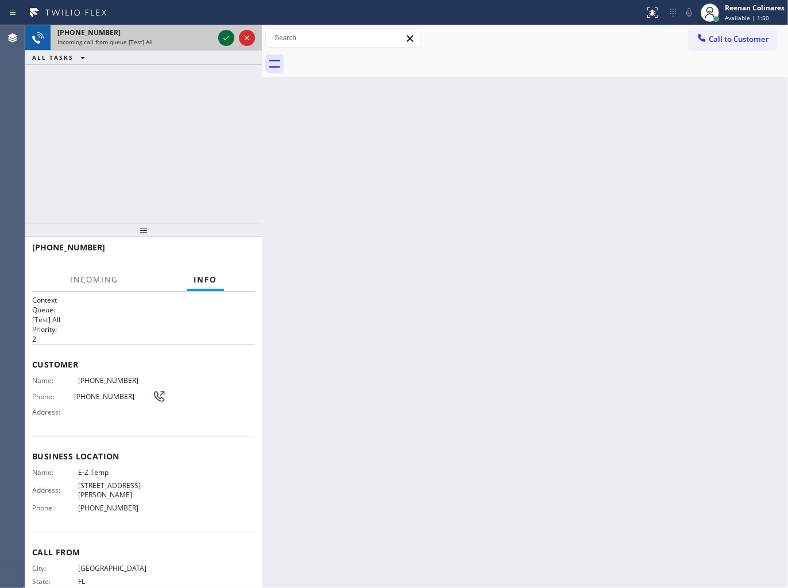
click at [223, 43] on icon at bounding box center [226, 38] width 14 height 14
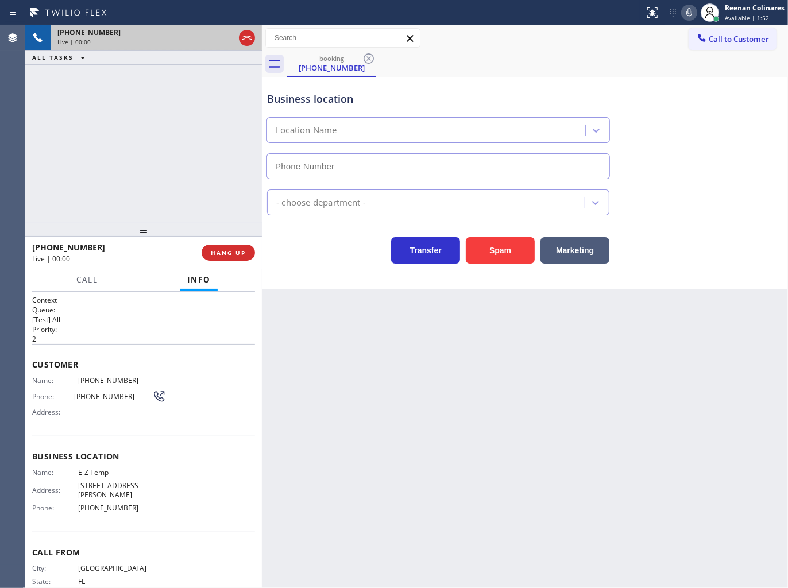
type input "[PHONE_NUMBER]"
click at [686, 18] on icon at bounding box center [689, 13] width 14 height 14
click at [689, 9] on icon at bounding box center [689, 12] width 6 height 9
click at [689, 9] on icon at bounding box center [689, 13] width 14 height 14
click at [687, 10] on icon at bounding box center [689, 12] width 6 height 9
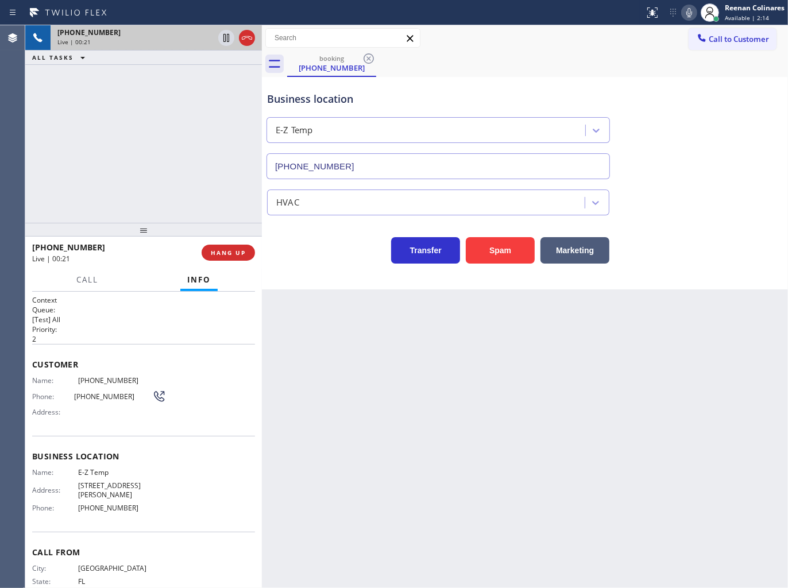
click at [689, 12] on icon at bounding box center [689, 13] width 14 height 14
click at [688, 13] on rect at bounding box center [689, 11] width 8 height 8
click at [686, 13] on icon at bounding box center [689, 13] width 14 height 14
click at [685, 14] on icon at bounding box center [689, 13] width 14 height 14
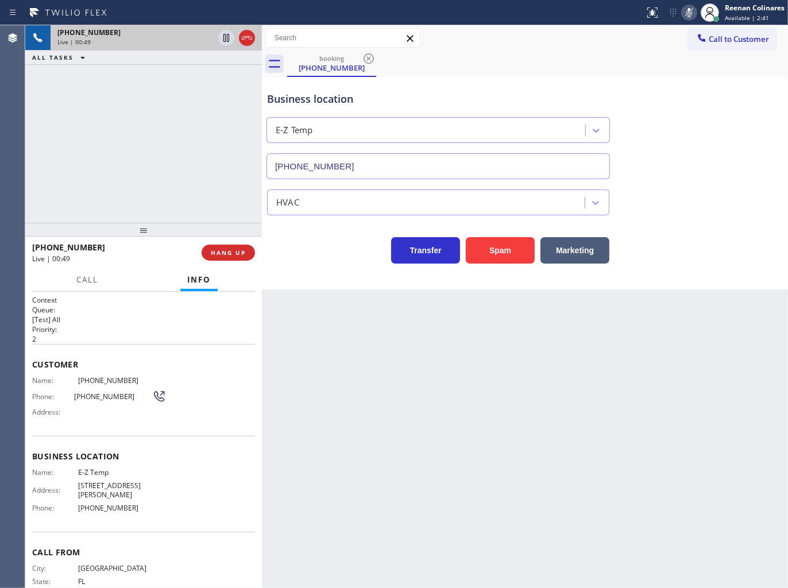
click at [685, 14] on icon at bounding box center [689, 13] width 14 height 14
click at [688, 13] on icon at bounding box center [689, 13] width 14 height 14
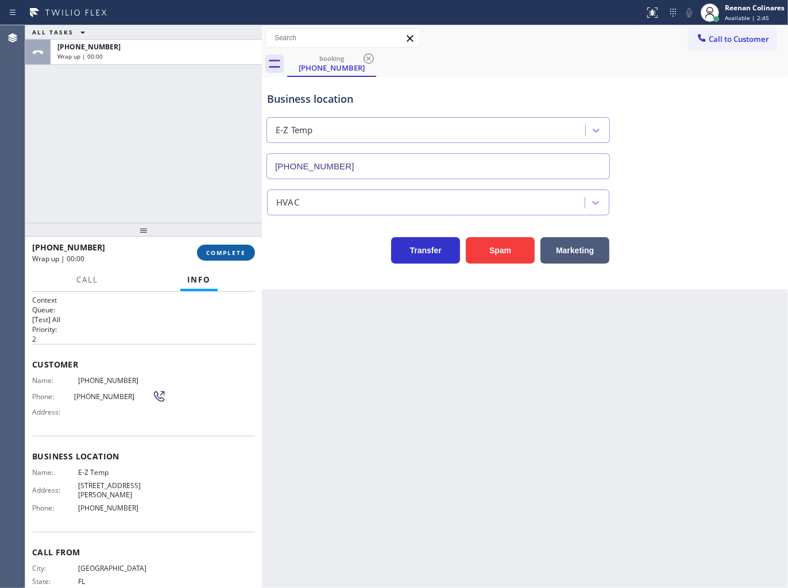
click at [225, 251] on span "COMPLETE" at bounding box center [226, 253] width 40 height 8
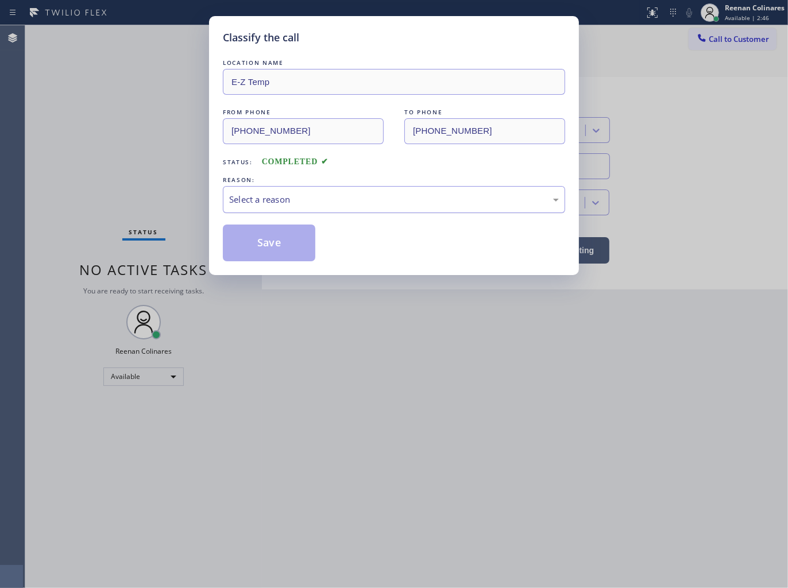
click at [281, 204] on div "Select a reason" at bounding box center [393, 199] width 329 height 13
click at [266, 249] on button "Save" at bounding box center [269, 242] width 92 height 37
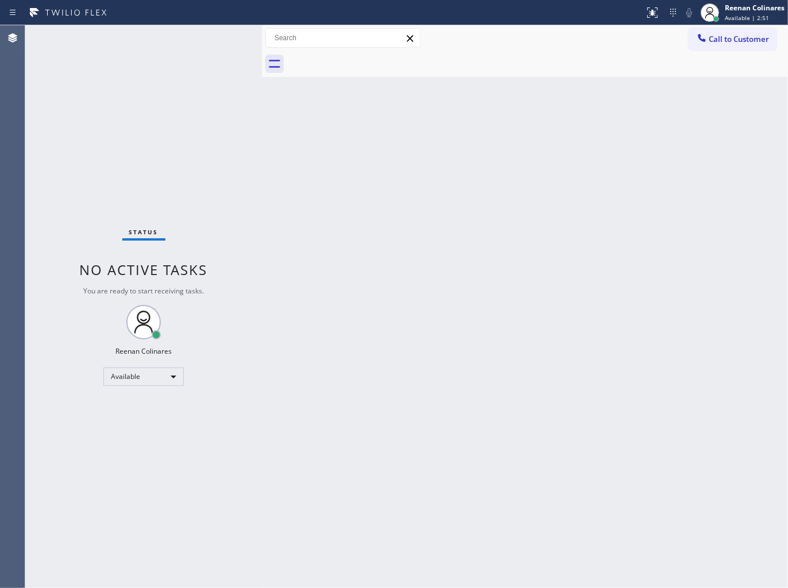
click at [668, 141] on div "Back to Dashboard Change Sender ID Customers Technicians Select a contact Outbo…" at bounding box center [525, 306] width 526 height 563
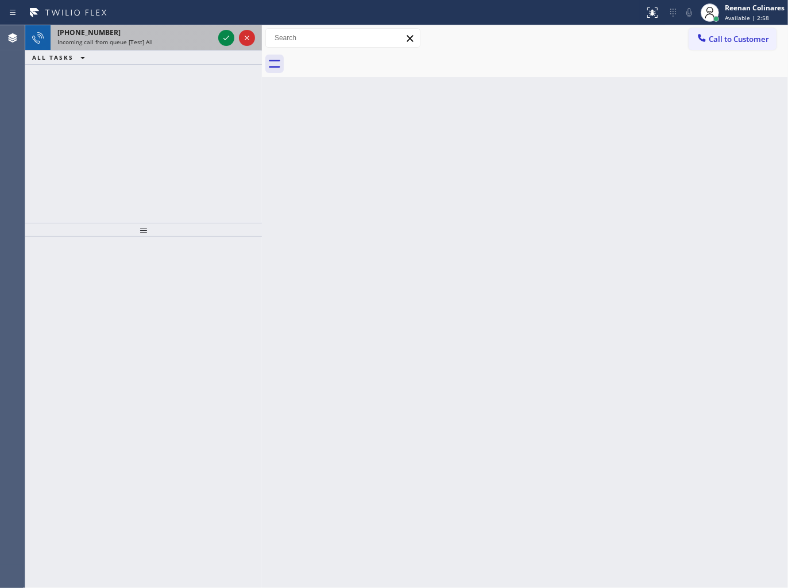
click at [164, 25] on div "[PHONE_NUMBER] Incoming call from queue [Test] All" at bounding box center [133, 37] width 165 height 25
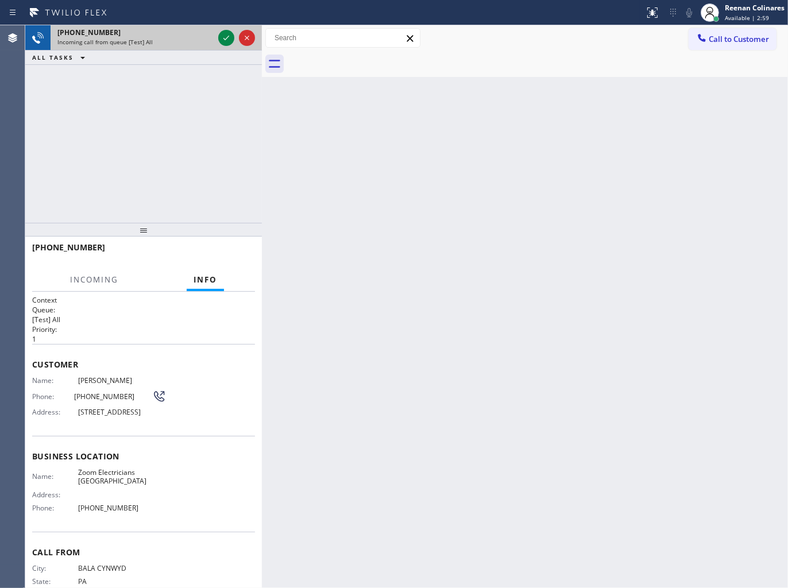
click at [165, 44] on div "Incoming call from queue [Test] All" at bounding box center [135, 42] width 156 height 8
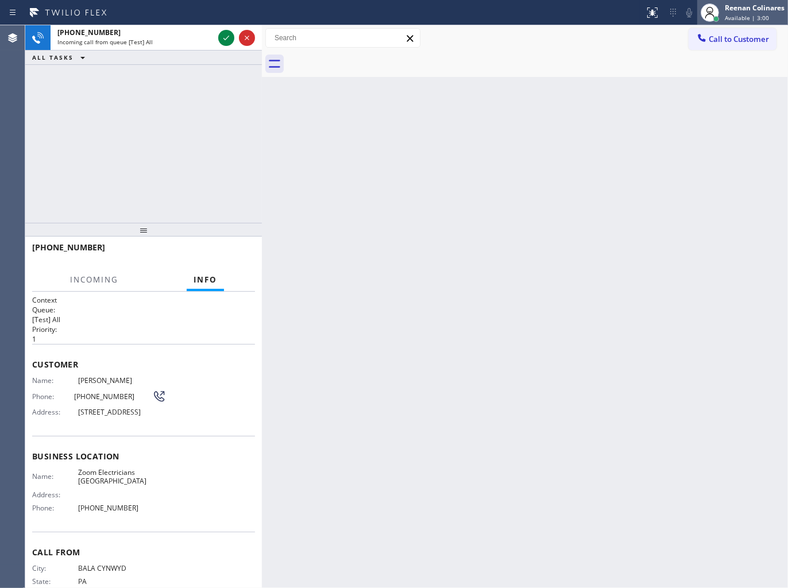
click at [738, 10] on div "Reenan Colinares" at bounding box center [754, 8] width 60 height 10
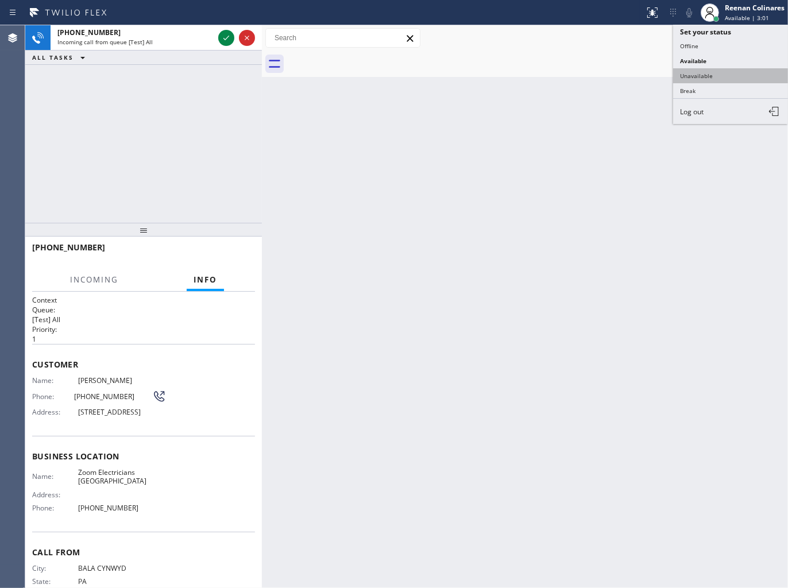
drag, startPoint x: 687, startPoint y: 76, endPoint x: 735, endPoint y: 11, distance: 80.0
click at [688, 76] on button "Unavailable" at bounding box center [730, 75] width 115 height 15
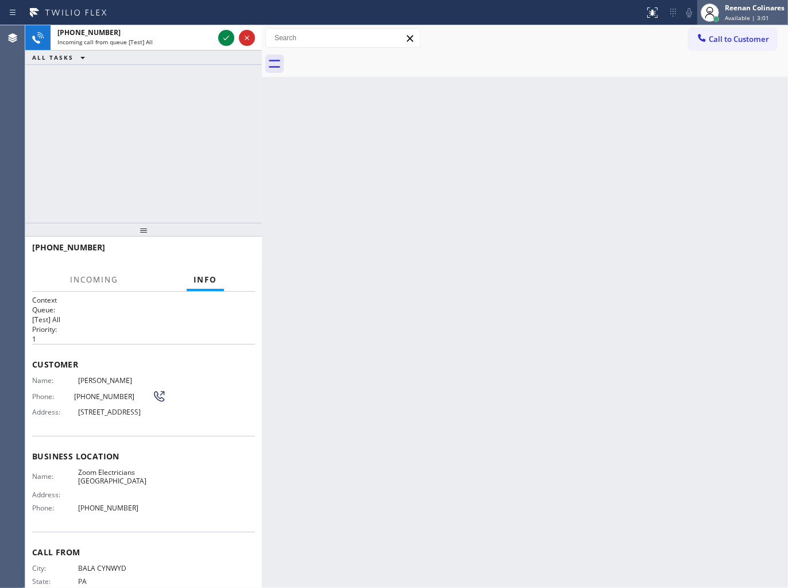
click at [736, 9] on div "Reenan Colinares" at bounding box center [754, 8] width 60 height 10
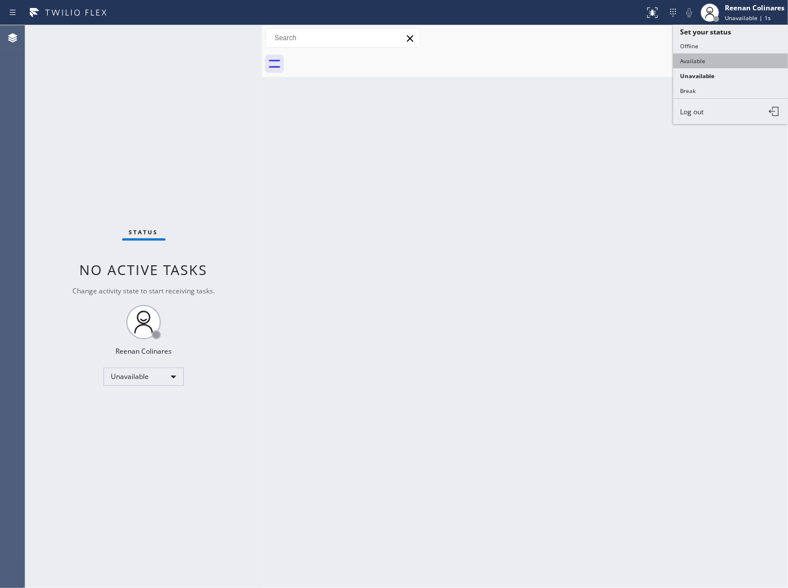
click at [697, 59] on button "Available" at bounding box center [730, 60] width 115 height 15
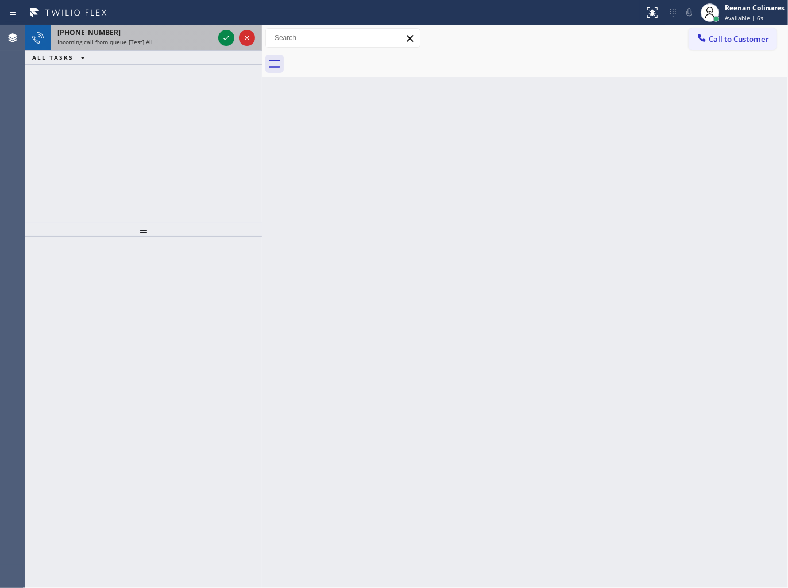
click at [177, 38] on div "Incoming call from queue [Test] All" at bounding box center [135, 42] width 156 height 8
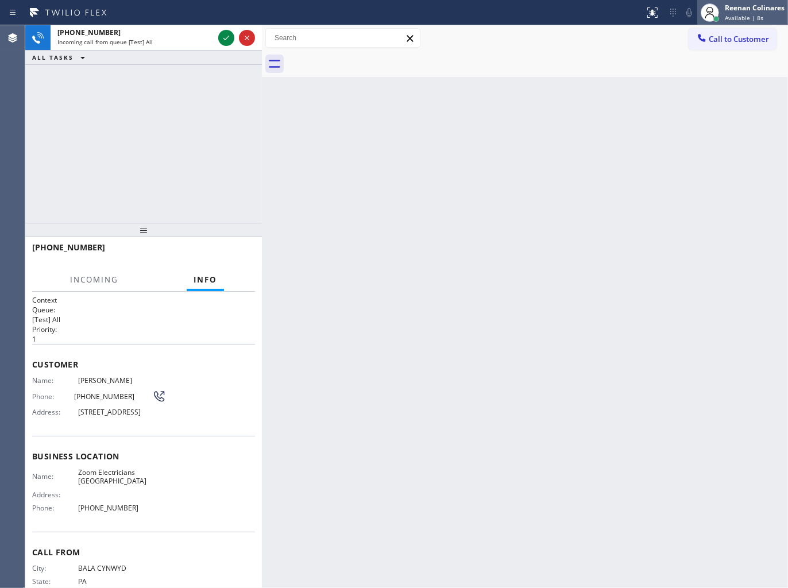
click at [750, 10] on div "Reenan Colinares" at bounding box center [754, 8] width 60 height 10
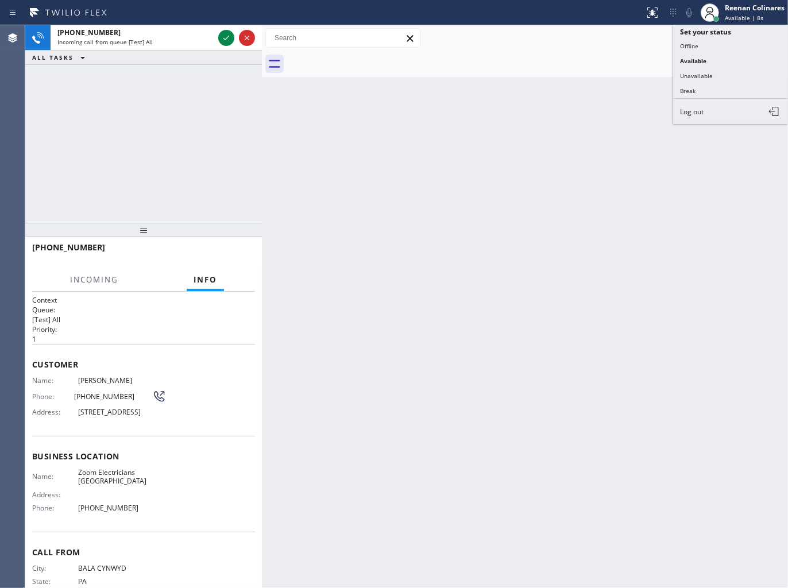
drag, startPoint x: 699, startPoint y: 77, endPoint x: 730, endPoint y: 30, distance: 56.4
click at [703, 76] on button "Unavailable" at bounding box center [730, 75] width 115 height 15
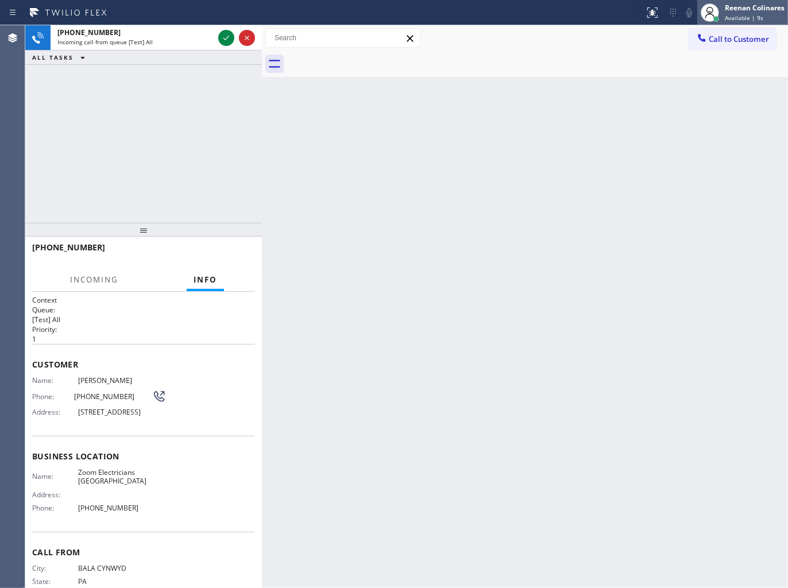
click at [743, 10] on div "Reenan Colinares" at bounding box center [754, 8] width 60 height 10
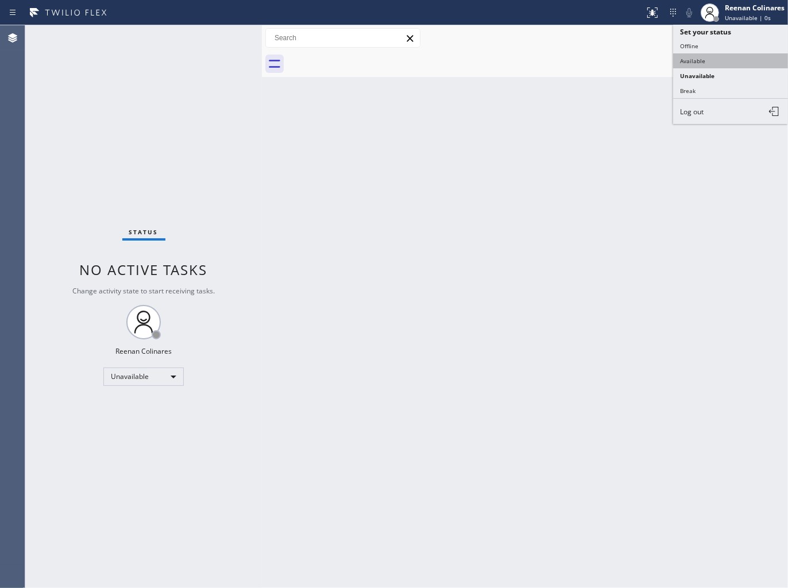
click at [693, 60] on button "Available" at bounding box center [730, 60] width 115 height 15
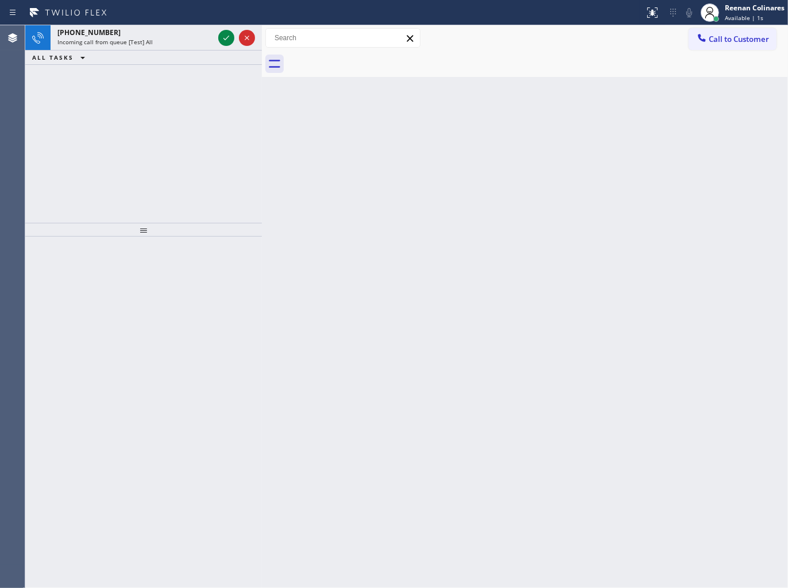
click at [192, 51] on div "ALL TASKS ALL TASKS ACTIVE TASKS TASKS IN WRAP UP" at bounding box center [143, 58] width 236 height 14
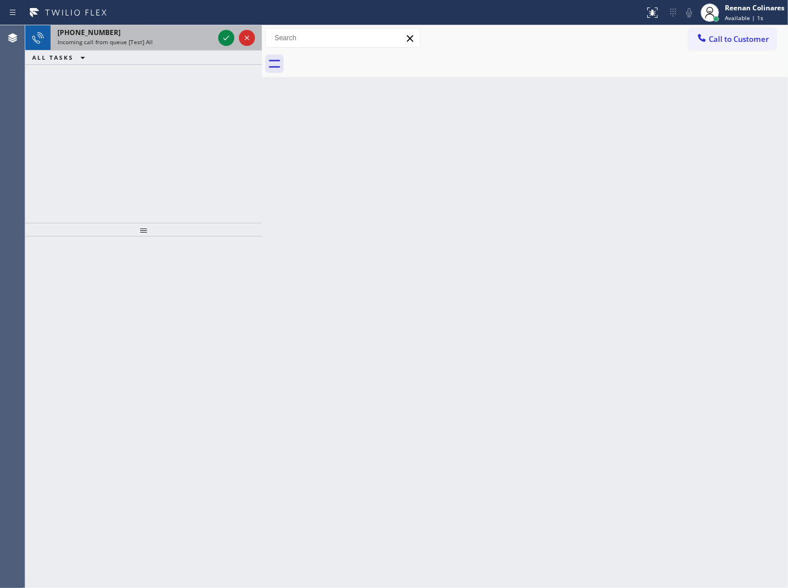
click at [192, 48] on div "[PHONE_NUMBER] Incoming call from queue [Test] All" at bounding box center [133, 37] width 165 height 25
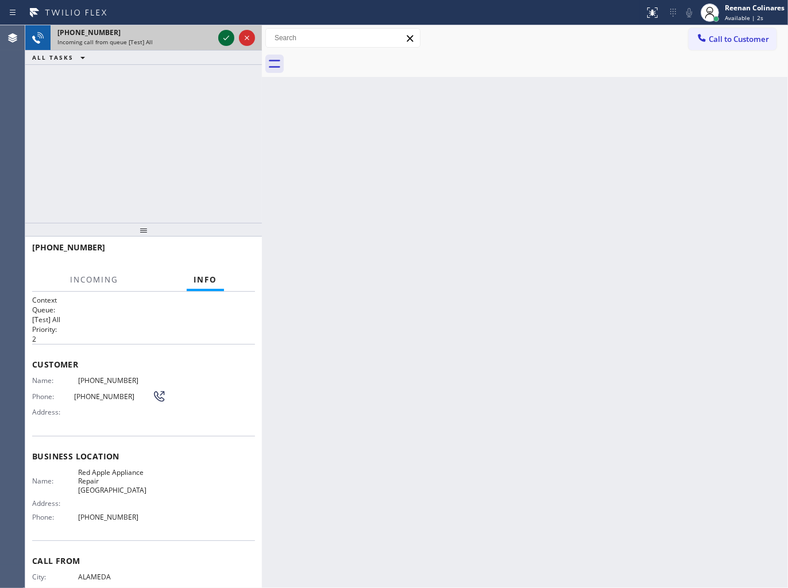
click at [220, 41] on icon at bounding box center [226, 38] width 14 height 14
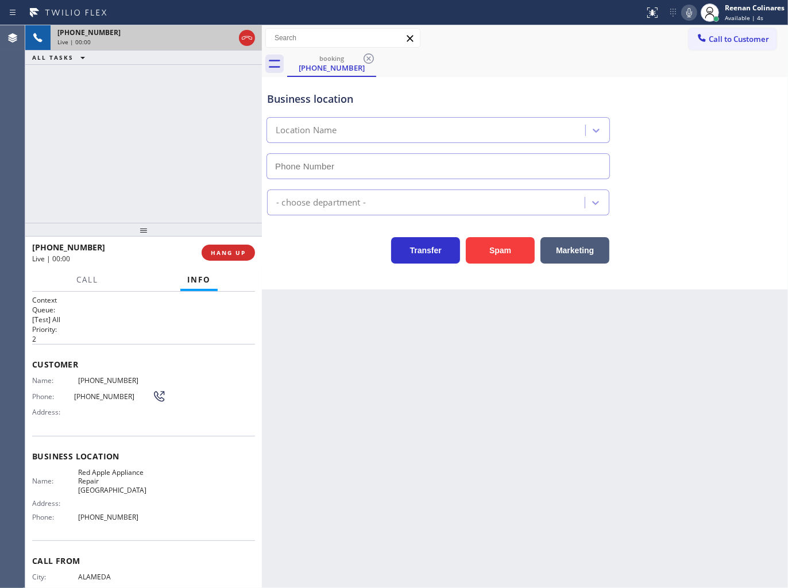
type input "[PHONE_NUMBER]"
click at [506, 242] on button "Spam" at bounding box center [500, 250] width 69 height 26
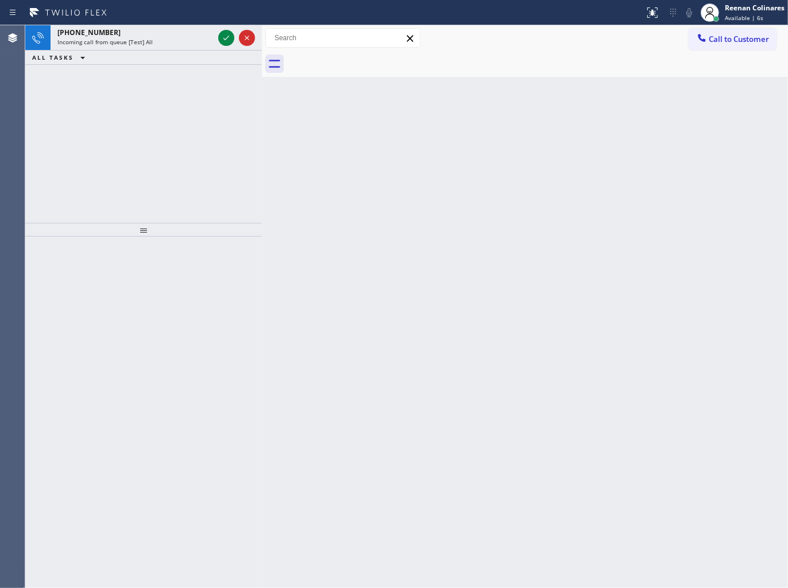
drag, startPoint x: 360, startPoint y: 231, endPoint x: 134, endPoint y: 132, distance: 246.2
click at [294, 217] on div "Back to Dashboard Change Sender ID Customers Technicians Select a contact Outbo…" at bounding box center [525, 306] width 526 height 563
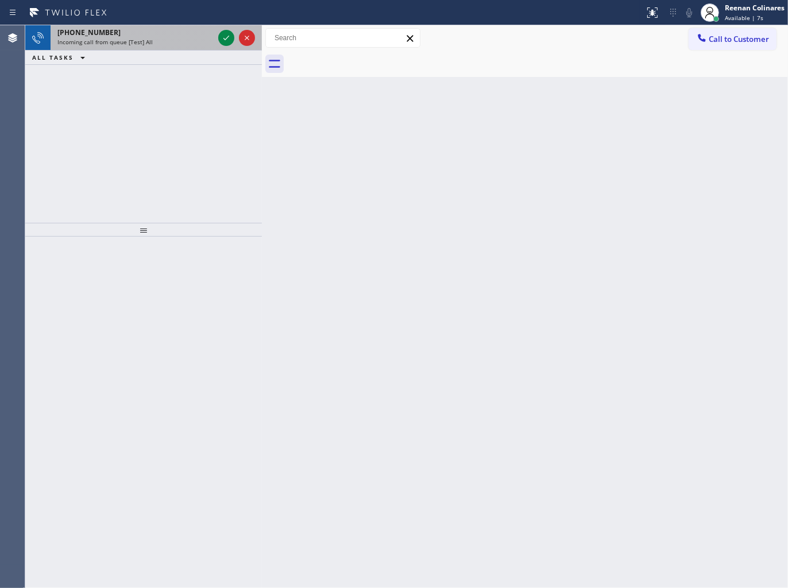
click at [170, 38] on div "Incoming call from queue [Test] All" at bounding box center [135, 42] width 156 height 8
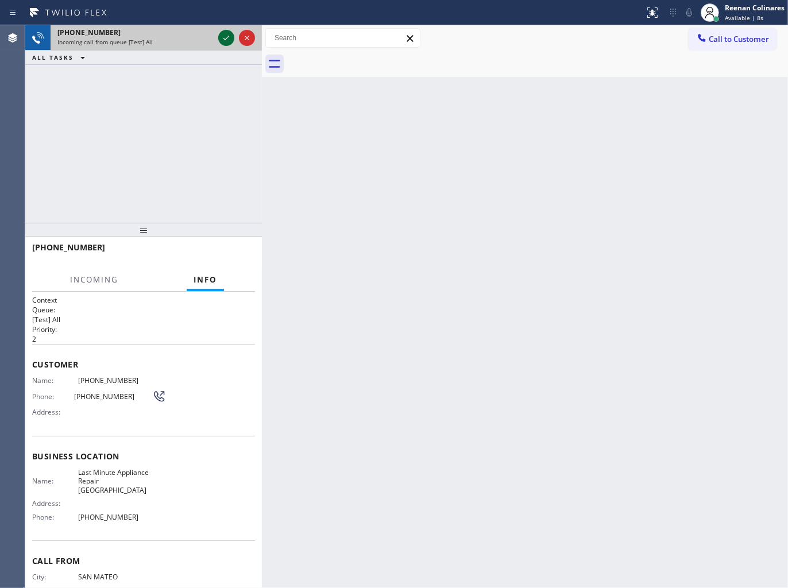
click at [224, 34] on icon at bounding box center [226, 38] width 14 height 14
click at [220, 45] on div at bounding box center [236, 37] width 41 height 25
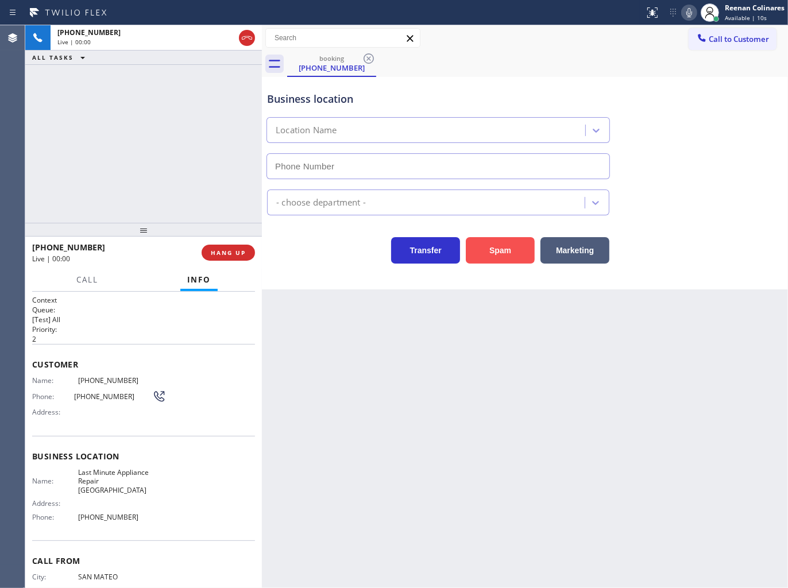
type input "[PHONE_NUMBER]"
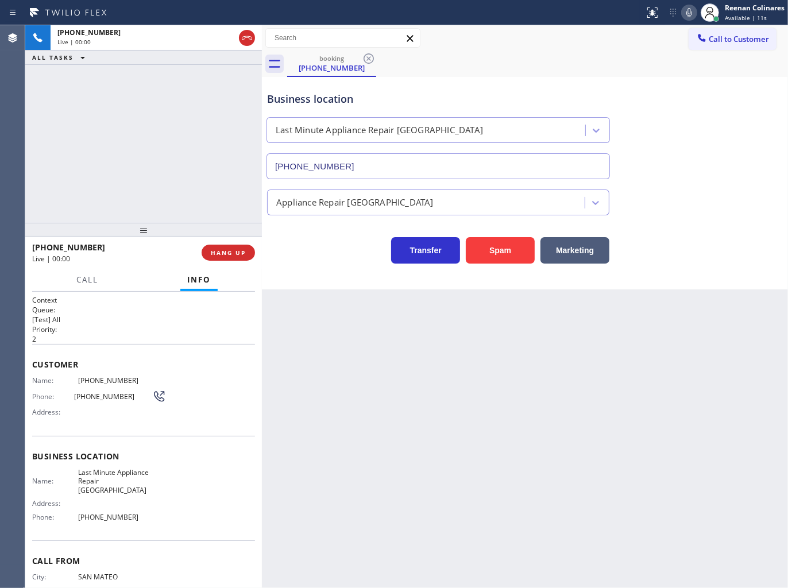
drag, startPoint x: 495, startPoint y: 249, endPoint x: 762, endPoint y: 56, distance: 329.3
click at [498, 246] on button "Spam" at bounding box center [500, 250] width 69 height 26
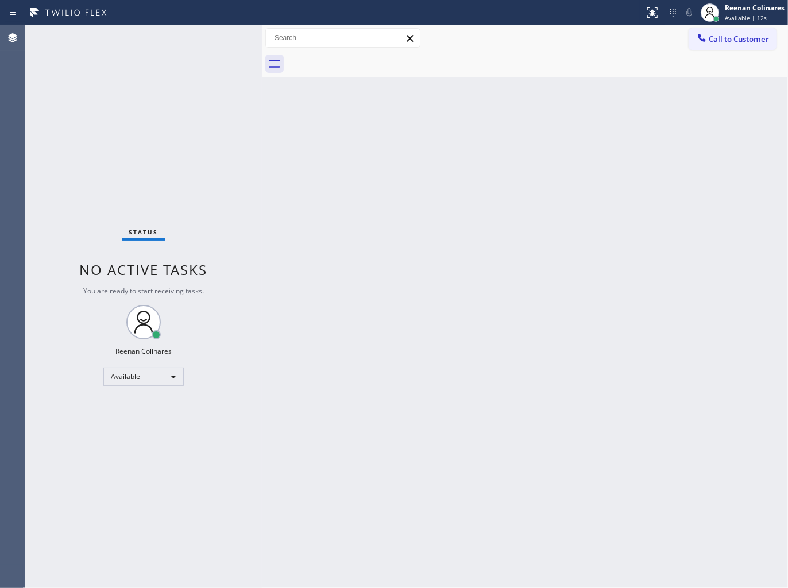
click at [389, 265] on div "Back to Dashboard Change Sender ID Customers Technicians Select a contact Outbo…" at bounding box center [525, 306] width 526 height 563
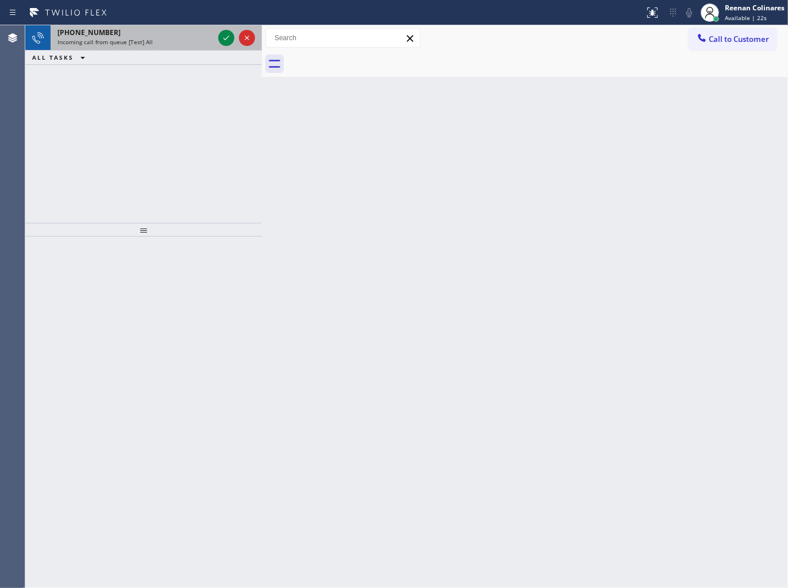
click at [170, 48] on div "[PHONE_NUMBER] Incoming call from queue [Test] All" at bounding box center [133, 37] width 165 height 25
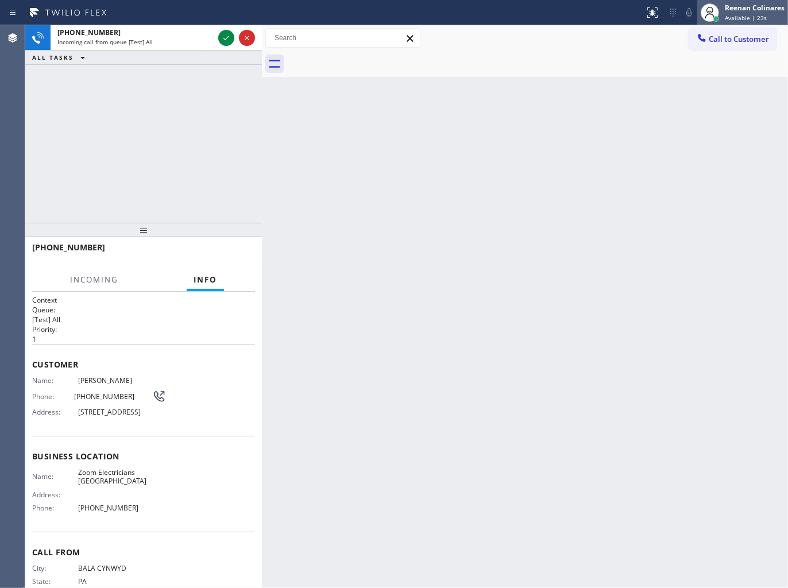
click at [742, 9] on div "Reenan Colinares" at bounding box center [754, 8] width 60 height 10
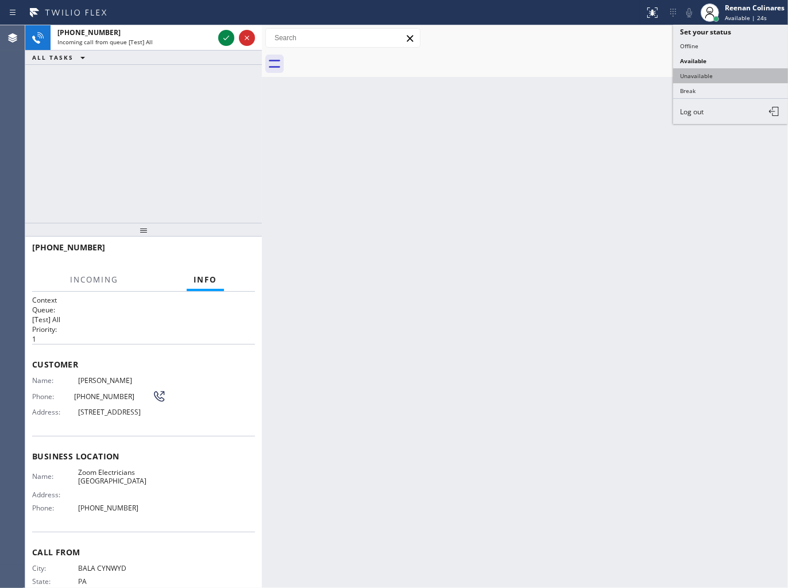
drag, startPoint x: 695, startPoint y: 76, endPoint x: 719, endPoint y: 33, distance: 50.1
click at [695, 76] on button "Unavailable" at bounding box center [730, 75] width 115 height 15
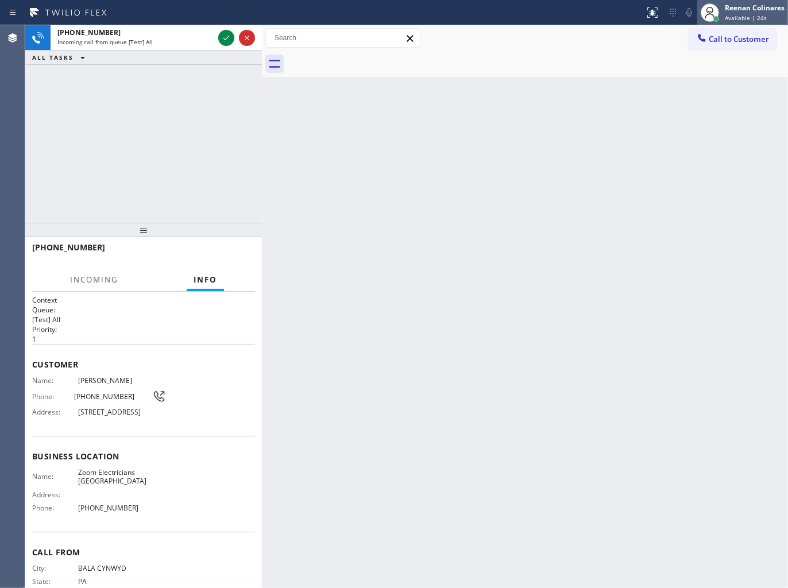
click at [735, 17] on span "Available | 24s" at bounding box center [745, 18] width 42 height 8
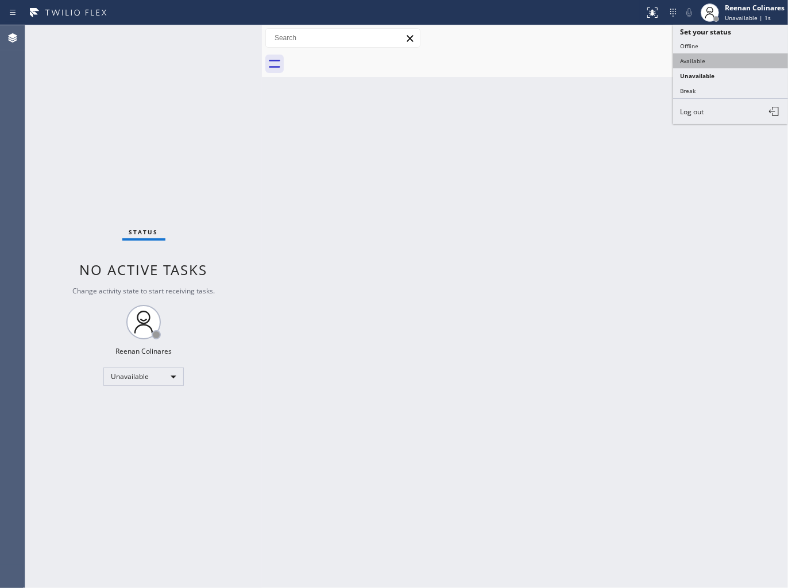
click at [697, 59] on button "Available" at bounding box center [730, 60] width 115 height 15
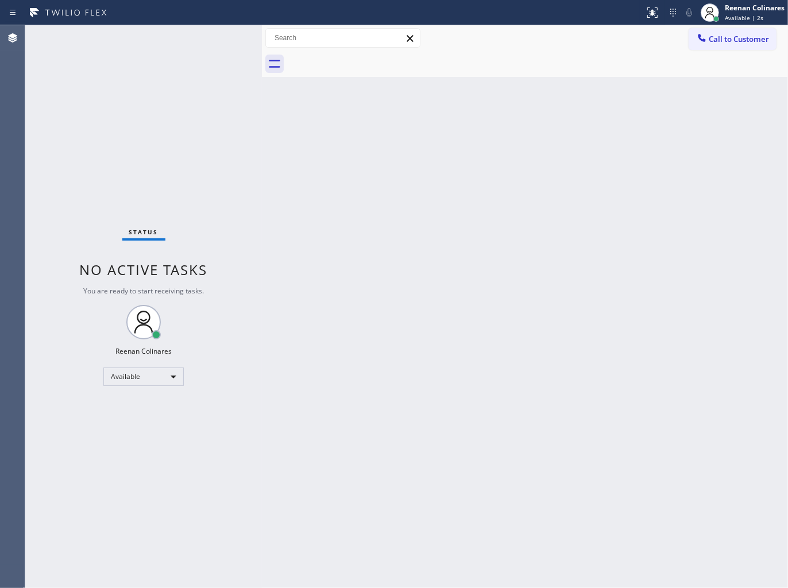
click at [373, 325] on div "Back to Dashboard Change Sender ID Customers Technicians Select a contact Outbo…" at bounding box center [525, 306] width 526 height 563
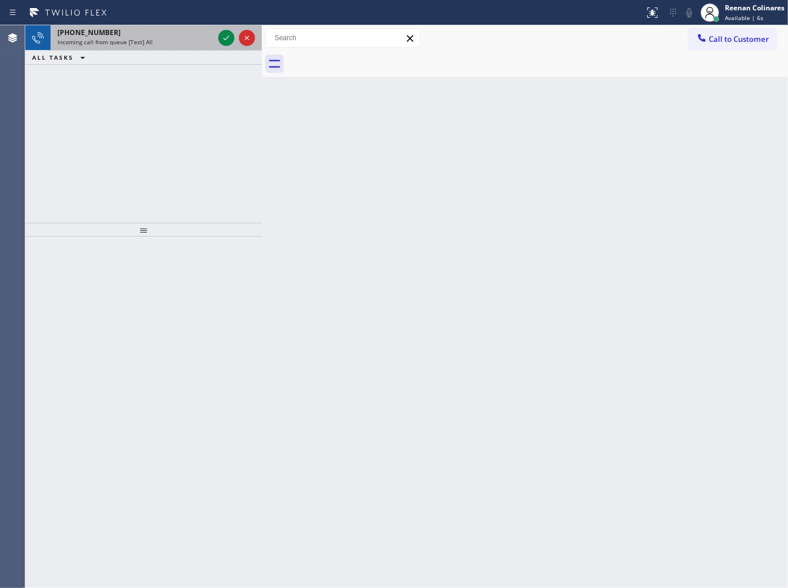
click at [157, 46] on div "[PHONE_NUMBER] Incoming call from queue [Test] All" at bounding box center [133, 37] width 165 height 25
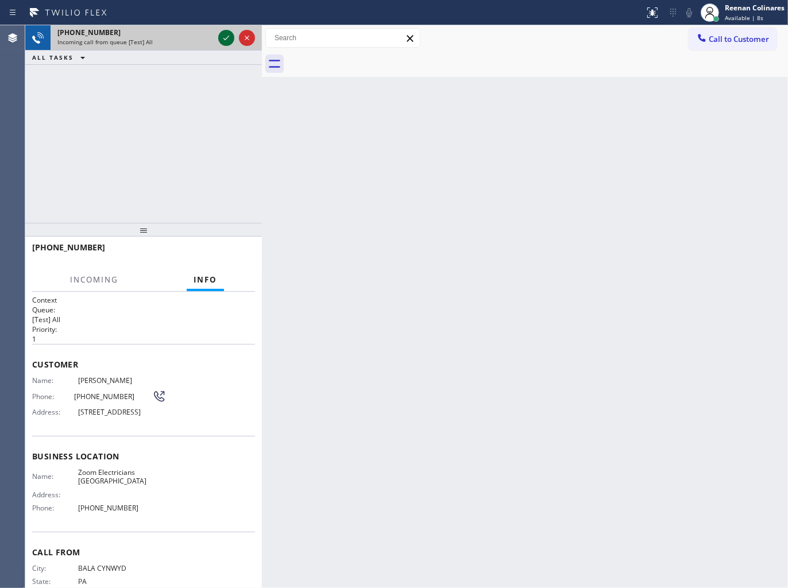
click at [223, 36] on icon at bounding box center [226, 38] width 14 height 14
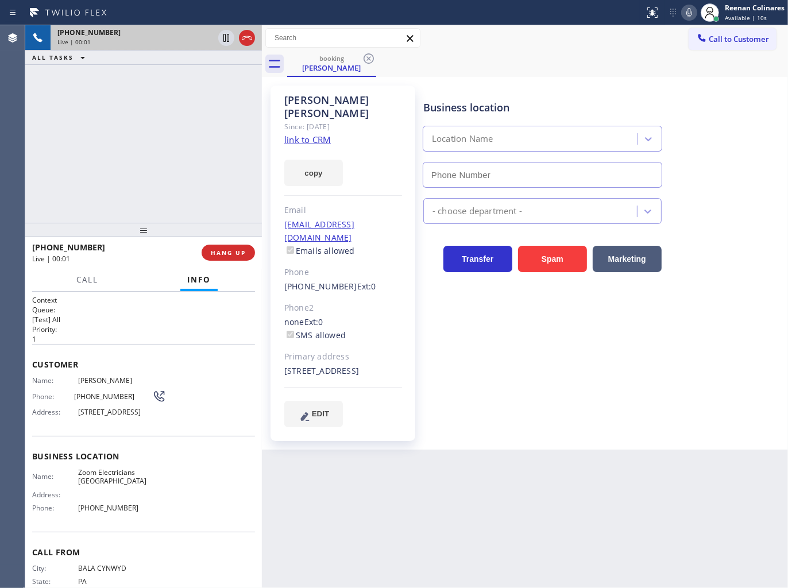
type input "[PHONE_NUMBER]"
click at [303, 167] on button "copy" at bounding box center [313, 173] width 59 height 26
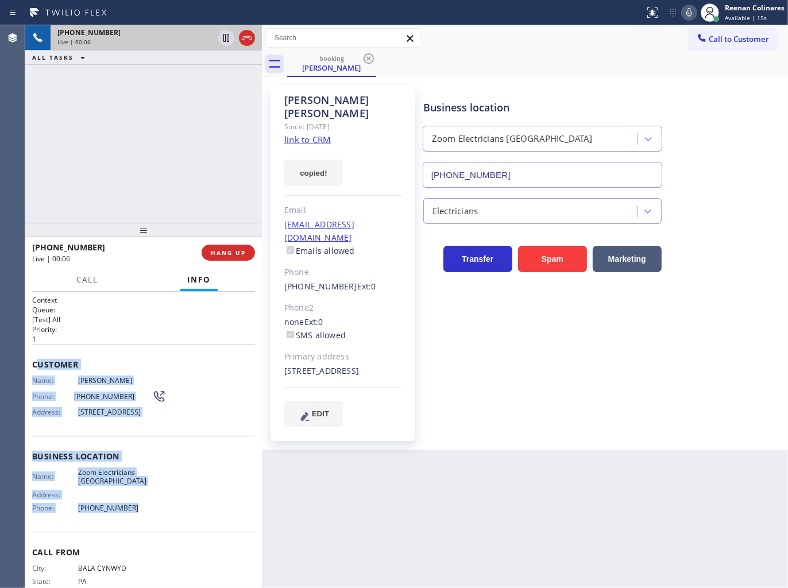
drag, startPoint x: 64, startPoint y: 375, endPoint x: 224, endPoint y: 519, distance: 215.8
click at [224, 519] on div "Context Queue: [Test] All Priority: 1 Customer Name: [PERSON_NAME] Phone: [PHON…" at bounding box center [143, 456] width 223 height 323
click at [686, 11] on icon at bounding box center [689, 13] width 14 height 14
click at [100, 283] on button "Call" at bounding box center [87, 280] width 36 height 22
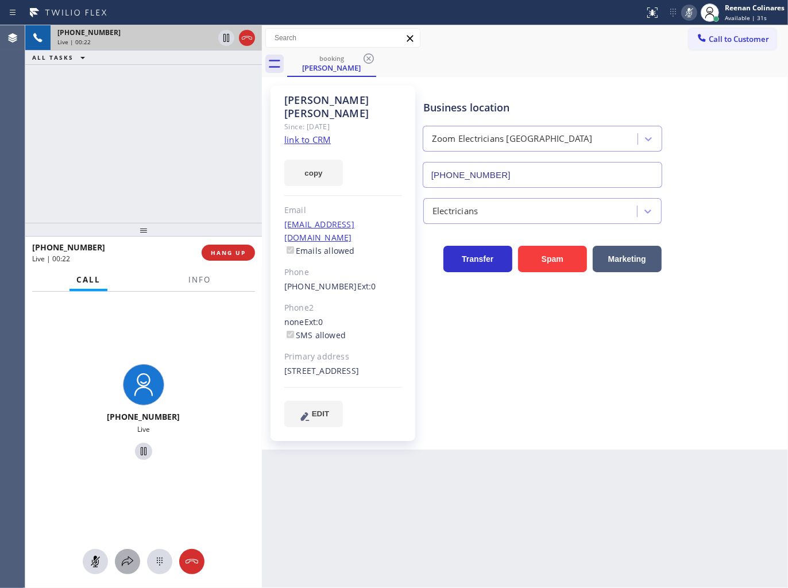
click at [129, 557] on icon at bounding box center [128, 561] width 14 height 14
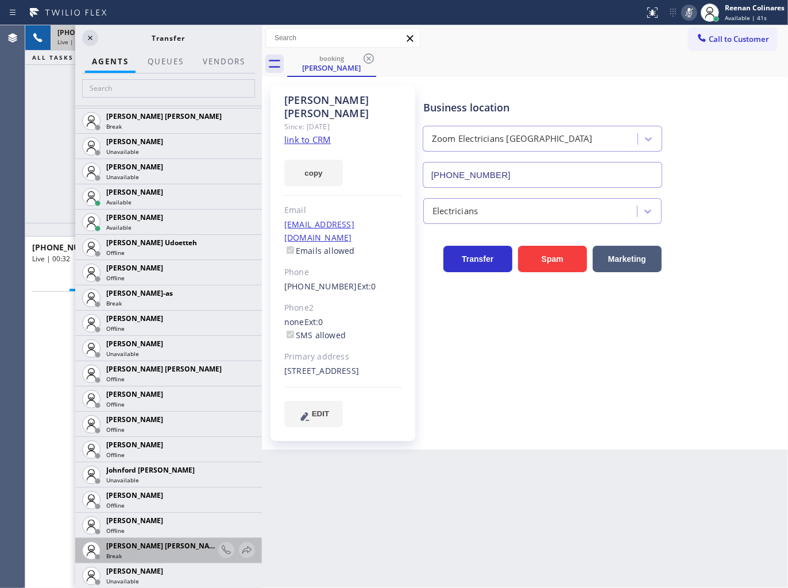
scroll to position [1339, 0]
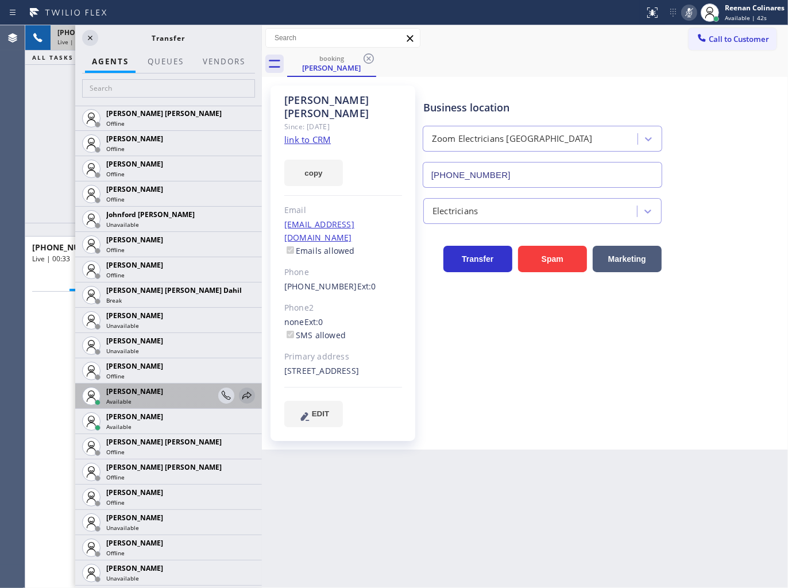
click at [240, 397] on icon at bounding box center [247, 396] width 14 height 14
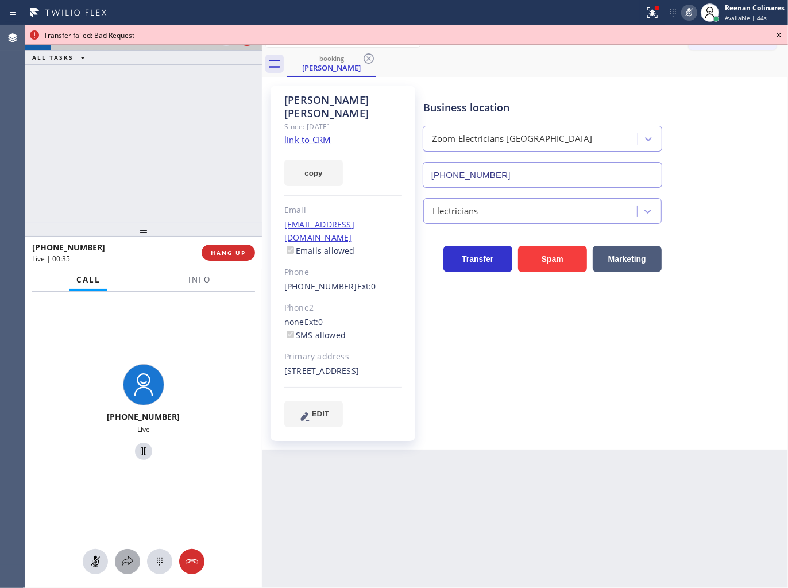
click at [127, 560] on icon at bounding box center [128, 561] width 14 height 14
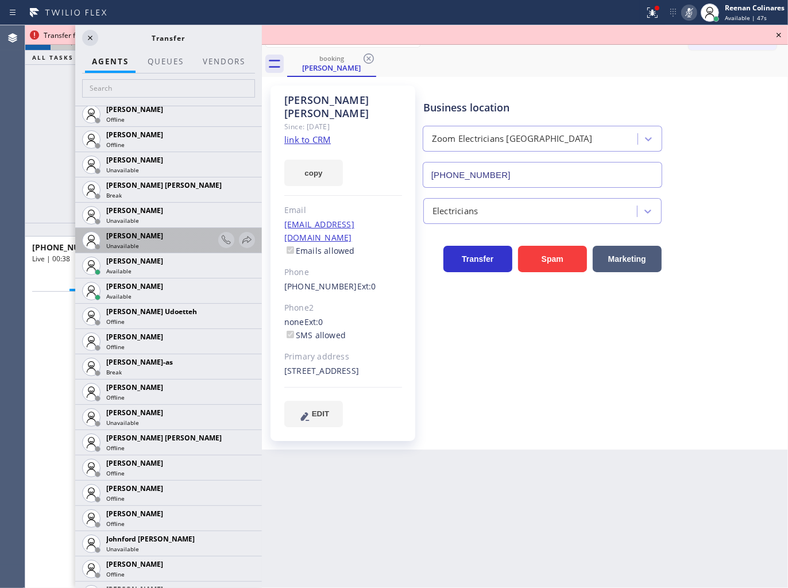
scroll to position [1020, 0]
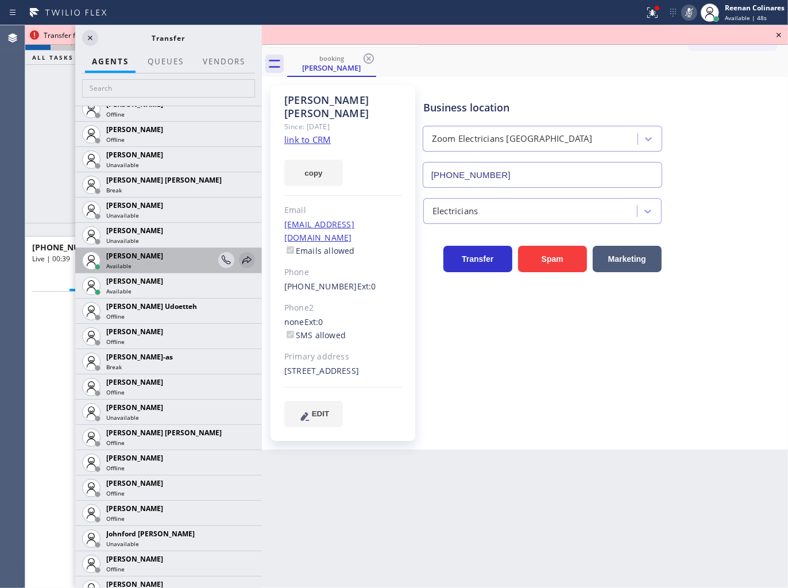
click at [240, 255] on icon at bounding box center [247, 260] width 14 height 14
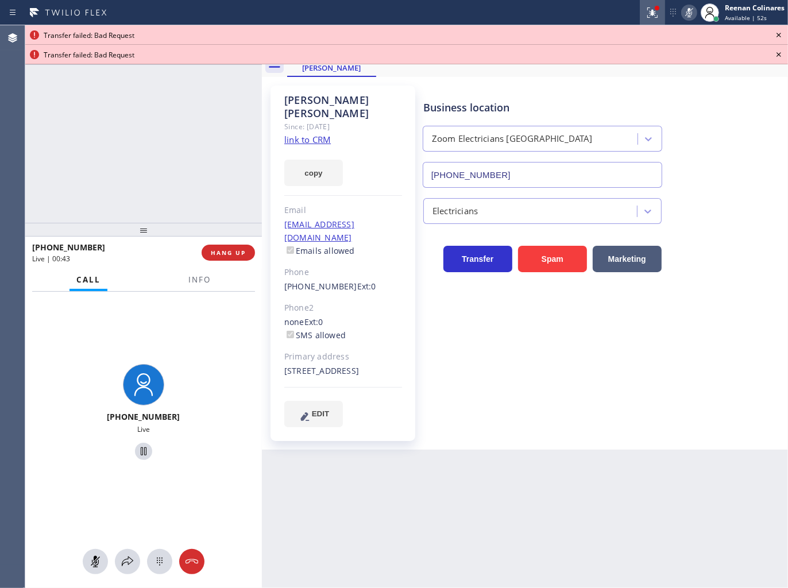
click at [649, 17] on icon at bounding box center [652, 12] width 10 height 10
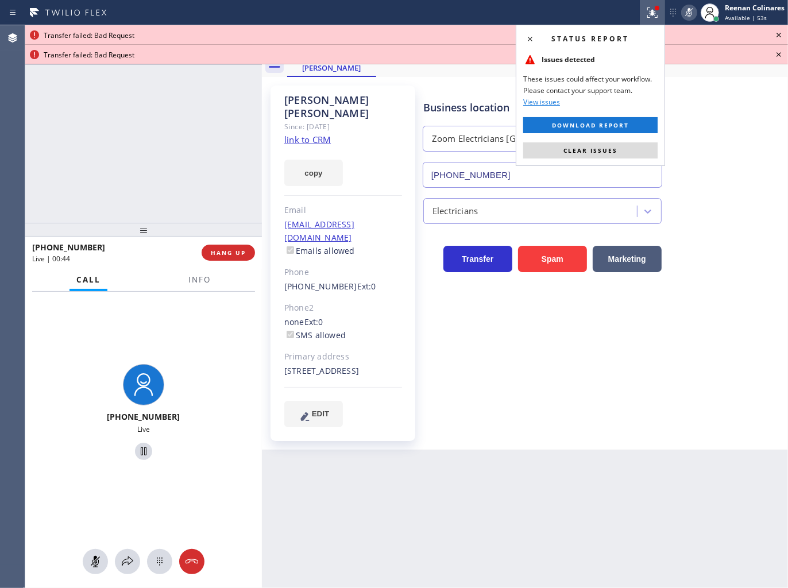
click at [646, 158] on div "Status report Issues detected These issues could affect your workflow. Please c…" at bounding box center [589, 95] width 149 height 141
click at [643, 153] on button "Clear issues" at bounding box center [590, 150] width 134 height 16
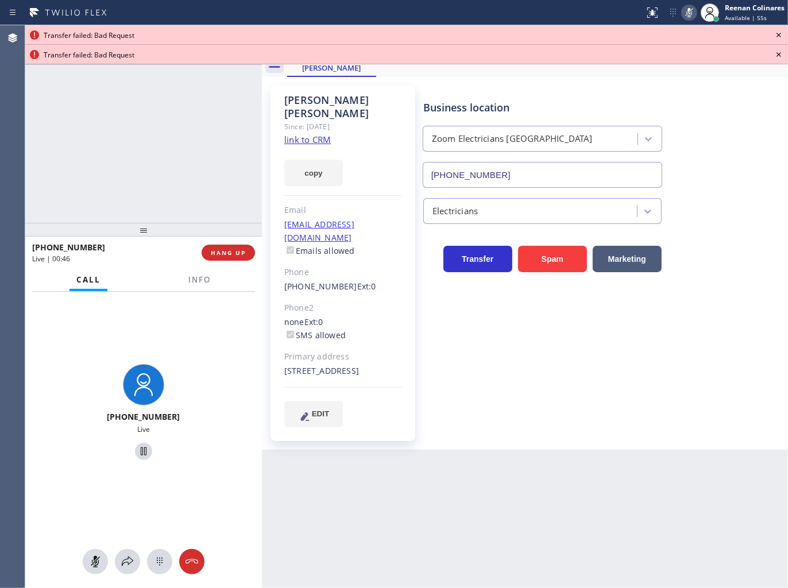
click at [777, 30] on icon at bounding box center [778, 35] width 14 height 14
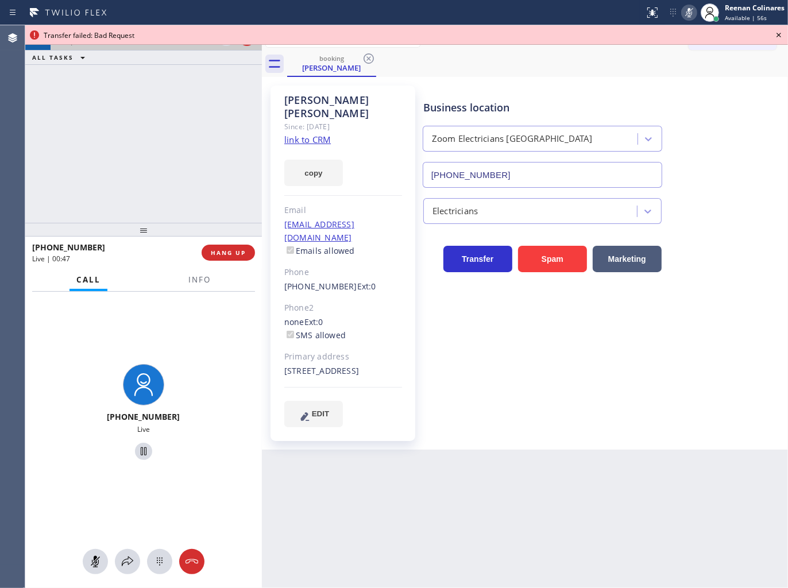
click at [781, 35] on icon at bounding box center [778, 35] width 14 height 14
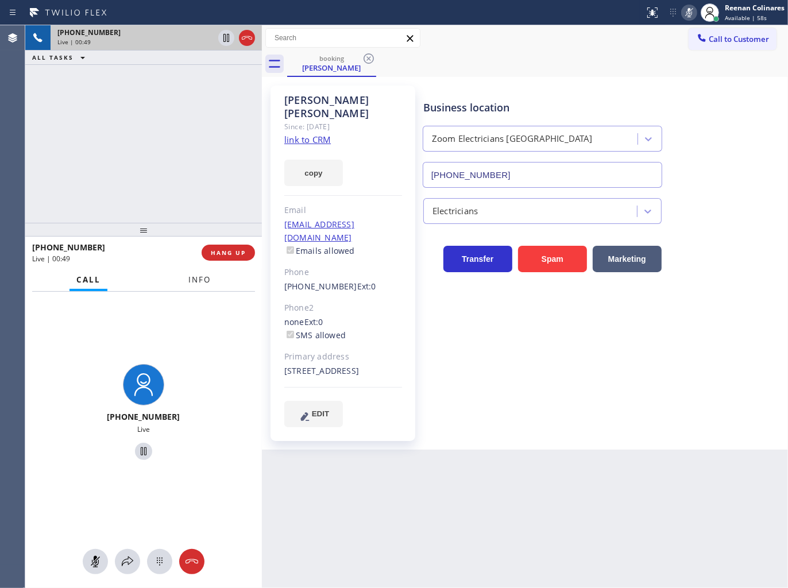
click at [193, 283] on span "Info" at bounding box center [199, 279] width 22 height 10
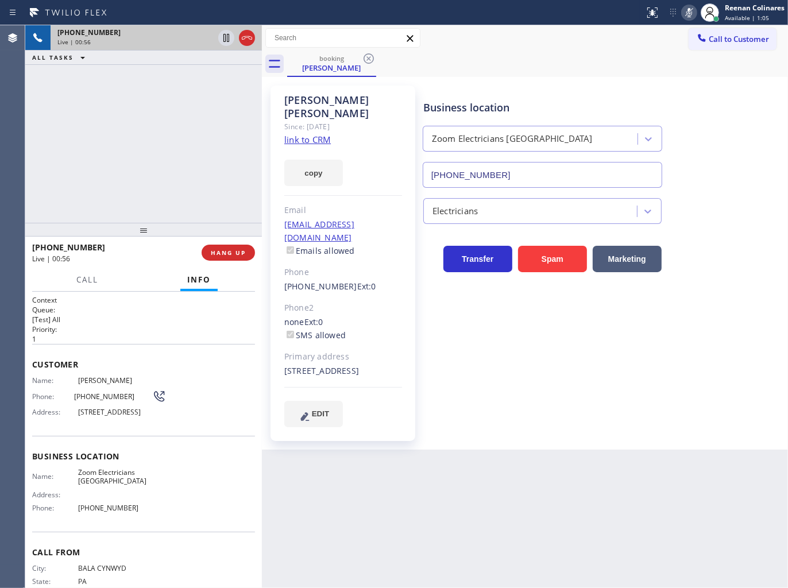
click at [687, 13] on rect at bounding box center [689, 11] width 8 height 8
click at [687, 17] on icon at bounding box center [689, 13] width 14 height 14
click at [686, 15] on icon at bounding box center [689, 13] width 14 height 14
click at [87, 283] on span "Call" at bounding box center [87, 279] width 22 height 10
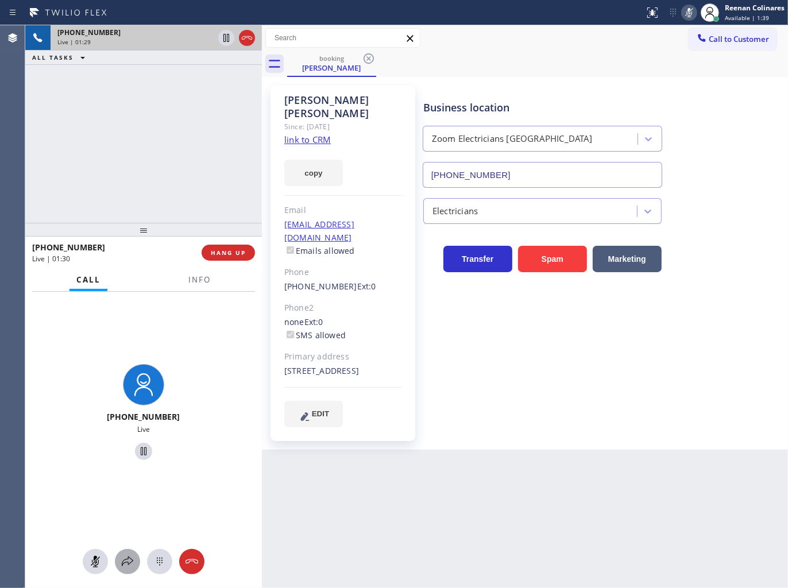
click at [123, 566] on icon at bounding box center [128, 561] width 14 height 14
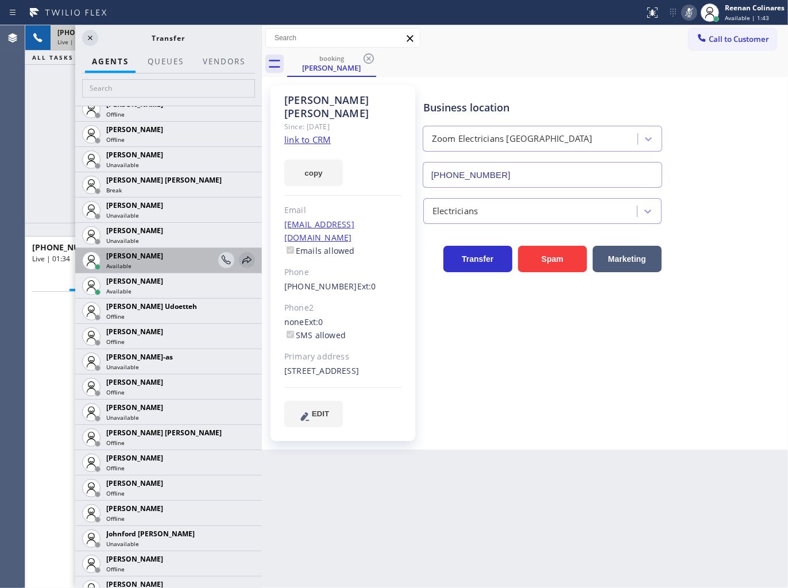
click at [240, 259] on icon at bounding box center [247, 260] width 14 height 14
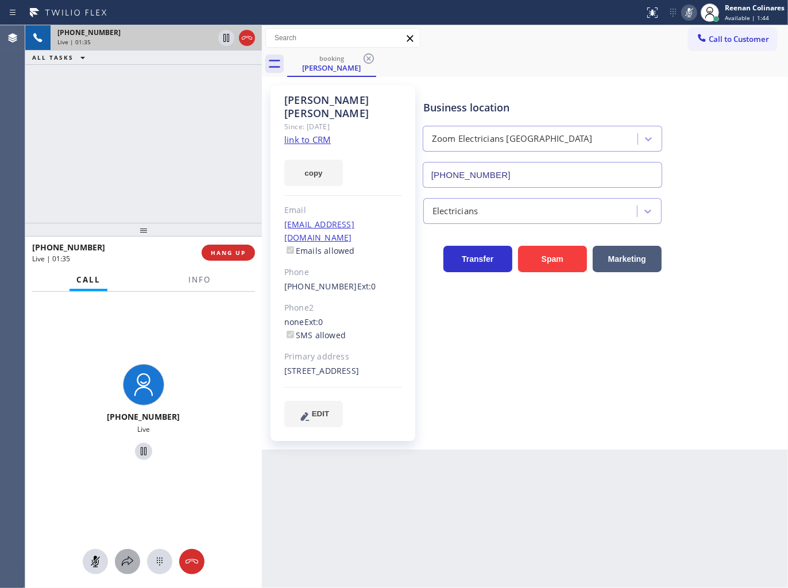
click at [127, 557] on icon at bounding box center [128, 561] width 14 height 14
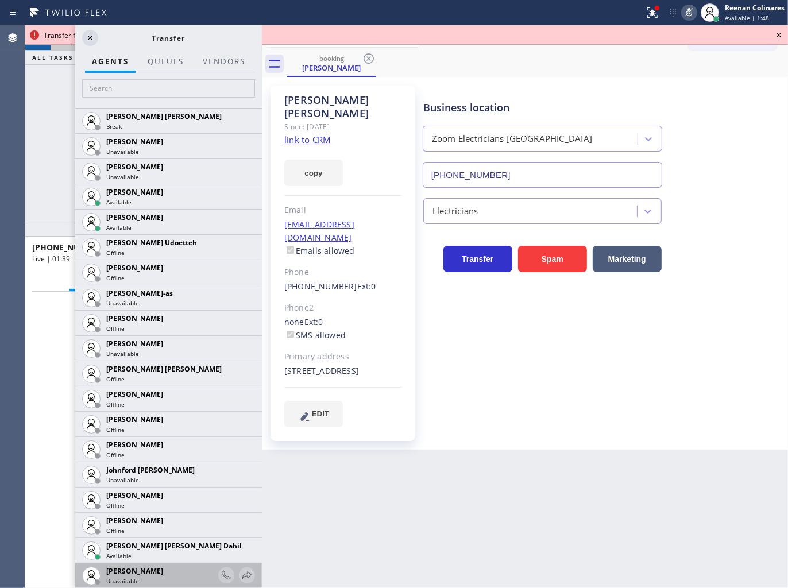
scroll to position [1275, 0]
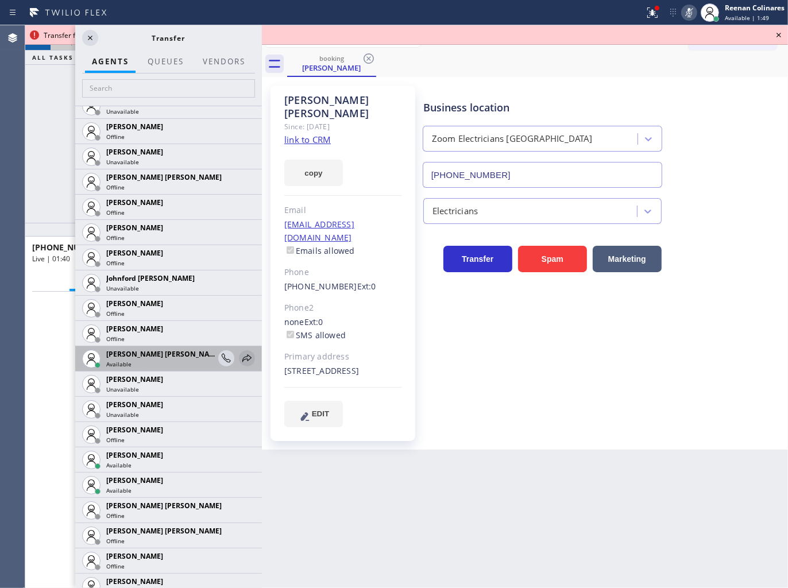
click at [240, 355] on icon at bounding box center [247, 358] width 14 height 14
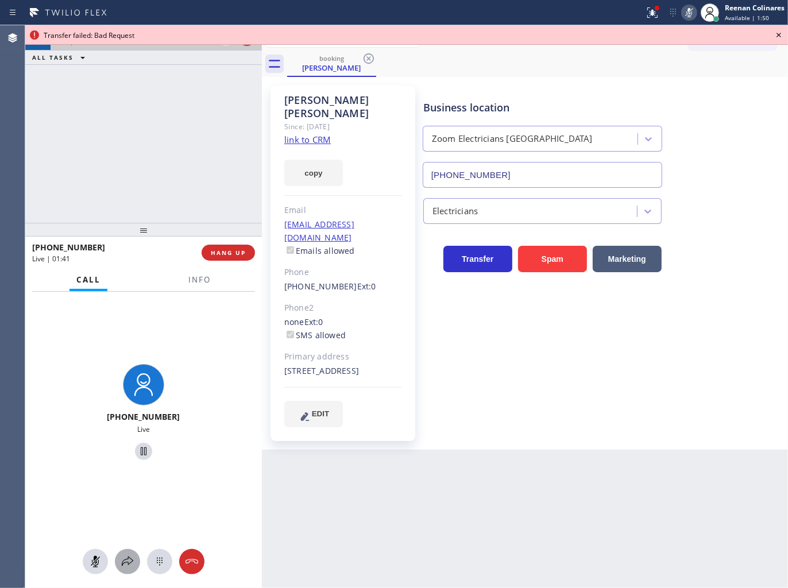
click at [130, 559] on icon at bounding box center [128, 561] width 14 height 14
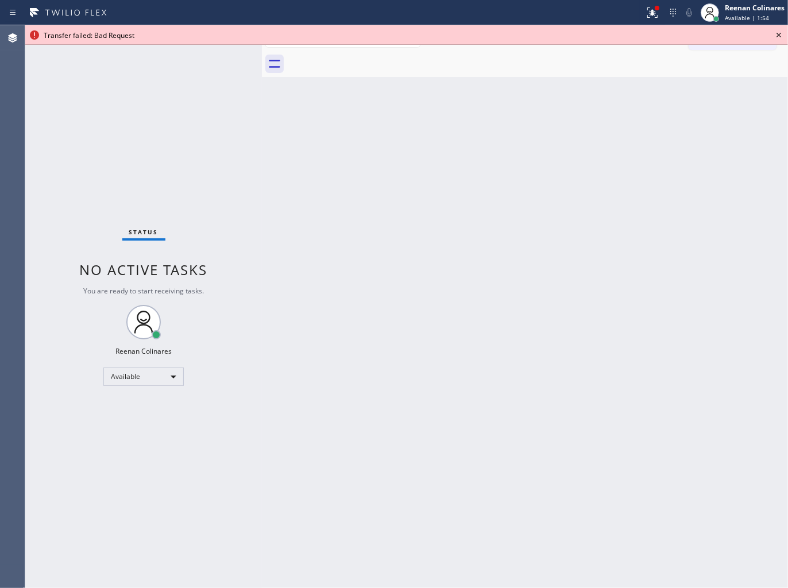
click at [628, 342] on div "Back to Dashboard Change Sender ID Customers Technicians Select a contact Outbo…" at bounding box center [525, 306] width 526 height 563
click at [649, 14] on icon at bounding box center [652, 13] width 14 height 14
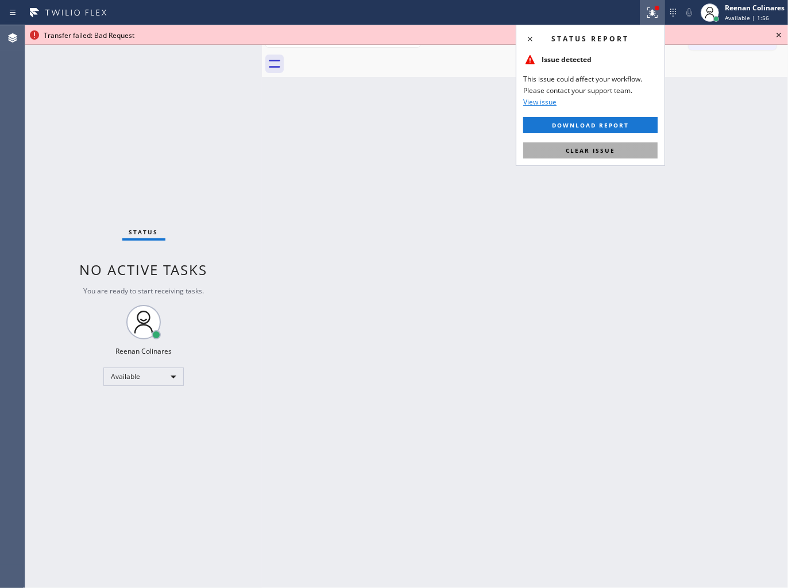
click at [618, 152] on button "Clear issue" at bounding box center [590, 150] width 134 height 16
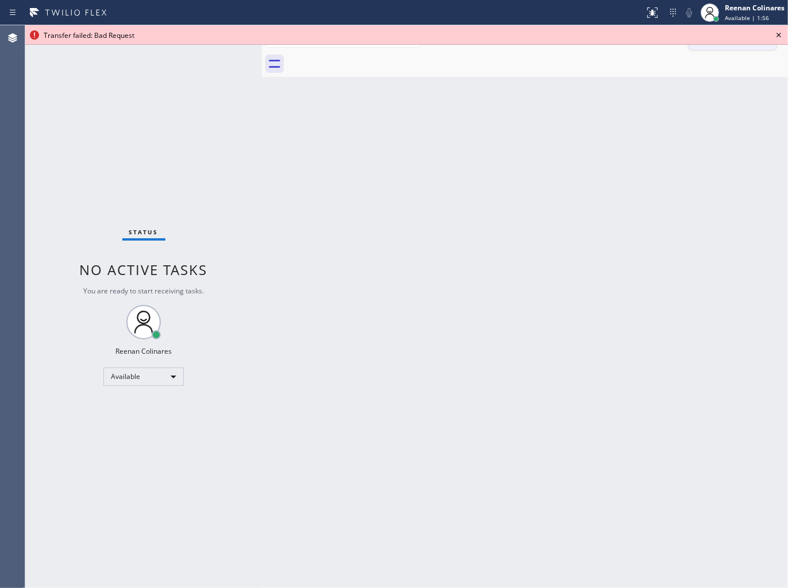
click at [776, 34] on icon at bounding box center [778, 35] width 14 height 14
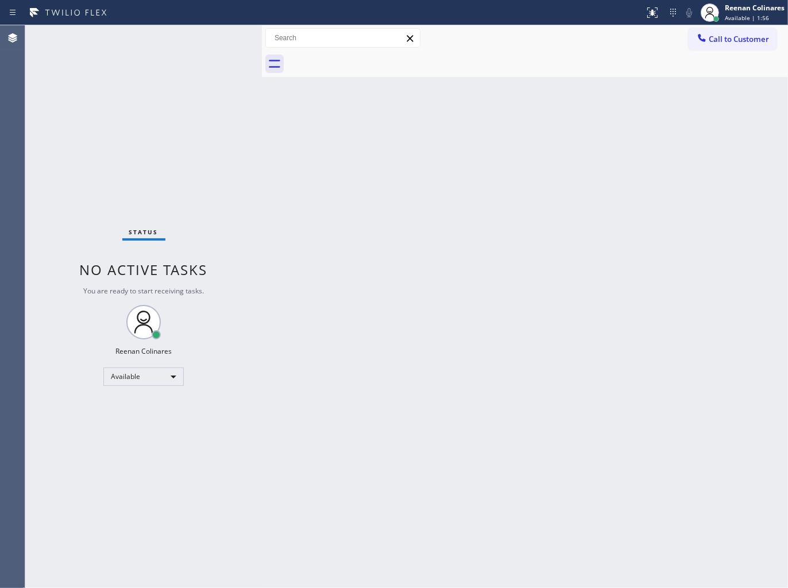
drag, startPoint x: 558, startPoint y: 170, endPoint x: 477, endPoint y: 453, distance: 295.0
click at [554, 175] on div "Back to Dashboard Change Sender ID Customers Technicians Select a contact Outbo…" at bounding box center [525, 306] width 526 height 563
click at [474, 139] on div "Back to Dashboard Change Sender ID Customers Technicians Select a contact Outbo…" at bounding box center [525, 306] width 526 height 563
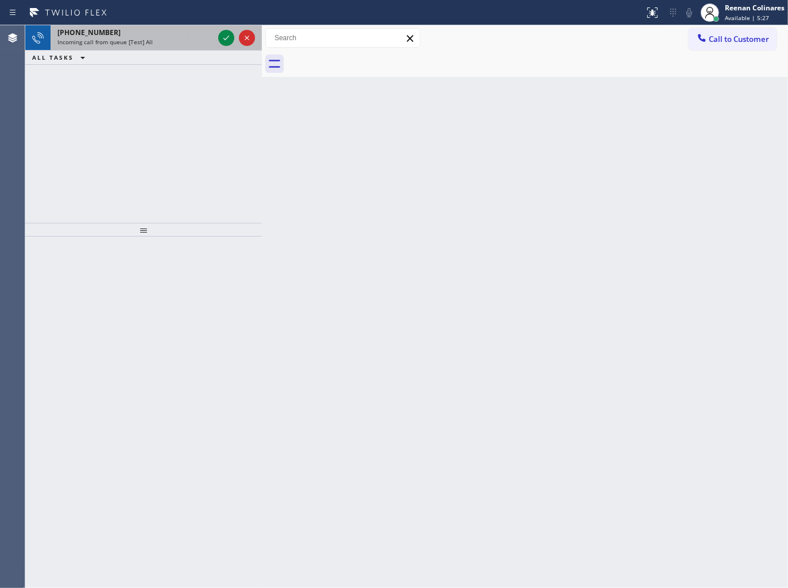
click at [181, 44] on div "Incoming call from queue [Test] All" at bounding box center [135, 42] width 156 height 8
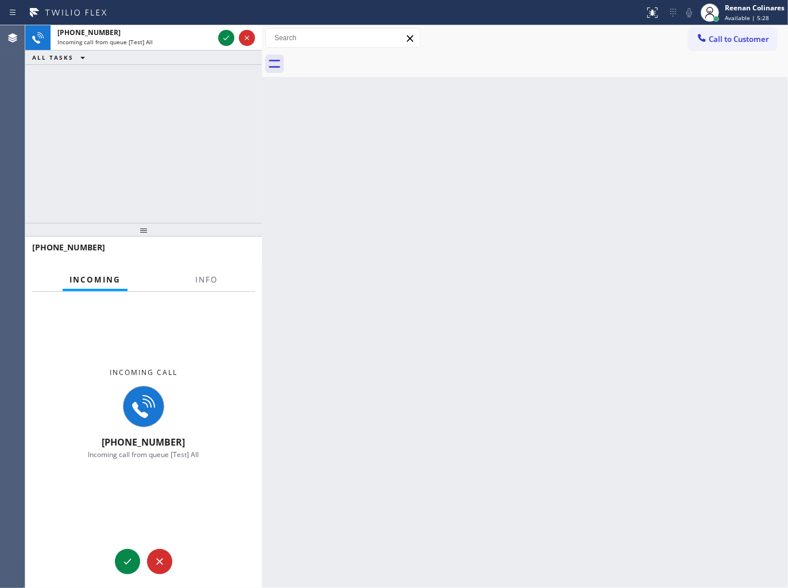
click at [209, 289] on div at bounding box center [206, 290] width 36 height 2
click at [215, 280] on span "Info" at bounding box center [206, 279] width 22 height 10
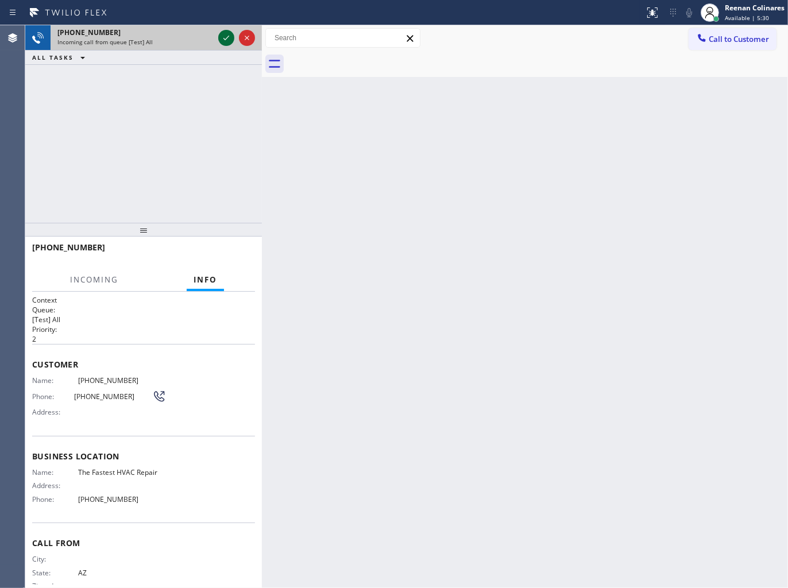
click at [228, 30] on button at bounding box center [226, 38] width 16 height 16
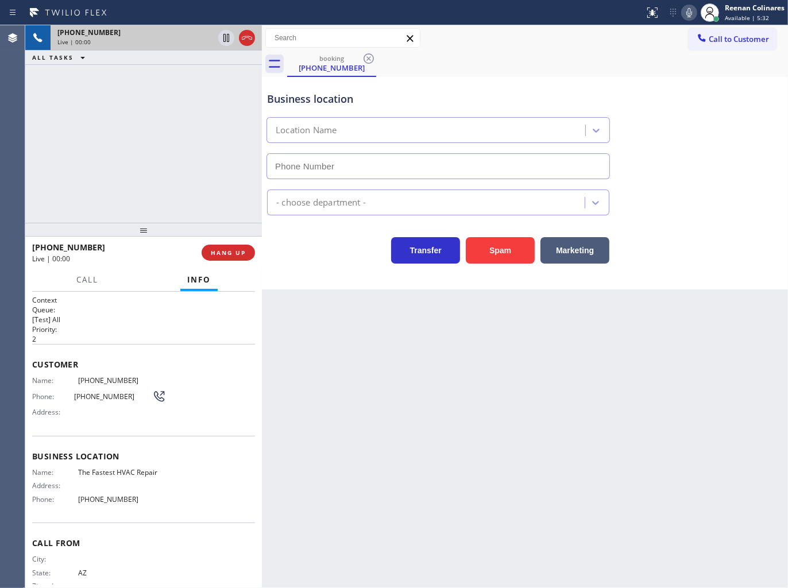
type input "[PHONE_NUMBER]"
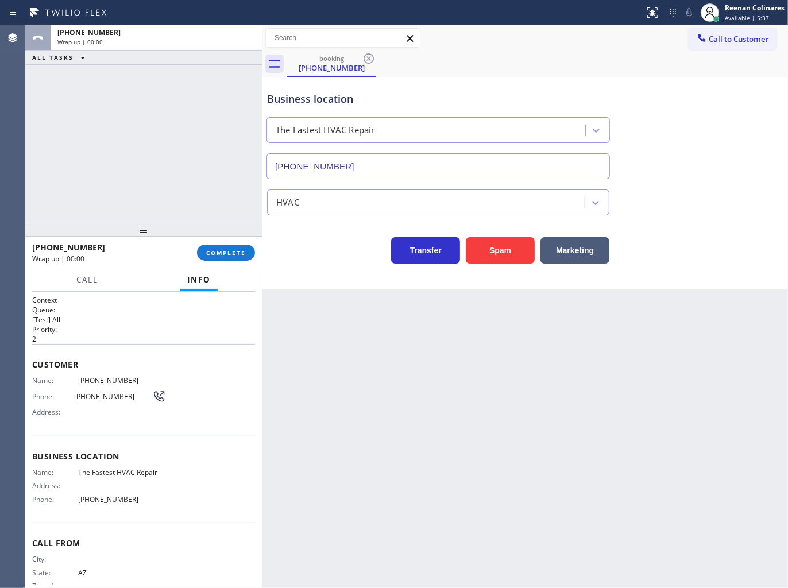
drag, startPoint x: 610, startPoint y: 75, endPoint x: 297, endPoint y: 253, distance: 359.9
click at [610, 75] on div "Business location The Fastest HVAC Repair [PHONE_NUMBER]" at bounding box center [525, 127] width 520 height 104
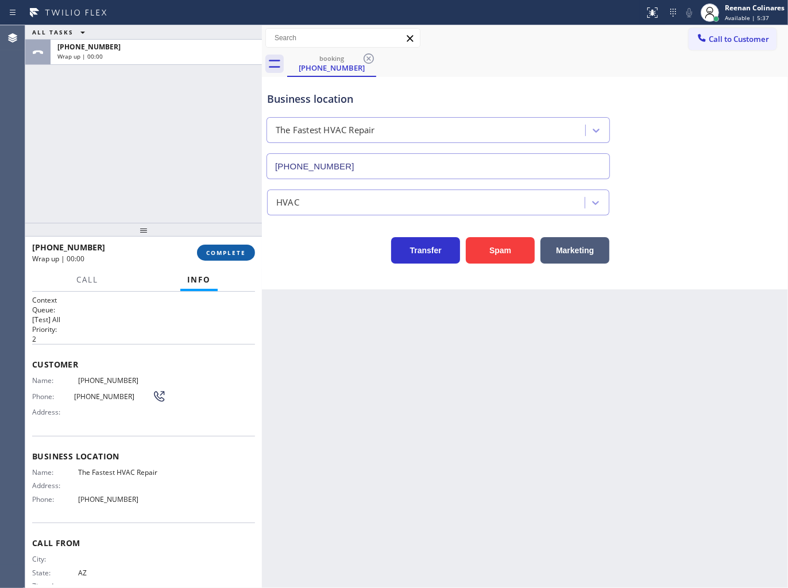
click at [231, 254] on span "COMPLETE" at bounding box center [226, 253] width 40 height 8
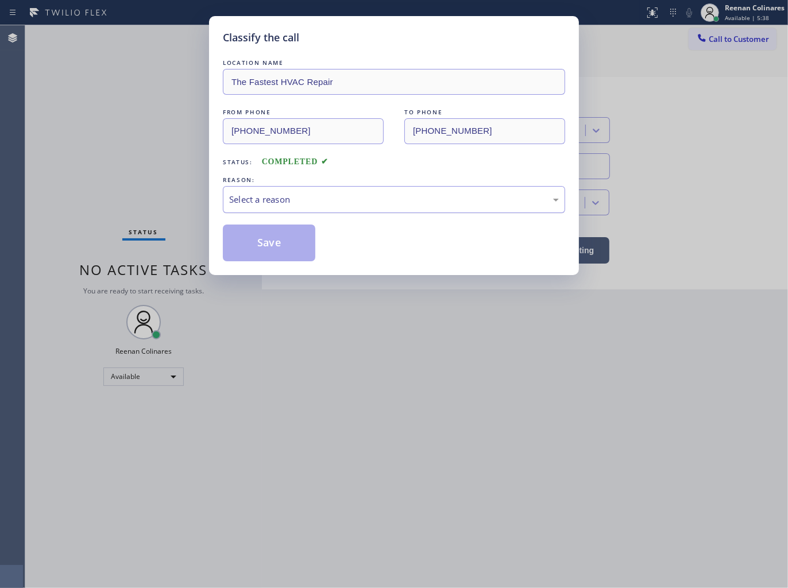
click at [277, 202] on div "Select a reason" at bounding box center [393, 199] width 329 height 13
click at [265, 259] on button "Save" at bounding box center [269, 242] width 92 height 37
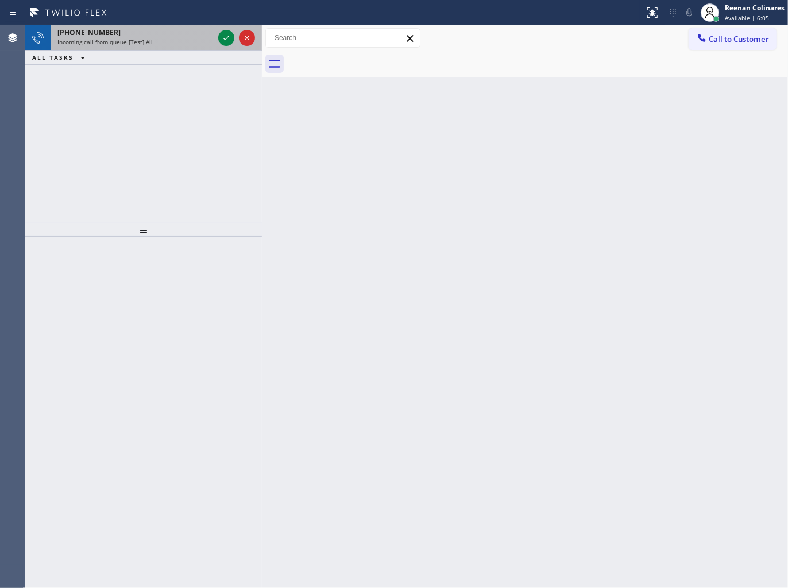
click at [124, 34] on div "[PHONE_NUMBER]" at bounding box center [135, 33] width 156 height 10
click at [161, 40] on div "Incoming call from queue [Test] All" at bounding box center [135, 42] width 156 height 8
click at [187, 38] on div "Incoming call from queue [Test] All" at bounding box center [135, 42] width 156 height 8
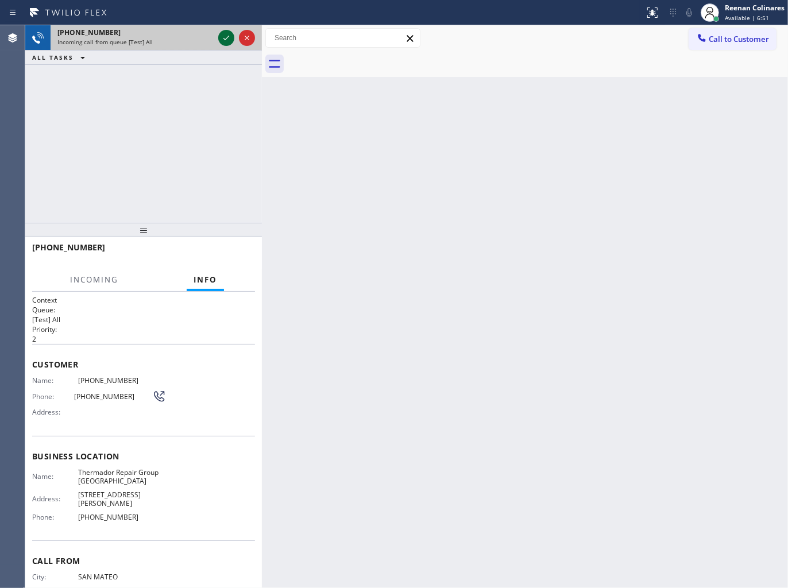
click at [226, 37] on icon at bounding box center [226, 38] width 14 height 14
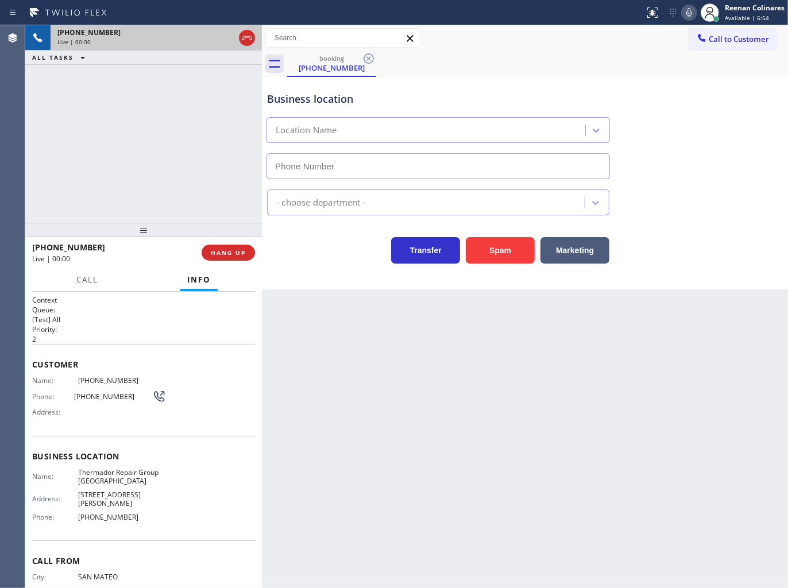
type input "[PHONE_NUMBER]"
click at [689, 12] on icon at bounding box center [689, 13] width 14 height 14
drag, startPoint x: 685, startPoint y: 14, endPoint x: 693, endPoint y: 41, distance: 27.6
click at [685, 17] on icon at bounding box center [689, 13] width 14 height 14
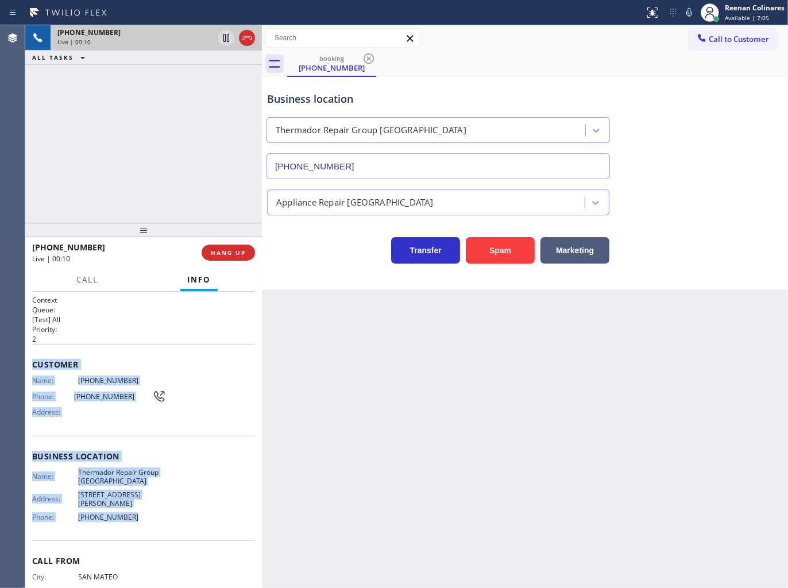
copy div "Customer Name: [PHONE_NUMBER] Phone: [PHONE_NUMBER] Address: Business location …"
drag, startPoint x: 30, startPoint y: 358, endPoint x: 670, endPoint y: 515, distance: 659.0
click at [216, 513] on div "Context Queue: [Test] All Priority: 2 Customer Name: [PHONE_NUMBER] Phone: [PHO…" at bounding box center [143, 440] width 236 height 297
drag, startPoint x: 689, startPoint y: 13, endPoint x: 669, endPoint y: 27, distance: 24.4
click at [689, 13] on icon at bounding box center [689, 12] width 6 height 9
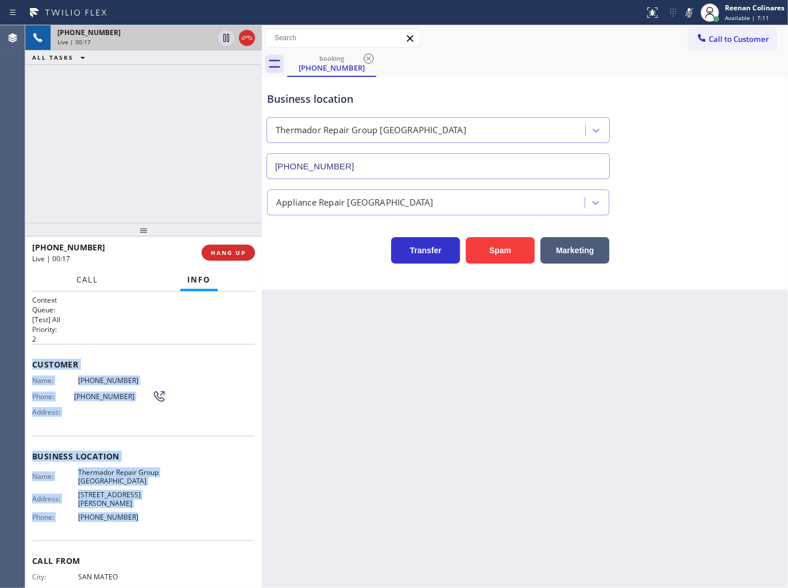
click at [84, 285] on span "Call" at bounding box center [87, 279] width 22 height 10
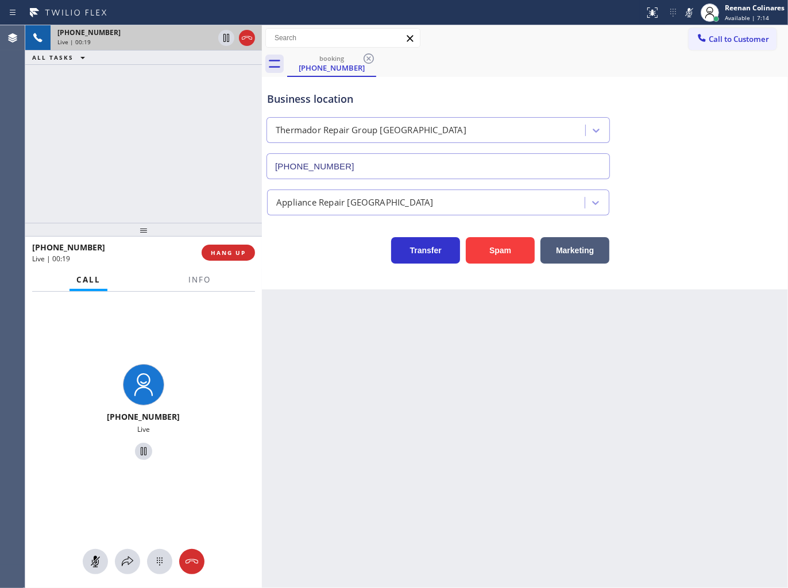
click at [111, 558] on div at bounding box center [143, 561] width 236 height 25
click at [124, 558] on icon at bounding box center [128, 561] width 14 height 14
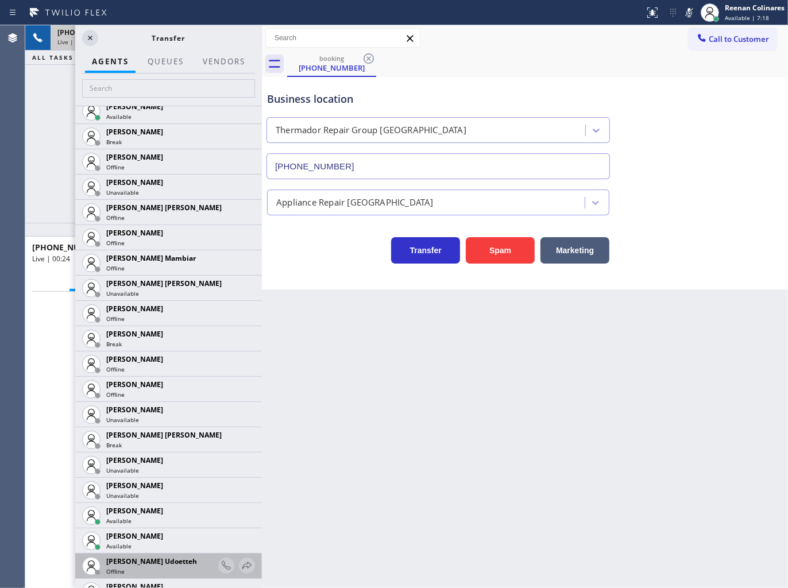
scroll to position [956, 0]
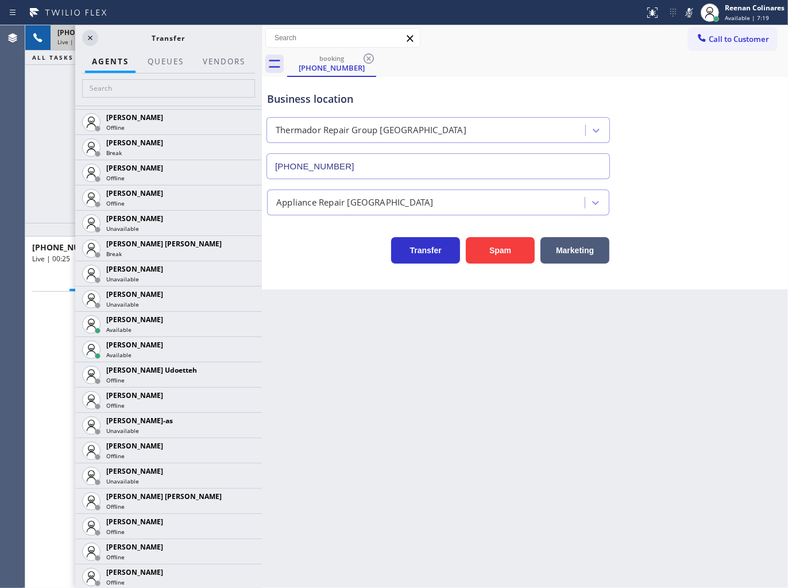
drag, startPoint x: 238, startPoint y: 324, endPoint x: 211, endPoint y: 363, distance: 47.4
click at [0, 0] on icon at bounding box center [0, 0] width 0 height 0
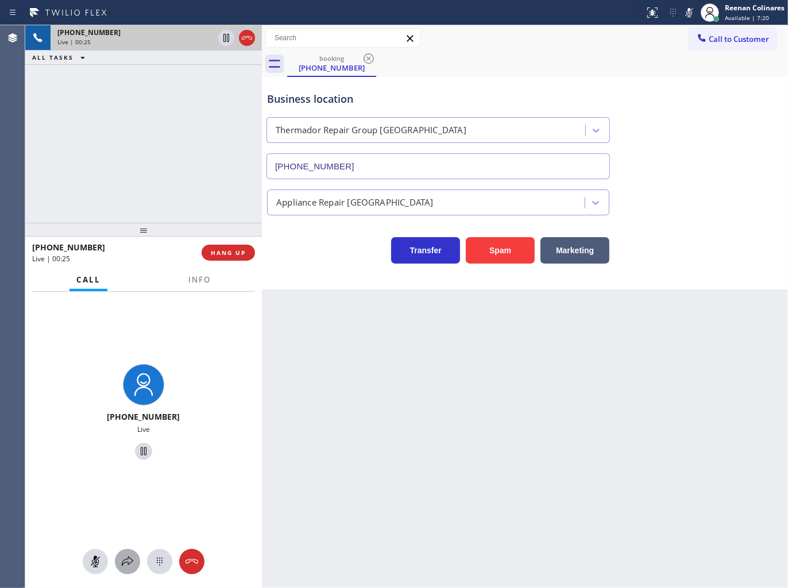
click at [127, 559] on icon at bounding box center [128, 561] width 14 height 14
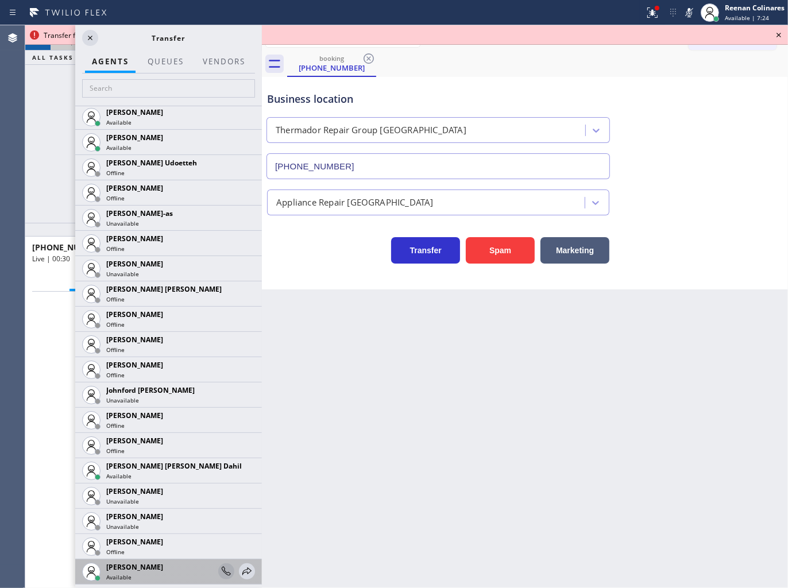
scroll to position [1275, 0]
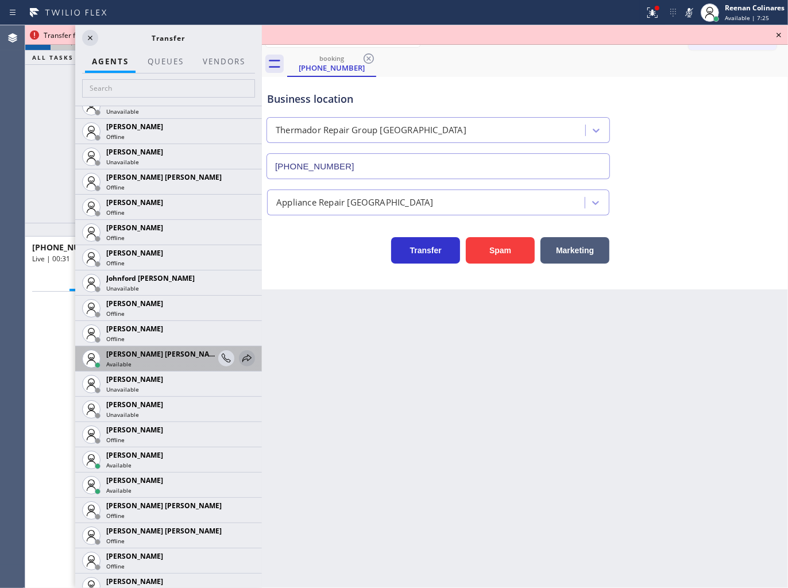
click at [240, 357] on icon at bounding box center [247, 358] width 14 height 14
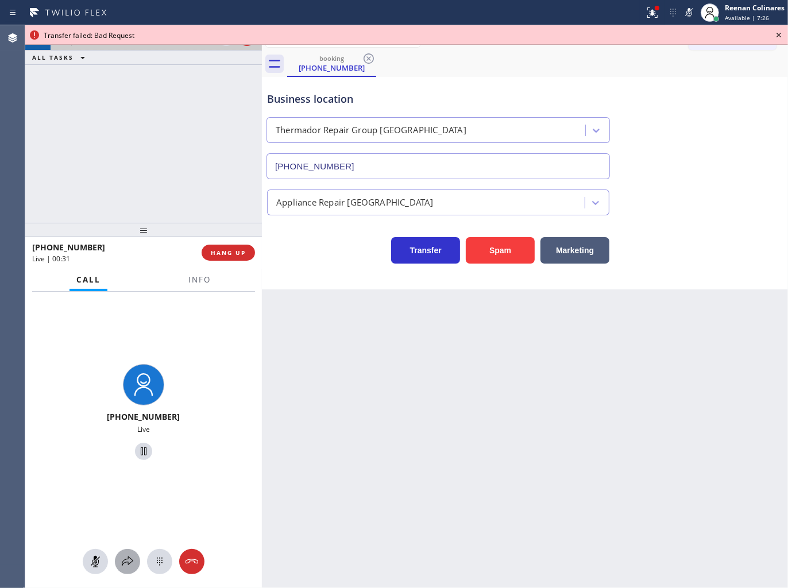
click at [137, 554] on button at bounding box center [127, 561] width 25 height 25
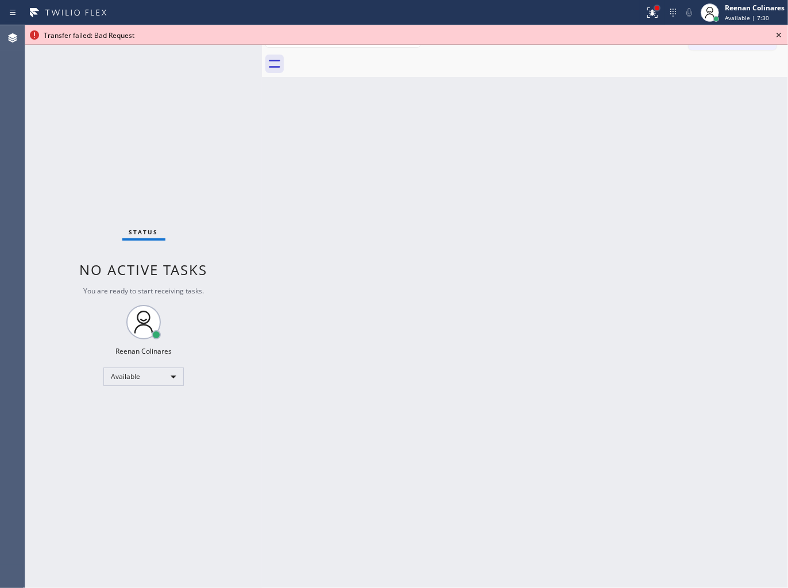
click at [658, 7] on div at bounding box center [656, 8] width 7 height 7
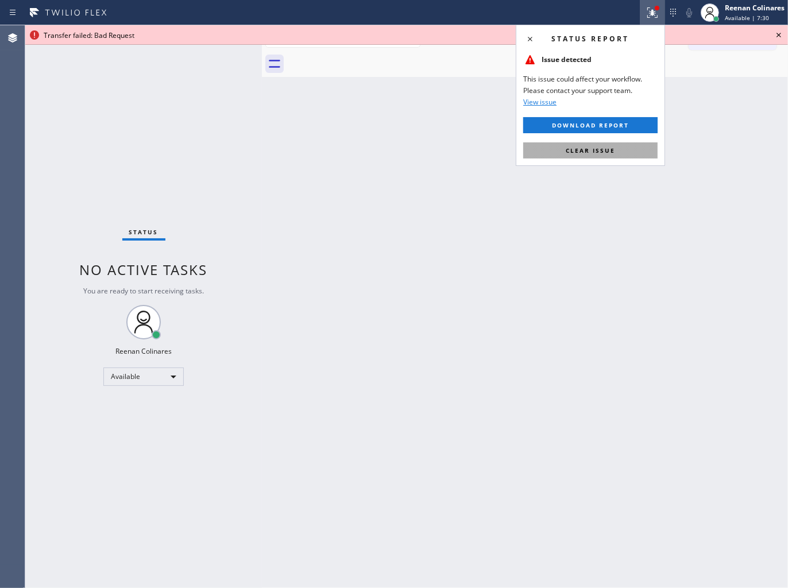
click at [618, 156] on button "Clear issue" at bounding box center [590, 150] width 134 height 16
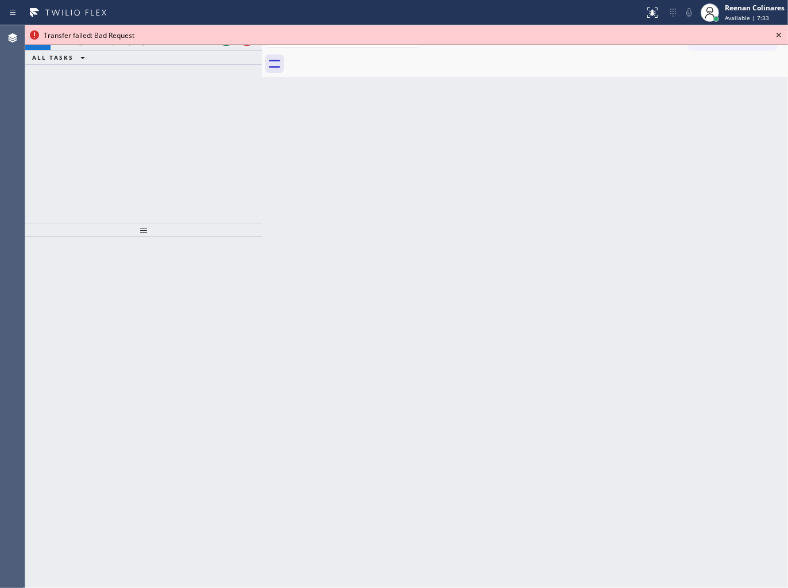
drag, startPoint x: 525, startPoint y: 354, endPoint x: 278, endPoint y: 125, distance: 337.1
click at [514, 335] on div "Back to Dashboard Change Sender ID Customers Technicians Select a contact Outbo…" at bounding box center [525, 306] width 526 height 563
click at [777, 34] on icon at bounding box center [778, 35] width 14 height 14
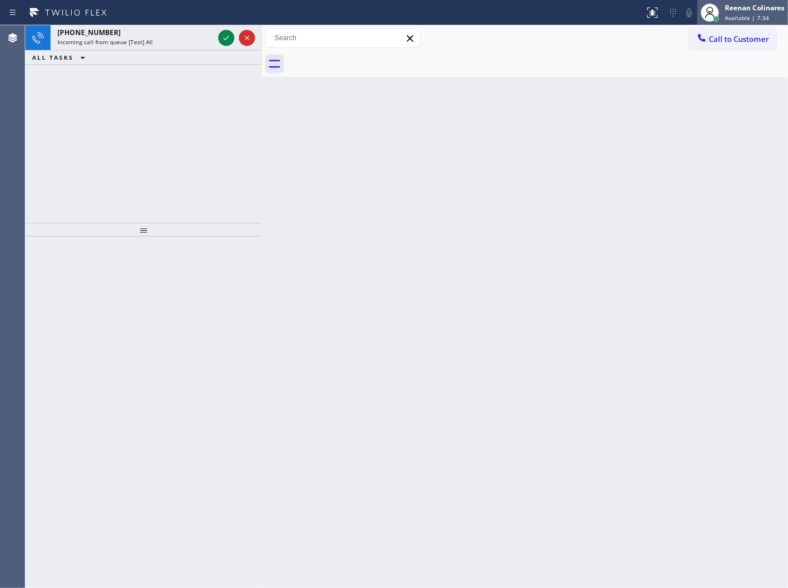
click at [753, 10] on div "Reenan Colinares" at bounding box center [754, 8] width 60 height 10
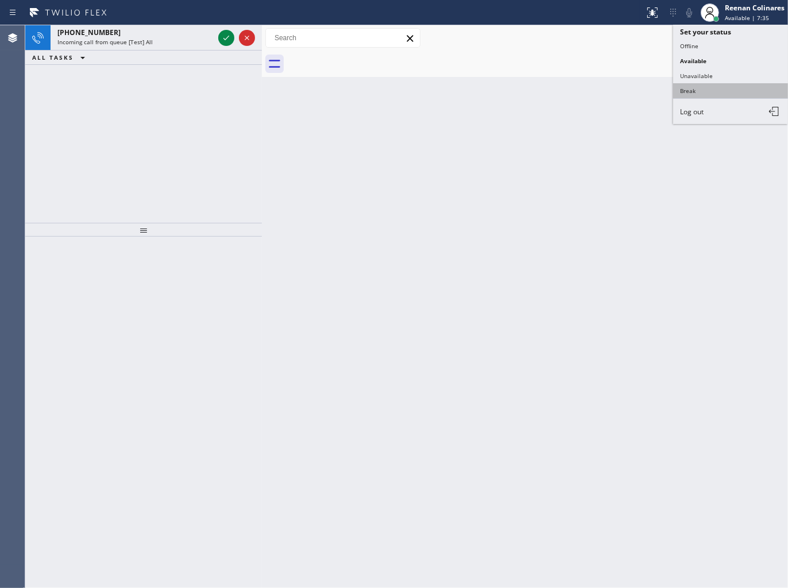
click at [684, 88] on button "Break" at bounding box center [730, 90] width 115 height 15
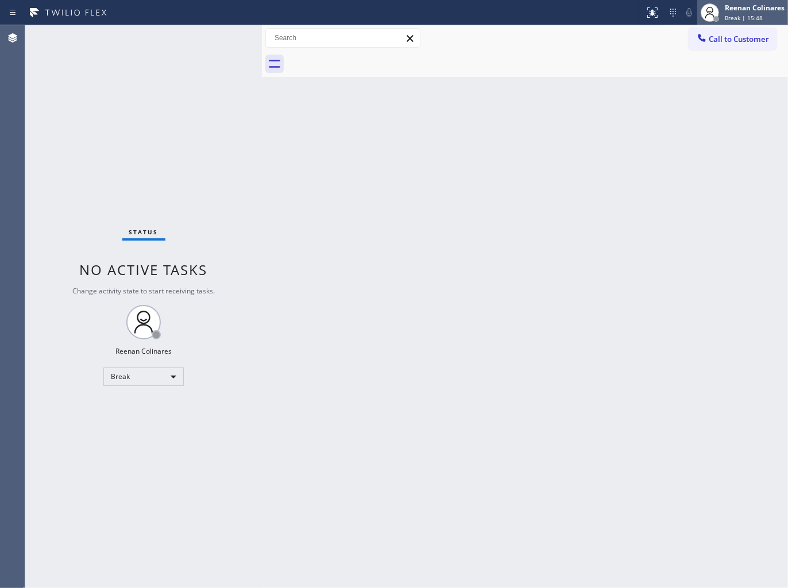
click at [724, 7] on div "Reenan Colinares" at bounding box center [754, 8] width 60 height 10
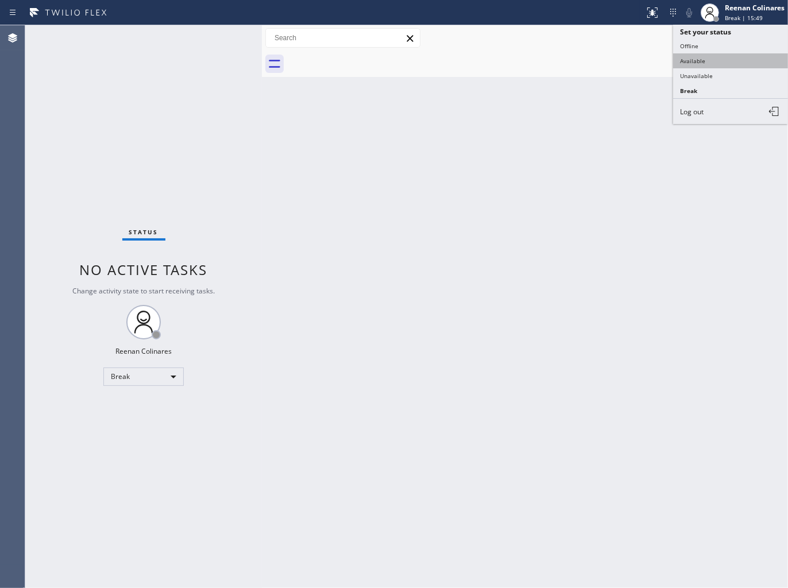
click at [698, 59] on button "Available" at bounding box center [730, 60] width 115 height 15
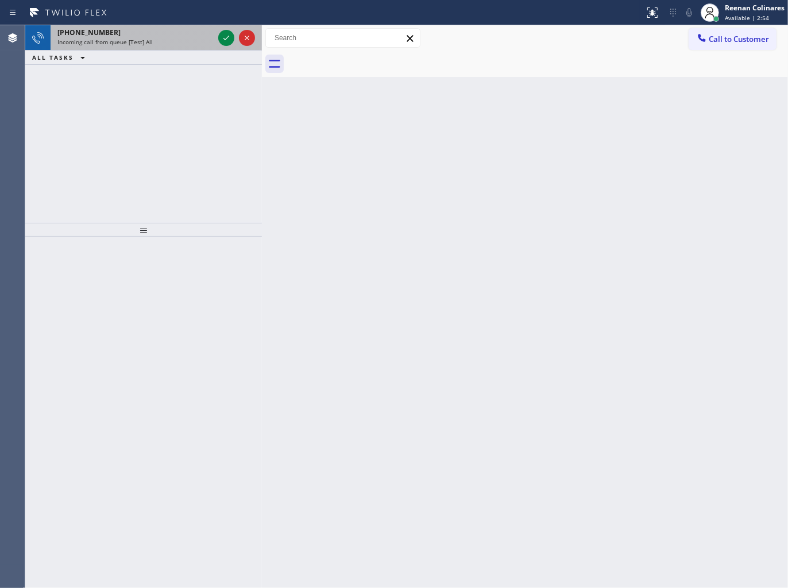
click at [148, 30] on div "[PHONE_NUMBER]" at bounding box center [135, 33] width 156 height 10
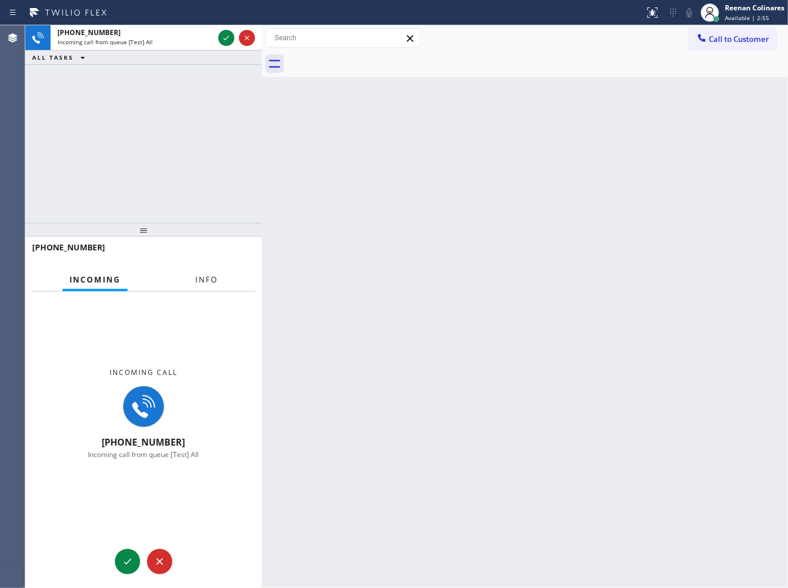
click at [210, 286] on button "Info" at bounding box center [206, 280] width 36 height 22
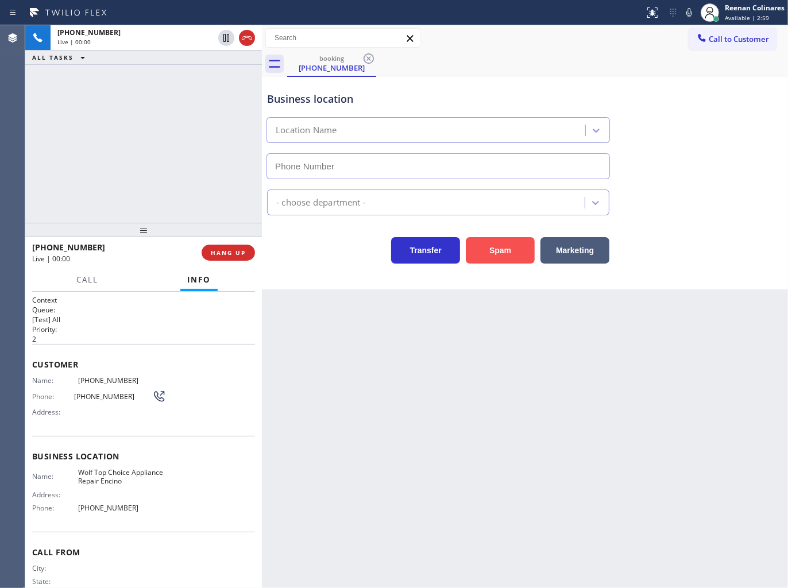
type input "[PHONE_NUMBER]"
drag, startPoint x: 506, startPoint y: 255, endPoint x: 730, endPoint y: 39, distance: 311.4
click at [514, 245] on button "Spam" at bounding box center [500, 250] width 69 height 26
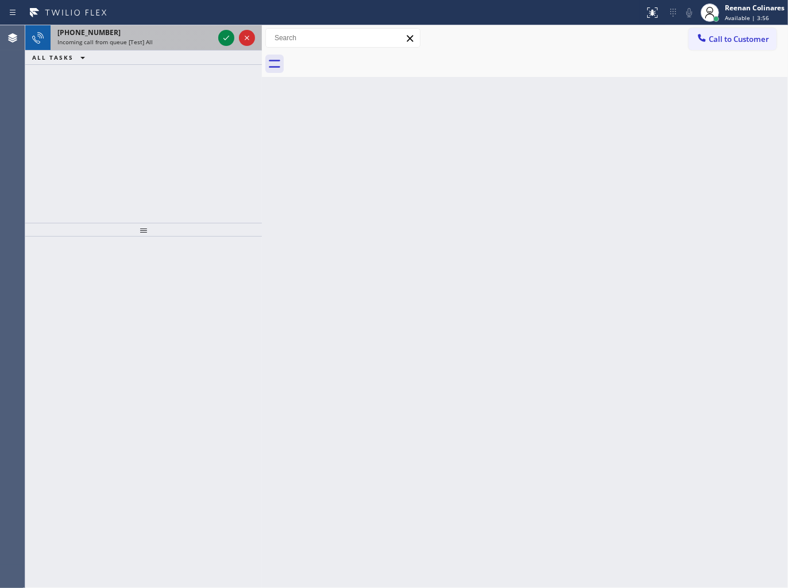
click at [145, 38] on span "Incoming call from queue [Test] All" at bounding box center [104, 42] width 95 height 8
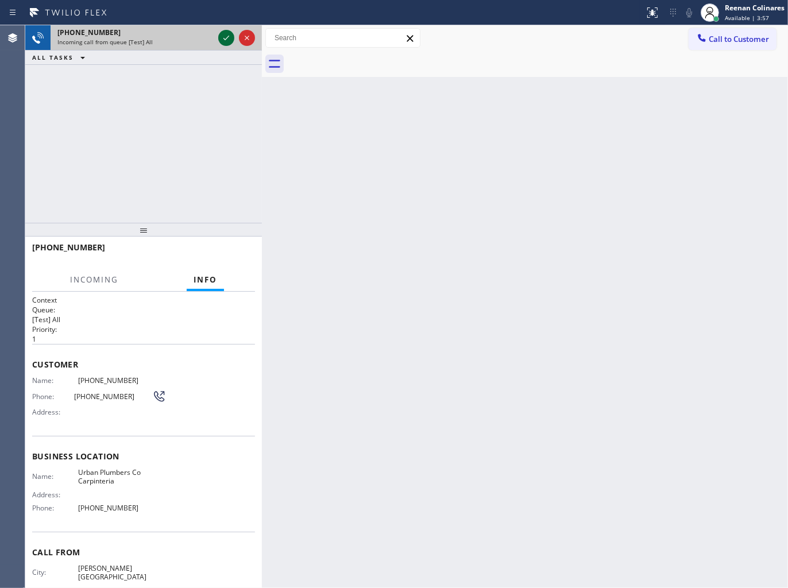
click at [227, 44] on icon at bounding box center [226, 38] width 14 height 14
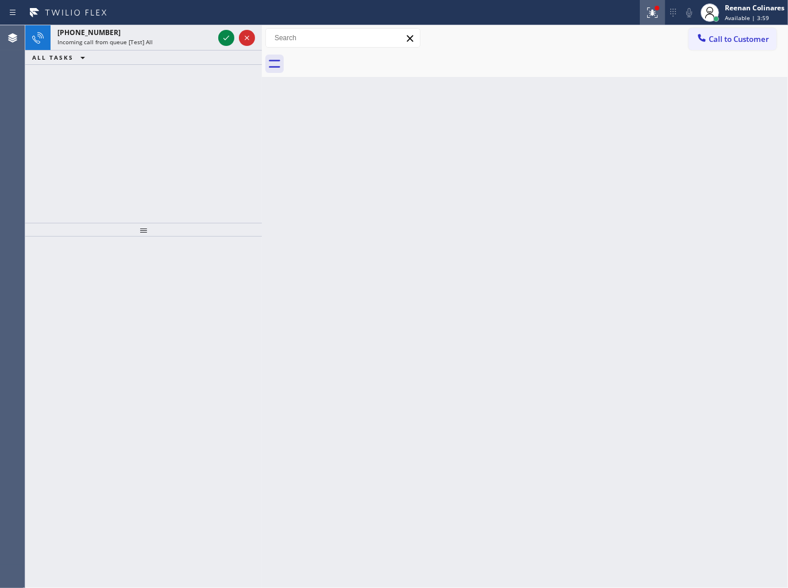
click at [654, 12] on icon at bounding box center [652, 13] width 14 height 14
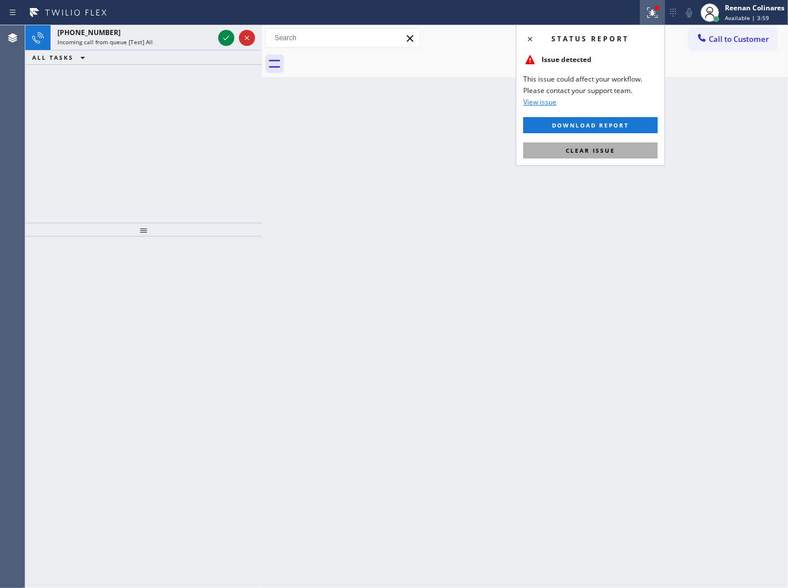
click at [573, 147] on span "Clear issue" at bounding box center [589, 150] width 49 height 8
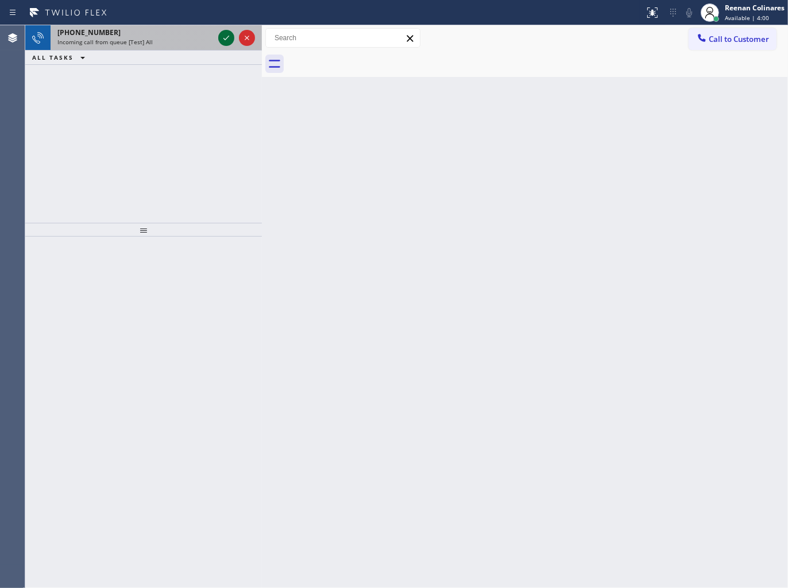
click at [180, 34] on div "[PHONE_NUMBER]" at bounding box center [135, 33] width 156 height 10
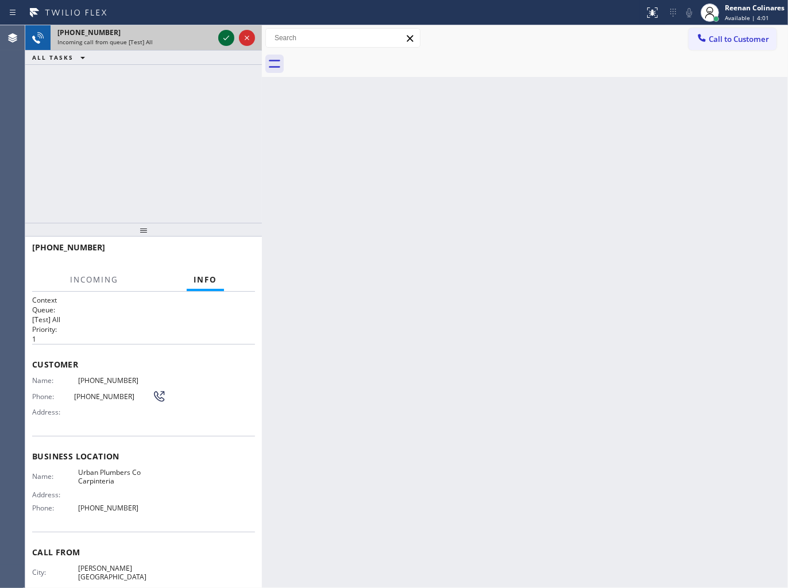
click at [222, 35] on icon at bounding box center [226, 38] width 14 height 14
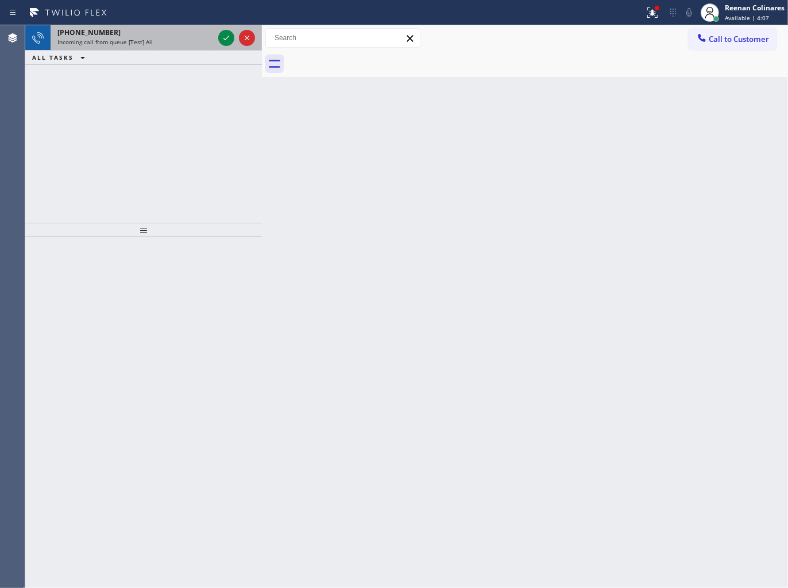
click at [164, 42] on div "Incoming call from queue [Test] All" at bounding box center [135, 42] width 156 height 8
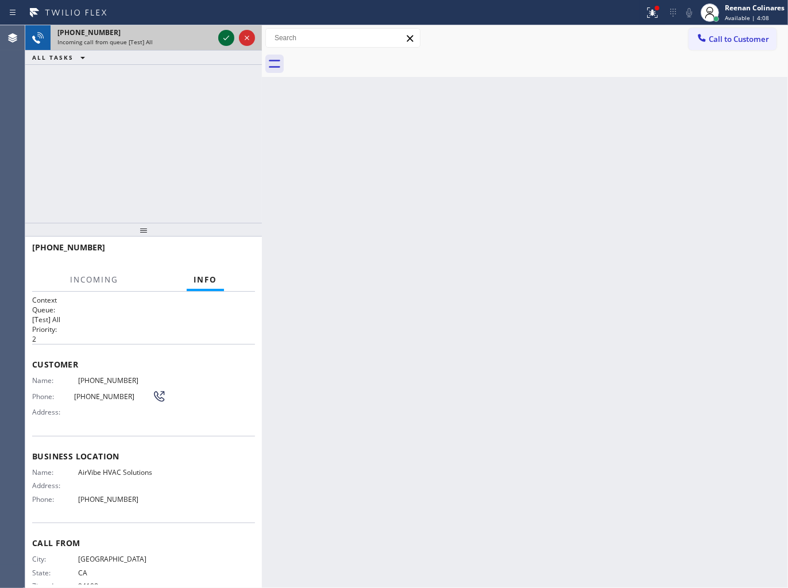
click at [224, 37] on icon at bounding box center [226, 38] width 14 height 14
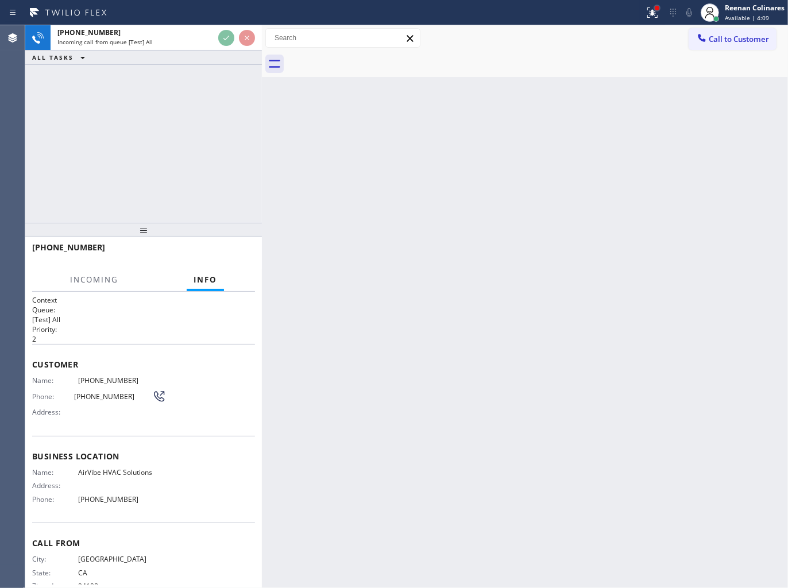
drag, startPoint x: 653, startPoint y: 9, endPoint x: 622, endPoint y: 85, distance: 82.4
click at [653, 9] on div at bounding box center [656, 8] width 7 height 7
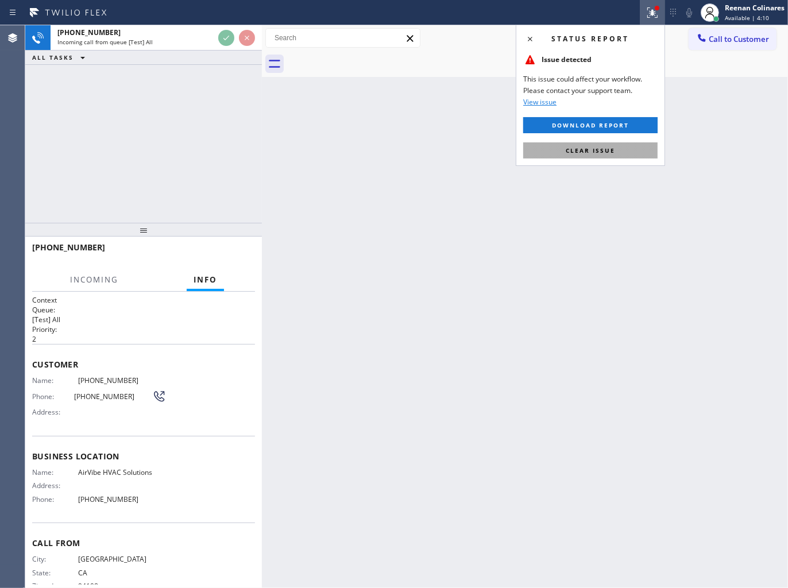
click at [600, 142] on button "Clear issue" at bounding box center [590, 150] width 134 height 16
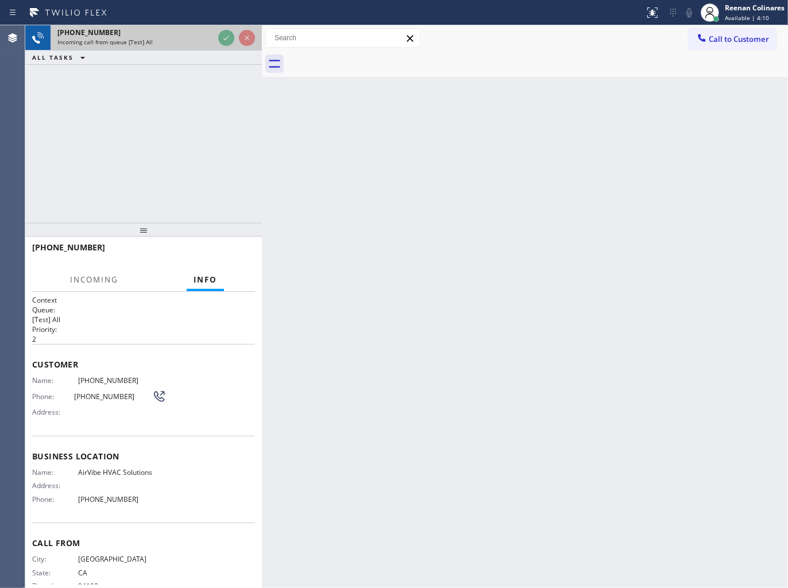
click at [180, 28] on div "[PHONE_NUMBER]" at bounding box center [135, 33] width 156 height 10
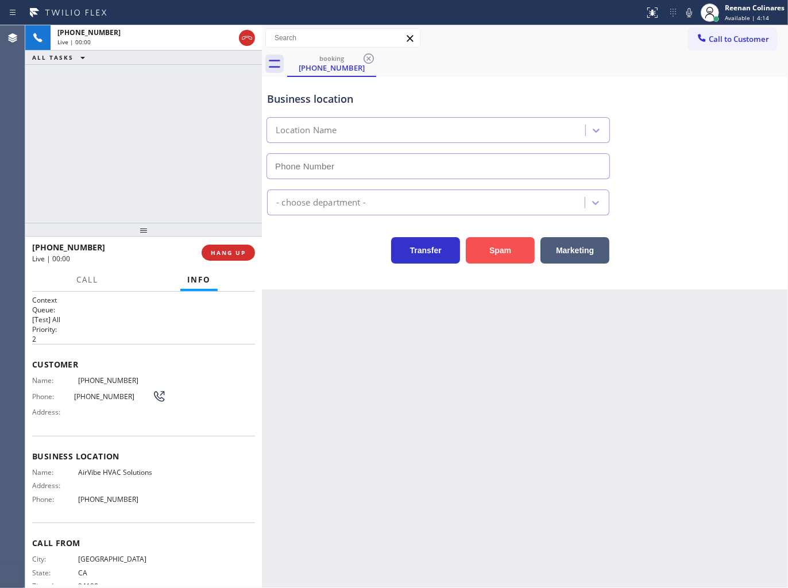
type input "[PHONE_NUMBER]"
drag, startPoint x: 502, startPoint y: 244, endPoint x: 512, endPoint y: 239, distance: 11.6
click at [506, 242] on button "Spam" at bounding box center [500, 250] width 69 height 26
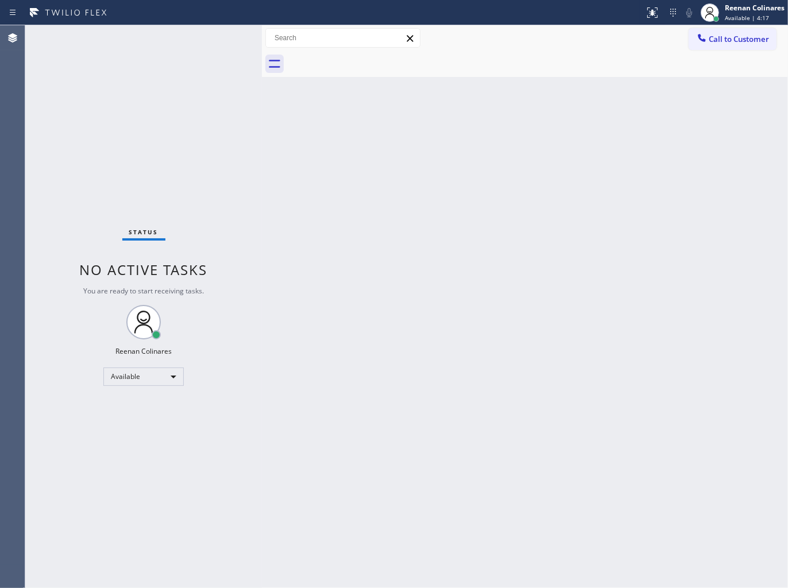
click at [364, 145] on div "Back to Dashboard Change Sender ID Customers Technicians Select a contact Outbo…" at bounding box center [525, 306] width 526 height 563
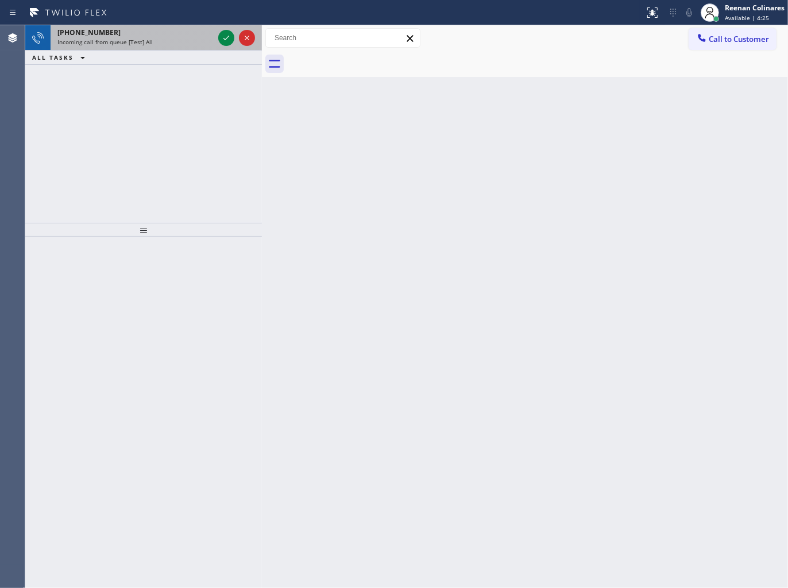
click at [164, 48] on div "[PHONE_NUMBER] Incoming call from queue [Test] All" at bounding box center [133, 37] width 165 height 25
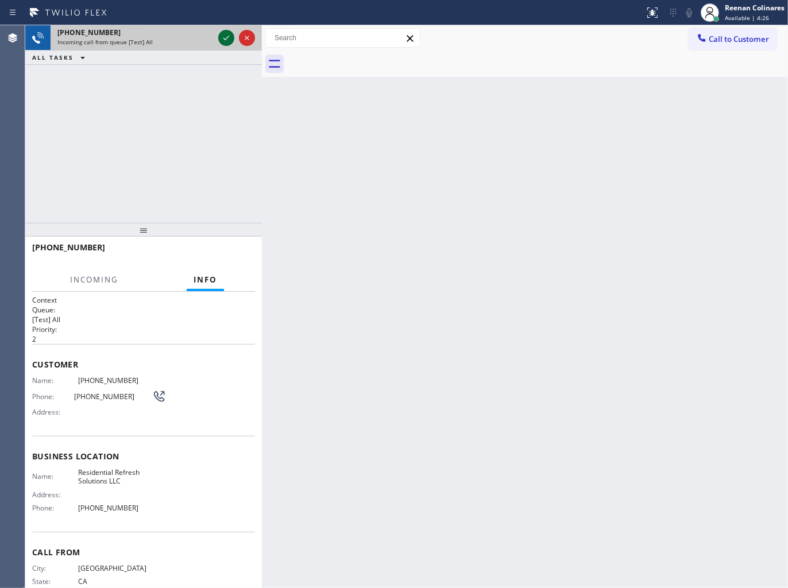
click at [228, 38] on icon at bounding box center [226, 38] width 14 height 14
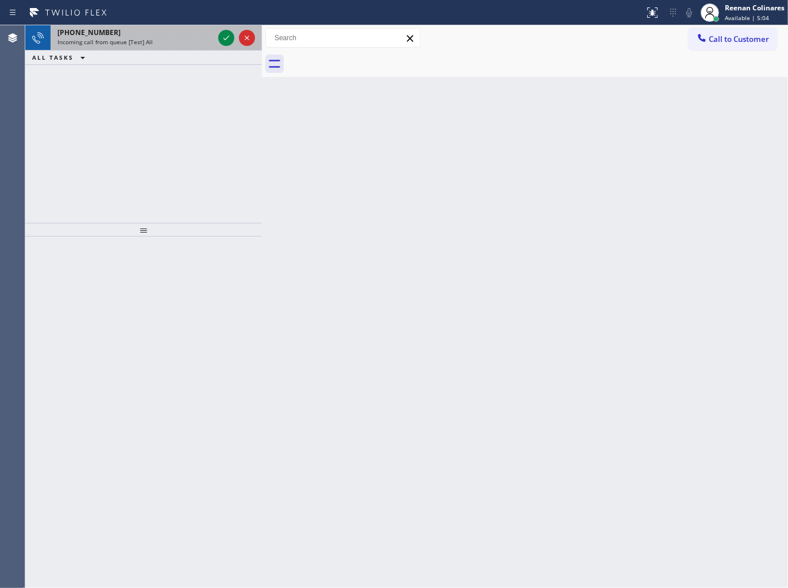
click at [188, 42] on div "Incoming call from queue [Test] All" at bounding box center [135, 42] width 156 height 8
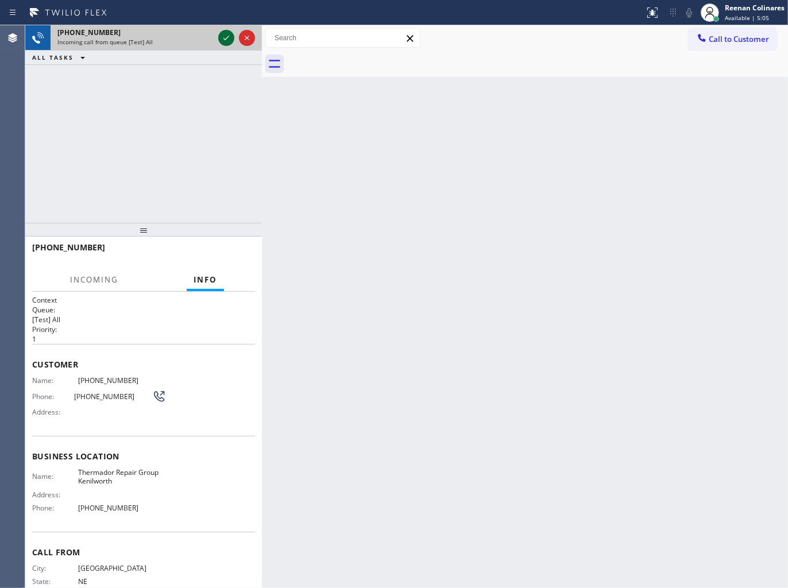
click at [226, 41] on icon at bounding box center [226, 38] width 14 height 14
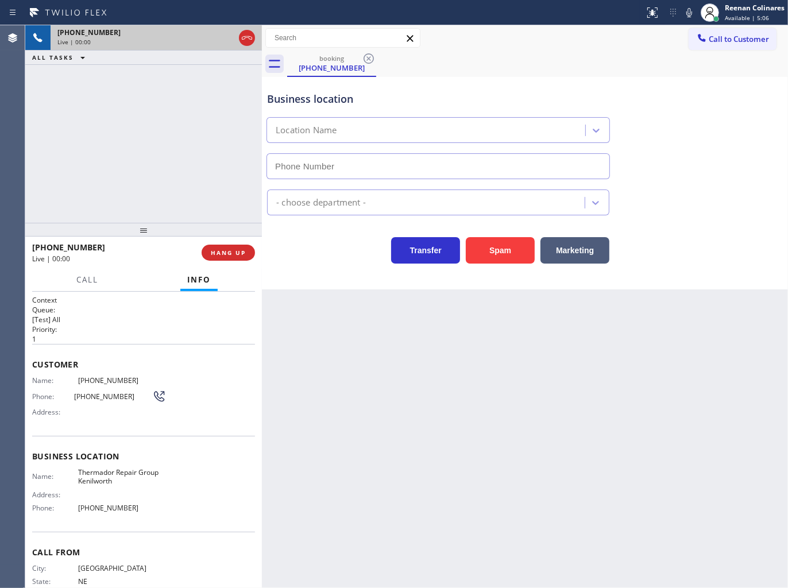
type input "[PHONE_NUMBER]"
click at [687, 11] on icon at bounding box center [689, 12] width 6 height 9
click at [232, 255] on span "HANG UP" at bounding box center [228, 253] width 35 height 8
click at [238, 253] on span "HANG UP" at bounding box center [228, 253] width 35 height 8
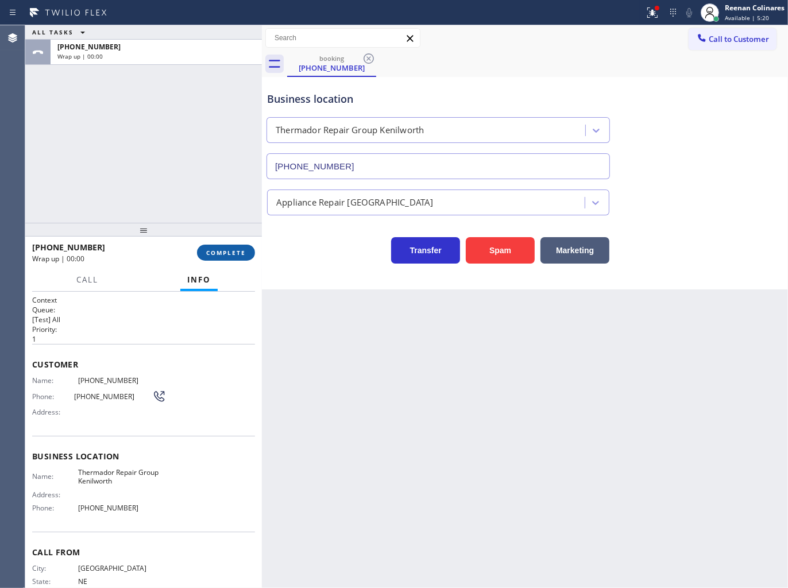
click at [238, 251] on span "COMPLETE" at bounding box center [226, 253] width 40 height 8
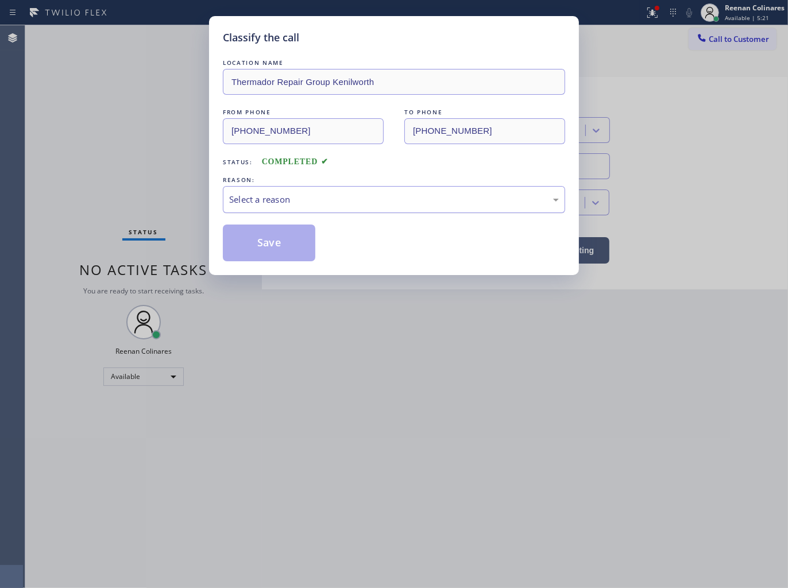
click at [285, 201] on div "Select a reason" at bounding box center [393, 199] width 329 height 13
drag, startPoint x: 263, startPoint y: 250, endPoint x: 570, endPoint y: 75, distance: 353.8
click at [263, 250] on button "Save" at bounding box center [269, 242] width 92 height 37
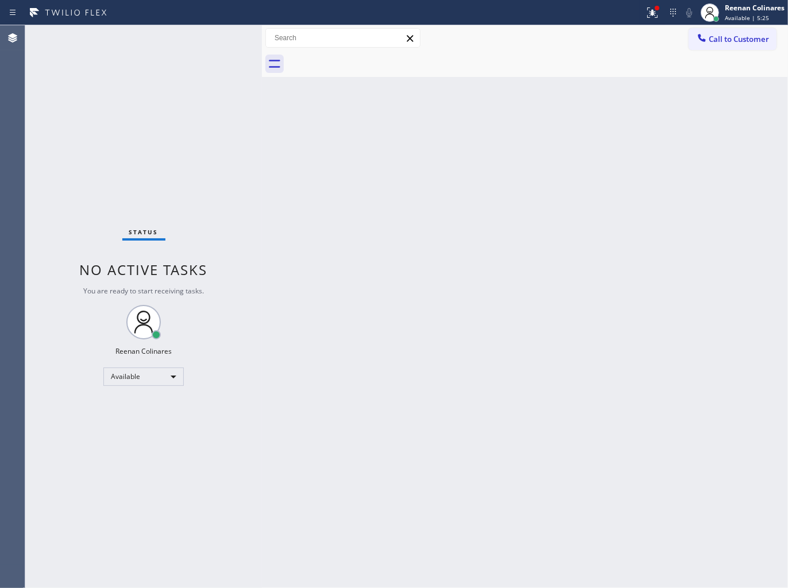
drag, startPoint x: 651, startPoint y: 14, endPoint x: 640, endPoint y: 42, distance: 30.4
click at [651, 15] on icon at bounding box center [650, 11] width 7 height 8
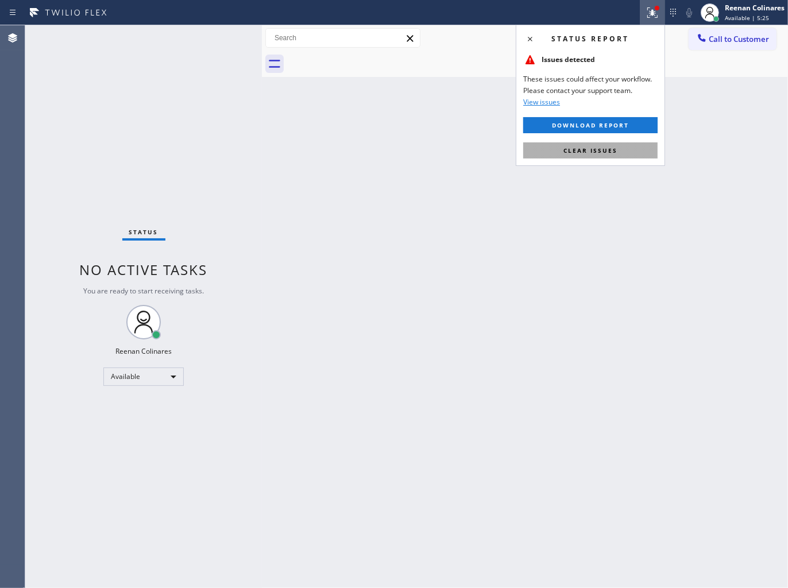
drag, startPoint x: 587, startPoint y: 153, endPoint x: 401, endPoint y: 165, distance: 186.3
click at [580, 154] on span "Clear issues" at bounding box center [590, 150] width 54 height 8
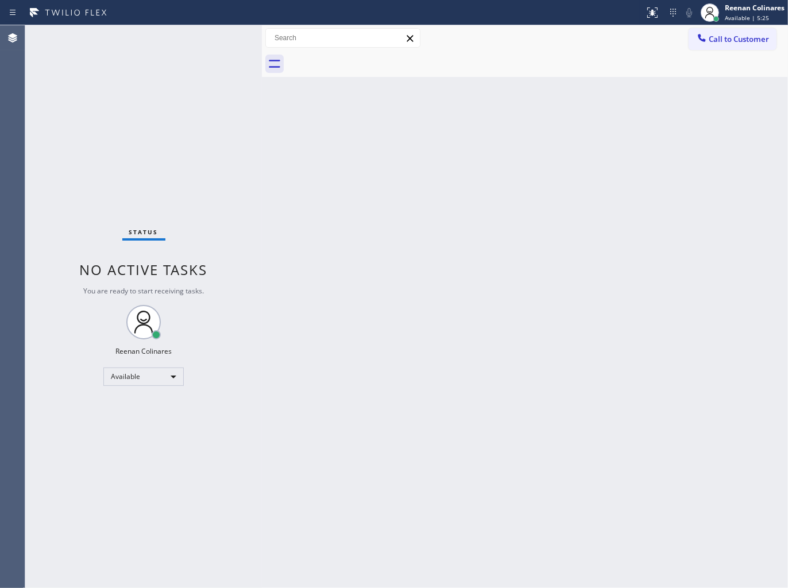
click at [394, 170] on div "Back to Dashboard Change Sender ID Customers Technicians Select a contact Outbo…" at bounding box center [525, 306] width 526 height 563
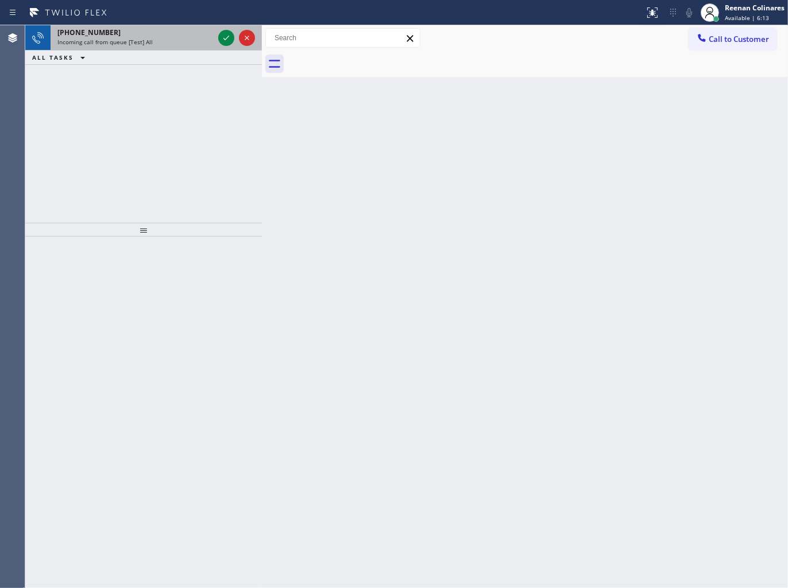
click at [190, 46] on div "[PHONE_NUMBER] Incoming call from queue [Test] All" at bounding box center [133, 37] width 165 height 25
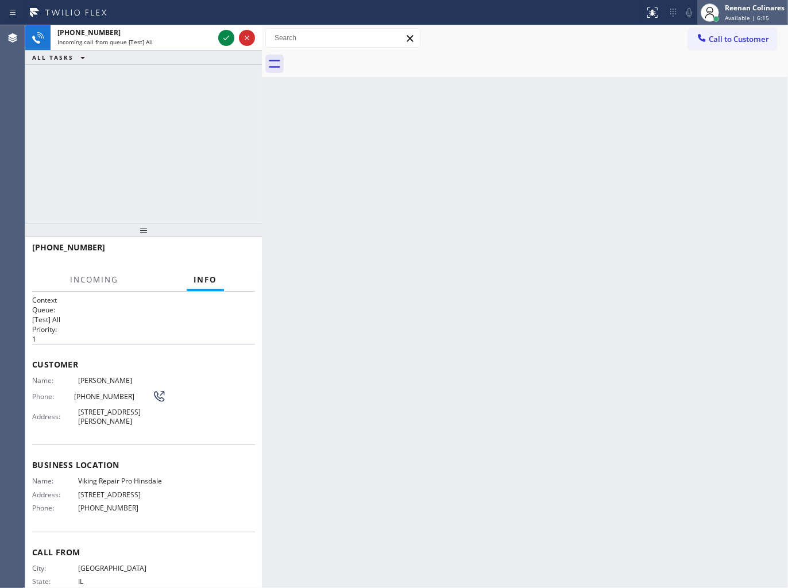
click at [738, 15] on span "Available | 6:15" at bounding box center [746, 18] width 44 height 8
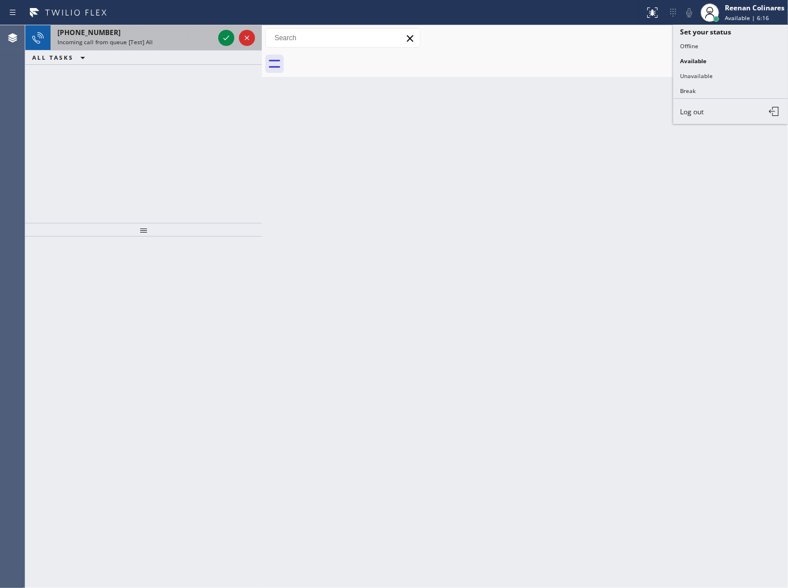
click at [140, 43] on span "Incoming call from queue [Test] All" at bounding box center [104, 42] width 95 height 8
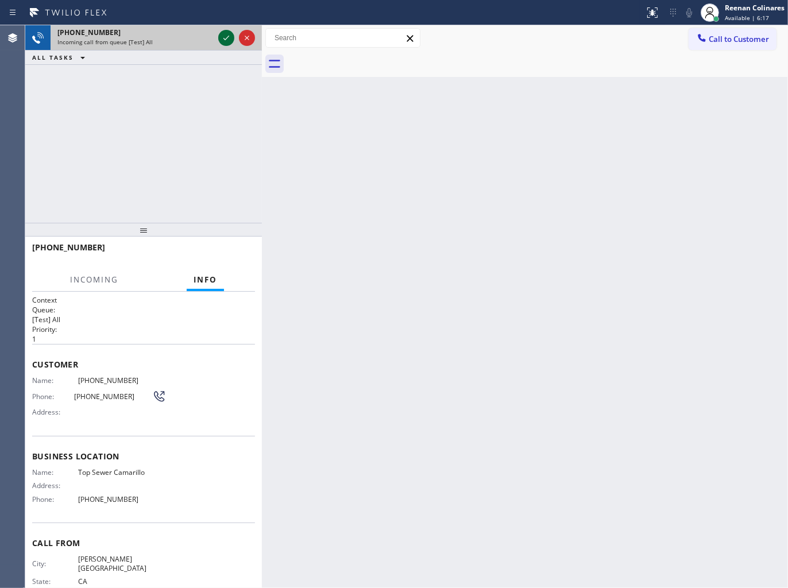
click at [221, 36] on icon at bounding box center [226, 38] width 14 height 14
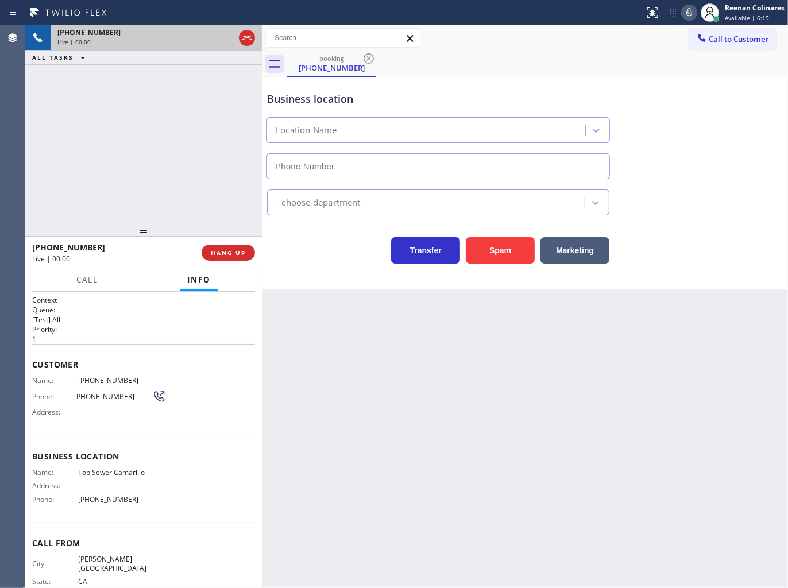
type input "[PHONE_NUMBER]"
click at [503, 250] on button "Spam" at bounding box center [500, 250] width 69 height 26
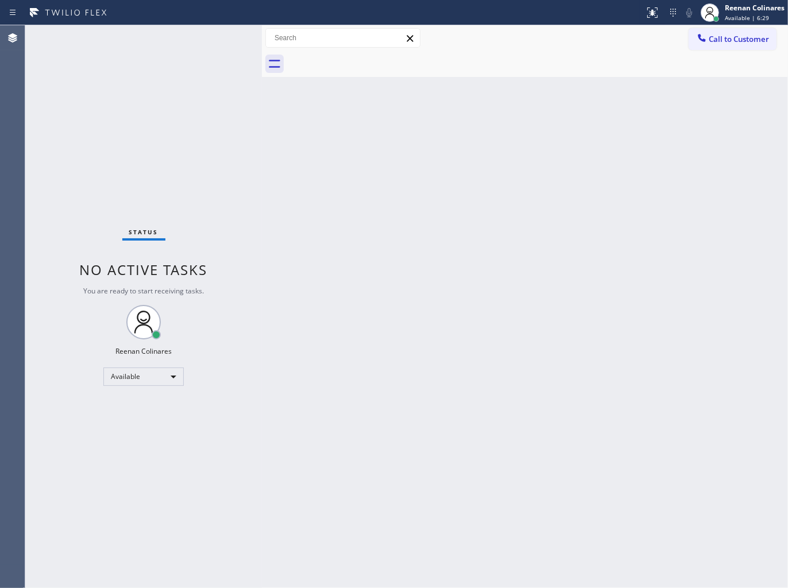
click at [553, 141] on div "Back to Dashboard Change Sender ID Customers Technicians Select a contact Outbo…" at bounding box center [525, 306] width 526 height 563
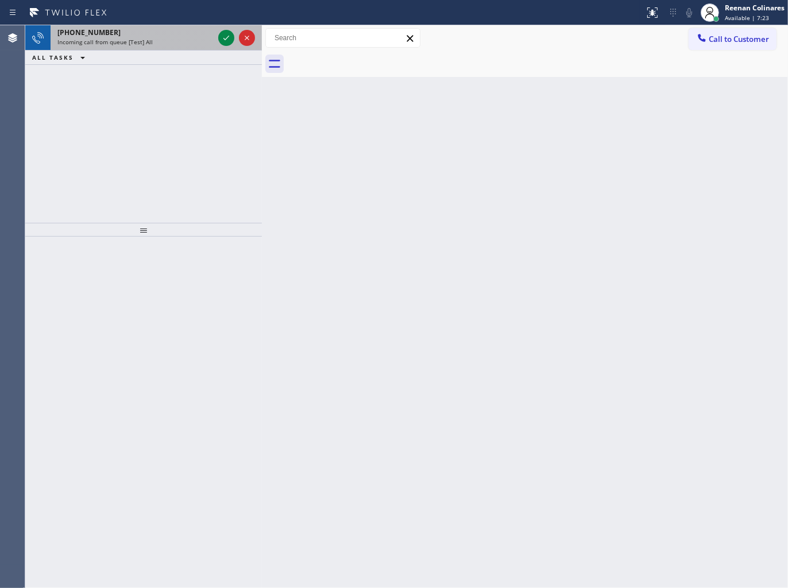
click at [150, 49] on div "[PHONE_NUMBER] Incoming call from queue [Test] All" at bounding box center [133, 37] width 165 height 25
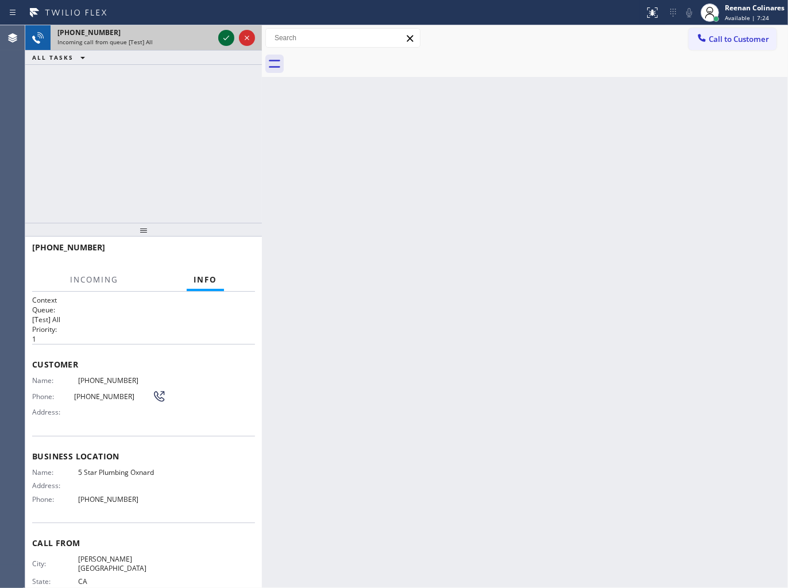
click at [226, 40] on icon at bounding box center [226, 38] width 14 height 14
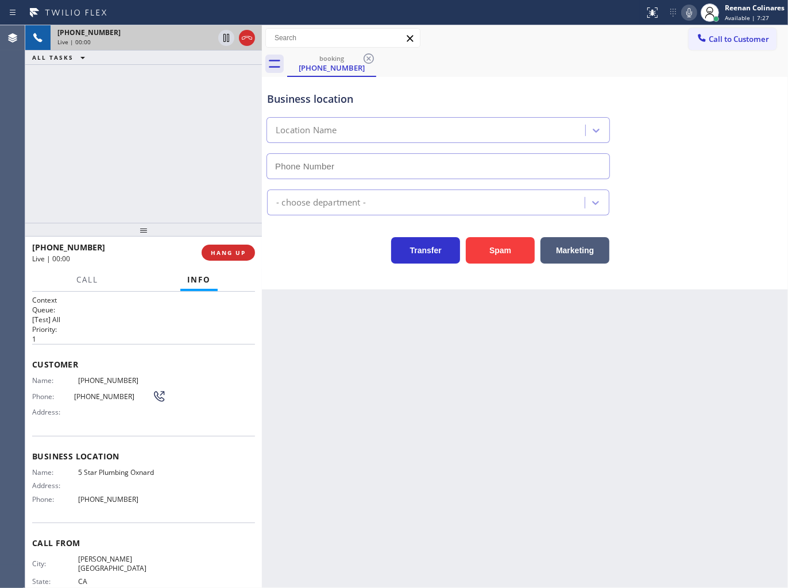
type input "[PHONE_NUMBER]"
click at [218, 255] on span "HANG UP" at bounding box center [228, 253] width 35 height 8
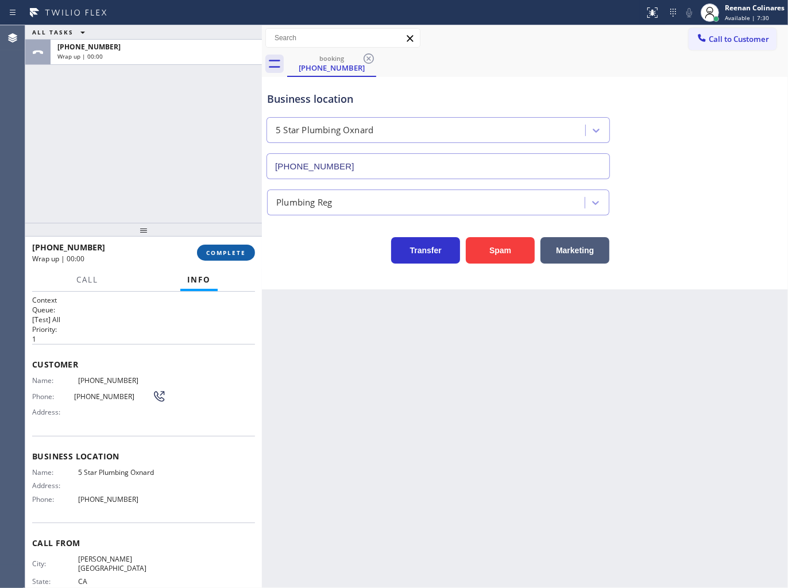
click at [237, 256] on span "COMPLETE" at bounding box center [226, 253] width 40 height 8
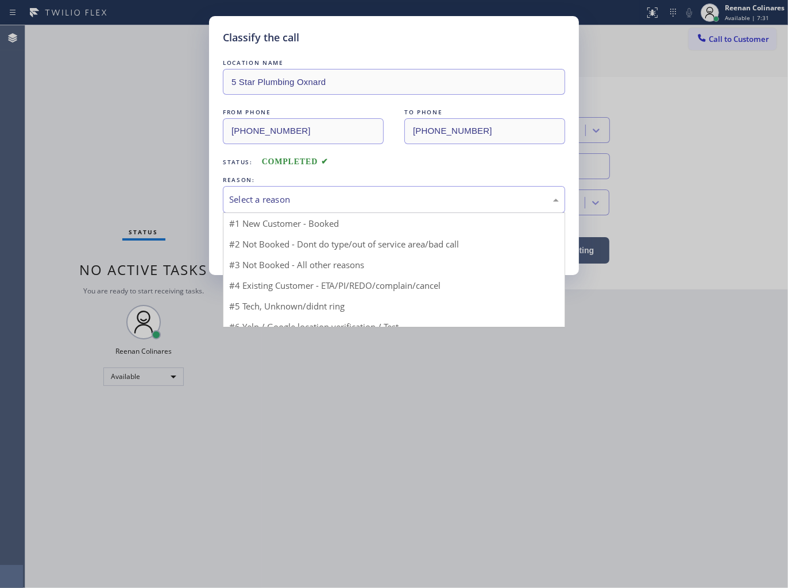
click at [301, 203] on div "Select a reason" at bounding box center [393, 199] width 329 height 13
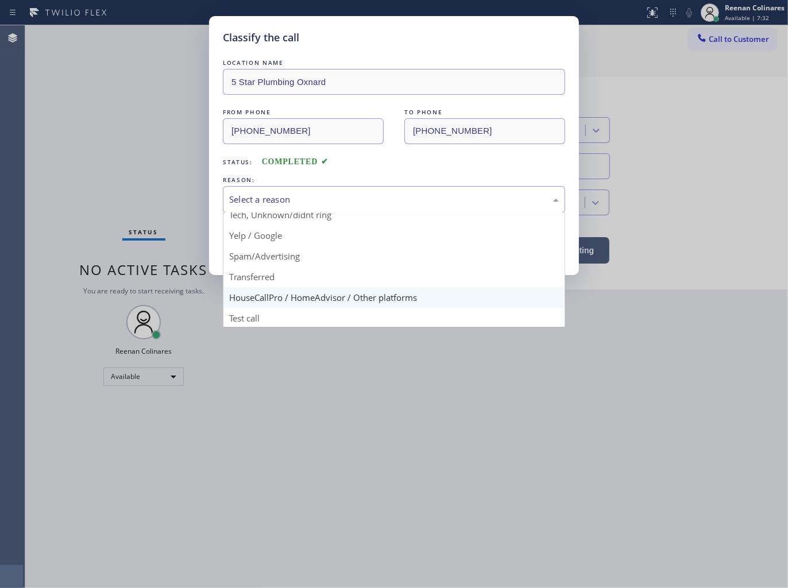
scroll to position [72, 0]
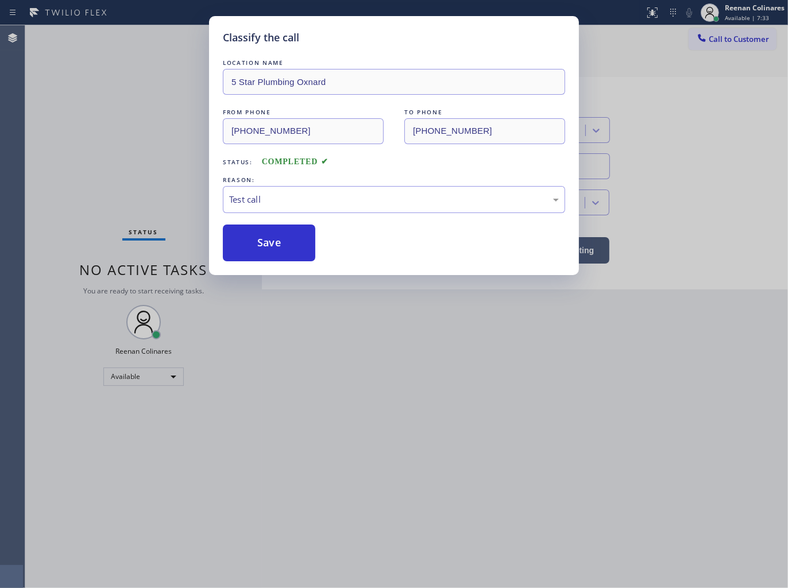
click at [255, 255] on button "Save" at bounding box center [269, 242] width 92 height 37
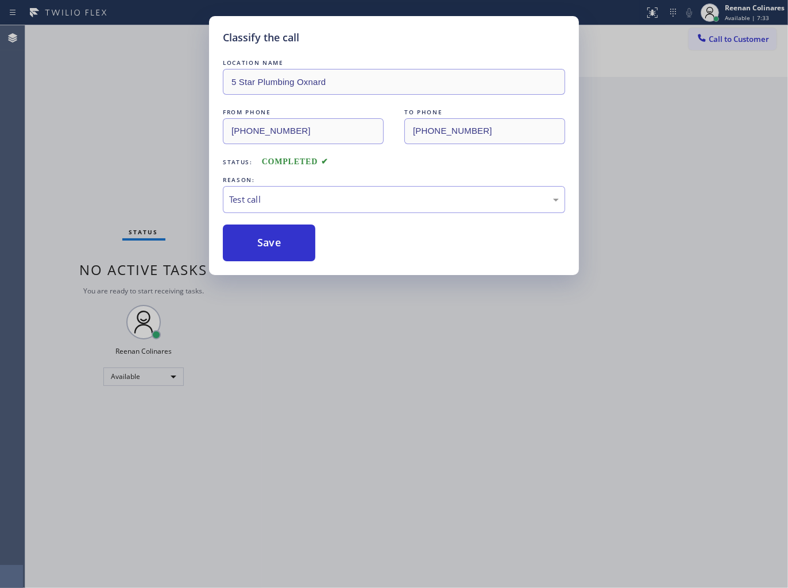
click at [176, 192] on div "Classify the call LOCATION NAME 5 Star Plumbing Oxnard FROM PHONE [PHONE_NUMBER…" at bounding box center [394, 294] width 788 height 588
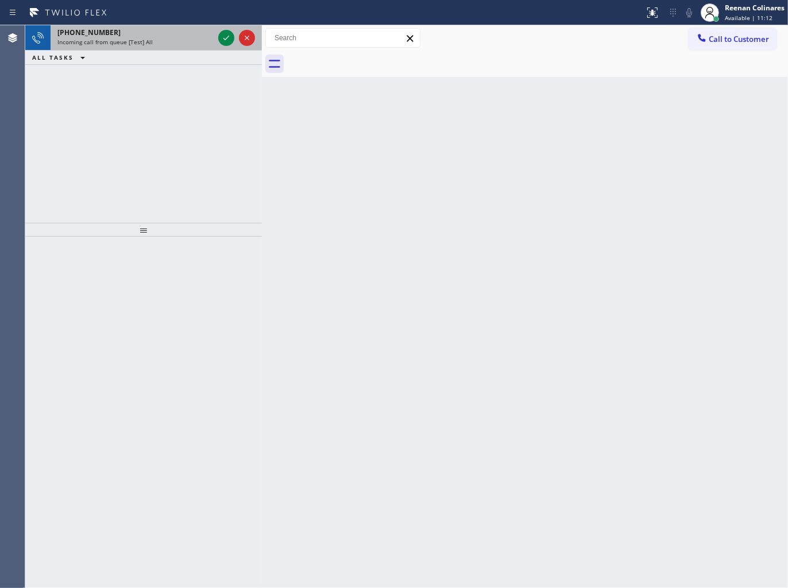
click at [180, 38] on div "Incoming call from queue [Test] All" at bounding box center [135, 42] width 156 height 8
click at [176, 43] on div "Incoming call from queue [Test] All" at bounding box center [135, 42] width 156 height 8
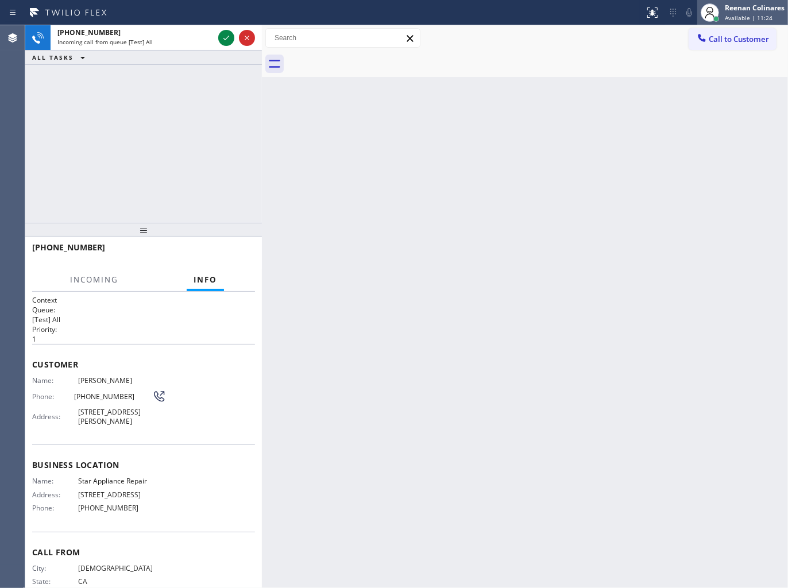
click at [765, 9] on div "Reenan Colinares" at bounding box center [754, 8] width 60 height 10
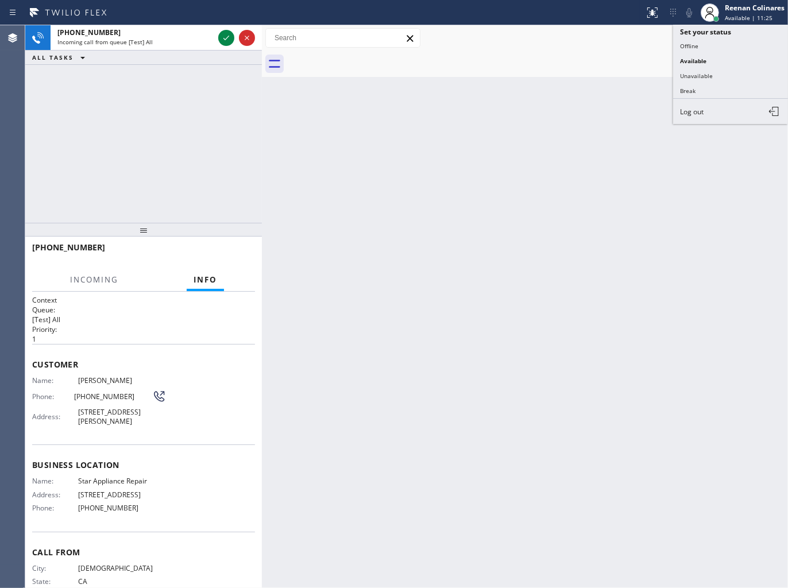
drag, startPoint x: 688, startPoint y: 73, endPoint x: 691, endPoint y: 67, distance: 6.4
click at [688, 75] on button "Unavailable" at bounding box center [730, 75] width 115 height 15
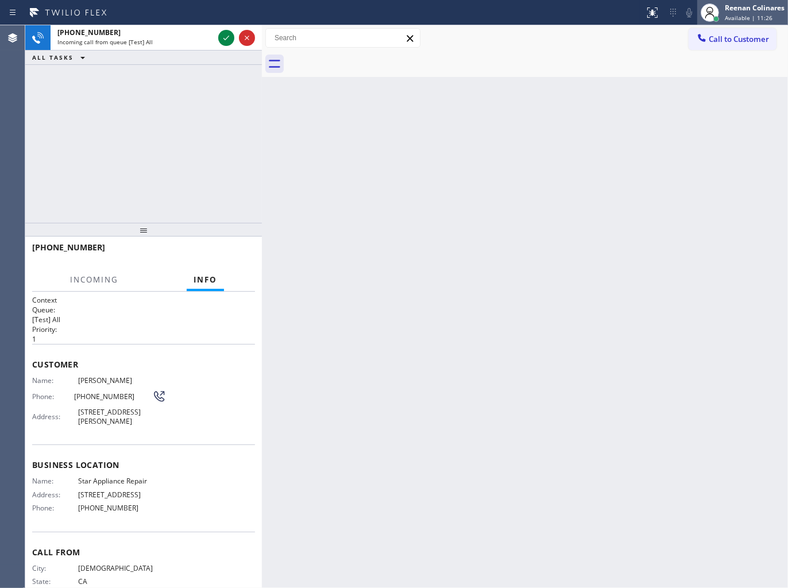
click at [743, 9] on div "Reenan Colinares" at bounding box center [754, 8] width 60 height 10
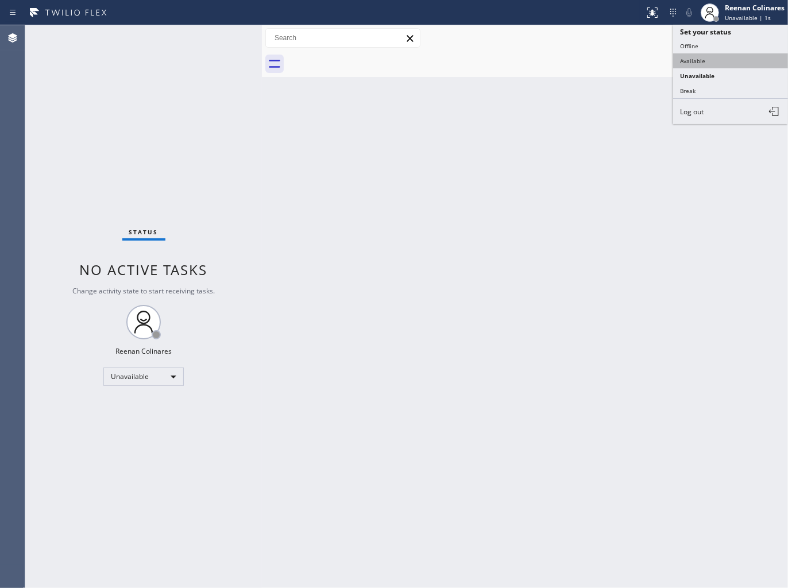
click at [687, 58] on button "Available" at bounding box center [730, 60] width 115 height 15
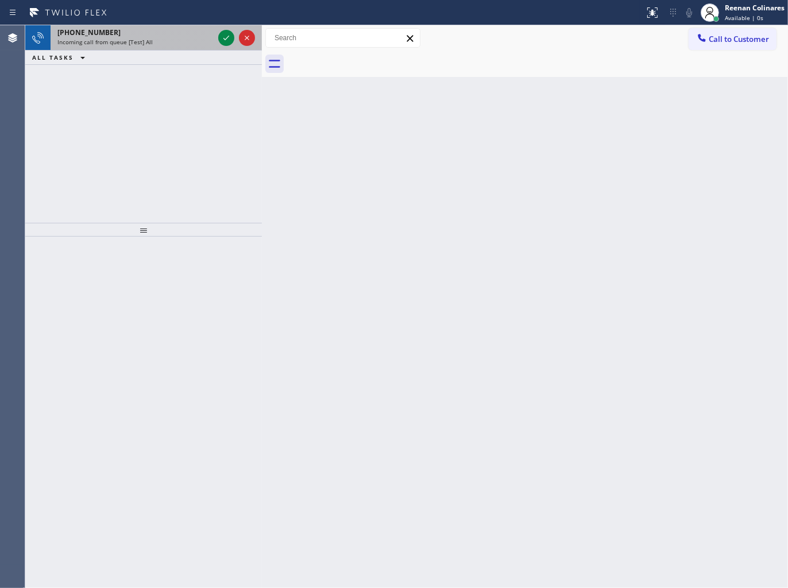
click at [205, 38] on div "Incoming call from queue [Test] All" at bounding box center [135, 42] width 156 height 8
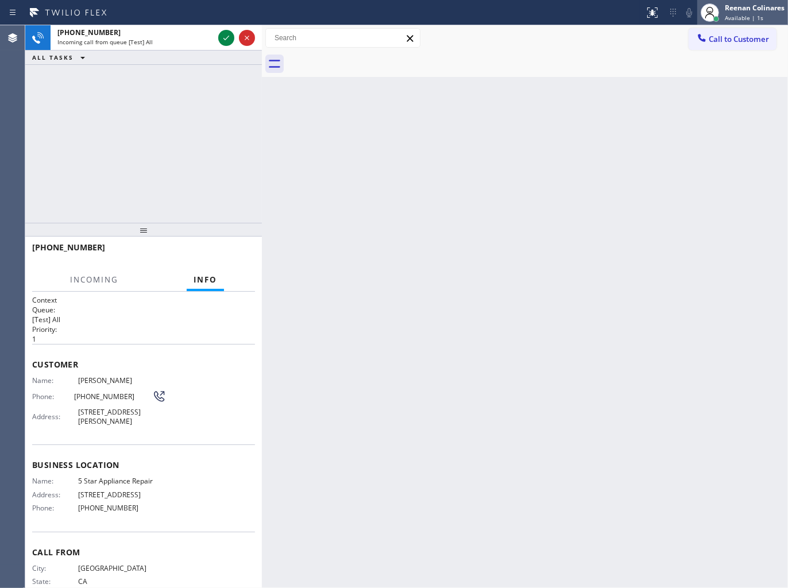
click at [767, 13] on div "Reenan Colinares Available | 1s" at bounding box center [754, 12] width 65 height 20
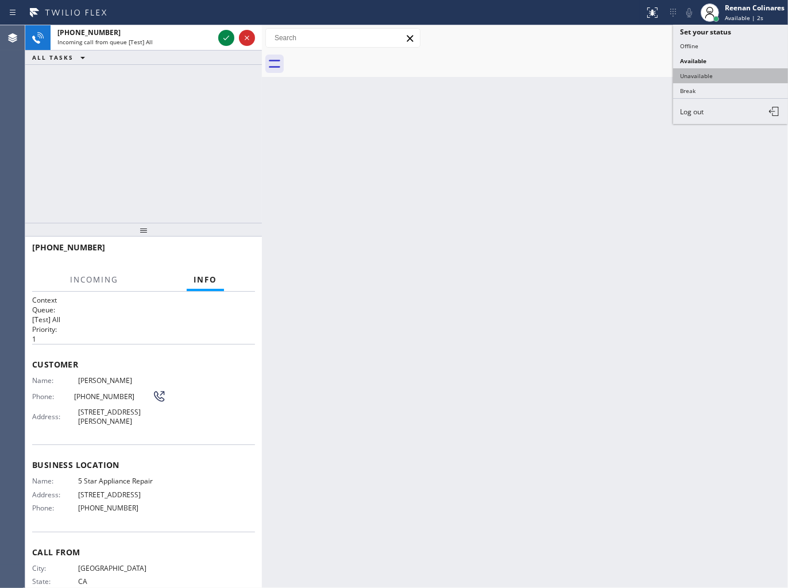
click at [696, 75] on button "Unavailable" at bounding box center [730, 75] width 115 height 15
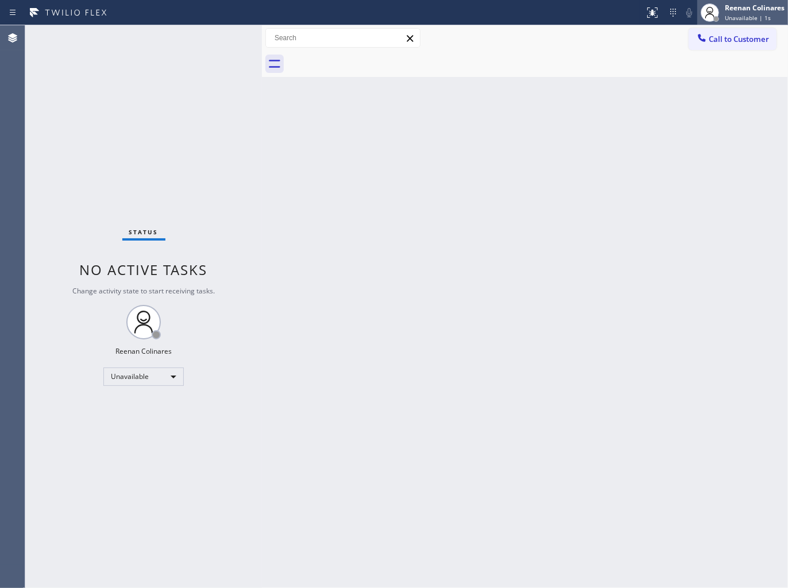
click at [765, 10] on div "Reenan Colinares" at bounding box center [754, 8] width 60 height 10
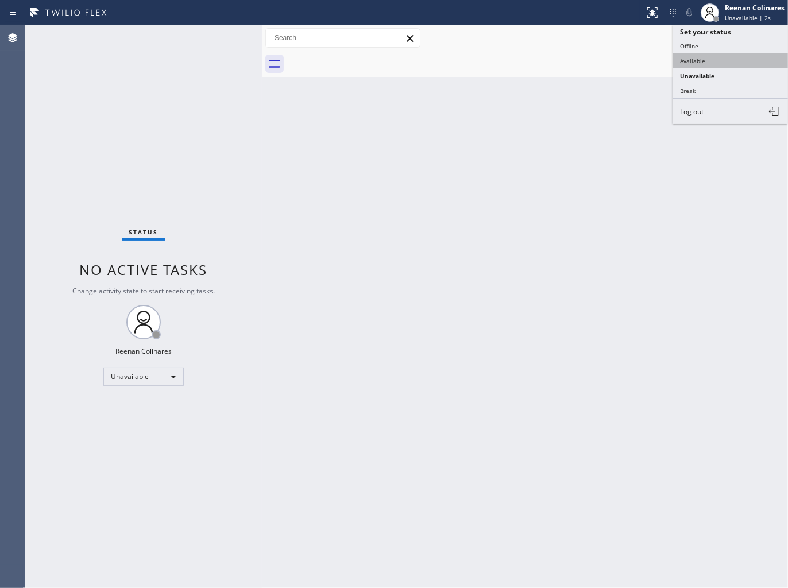
click at [695, 56] on button "Available" at bounding box center [730, 60] width 115 height 15
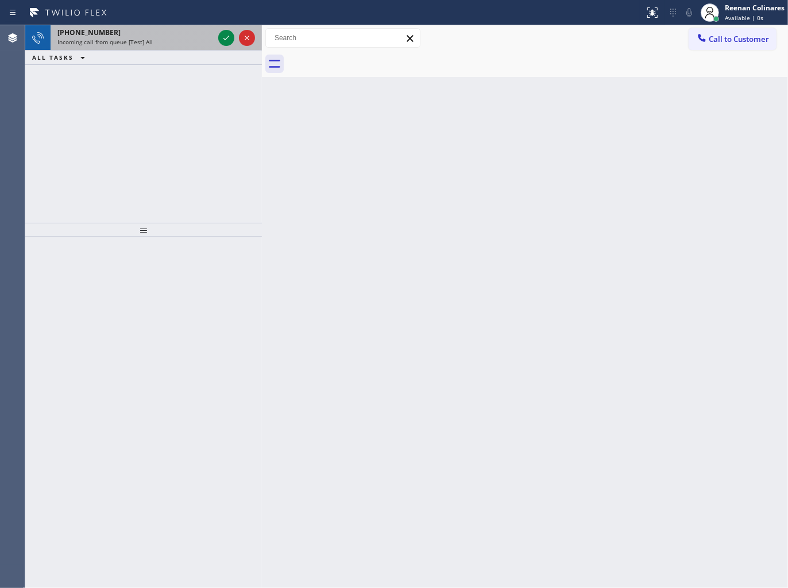
click at [141, 33] on div "[PHONE_NUMBER]" at bounding box center [135, 33] width 156 height 10
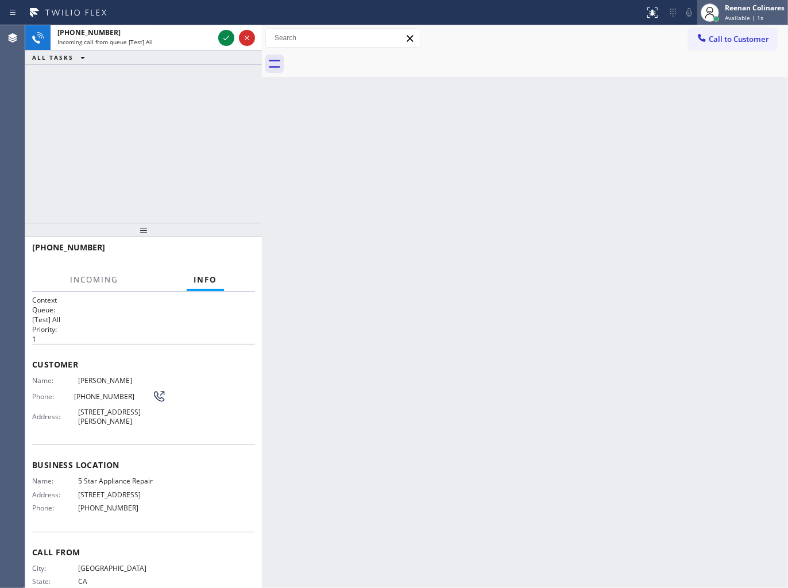
click at [762, 8] on div "Reenan Colinares" at bounding box center [754, 8] width 60 height 10
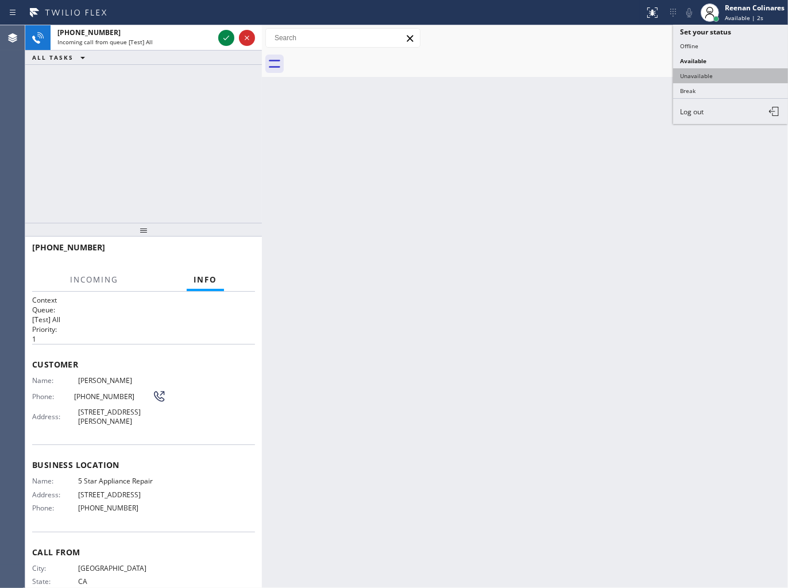
click at [695, 76] on button "Unavailable" at bounding box center [730, 75] width 115 height 15
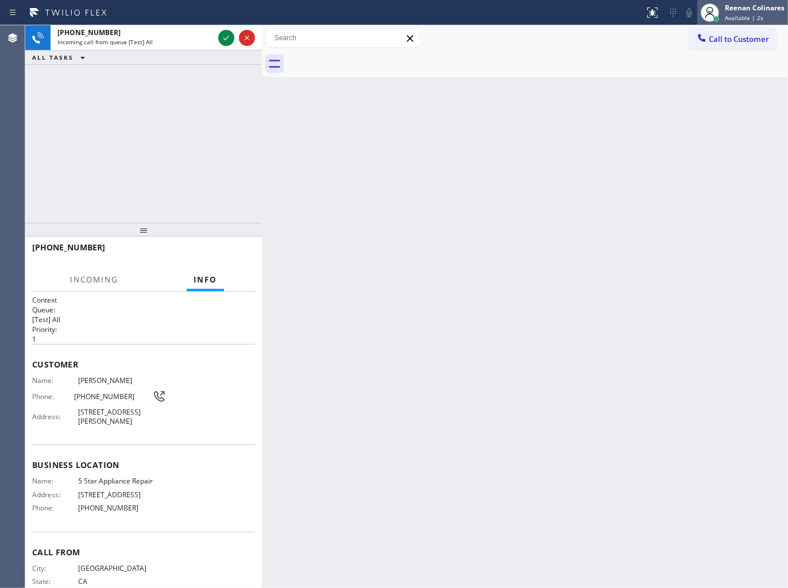
click at [746, 5] on div "Reenan Colinares" at bounding box center [754, 8] width 60 height 10
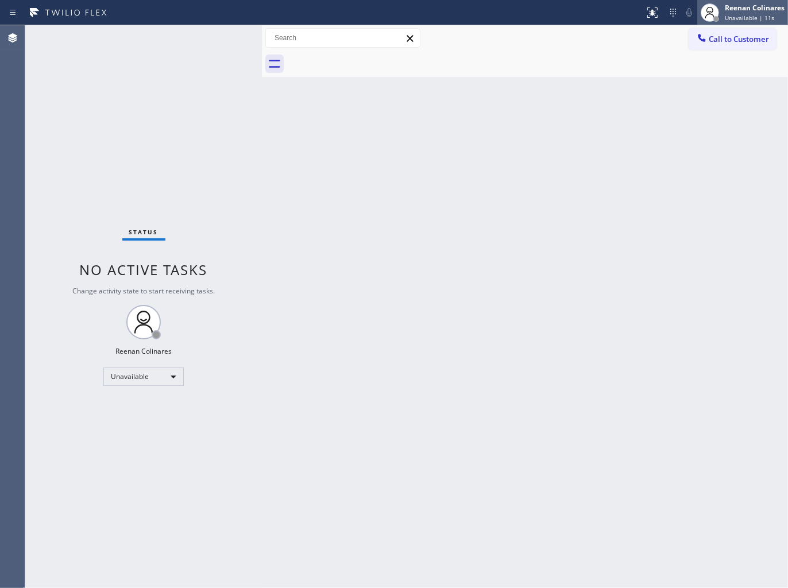
click at [735, 4] on div "Reenan Colinares" at bounding box center [754, 8] width 60 height 10
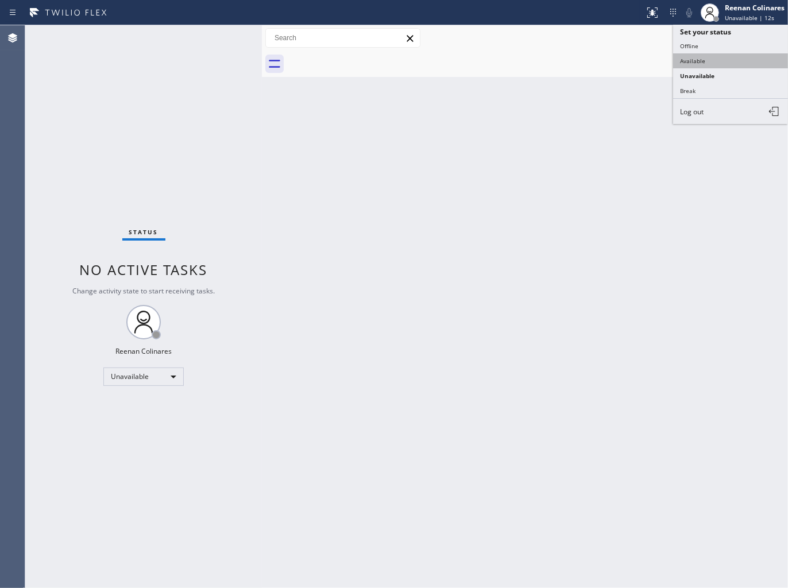
click at [708, 56] on button "Available" at bounding box center [730, 60] width 115 height 15
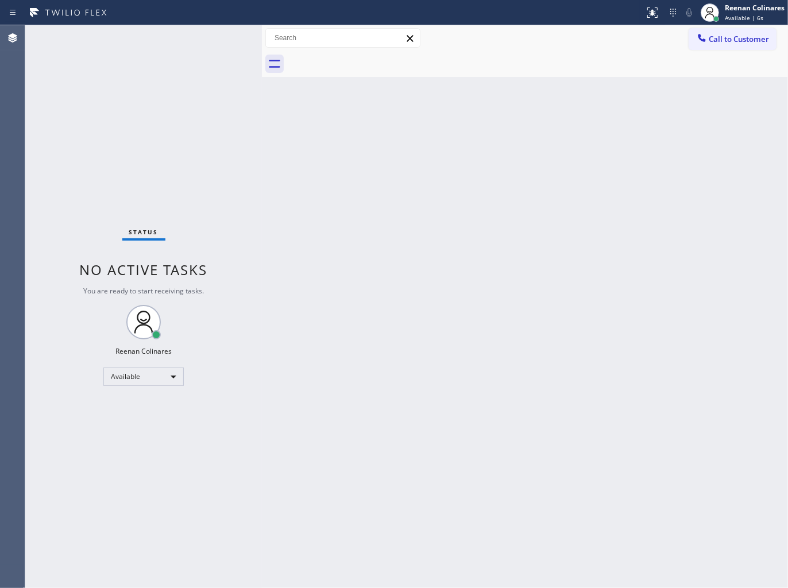
click at [429, 157] on div "Back to Dashboard Change Sender ID Customers Technicians Select a contact Outbo…" at bounding box center [525, 306] width 526 height 563
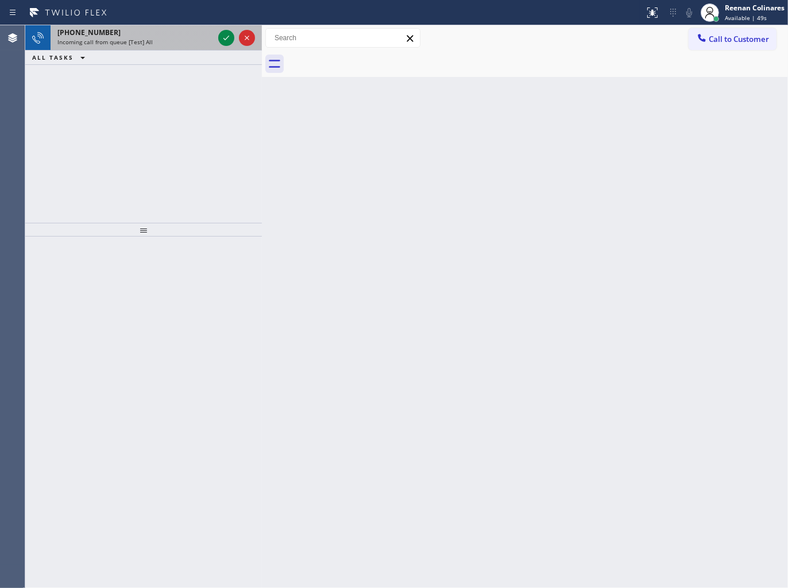
click at [168, 41] on div "Incoming call from queue [Test] All" at bounding box center [135, 42] width 156 height 8
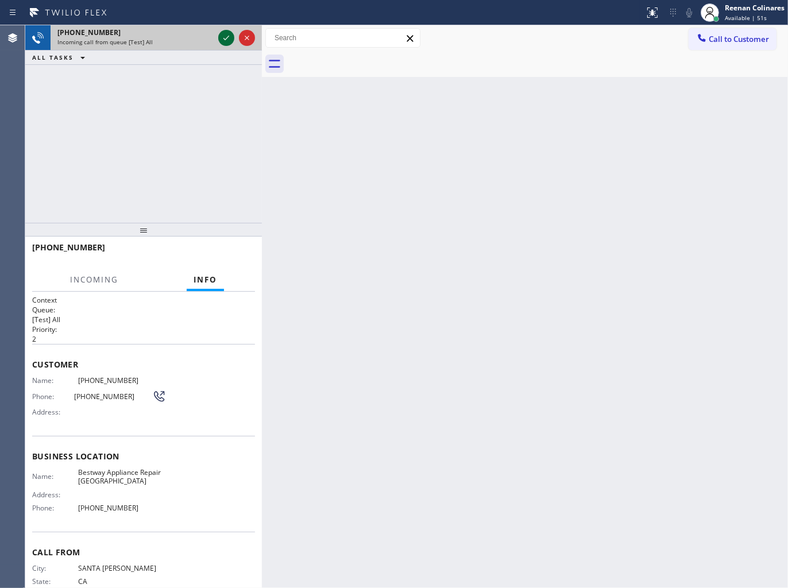
click at [227, 41] on icon at bounding box center [226, 38] width 14 height 14
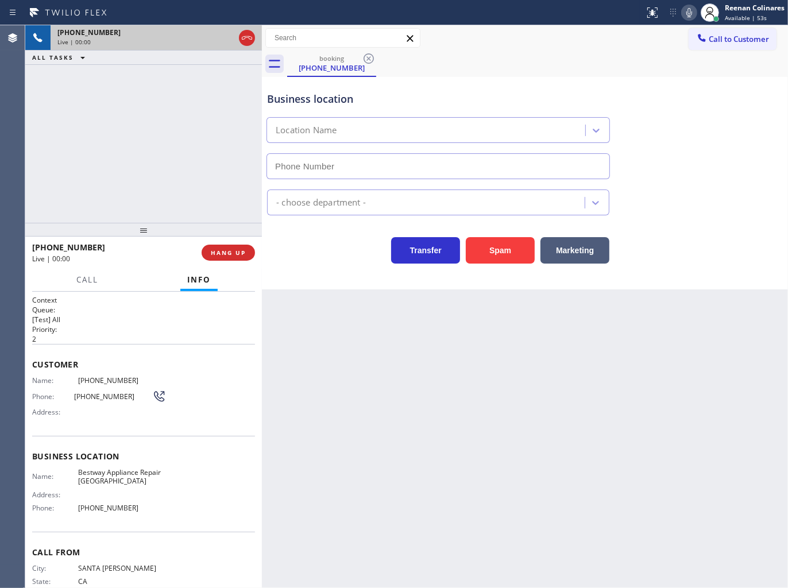
type input "[PHONE_NUMBER]"
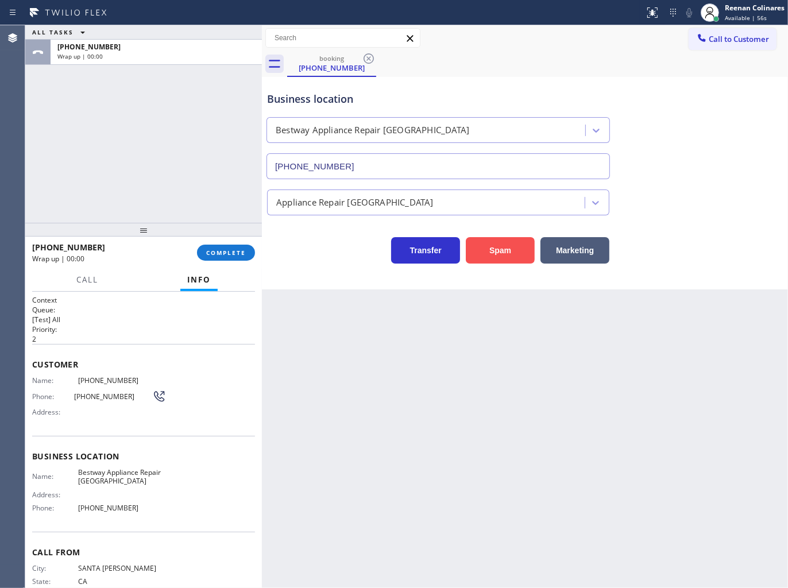
click at [490, 249] on button "Spam" at bounding box center [500, 250] width 69 height 26
click at [235, 260] on button "COMPLETE" at bounding box center [226, 253] width 58 height 16
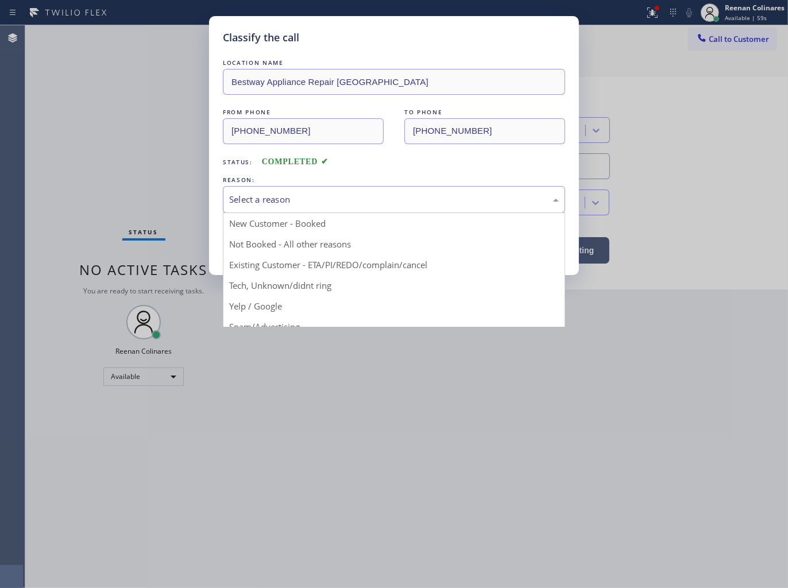
click at [268, 204] on div "Select a reason" at bounding box center [393, 199] width 329 height 13
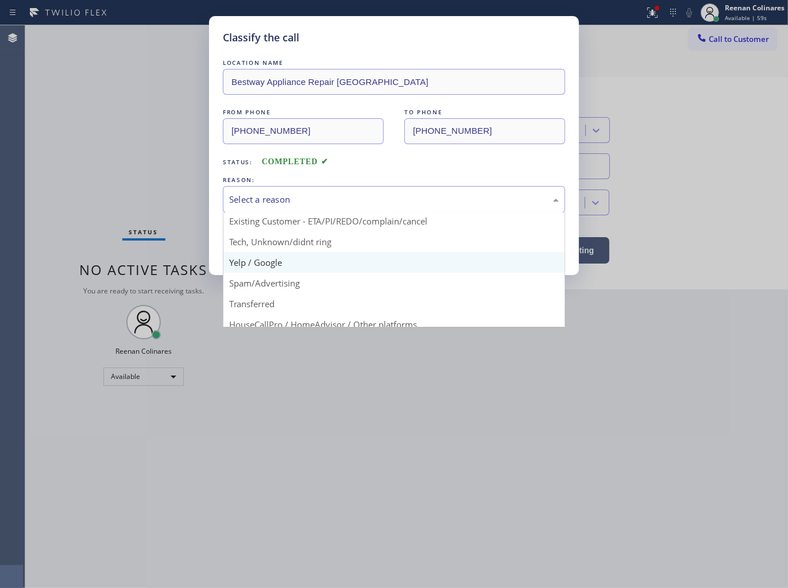
scroll to position [72, 0]
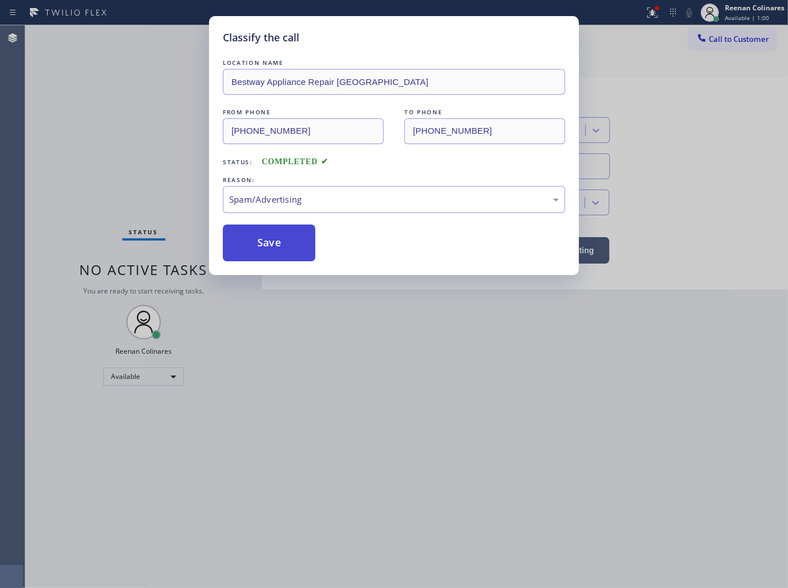
drag, startPoint x: 265, startPoint y: 239, endPoint x: 715, endPoint y: 101, distance: 470.1
click at [278, 236] on button "Save" at bounding box center [269, 242] width 92 height 37
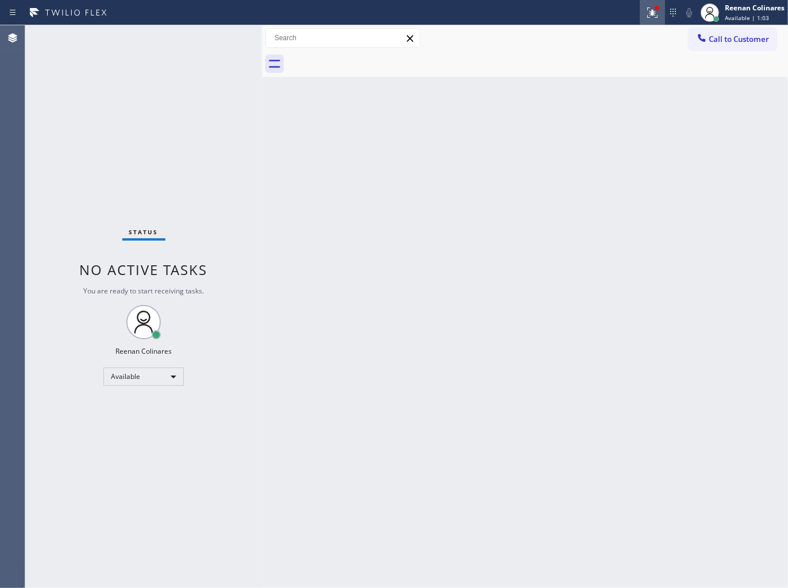
click at [651, 15] on icon at bounding box center [652, 13] width 14 height 14
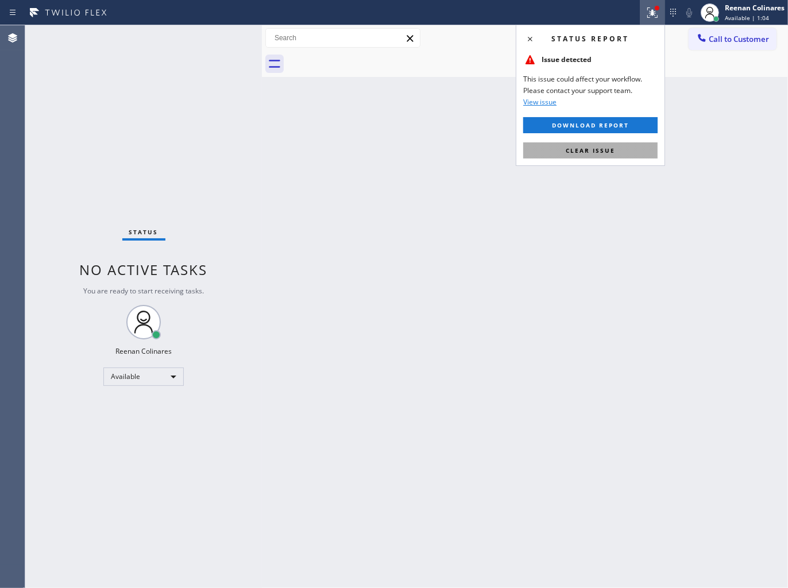
click at [595, 146] on span "Clear issue" at bounding box center [589, 150] width 49 height 8
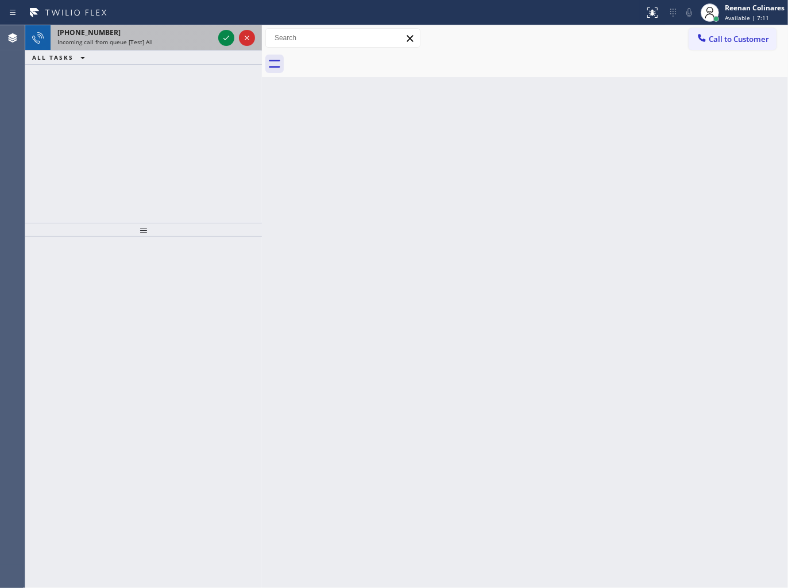
click at [181, 46] on div "[PHONE_NUMBER] Incoming call from queue [Test] All" at bounding box center [133, 37] width 165 height 25
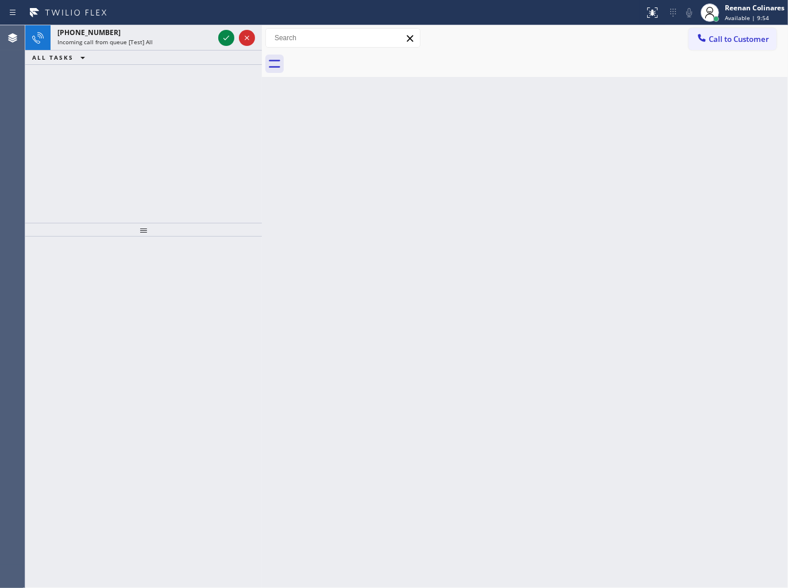
click at [139, 48] on div "[PHONE_NUMBER] Incoming call from queue [Test] All" at bounding box center [133, 37] width 165 height 25
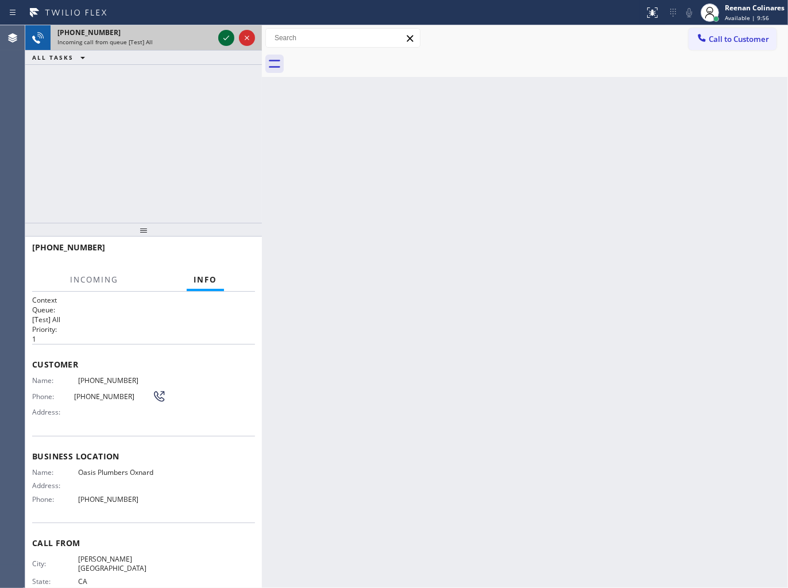
click at [221, 37] on icon at bounding box center [226, 38] width 14 height 14
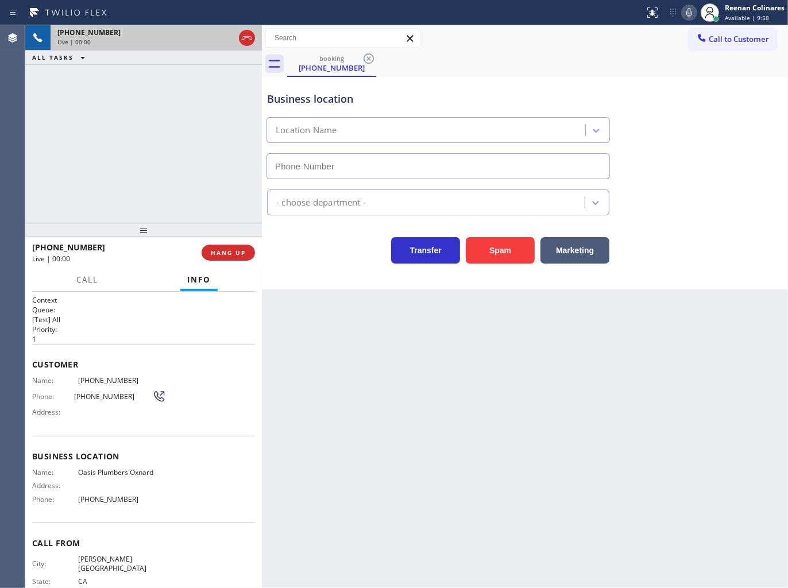
type input "[PHONE_NUMBER]"
click at [232, 254] on span "HANG UP" at bounding box center [228, 253] width 35 height 8
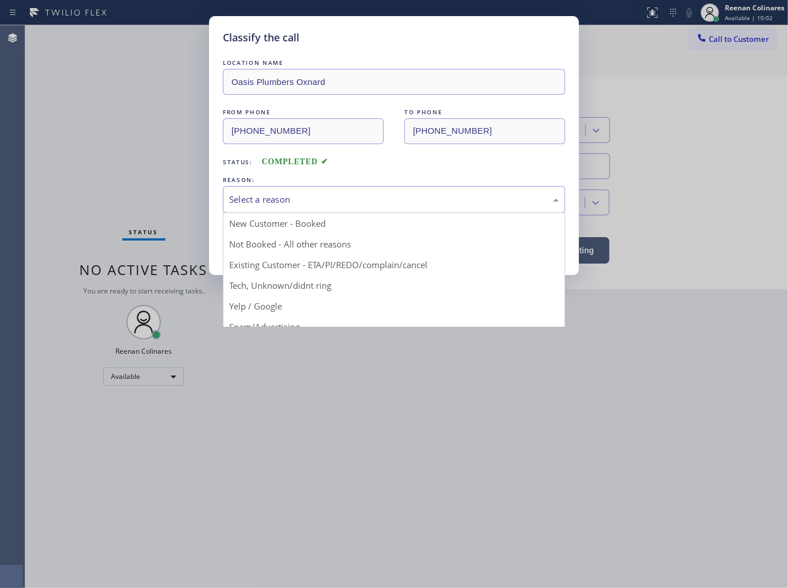
click at [297, 199] on div "Select a reason" at bounding box center [393, 199] width 329 height 13
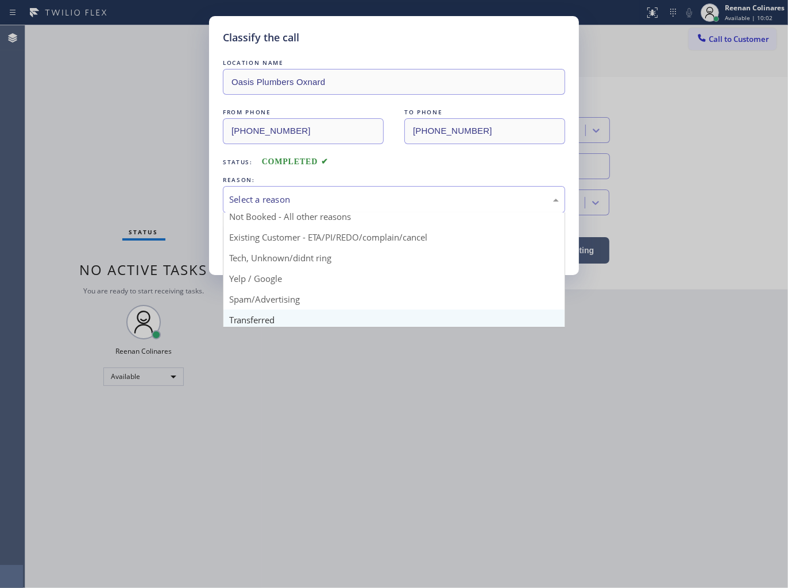
scroll to position [72, 0]
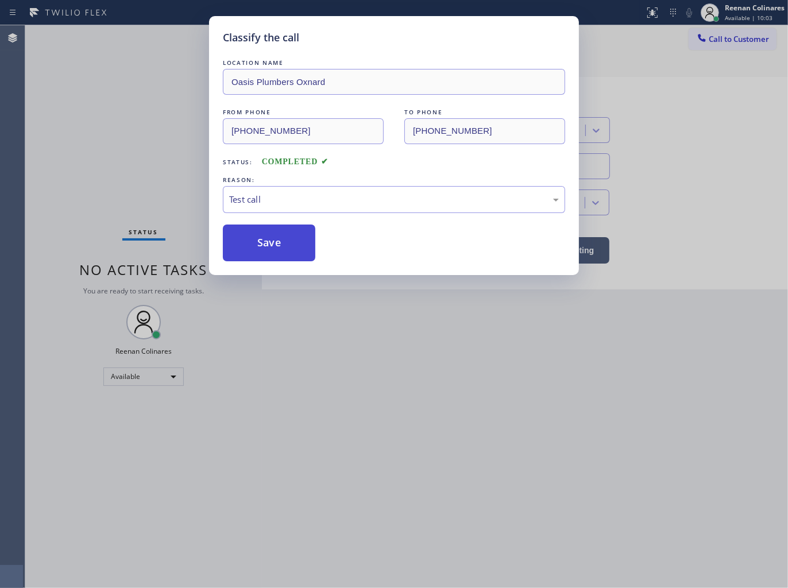
click at [249, 259] on button "Save" at bounding box center [269, 242] width 92 height 37
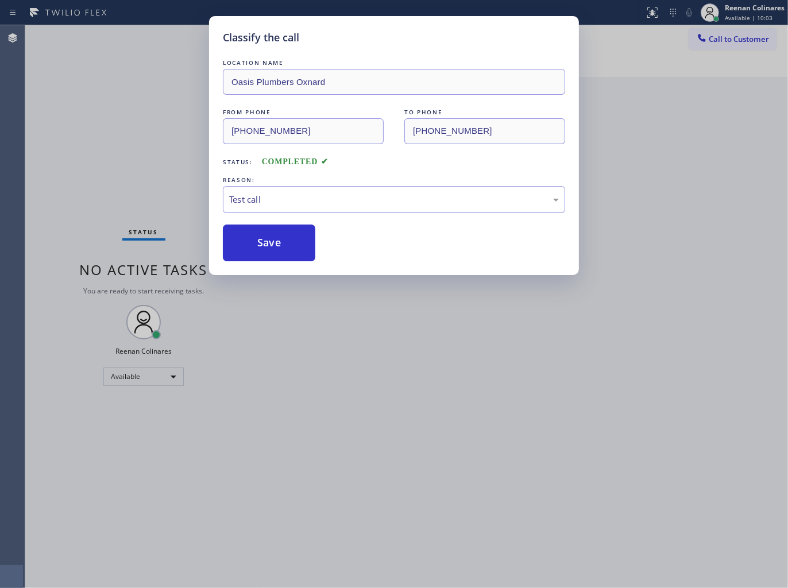
click at [153, 211] on div "Classify the call LOCATION NAME Oasis Plumbers Oxnard FROM PHONE [PHONE_NUMBER]…" at bounding box center [394, 294] width 788 height 588
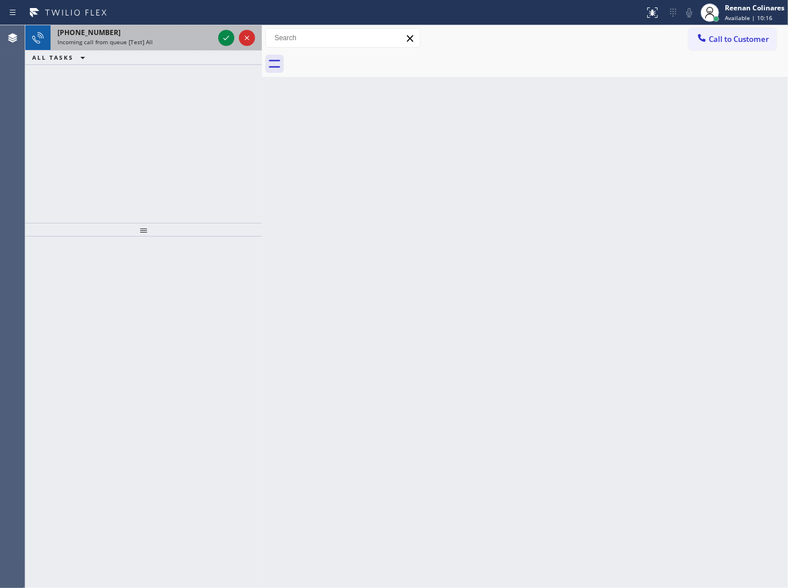
click at [151, 38] on div "Incoming call from queue [Test] All" at bounding box center [135, 42] width 156 height 8
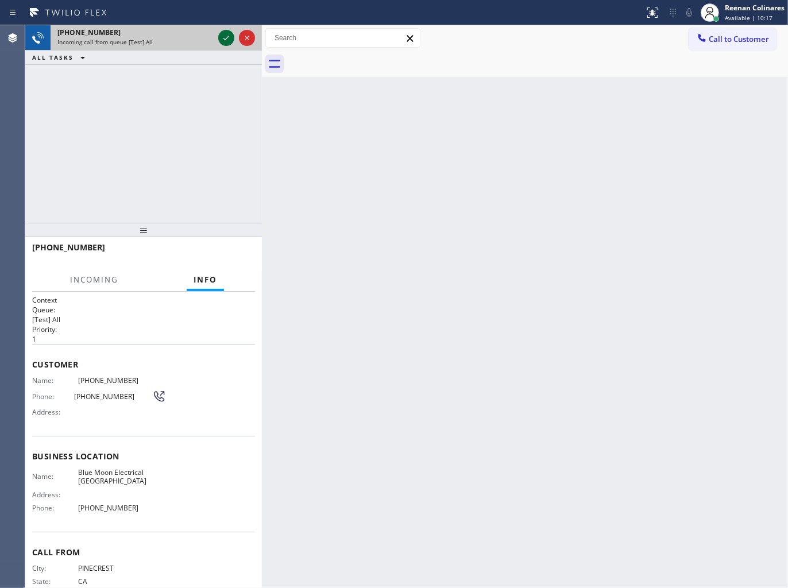
click at [219, 36] on icon at bounding box center [226, 38] width 14 height 14
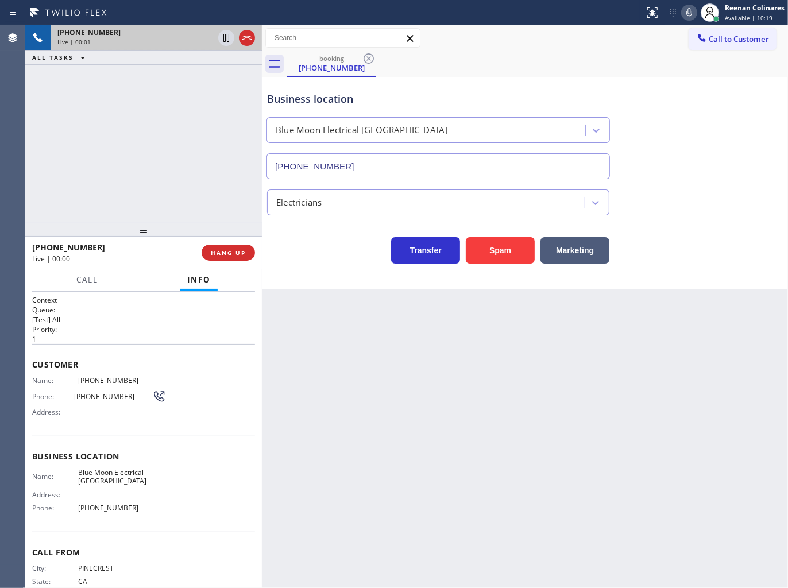
type input "[PHONE_NUMBER]"
click at [234, 249] on span "HANG UP" at bounding box center [228, 253] width 35 height 8
click at [240, 250] on span "HANG UP" at bounding box center [228, 253] width 35 height 8
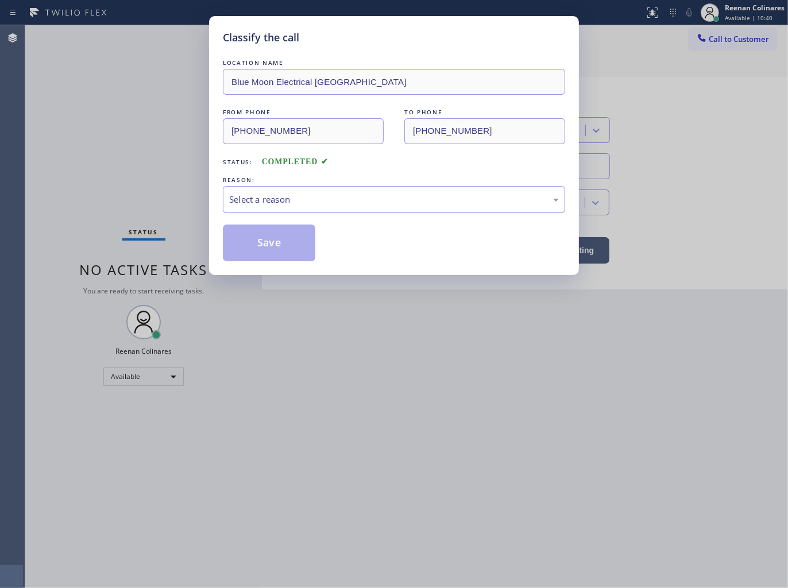
click at [276, 205] on div "Select a reason" at bounding box center [393, 199] width 329 height 13
click at [256, 243] on button "Save" at bounding box center [269, 242] width 92 height 37
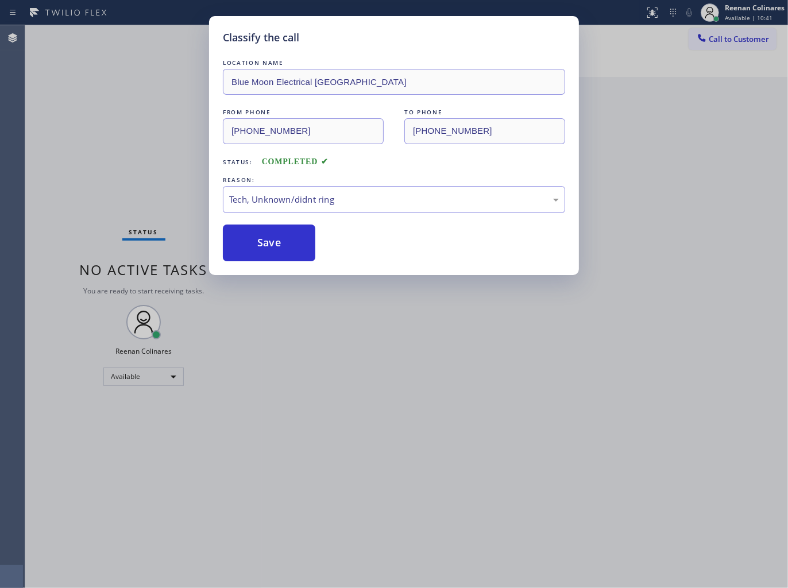
click at [125, 197] on div "Classify the call LOCATION NAME Blue Moon Electrical [GEOGRAPHIC_DATA] FROM PHO…" at bounding box center [394, 294] width 788 height 588
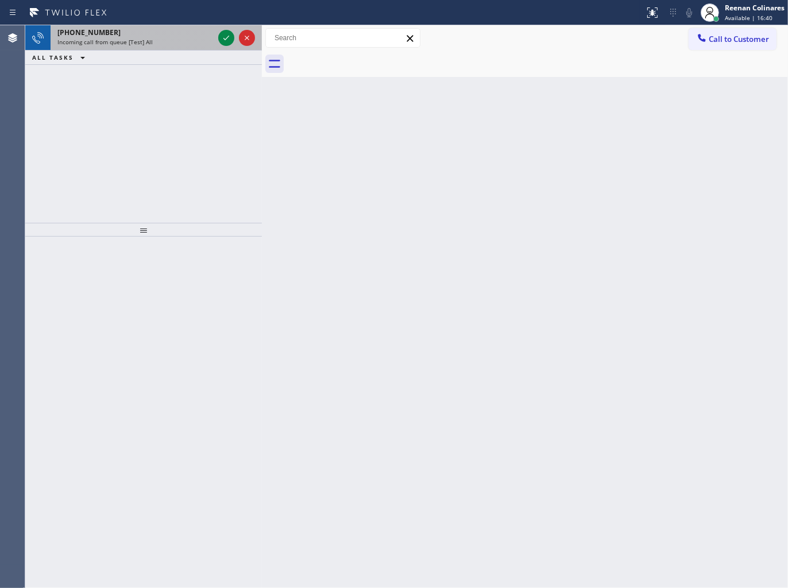
drag, startPoint x: 170, startPoint y: 46, endPoint x: 179, endPoint y: 42, distance: 9.8
click at [170, 46] on div "[PHONE_NUMBER] Incoming call from queue [Test] All" at bounding box center [133, 37] width 165 height 25
click at [151, 33] on div "[PHONE_NUMBER]" at bounding box center [135, 33] width 156 height 10
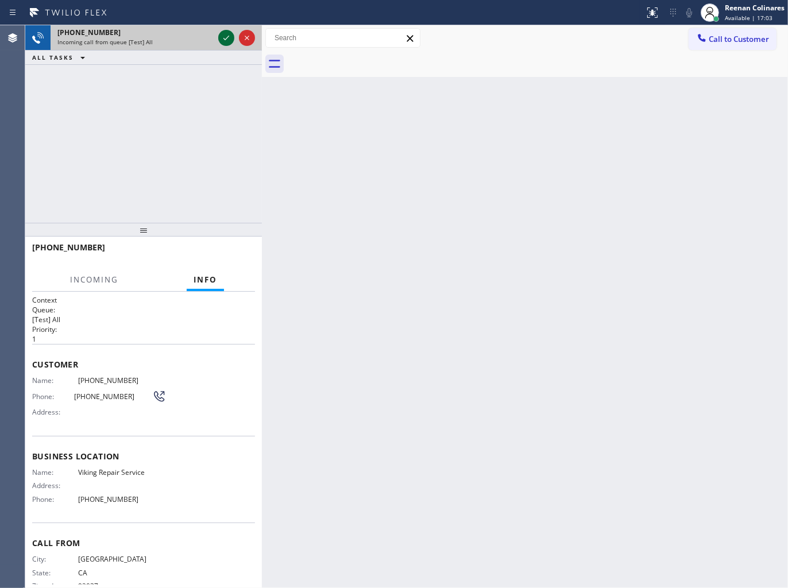
click at [224, 41] on icon at bounding box center [226, 38] width 14 height 14
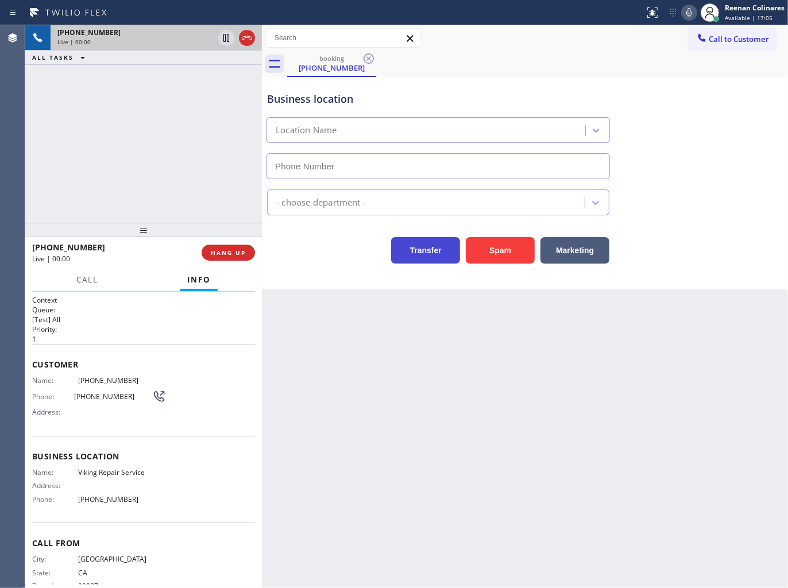
type input "[PHONE_NUMBER]"
click at [691, 13] on icon at bounding box center [689, 13] width 14 height 14
click at [689, 13] on icon at bounding box center [689, 13] width 14 height 14
click at [682, 17] on icon at bounding box center [689, 13] width 14 height 14
click at [590, 247] on button "Marketing" at bounding box center [574, 250] width 69 height 26
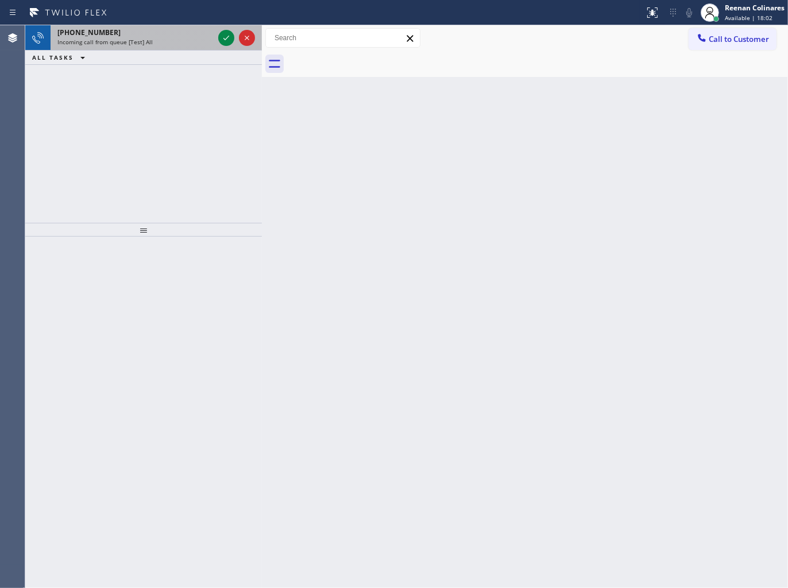
click at [181, 35] on div "[PHONE_NUMBER]" at bounding box center [135, 33] width 156 height 10
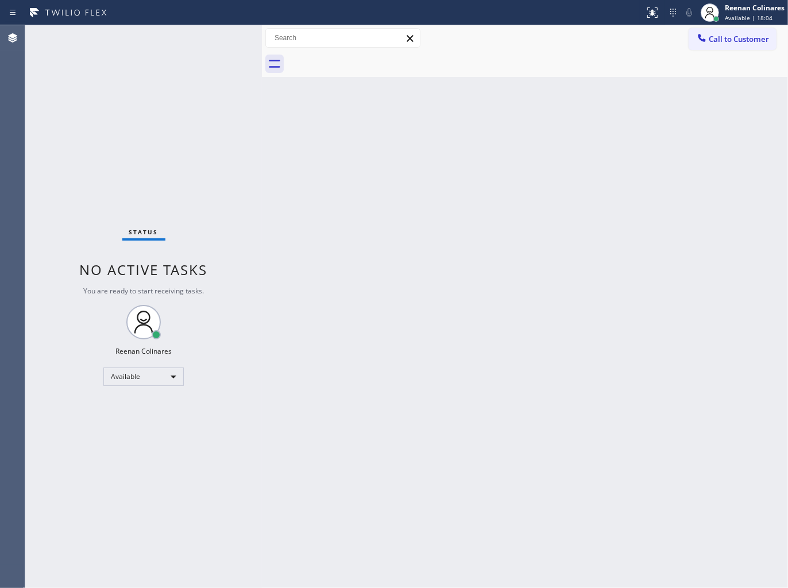
click at [348, 238] on div "Back to Dashboard Change Sender ID Customers Technicians Select a contact Outbo…" at bounding box center [525, 306] width 526 height 563
click at [169, 43] on div "Status No active tasks You are ready to start receiving tasks. Reenan Colinares…" at bounding box center [143, 306] width 236 height 563
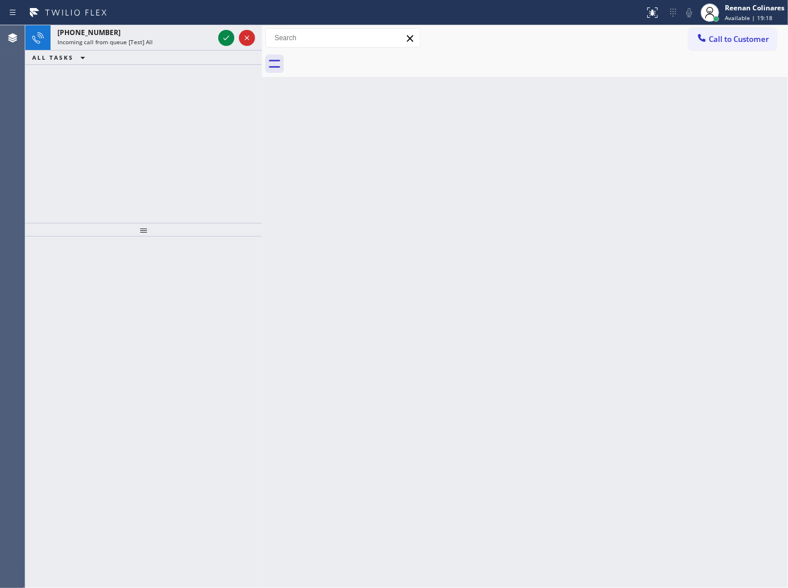
click at [169, 43] on div "Incoming call from queue [Test] All" at bounding box center [135, 42] width 156 height 8
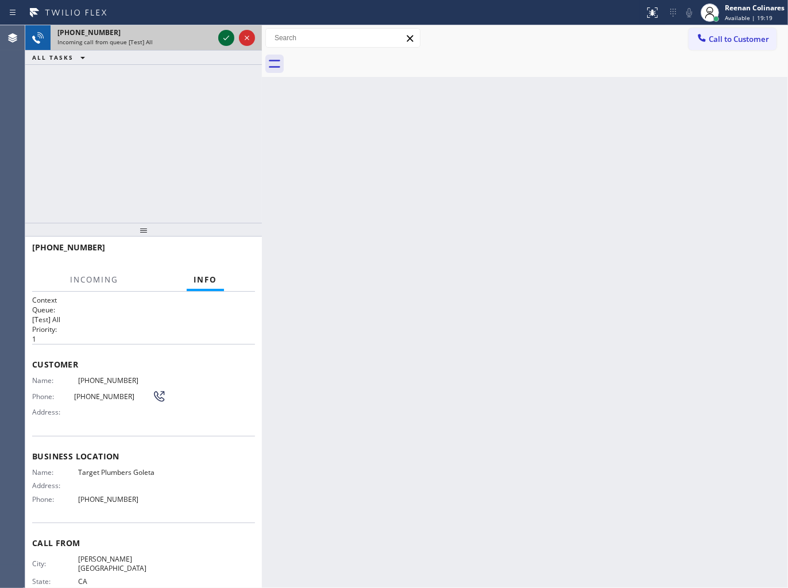
click at [226, 37] on icon at bounding box center [226, 38] width 14 height 14
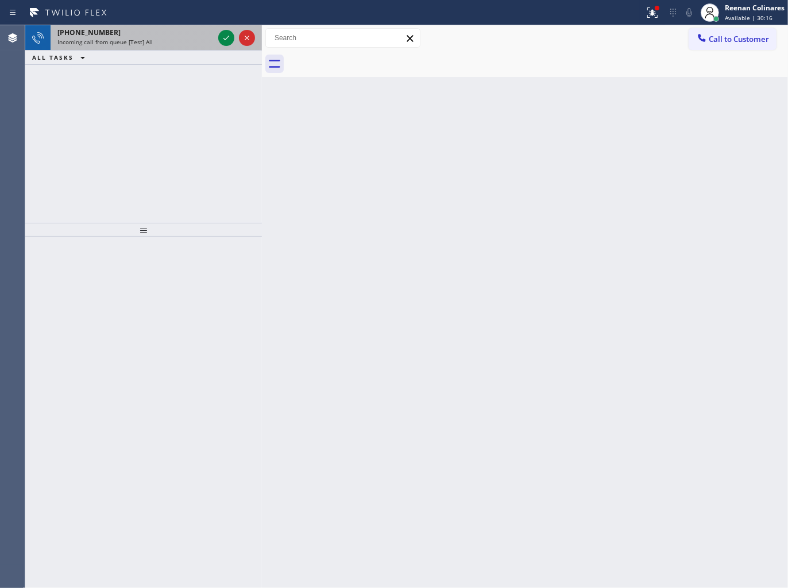
click at [167, 48] on div "[PHONE_NUMBER] Incoming call from queue [Test] All" at bounding box center [133, 37] width 165 height 25
click at [146, 38] on span "Incoming call from queue [Test] All" at bounding box center [104, 42] width 95 height 8
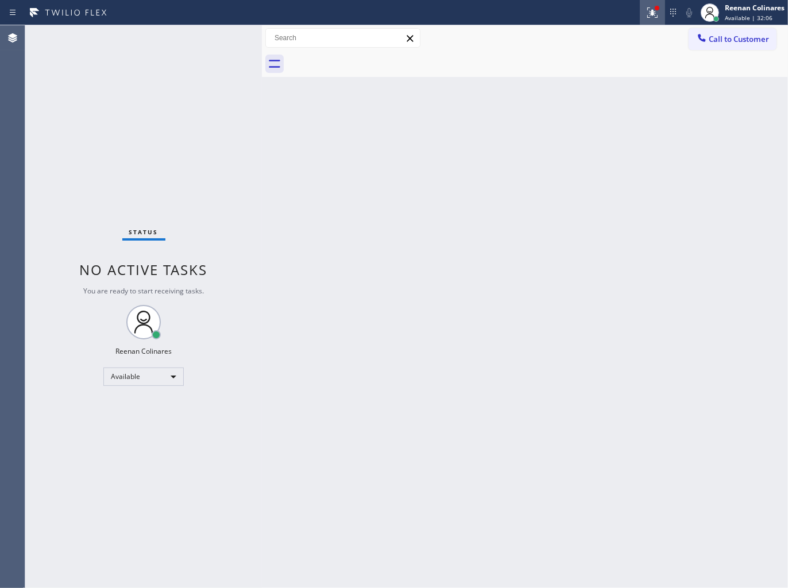
click at [655, 13] on icon at bounding box center [652, 11] width 7 height 4
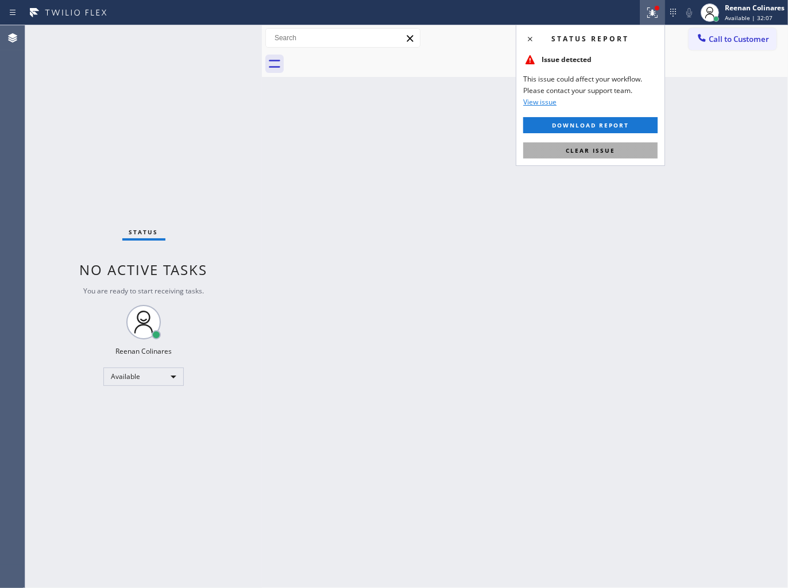
click at [577, 149] on span "Clear issue" at bounding box center [589, 150] width 49 height 8
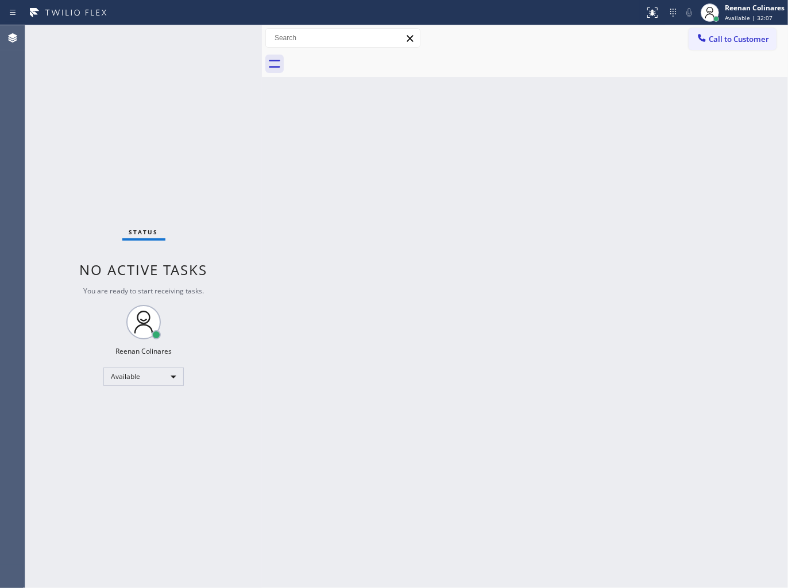
click at [437, 153] on div "Back to Dashboard Change Sender ID Customers Technicians Select a contact Outbo…" at bounding box center [525, 306] width 526 height 563
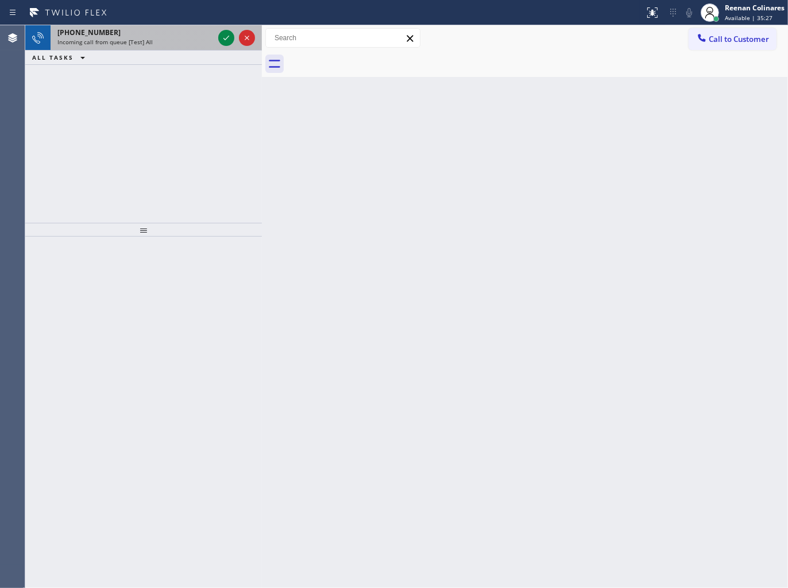
click at [179, 41] on div "Incoming call from queue [Test] All" at bounding box center [135, 42] width 156 height 8
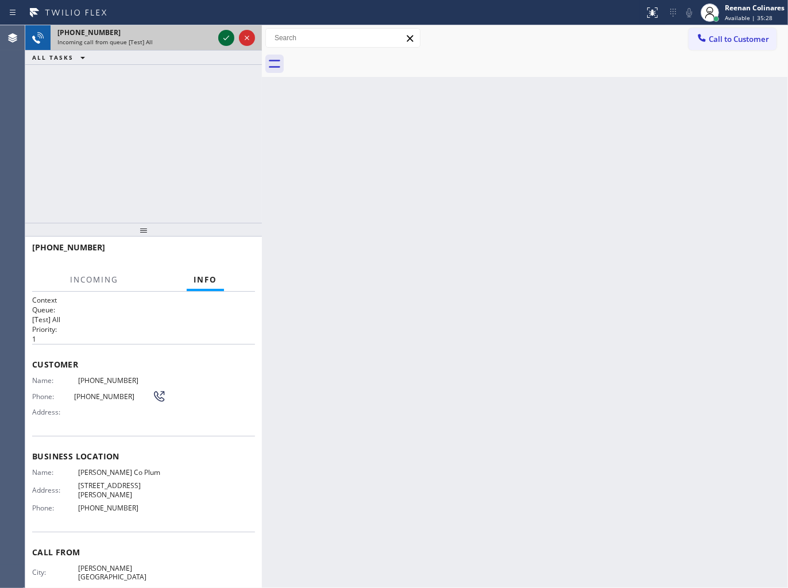
click at [224, 32] on icon at bounding box center [226, 38] width 14 height 14
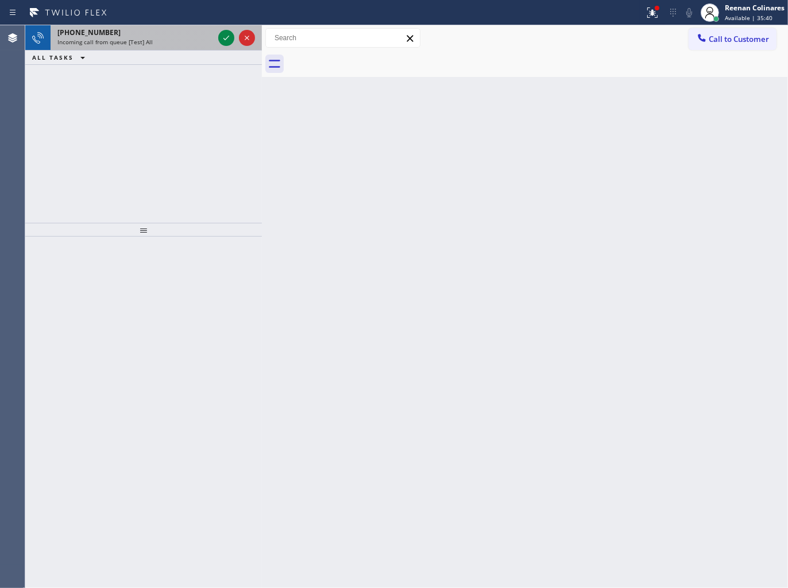
click at [157, 35] on div "[PHONE_NUMBER]" at bounding box center [135, 33] width 156 height 10
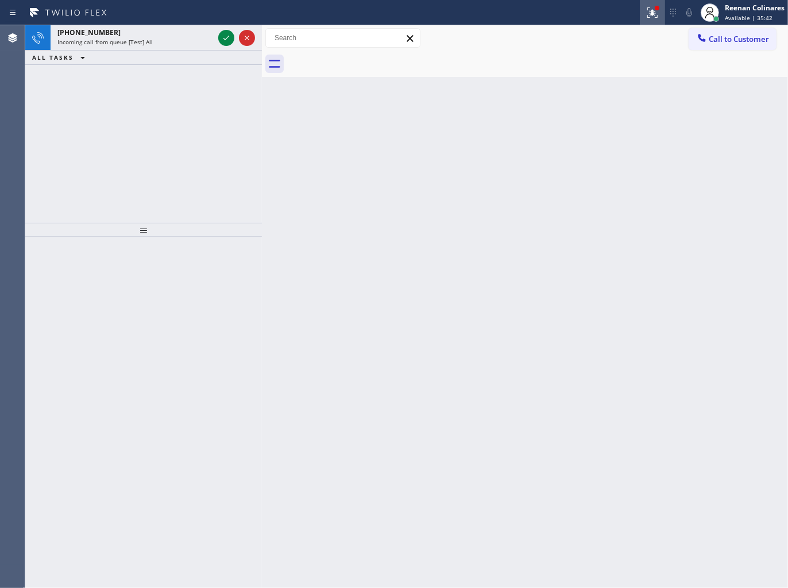
click at [654, 17] on icon at bounding box center [652, 13] width 14 height 14
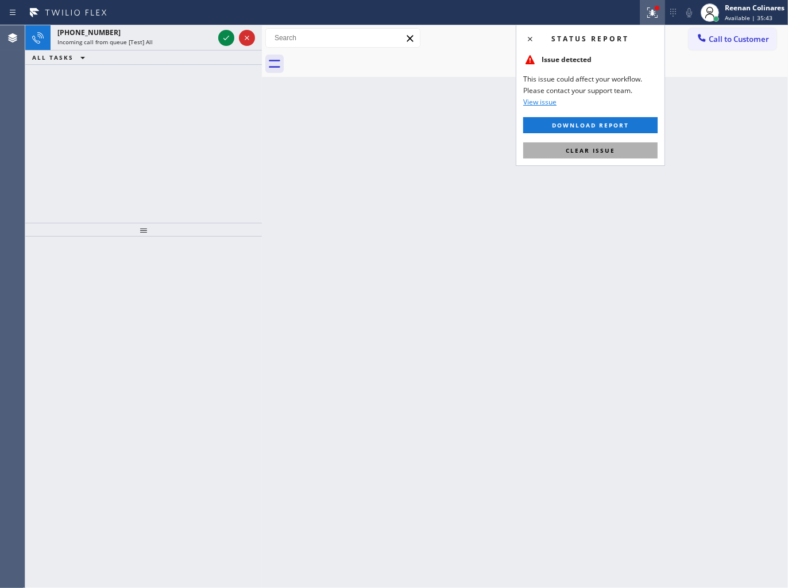
click at [599, 145] on button "Clear issue" at bounding box center [590, 150] width 134 height 16
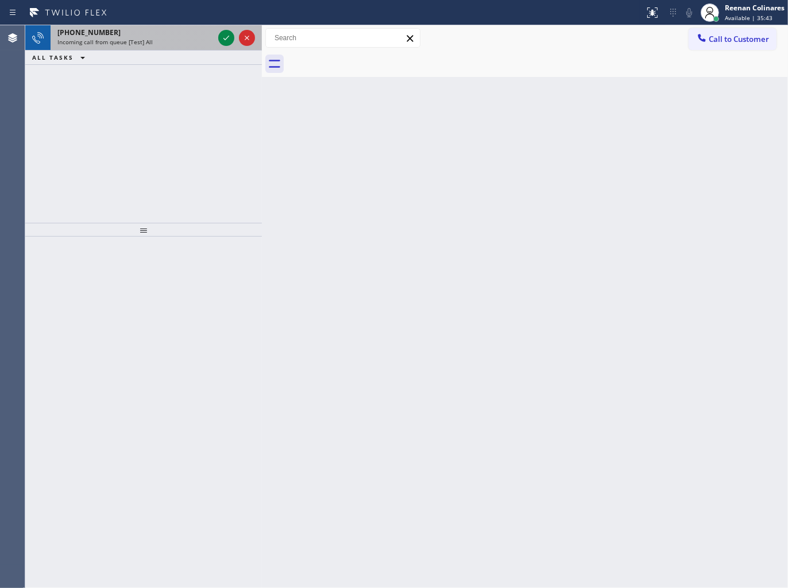
click at [188, 42] on div "Incoming call from queue [Test] All" at bounding box center [135, 42] width 156 height 8
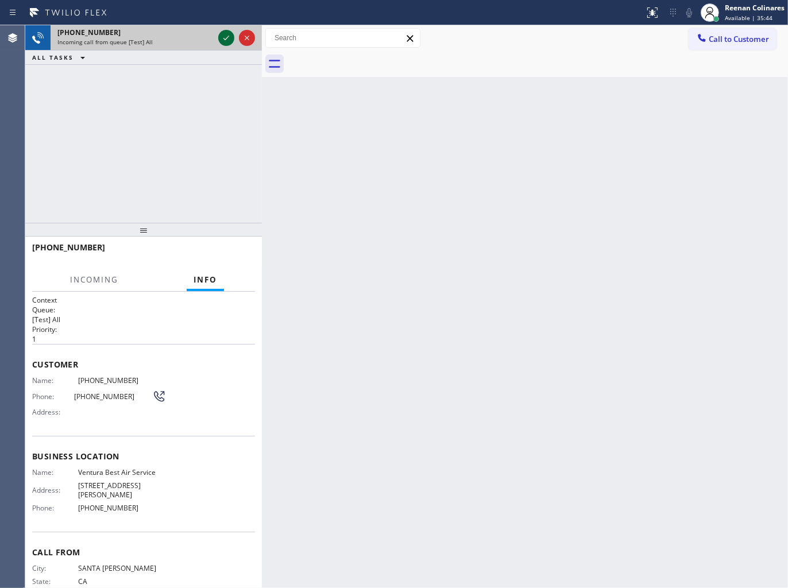
click at [224, 38] on icon at bounding box center [226, 38] width 6 height 5
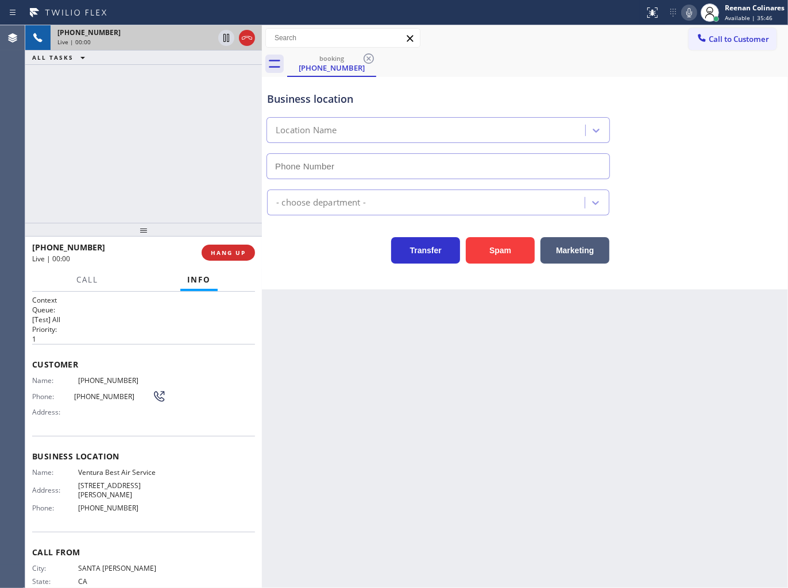
type input "[PHONE_NUMBER]"
click at [688, 14] on icon at bounding box center [689, 13] width 14 height 14
click at [685, 13] on icon at bounding box center [689, 13] width 14 height 14
click at [686, 15] on icon at bounding box center [689, 13] width 14 height 14
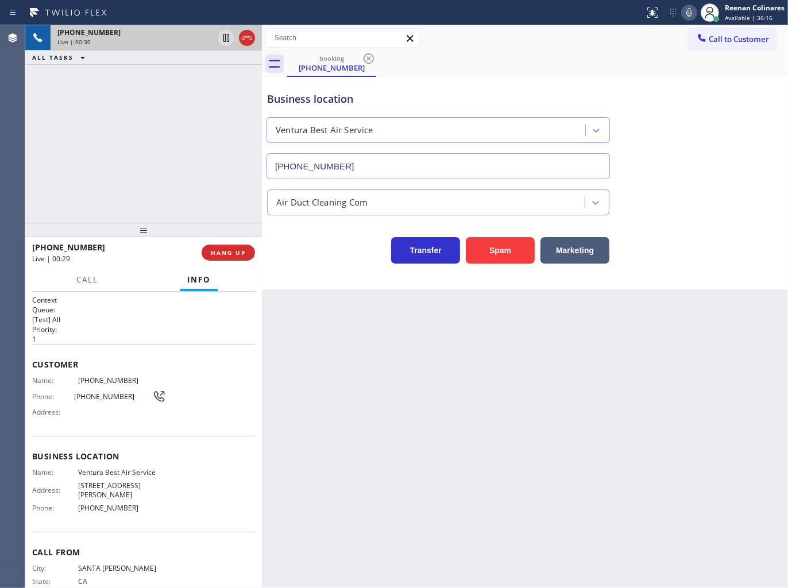
click at [686, 12] on icon at bounding box center [689, 13] width 14 height 14
drag, startPoint x: 587, startPoint y: 246, endPoint x: 786, endPoint y: 18, distance: 302.6
click at [590, 245] on button "Marketing" at bounding box center [574, 250] width 69 height 26
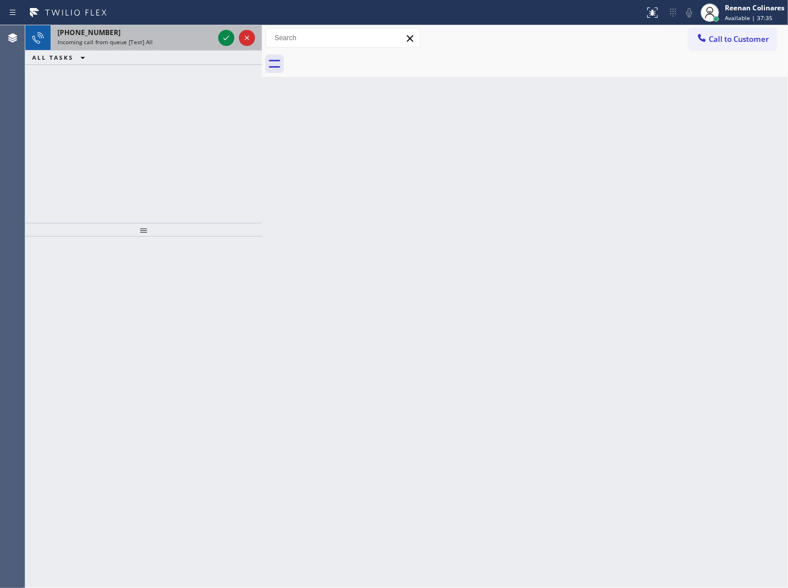
click at [161, 37] on div "[PHONE_NUMBER]" at bounding box center [135, 33] width 156 height 10
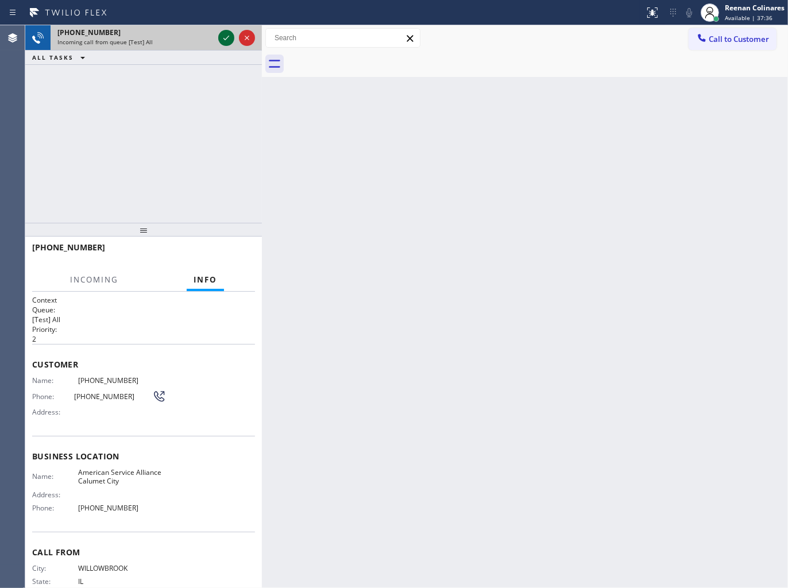
click at [221, 38] on icon at bounding box center [226, 38] width 14 height 14
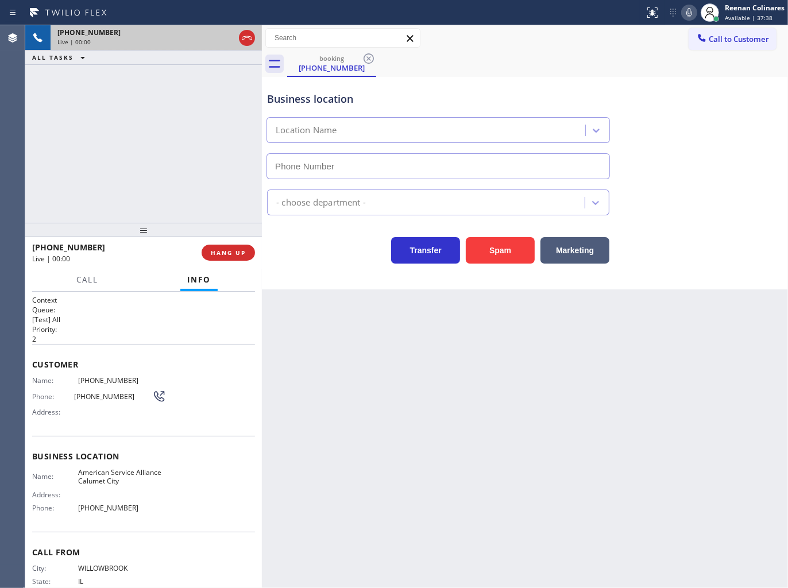
type input "[PHONE_NUMBER]"
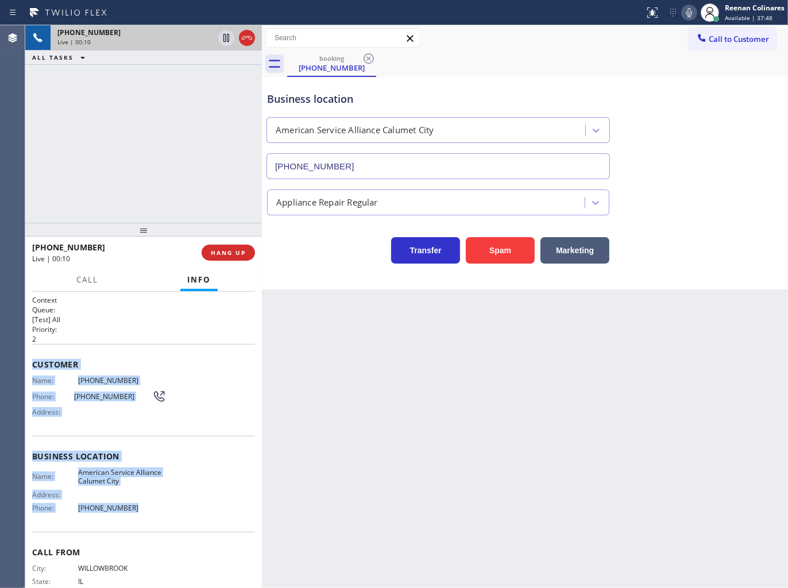
drag, startPoint x: 33, startPoint y: 358, endPoint x: 187, endPoint y: 509, distance: 215.1
click at [180, 510] on div "Context Queue: [Test] All Priority: 2 Customer Name: [PHONE_NUMBER] Phone: [PHO…" at bounding box center [143, 456] width 223 height 323
copy div "Customer Name: [PHONE_NUMBER] Phone: [PHONE_NUMBER] Address: Business location …"
click at [686, 8] on icon at bounding box center [689, 13] width 14 height 14
drag, startPoint x: 76, startPoint y: 282, endPoint x: 111, endPoint y: 320, distance: 51.6
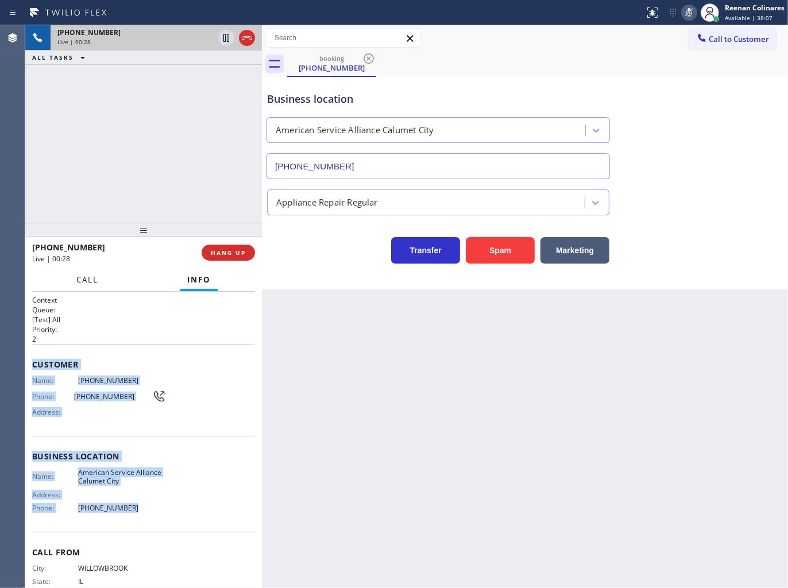
click at [76, 281] on span "Call" at bounding box center [87, 279] width 22 height 10
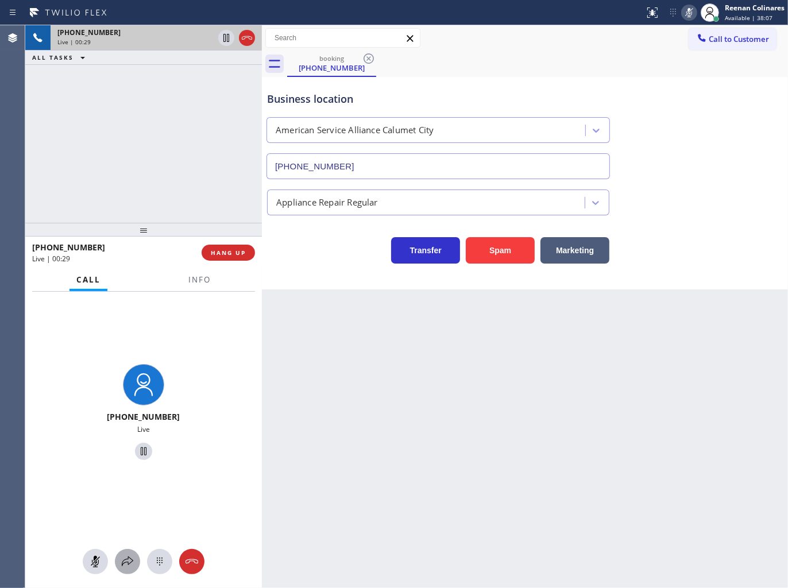
click at [123, 559] on icon at bounding box center [128, 561] width 14 height 14
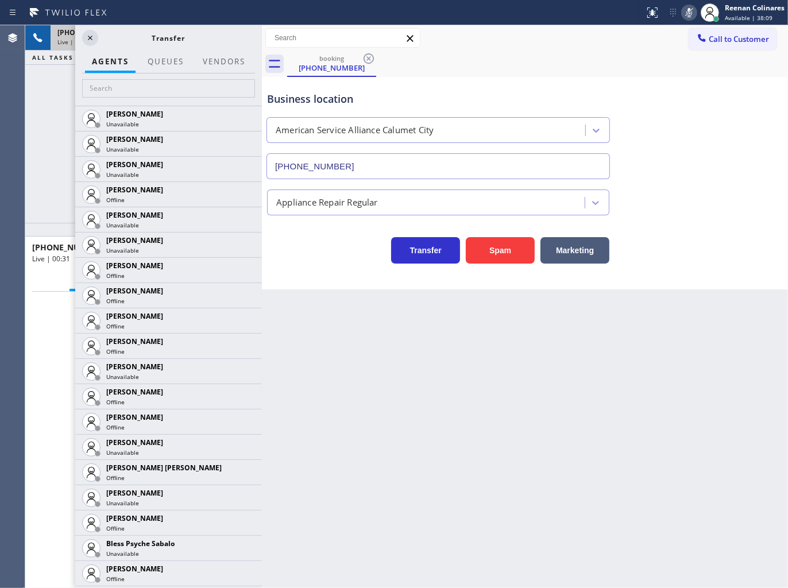
scroll to position [255, 0]
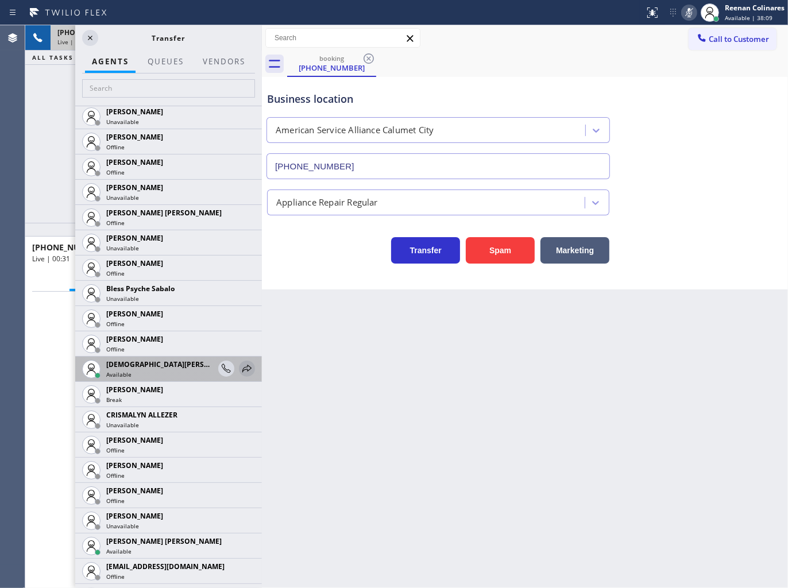
click at [240, 371] on icon at bounding box center [247, 369] width 14 height 14
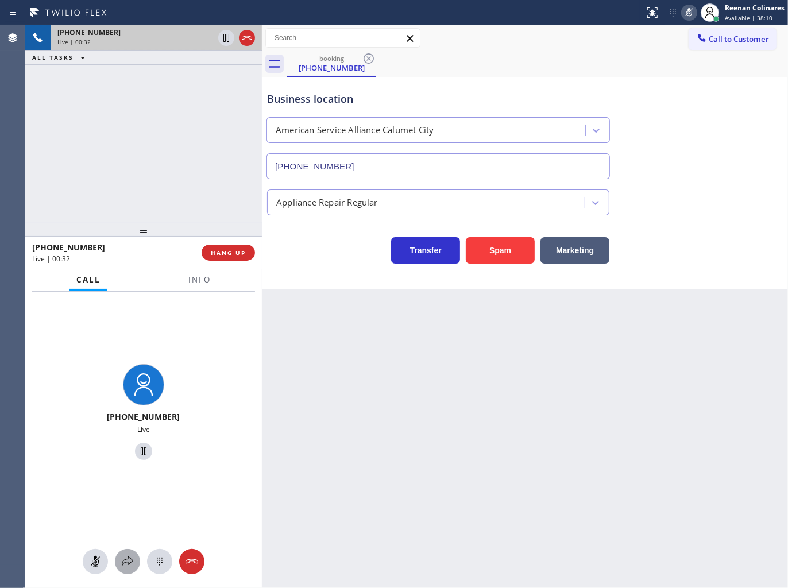
click at [129, 564] on icon at bounding box center [127, 561] width 11 height 10
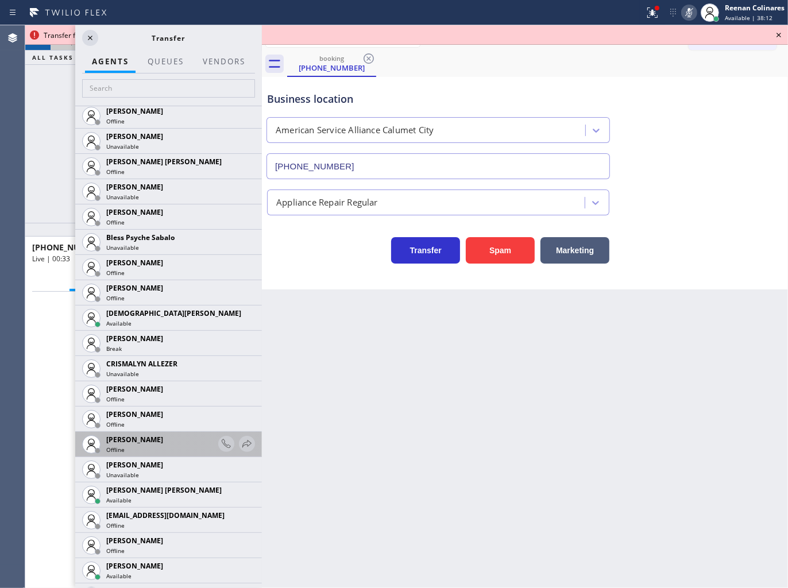
scroll to position [319, 0]
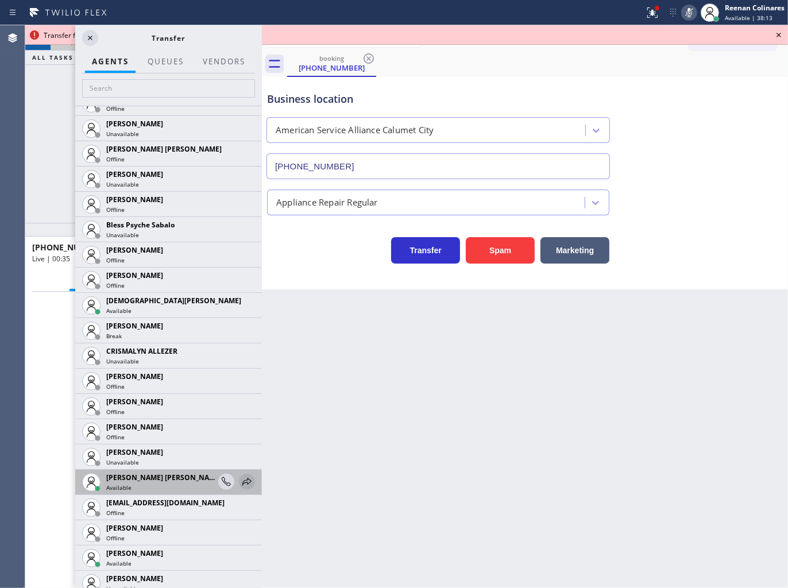
click at [240, 485] on icon at bounding box center [247, 482] width 14 height 14
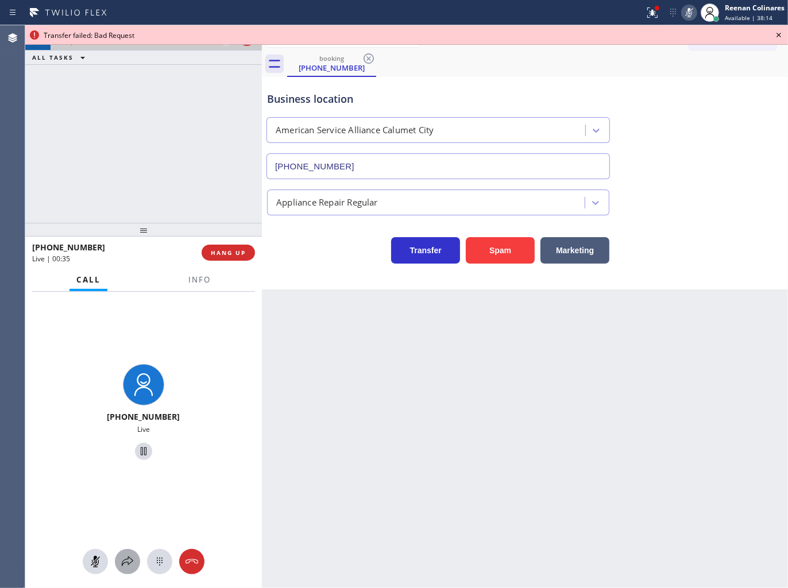
click at [115, 564] on div at bounding box center [143, 561] width 236 height 25
click at [122, 560] on icon at bounding box center [128, 561] width 14 height 14
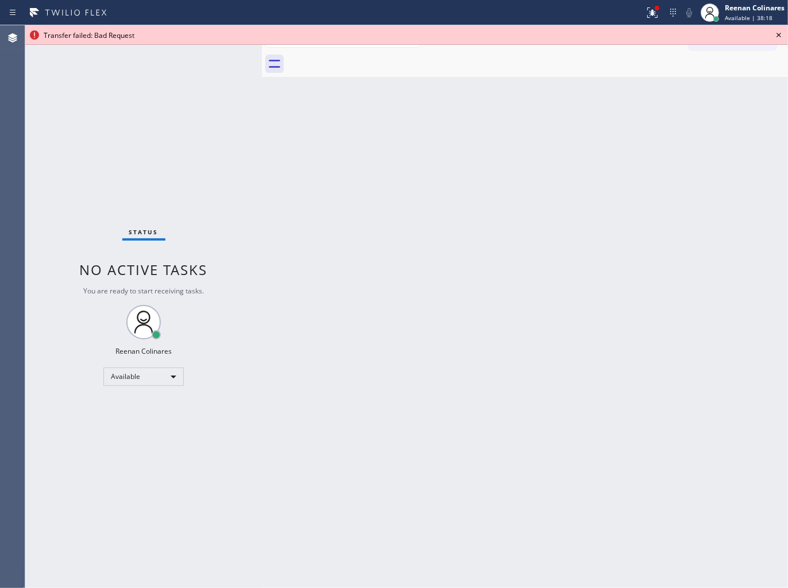
drag, startPoint x: 654, startPoint y: 373, endPoint x: 632, endPoint y: 310, distance: 67.0
click at [654, 370] on div "Back to Dashboard Change Sender ID Customers Technicians Select a contact Outbo…" at bounding box center [525, 306] width 526 height 563
click at [650, 12] on icon at bounding box center [652, 13] width 14 height 14
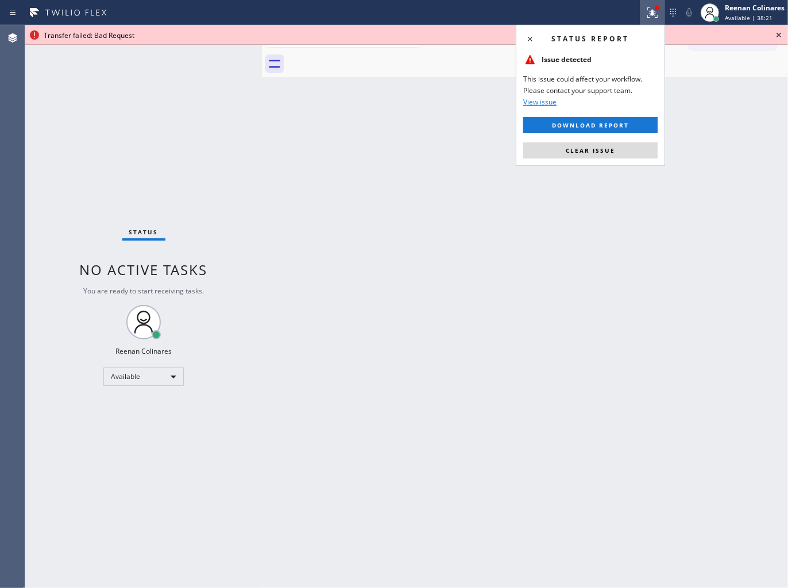
click at [620, 152] on button "Clear issue" at bounding box center [590, 150] width 134 height 16
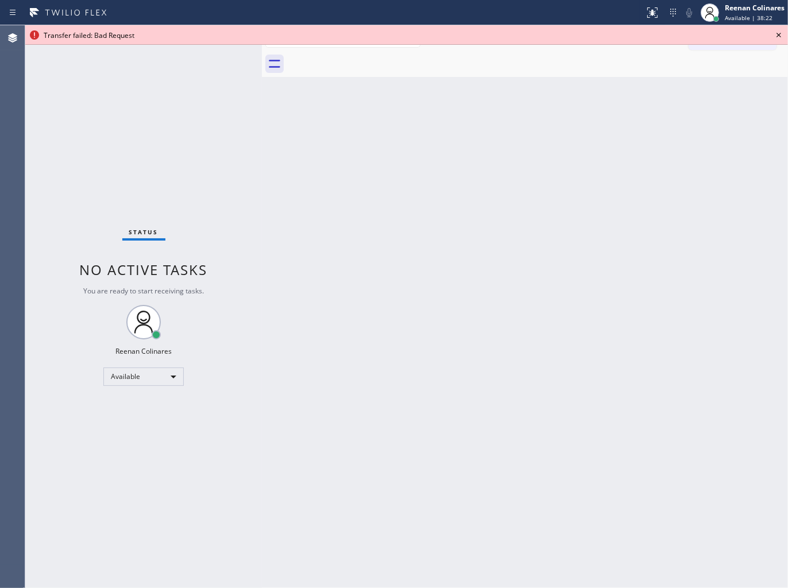
click at [777, 36] on icon at bounding box center [778, 35] width 5 height 5
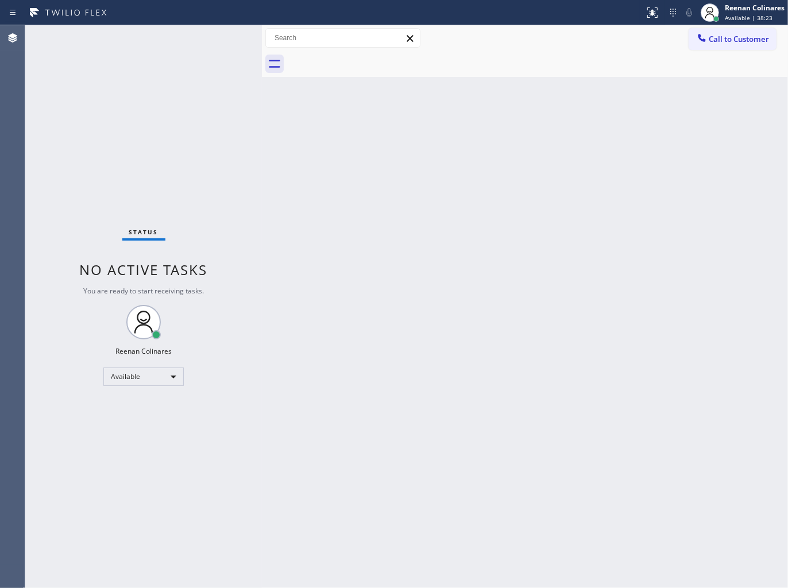
click at [667, 173] on div "Back to Dashboard Change Sender ID Customers Technicians Select a contact Outbo…" at bounding box center [525, 306] width 526 height 563
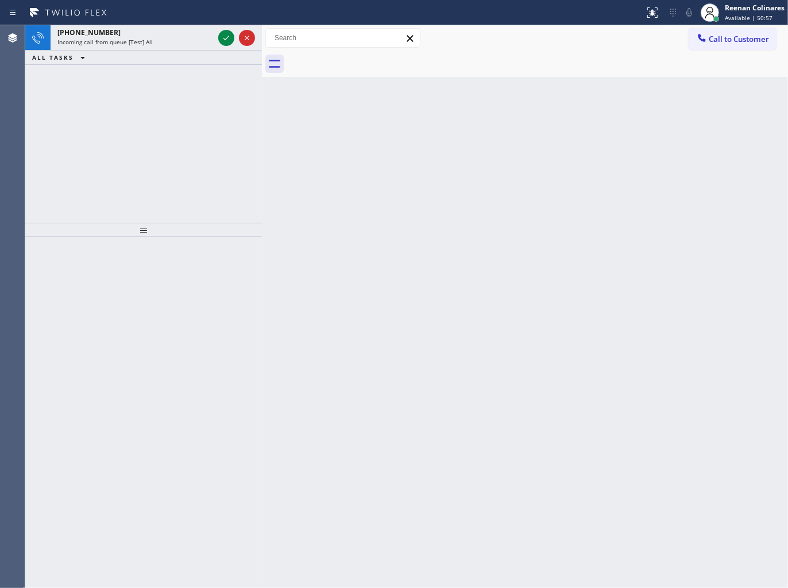
drag, startPoint x: 578, startPoint y: 225, endPoint x: 494, endPoint y: 167, distance: 102.4
click at [575, 222] on div "Back to Dashboard Change Sender ID Customers Technicians Select a contact Outbo…" at bounding box center [525, 306] width 526 height 563
click at [159, 18] on div at bounding box center [322, 12] width 635 height 18
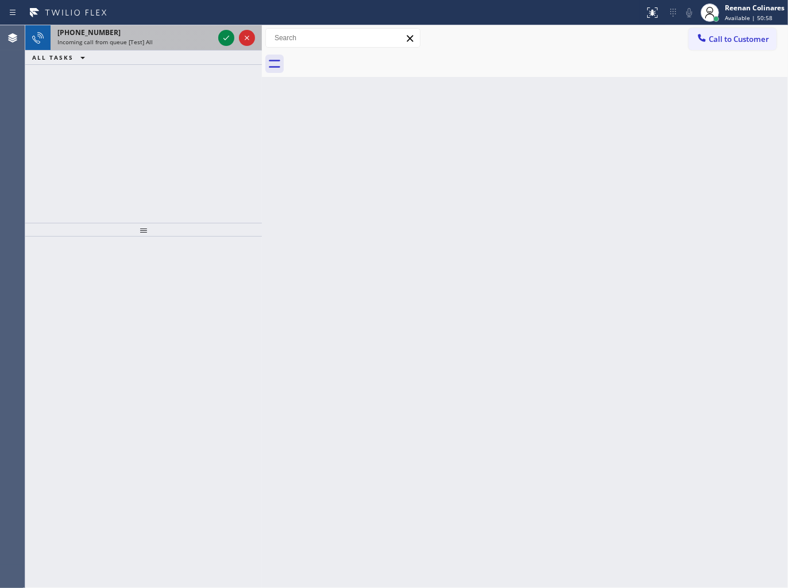
click at [168, 33] on div "[PHONE_NUMBER]" at bounding box center [135, 33] width 156 height 10
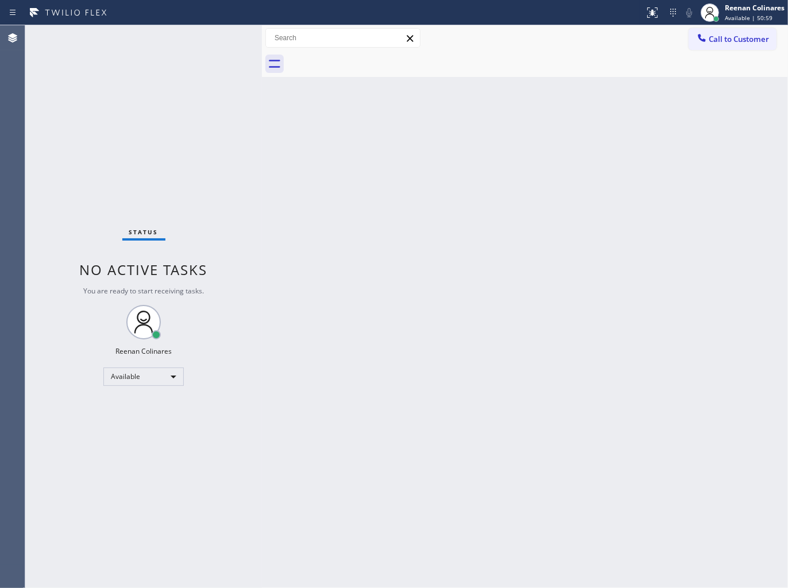
click at [204, 278] on span "No active tasks" at bounding box center [144, 269] width 128 height 19
click at [672, 238] on div "Back to Dashboard Change Sender ID Customers Technicians Select a contact Outbo…" at bounding box center [525, 306] width 526 height 563
click at [477, 112] on div "Back to Dashboard Change Sender ID Customers Technicians Select a contact Outbo…" at bounding box center [525, 306] width 526 height 563
click at [481, 446] on div "Back to Dashboard Change Sender ID Customers Technicians Select a contact Outbo…" at bounding box center [525, 306] width 526 height 563
click at [734, 18] on span "Available | 1h" at bounding box center [743, 18] width 39 height 8
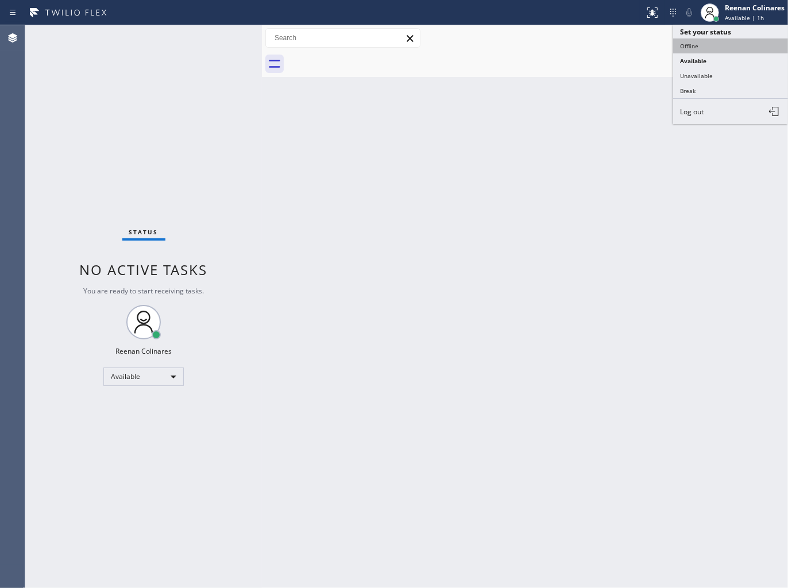
click at [692, 45] on button "Offline" at bounding box center [730, 45] width 115 height 15
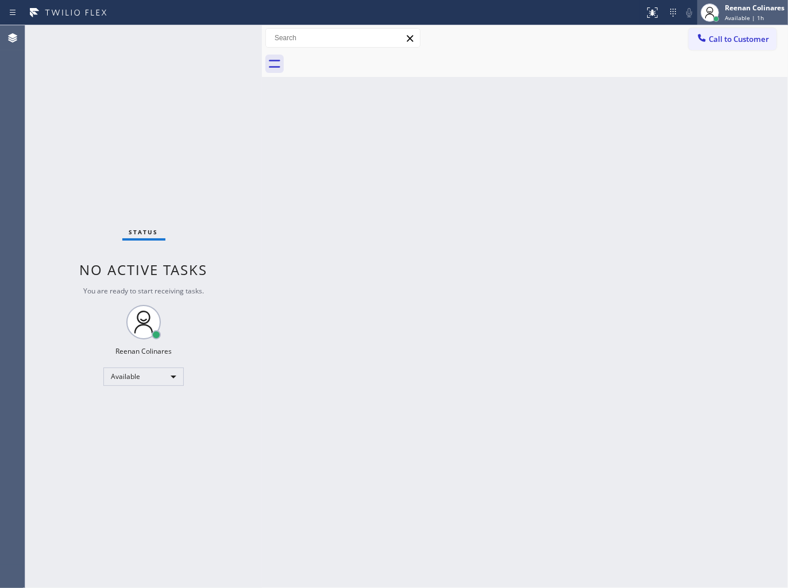
click at [748, 5] on div "Reenan Colinares" at bounding box center [754, 8] width 60 height 10
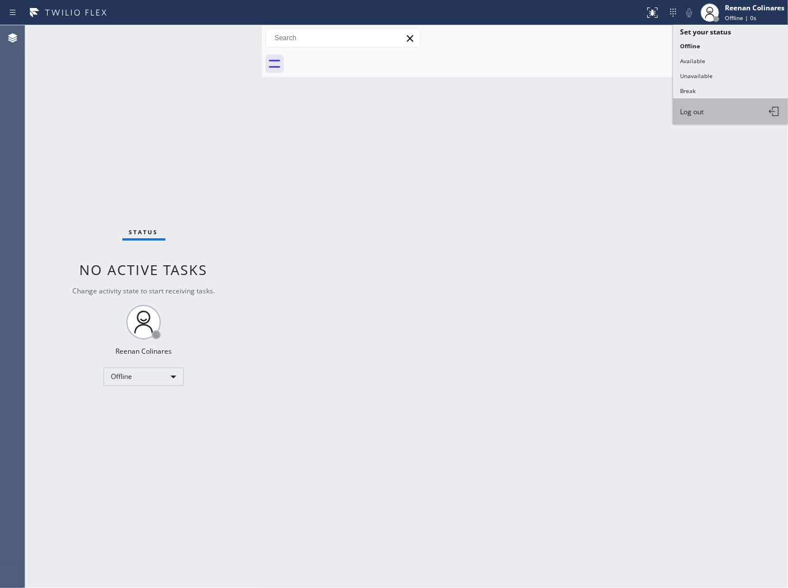
click at [691, 110] on span "Log out" at bounding box center [692, 112] width 24 height 10
